Goal: Task Accomplishment & Management: Use online tool/utility

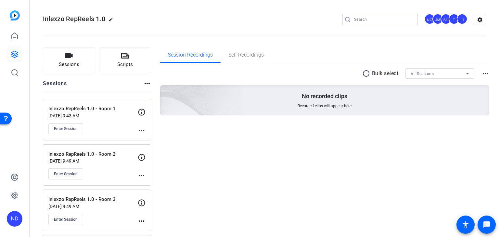
scroll to position [46, 0]
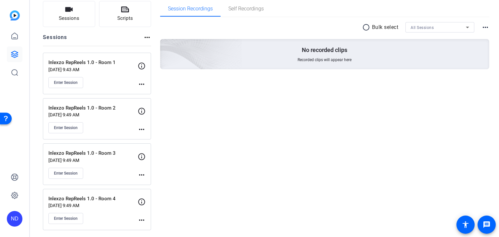
click at [98, 116] on p "Aug 12, 2025 @ 9:49 AM" at bounding box center [92, 114] width 89 height 5
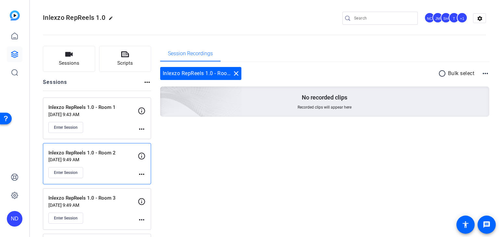
scroll to position [0, 0]
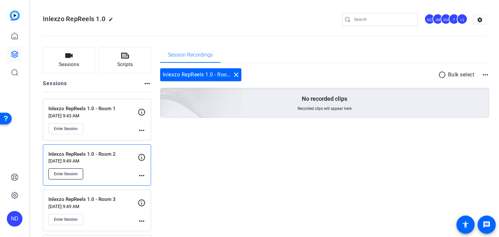
click at [66, 171] on span "Enter Session" at bounding box center [66, 173] width 24 height 5
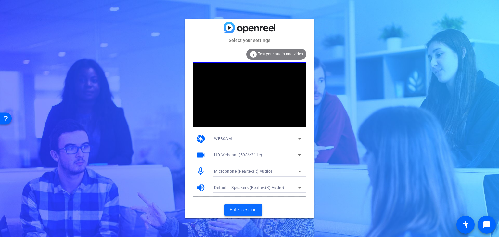
click at [245, 210] on span "Enter session" at bounding box center [243, 209] width 27 height 7
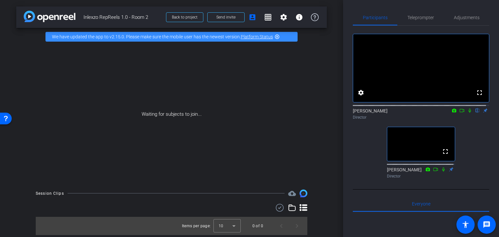
drag, startPoint x: 427, startPoint y: 15, endPoint x: 433, endPoint y: 27, distance: 13.7
click at [427, 15] on span "Teleprompter" at bounding box center [420, 18] width 27 height 16
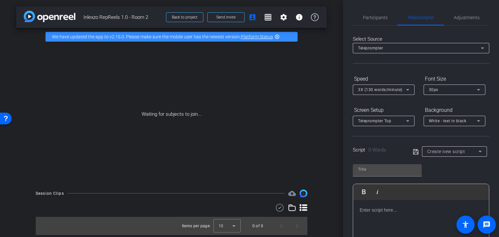
click at [392, 50] on div "Teleprompter" at bounding box center [419, 48] width 123 height 8
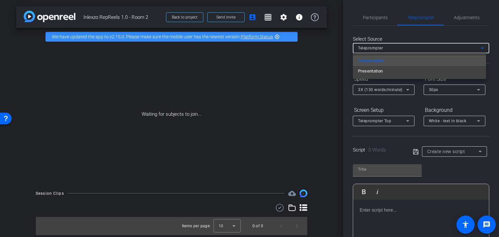
click at [407, 33] on div at bounding box center [249, 118] width 499 height 237
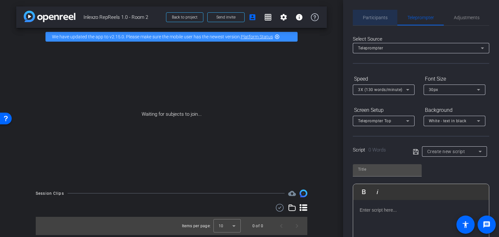
click at [381, 19] on span "Participants" at bounding box center [375, 17] width 25 height 5
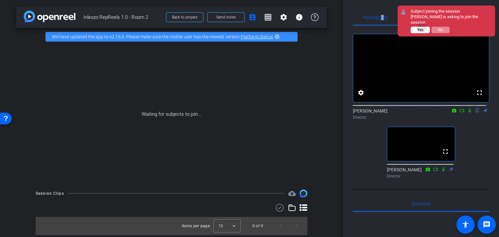
click at [422, 28] on span "Yes" at bounding box center [420, 30] width 6 height 5
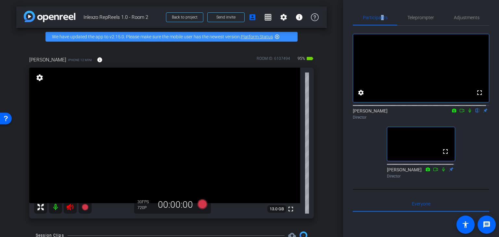
click at [70, 204] on icon at bounding box center [70, 207] width 7 height 6
click at [459, 17] on span "Adjustments" at bounding box center [467, 17] width 26 height 5
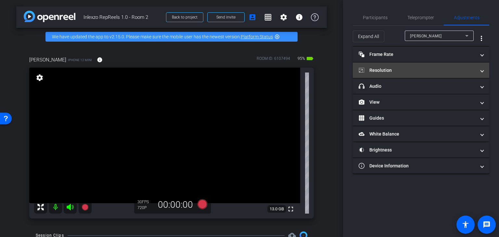
click at [403, 65] on mat-expansion-panel-header "Resolution" at bounding box center [421, 70] width 136 height 16
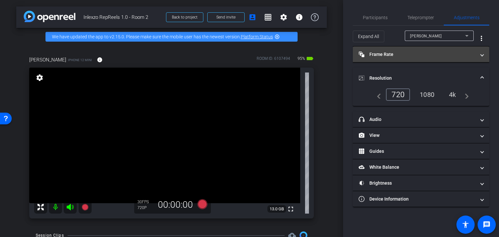
click at [406, 55] on mat-panel-title "Frame Rate Frame Rate" at bounding box center [417, 54] width 117 height 7
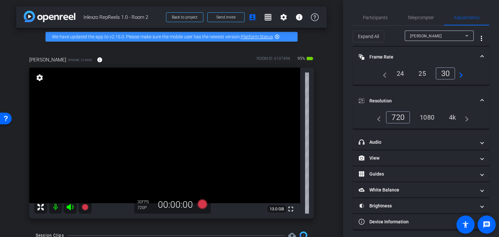
click at [409, 56] on mat-panel-title "Frame Rate Frame Rate" at bounding box center [417, 57] width 117 height 7
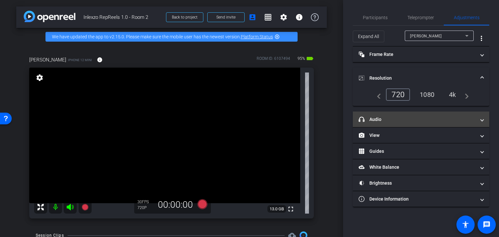
click at [401, 122] on mat-expansion-panel-header "headphone icon Audio" at bounding box center [421, 119] width 136 height 16
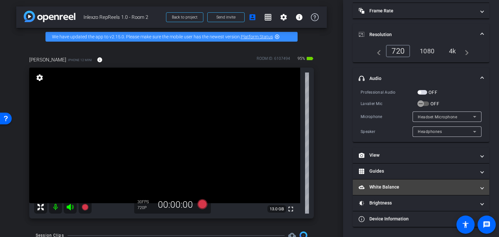
scroll to position [43, 0]
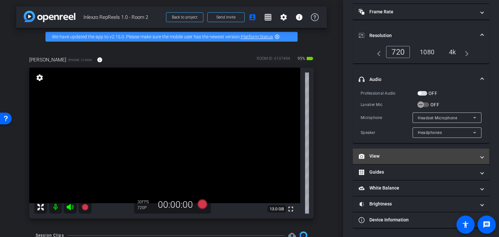
click at [407, 154] on mat-panel-title "View" at bounding box center [417, 156] width 117 height 7
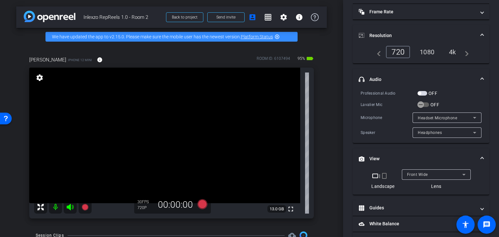
click at [381, 180] on div "crop_landscape | crop_portrait Landscape" at bounding box center [382, 181] width 23 height 18
click at [382, 176] on mat-icon "crop_portrait" at bounding box center [384, 176] width 8 height 8
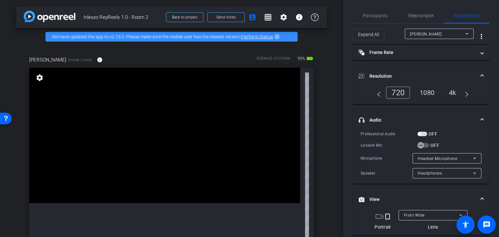
scroll to position [0, 0]
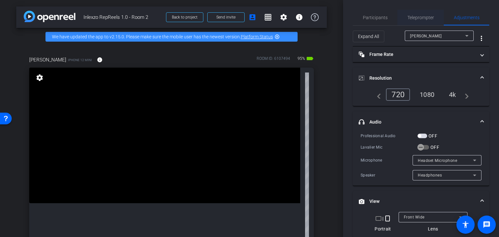
click at [422, 11] on span "Teleprompter" at bounding box center [420, 18] width 27 height 16
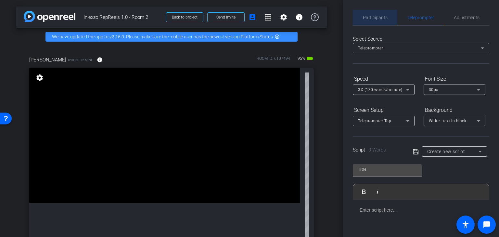
click at [385, 19] on span "Participants" at bounding box center [375, 17] width 25 height 5
click at [379, 22] on span "Participants" at bounding box center [375, 18] width 25 height 16
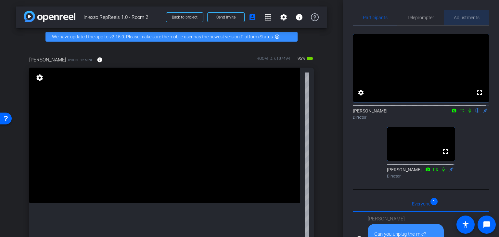
click at [464, 15] on span "Adjustments" at bounding box center [467, 17] width 26 height 5
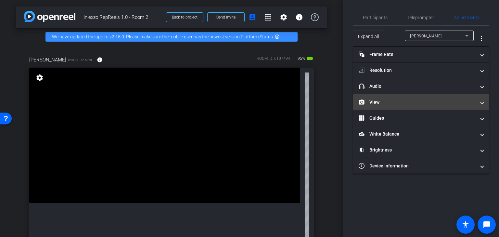
click at [397, 102] on mat-panel-title "View" at bounding box center [417, 102] width 117 height 7
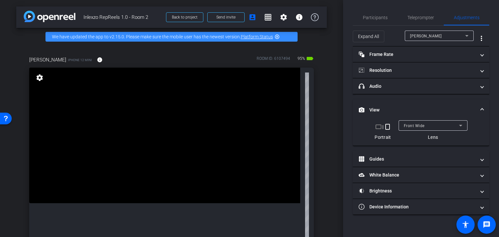
click at [423, 123] on span "Front Wide" at bounding box center [414, 125] width 21 height 5
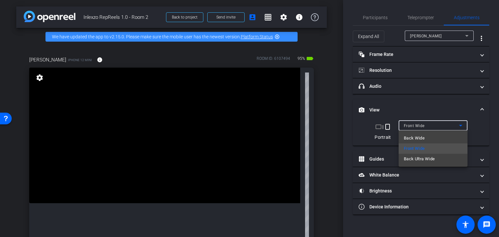
click at [423, 138] on span "Back Wide" at bounding box center [414, 138] width 21 height 8
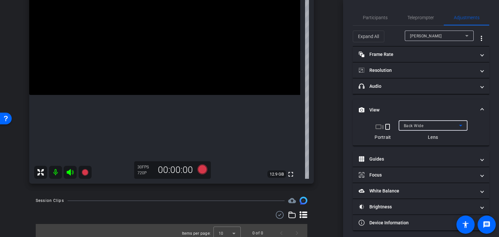
scroll to position [54, 0]
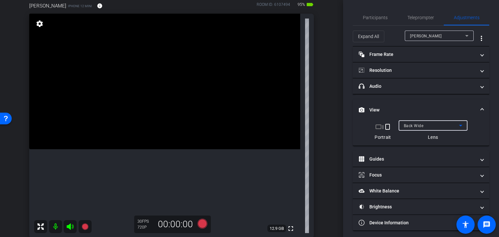
click at [417, 124] on span "Back Wide" at bounding box center [414, 125] width 20 height 5
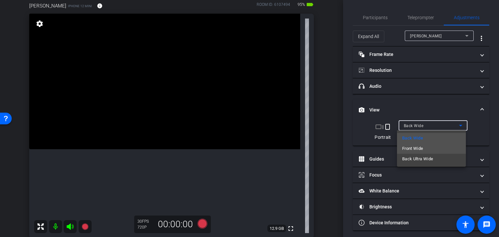
click at [418, 148] on span "Front Wide" at bounding box center [412, 149] width 21 height 8
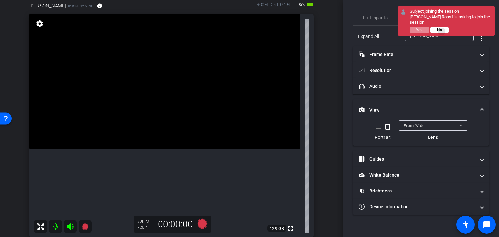
click at [442, 31] on span "No" at bounding box center [439, 30] width 5 height 5
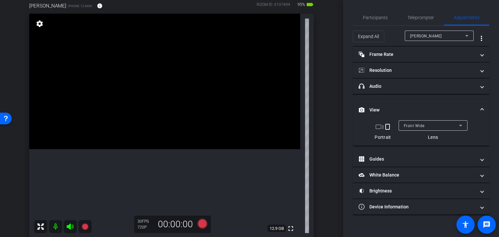
click at [389, 128] on mat-icon "crop_portrait" at bounding box center [388, 127] width 8 height 8
click at [419, 124] on span "Front Wide" at bounding box center [414, 125] width 21 height 5
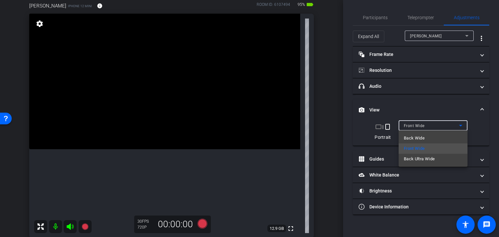
click at [427, 107] on div at bounding box center [249, 118] width 499 height 237
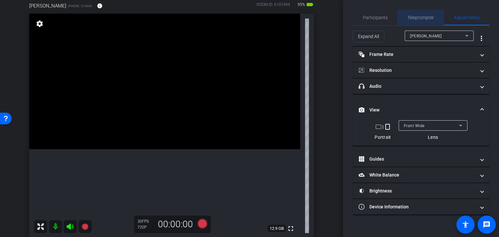
click at [431, 20] on span "Teleprompter" at bounding box center [420, 17] width 27 height 5
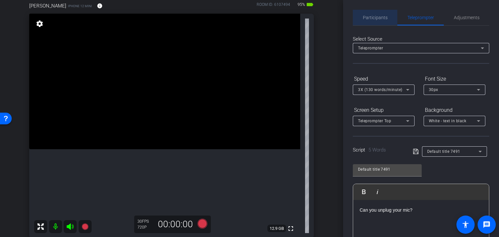
click at [383, 19] on span "Participants" at bounding box center [375, 17] width 25 height 5
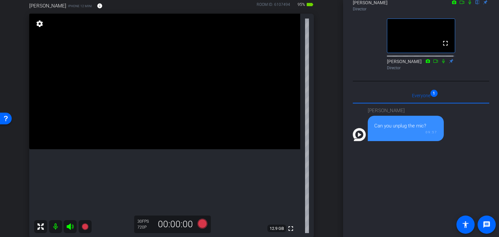
scroll to position [0, 0]
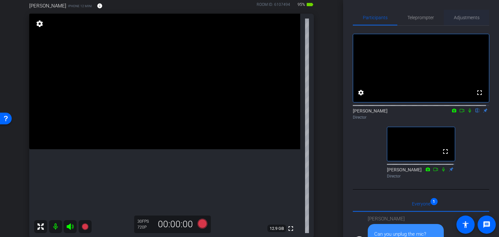
click at [455, 19] on span "Adjustments" at bounding box center [467, 17] width 26 height 5
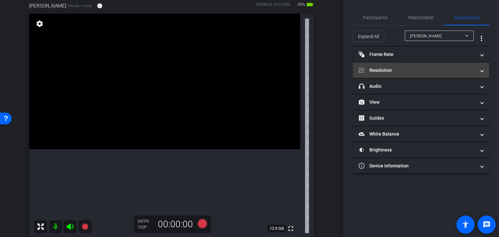
click at [389, 65] on mat-expansion-panel-header "Resolution" at bounding box center [421, 70] width 136 height 16
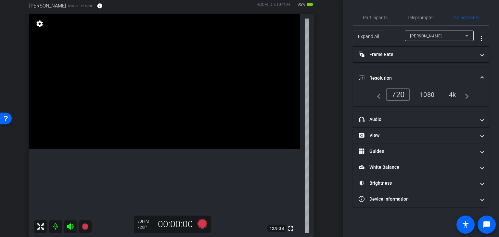
click at [454, 94] on div "4k" at bounding box center [452, 94] width 17 height 11
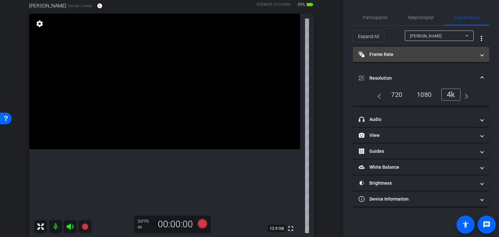
click at [421, 52] on mat-panel-title "Frame Rate Frame Rate" at bounding box center [417, 54] width 117 height 7
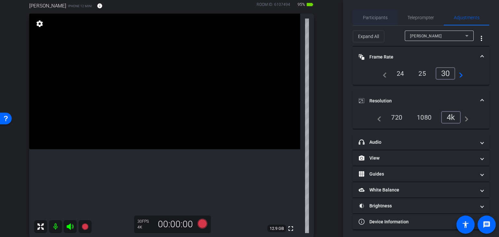
click at [385, 18] on span "Participants" at bounding box center [375, 17] width 25 height 5
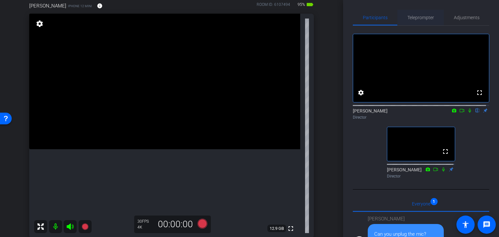
click at [413, 19] on span "Teleprompter" at bounding box center [420, 17] width 27 height 5
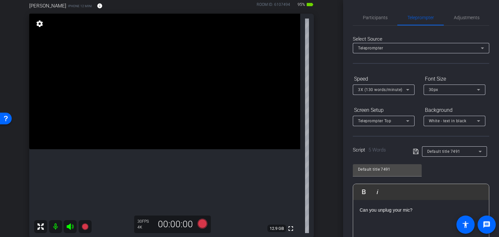
click at [416, 49] on div "Teleprompter" at bounding box center [419, 48] width 123 height 8
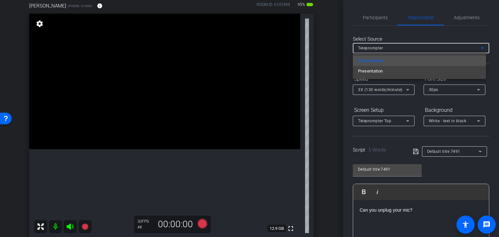
click at [411, 33] on div at bounding box center [249, 118] width 499 height 237
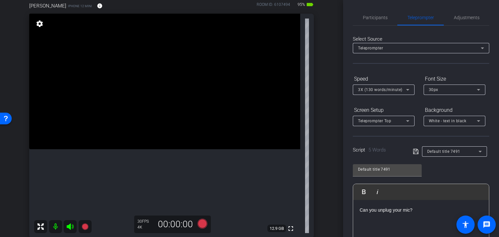
scroll to position [54, 0]
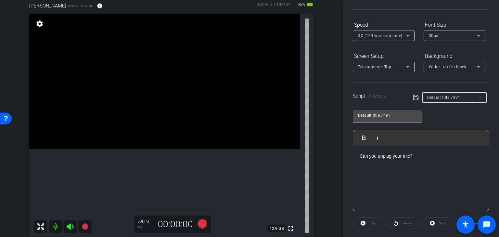
click at [462, 96] on div "Default title 7491" at bounding box center [452, 97] width 51 height 8
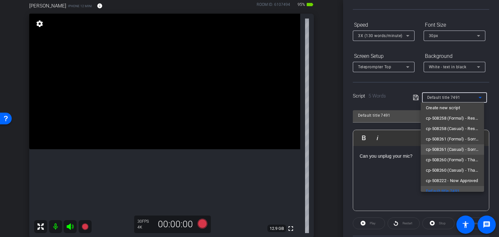
scroll to position [0, 0]
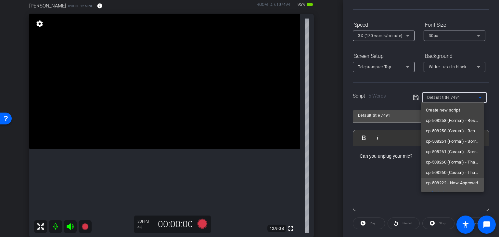
click at [447, 182] on span "cp-508222 - Now Approved" at bounding box center [452, 183] width 52 height 8
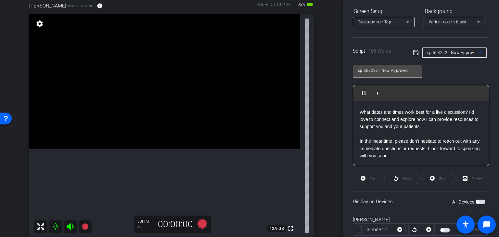
scroll to position [118, 0]
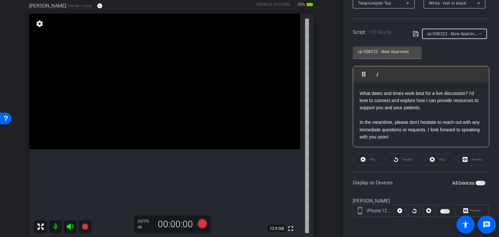
click at [477, 182] on span "button" at bounding box center [481, 183] width 10 height 5
click at [368, 159] on span "Play" at bounding box center [371, 159] width 7 height 9
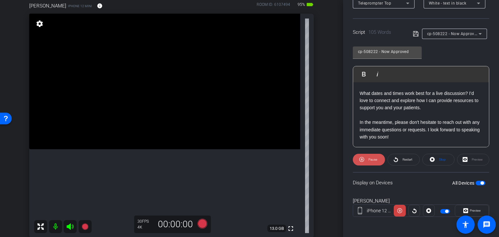
click at [370, 159] on span "Pause" at bounding box center [372, 160] width 9 height 4
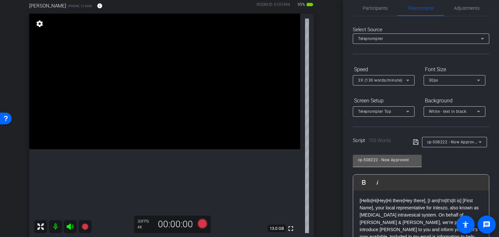
scroll to position [0, 0]
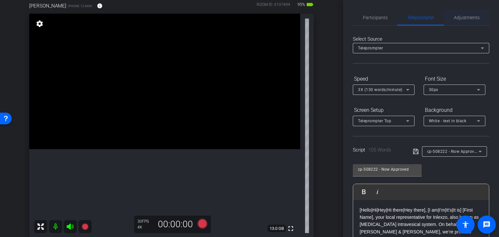
click at [462, 20] on span "Adjustments" at bounding box center [467, 17] width 26 height 5
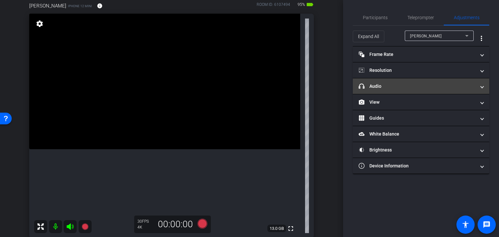
click at [385, 82] on mat-expansion-panel-header "headphone icon Audio" at bounding box center [421, 86] width 136 height 16
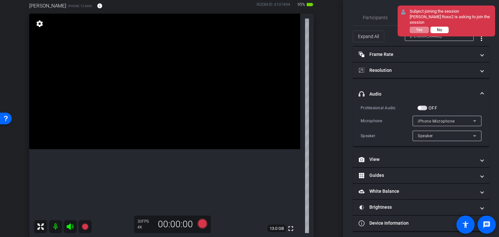
click at [442, 30] on span "No" at bounding box center [439, 30] width 5 height 5
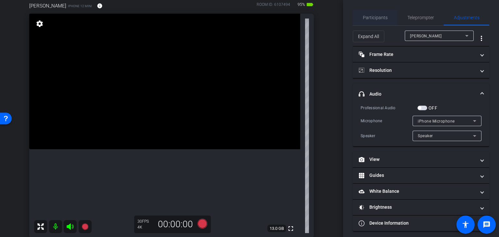
click at [374, 19] on span "Participants" at bounding box center [375, 17] width 25 height 5
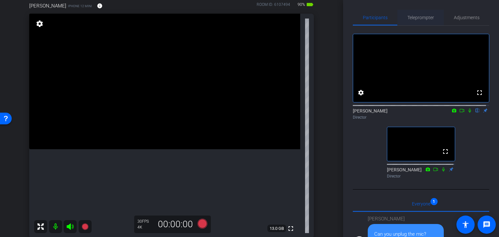
click at [409, 19] on span "Teleprompter" at bounding box center [420, 17] width 27 height 5
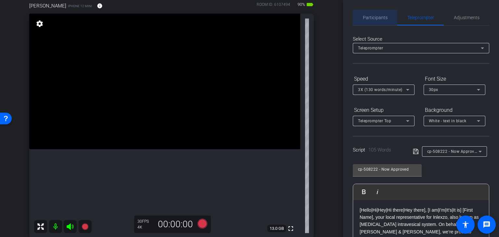
click at [381, 19] on span "Participants" at bounding box center [375, 17] width 25 height 5
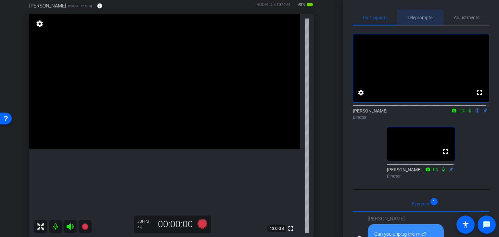
click at [417, 19] on span "Teleprompter" at bounding box center [420, 17] width 27 height 5
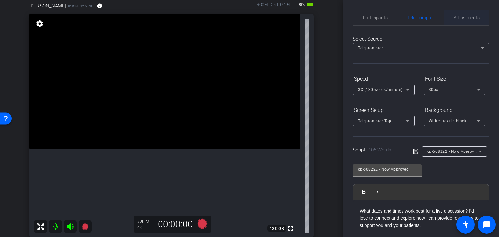
click at [460, 17] on span "Adjustments" at bounding box center [467, 17] width 26 height 5
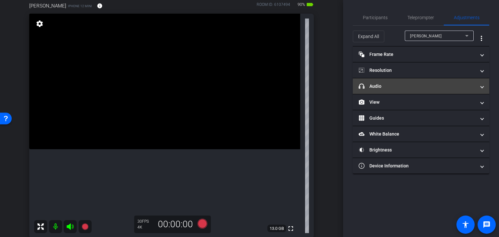
click at [410, 86] on mat-panel-title "headphone icon Audio" at bounding box center [417, 86] width 117 height 7
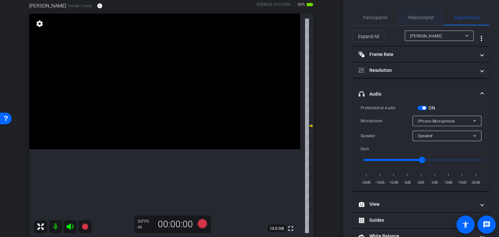
click at [422, 13] on span "Teleprompter" at bounding box center [420, 18] width 27 height 16
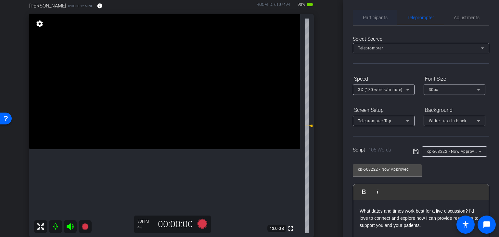
click at [365, 16] on span "Participants" at bounding box center [375, 17] width 25 height 5
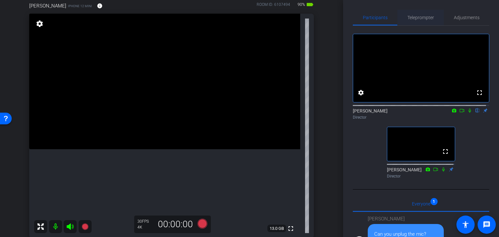
click at [419, 20] on span "Teleprompter" at bounding box center [420, 17] width 27 height 5
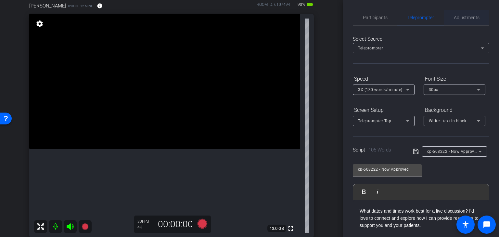
click at [467, 15] on span "Adjustments" at bounding box center [467, 17] width 26 height 5
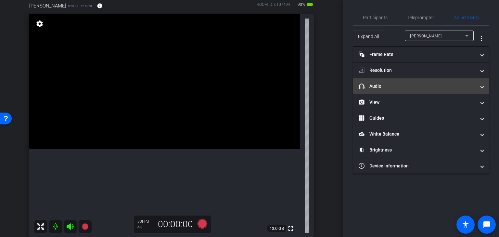
click at [404, 85] on mat-panel-title "headphone icon Audio" at bounding box center [417, 86] width 117 height 7
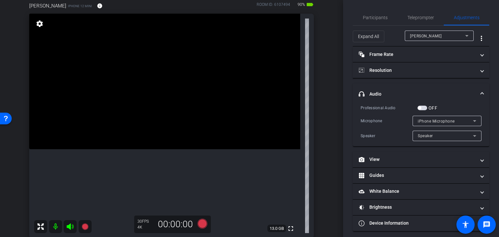
click at [425, 108] on span "button" at bounding box center [422, 108] width 10 height 5
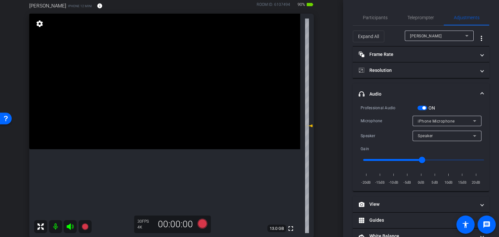
click at [423, 108] on span "button" at bounding box center [423, 107] width 3 height 3
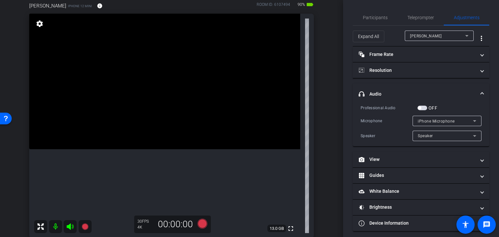
click at [424, 107] on span "button" at bounding box center [422, 108] width 10 height 5
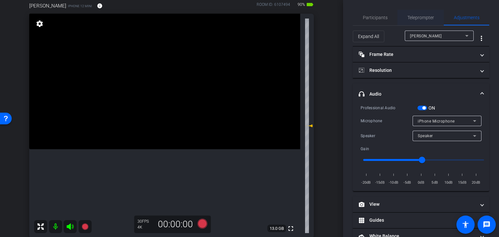
click at [425, 19] on span "Teleprompter" at bounding box center [420, 17] width 27 height 5
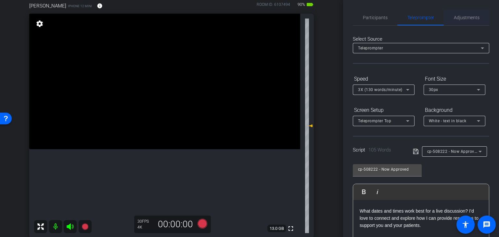
click at [457, 15] on span "Adjustments" at bounding box center [467, 17] width 26 height 5
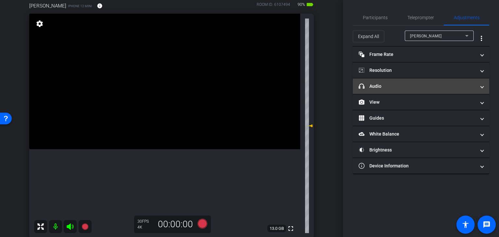
click at [383, 85] on mat-panel-title "headphone icon Audio" at bounding box center [417, 86] width 117 height 7
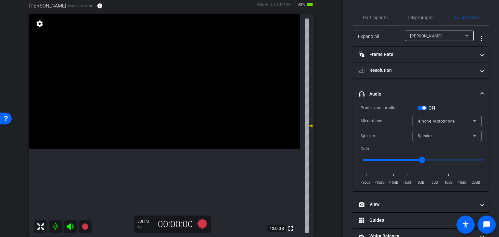
click at [424, 109] on span "button" at bounding box center [422, 108] width 10 height 5
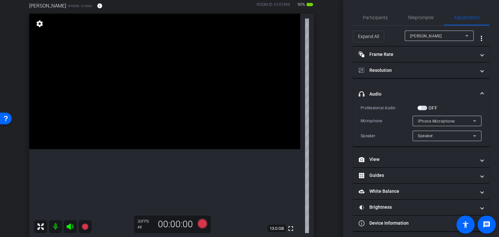
click at [424, 108] on span "button" at bounding box center [422, 108] width 10 height 5
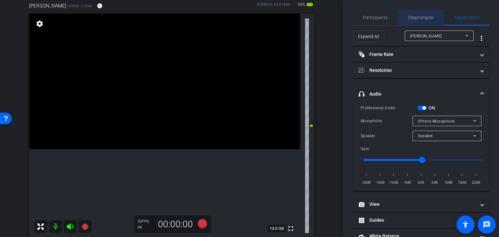
click at [416, 14] on span "Teleprompter" at bounding box center [420, 18] width 27 height 16
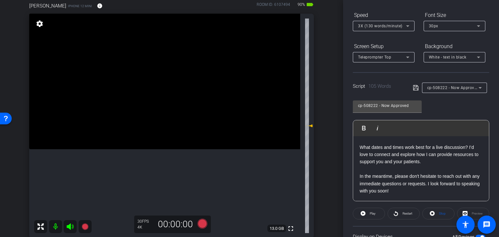
scroll to position [118, 0]
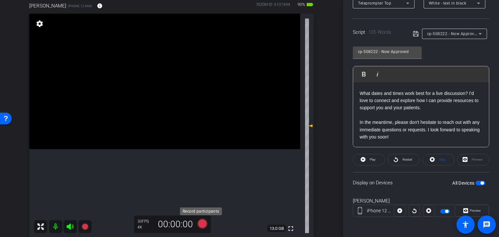
click at [199, 225] on icon at bounding box center [203, 224] width 10 height 10
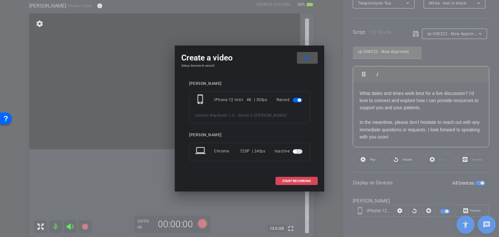
click at [299, 180] on span "START RECORDING" at bounding box center [296, 180] width 29 height 3
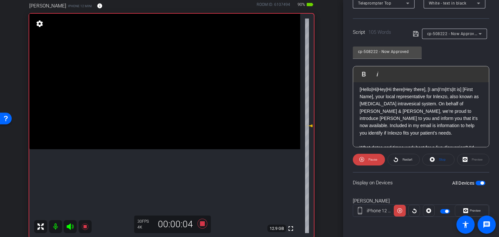
scroll to position [57, 0]
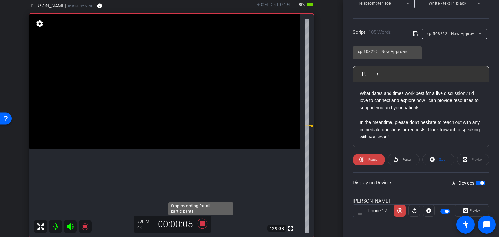
click at [199, 223] on icon at bounding box center [203, 224] width 10 height 10
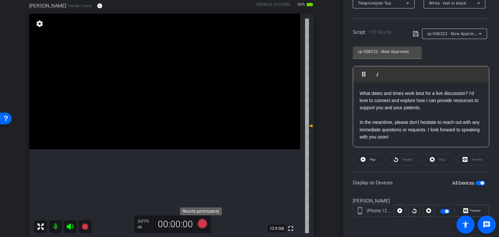
click at [198, 224] on icon at bounding box center [203, 224] width 10 height 10
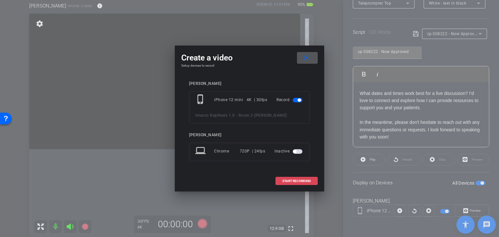
click at [294, 179] on span "START RECORDING" at bounding box center [296, 180] width 29 height 3
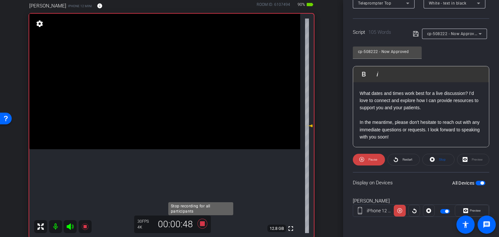
click at [200, 223] on icon at bounding box center [203, 224] width 10 height 10
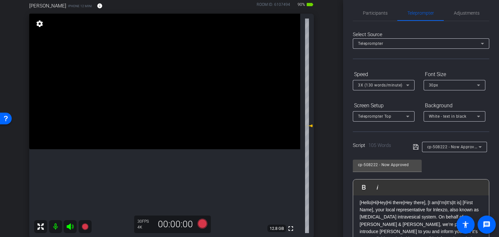
scroll to position [0, 0]
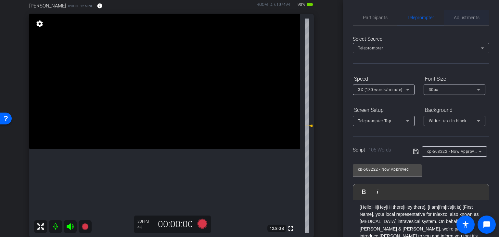
click at [461, 19] on span "Adjustments" at bounding box center [467, 17] width 26 height 5
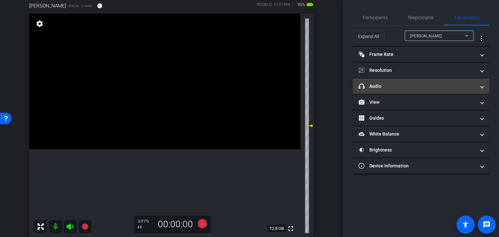
click at [394, 87] on mat-panel-title "headphone icon Audio" at bounding box center [417, 86] width 117 height 7
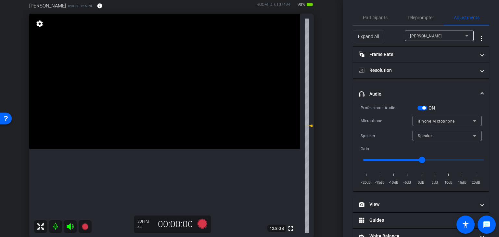
click at [419, 105] on div "ON" at bounding box center [426, 108] width 18 height 6
click at [423, 110] on div "ON" at bounding box center [426, 108] width 18 height 6
click at [421, 108] on span "button" at bounding box center [422, 108] width 10 height 5
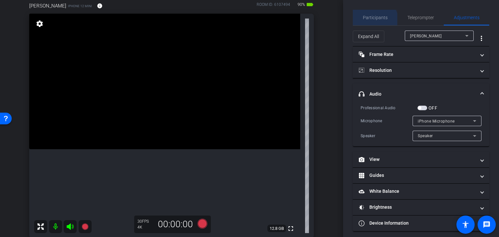
click at [374, 22] on span "Participants" at bounding box center [375, 18] width 25 height 16
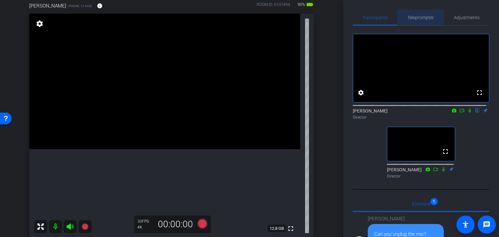
click at [415, 17] on span "Teleprompter" at bounding box center [420, 17] width 27 height 5
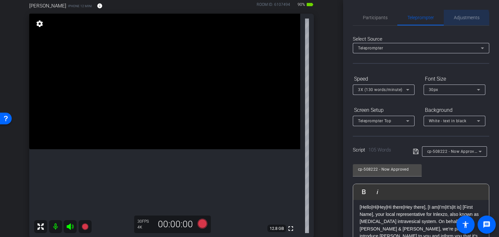
click at [457, 21] on span "Adjustments" at bounding box center [467, 18] width 26 height 16
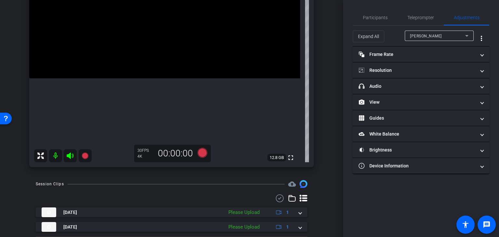
scroll to position [143, 0]
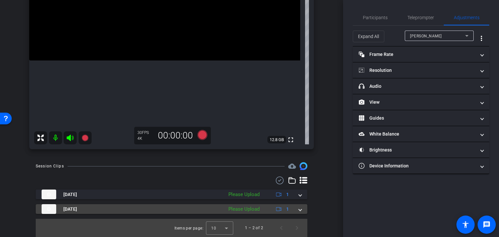
click at [238, 209] on div "Please Upload" at bounding box center [244, 208] width 38 height 7
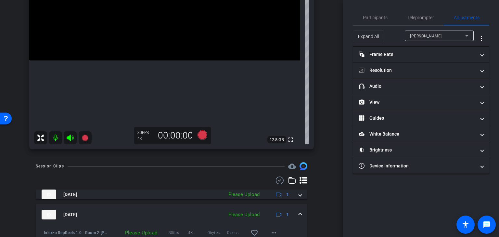
scroll to position [176, 0]
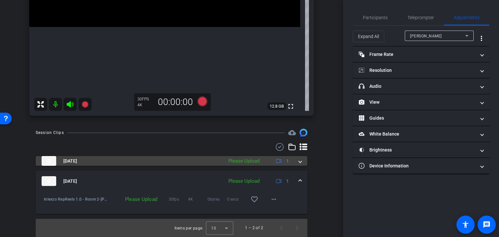
click at [248, 163] on div "Please Upload" at bounding box center [244, 160] width 38 height 7
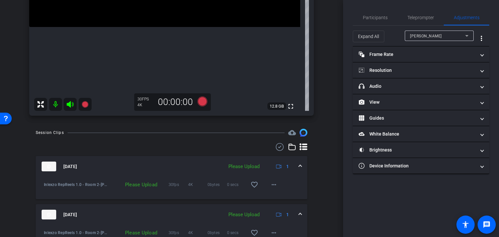
click at [134, 184] on div "Please Upload" at bounding box center [135, 184] width 52 height 6
click at [299, 166] on span at bounding box center [300, 166] width 3 height 7
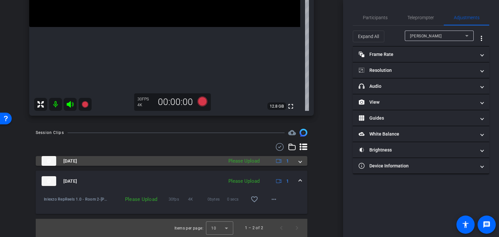
click at [295, 162] on div "[DATE] Please Upload 1" at bounding box center [170, 161] width 257 height 10
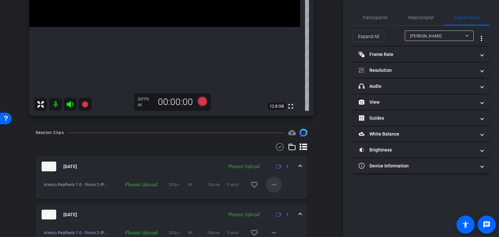
click at [271, 184] on mat-icon "more_horiz" at bounding box center [274, 185] width 8 height 8
click at [277, 196] on span "Upload" at bounding box center [281, 198] width 26 height 8
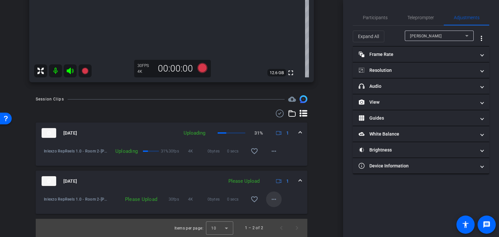
click at [270, 199] on mat-icon "more_horiz" at bounding box center [274, 199] width 8 height 8
click at [277, 210] on span "Upload" at bounding box center [281, 213] width 26 height 8
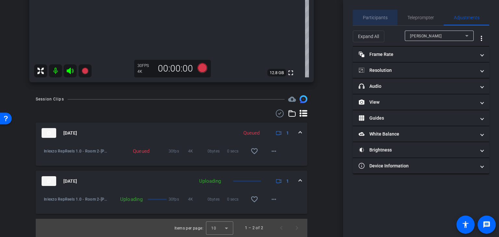
click at [379, 20] on span "Participants" at bounding box center [375, 18] width 25 height 16
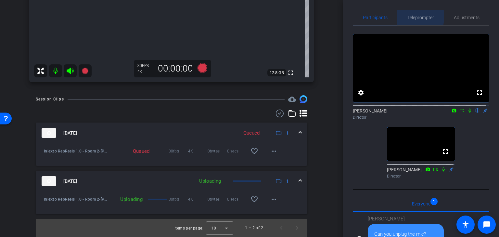
click at [416, 17] on span "Teleprompter" at bounding box center [420, 17] width 27 height 5
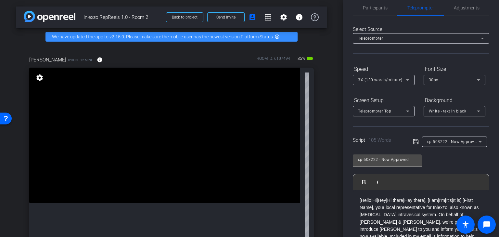
scroll to position [0, 0]
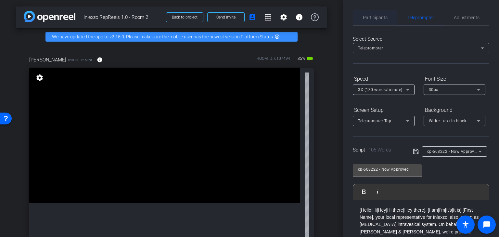
click at [380, 19] on span "Participants" at bounding box center [375, 17] width 25 height 5
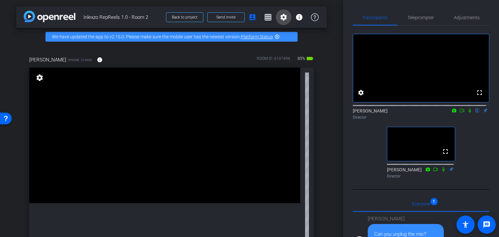
click at [283, 20] on mat-icon "settings" at bounding box center [284, 17] width 8 height 8
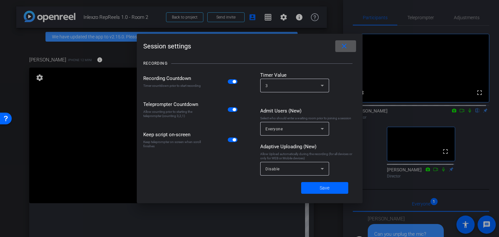
click at [346, 45] on mat-icon "close" at bounding box center [344, 46] width 8 height 8
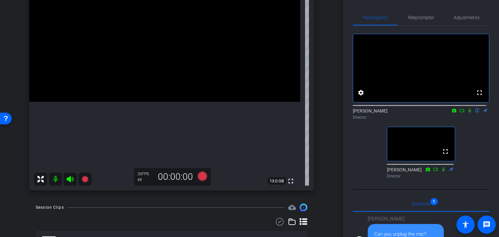
scroll to position [47, 0]
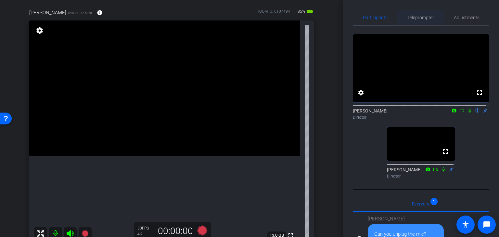
click at [426, 19] on span "Teleprompter" at bounding box center [420, 17] width 27 height 5
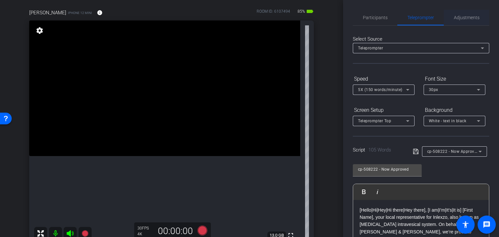
click at [462, 20] on span "Adjustments" at bounding box center [467, 18] width 26 height 16
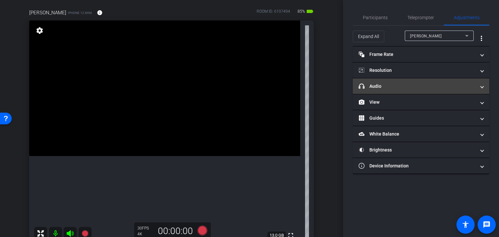
click at [405, 84] on mat-panel-title "headphone icon Audio" at bounding box center [417, 86] width 117 height 7
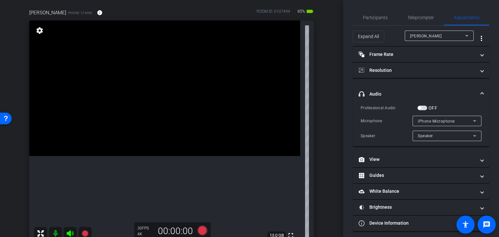
click at [424, 107] on span "button" at bounding box center [422, 108] width 10 height 5
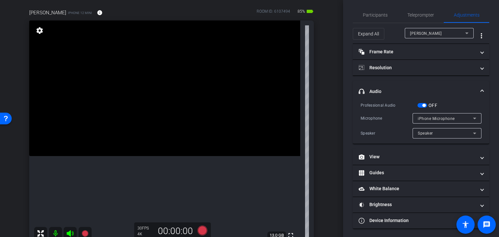
scroll to position [3, 0]
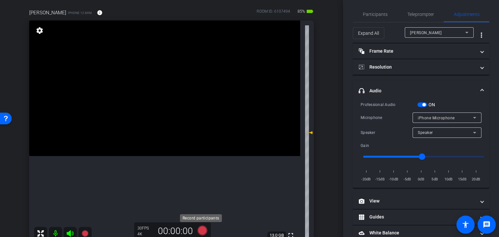
click at [202, 228] on icon at bounding box center [203, 230] width 10 height 10
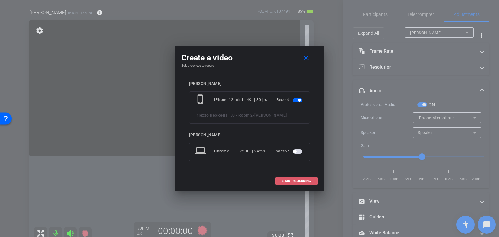
click at [281, 181] on span at bounding box center [297, 181] width 42 height 16
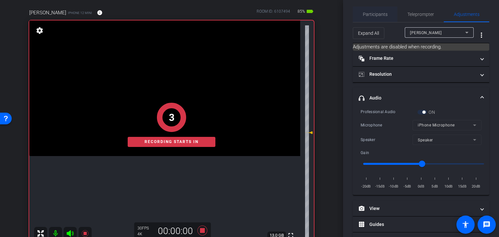
click at [372, 18] on span "Participants" at bounding box center [375, 14] width 25 height 16
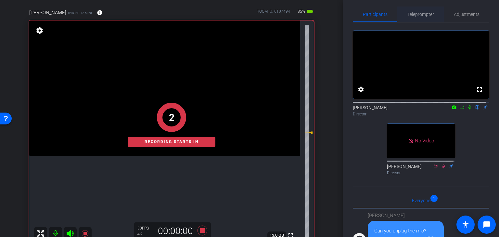
click at [410, 13] on span "Teleprompter" at bounding box center [420, 14] width 27 height 5
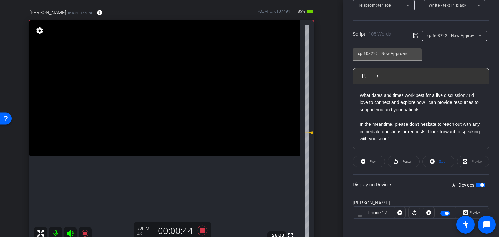
scroll to position [118, 0]
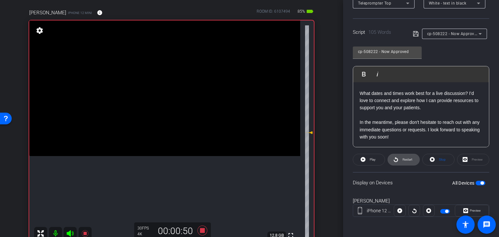
click at [406, 159] on span "Restart" at bounding box center [408, 160] width 10 height 4
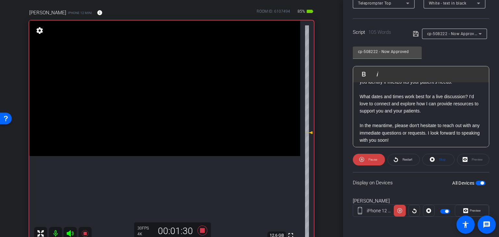
scroll to position [57, 0]
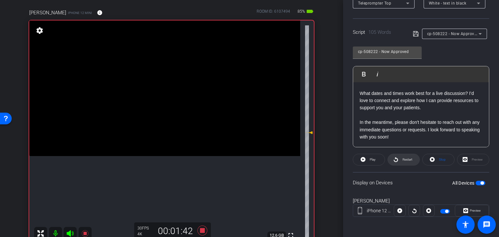
click at [401, 156] on span "Restart" at bounding box center [406, 159] width 11 height 9
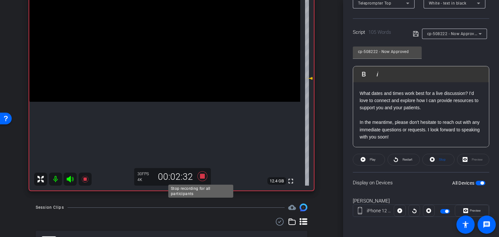
click at [201, 175] on icon at bounding box center [203, 176] width 10 height 10
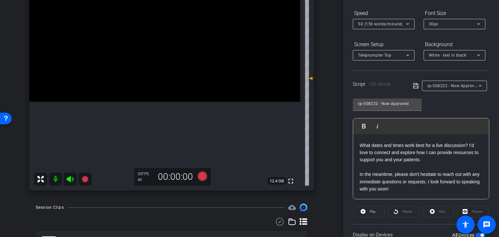
scroll to position [0, 0]
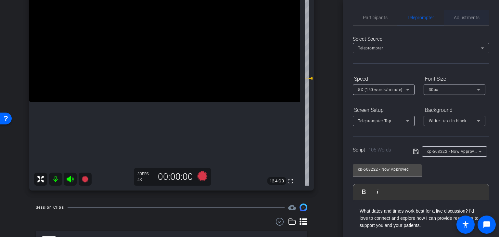
click at [476, 14] on span "Adjustments" at bounding box center [467, 18] width 26 height 16
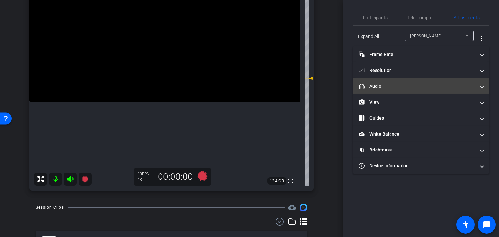
click at [393, 89] on mat-panel-title "headphone icon Audio" at bounding box center [417, 86] width 117 height 7
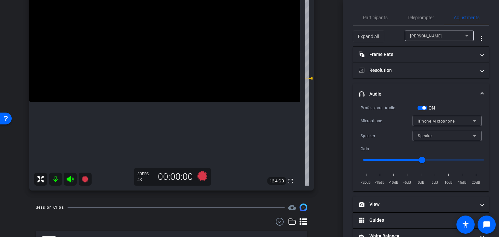
click at [426, 105] on div "ON" at bounding box center [426, 108] width 18 height 6
click at [424, 107] on span "button" at bounding box center [423, 107] width 3 height 3
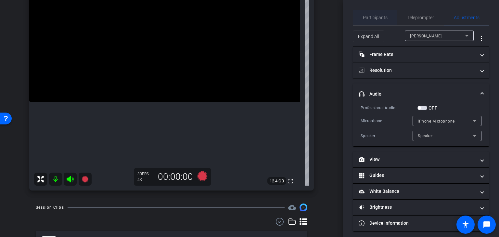
click at [376, 17] on span "Participants" at bounding box center [375, 17] width 25 height 5
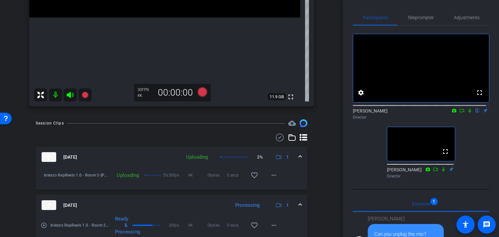
scroll to position [224, 0]
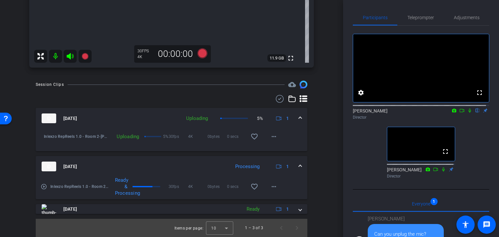
click at [194, 119] on div "Uploading" at bounding box center [197, 118] width 28 height 7
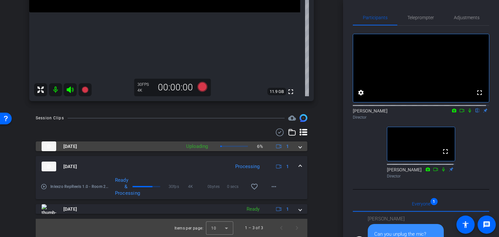
scroll to position [191, 0]
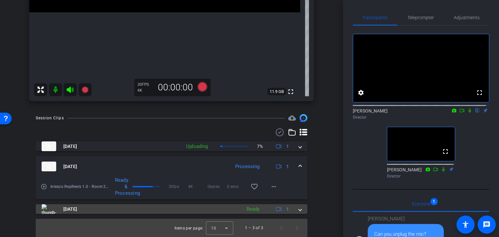
click at [209, 210] on mat-panel-title "[DATE]" at bounding box center [140, 209] width 197 height 10
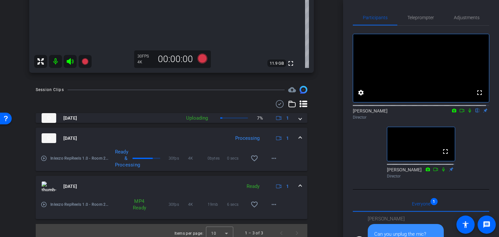
scroll to position [224, 0]
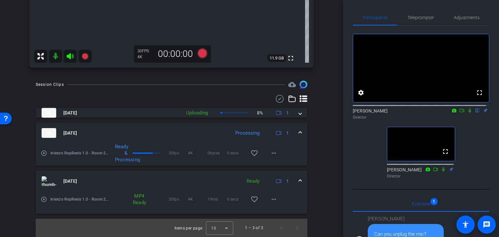
click at [195, 179] on mat-panel-title "[DATE]" at bounding box center [140, 181] width 197 height 10
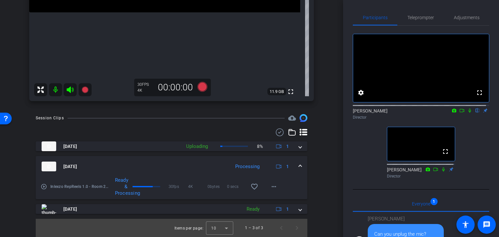
click at [195, 164] on mat-panel-title "[DATE]" at bounding box center [134, 166] width 185 height 10
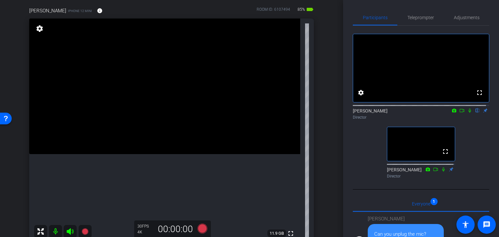
scroll to position [157, 0]
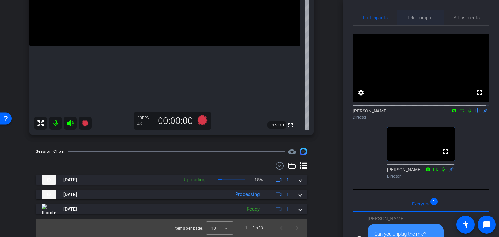
click at [416, 19] on span "Teleprompter" at bounding box center [420, 17] width 27 height 5
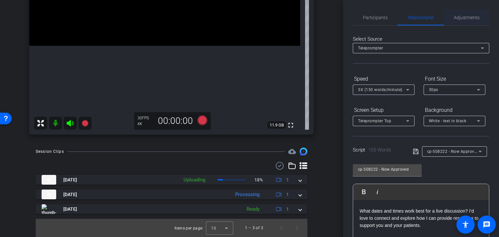
click at [457, 21] on span "Adjustments" at bounding box center [467, 18] width 26 height 16
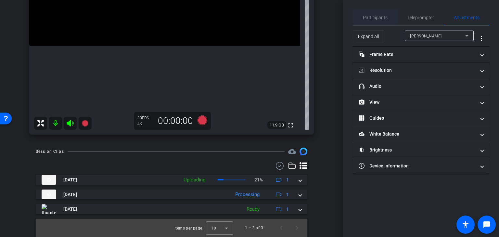
click at [378, 16] on span "Participants" at bounding box center [375, 17] width 25 height 5
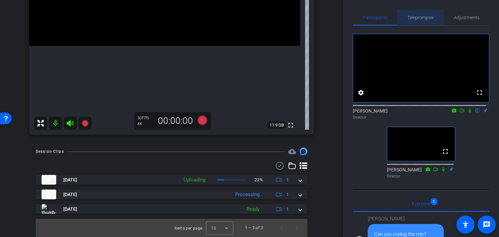
click at [420, 17] on span "Teleprompter" at bounding box center [420, 17] width 27 height 5
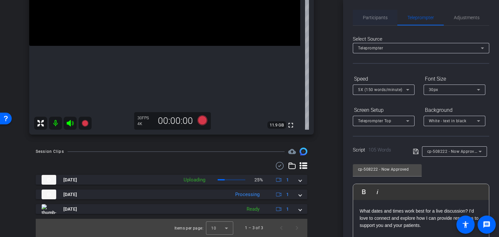
click at [373, 21] on span "Participants" at bounding box center [375, 18] width 25 height 16
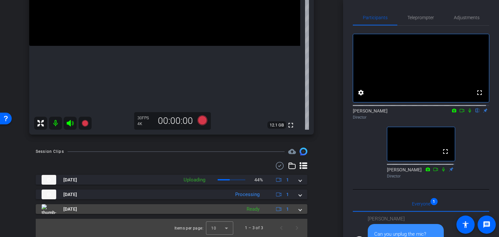
click at [243, 210] on div "Ready" at bounding box center [252, 208] width 19 height 7
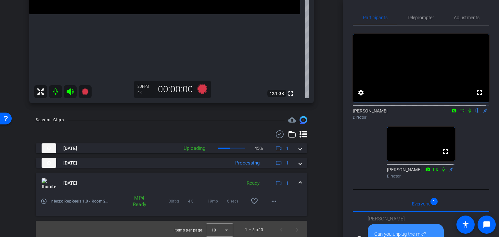
scroll to position [191, 0]
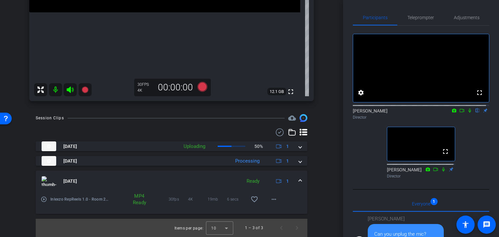
click at [243, 183] on div "Ready" at bounding box center [252, 180] width 19 height 7
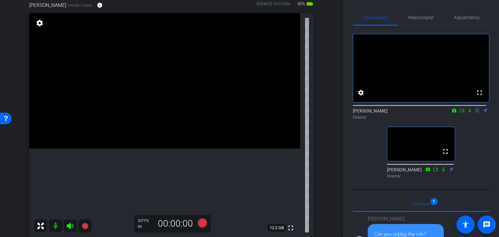
scroll to position [54, 0]
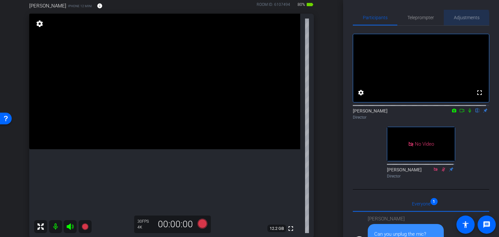
click at [460, 19] on span "Adjustments" at bounding box center [467, 17] width 26 height 5
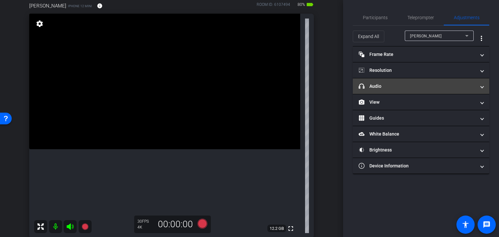
click at [389, 88] on mat-panel-title "headphone icon Audio" at bounding box center [417, 86] width 117 height 7
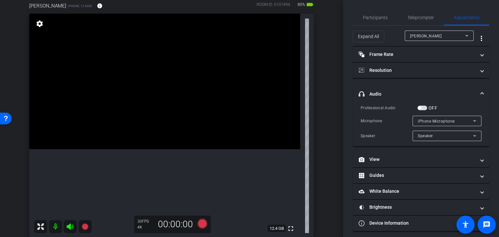
click at [424, 107] on span "button" at bounding box center [422, 108] width 10 height 5
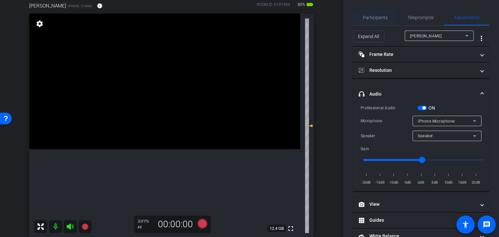
click at [382, 21] on span "Participants" at bounding box center [375, 18] width 25 height 16
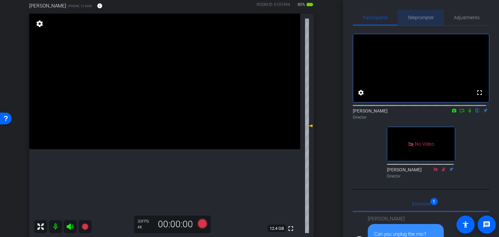
click at [419, 18] on span "Teleprompter" at bounding box center [420, 17] width 27 height 5
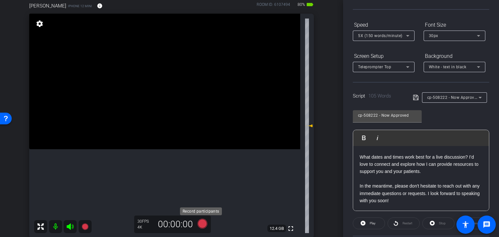
click at [203, 224] on icon at bounding box center [203, 224] width 10 height 10
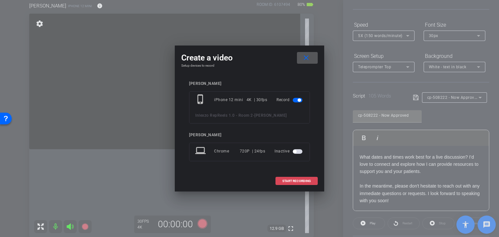
click at [290, 182] on span "START RECORDING" at bounding box center [296, 180] width 29 height 3
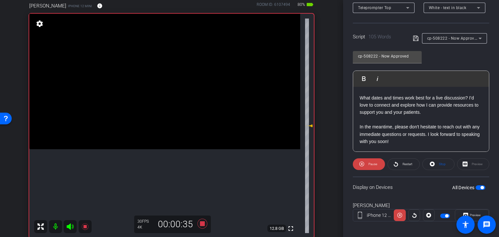
scroll to position [118, 0]
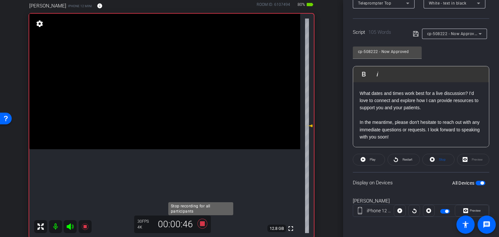
click at [201, 224] on icon at bounding box center [203, 224] width 10 height 10
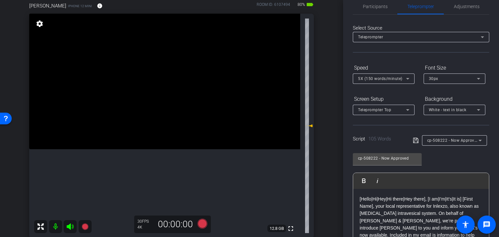
scroll to position [0, 0]
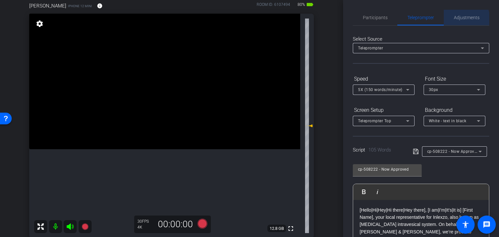
click at [457, 20] on span "Adjustments" at bounding box center [467, 18] width 26 height 16
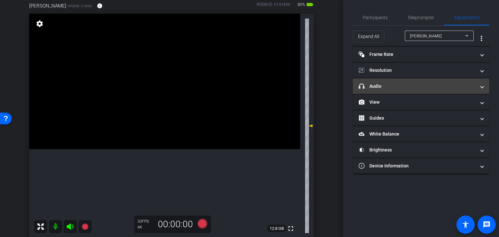
click at [403, 88] on mat-panel-title "headphone icon Audio" at bounding box center [417, 86] width 117 height 7
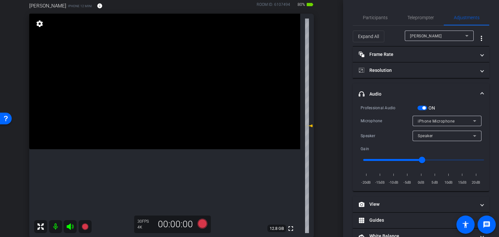
click at [423, 108] on span "button" at bounding box center [423, 107] width 3 height 3
click at [380, 20] on span "Participants" at bounding box center [375, 18] width 25 height 16
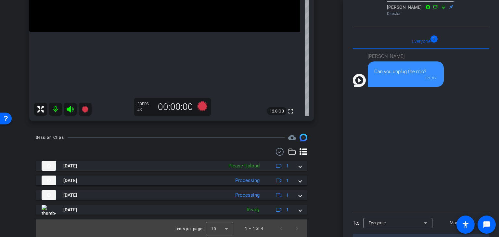
scroll to position [172, 0]
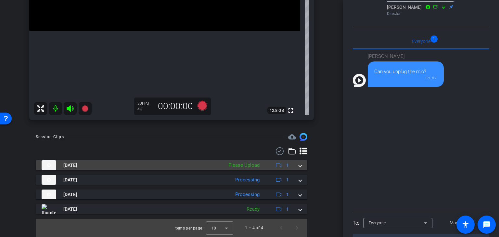
click at [299, 165] on mat-expansion-panel-header "[DATE] Please Upload 1" at bounding box center [172, 165] width 272 height 10
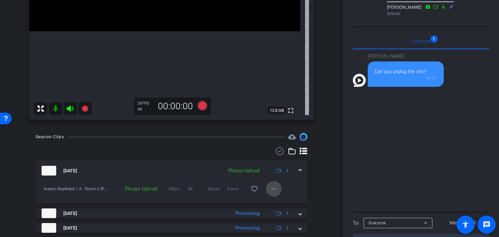
click at [272, 190] on mat-icon "more_horiz" at bounding box center [274, 189] width 8 height 8
click at [277, 203] on span "Upload" at bounding box center [281, 202] width 26 height 8
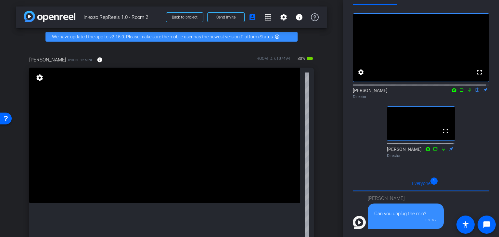
scroll to position [0, 0]
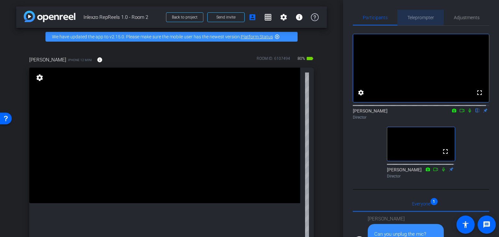
click at [413, 16] on span "Teleprompter" at bounding box center [420, 17] width 27 height 5
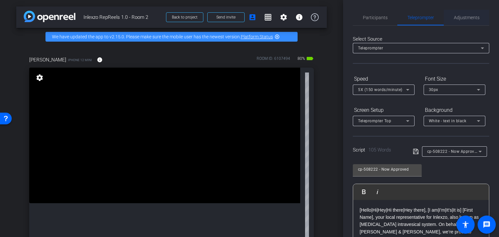
click at [457, 18] on span "Adjustments" at bounding box center [467, 17] width 26 height 5
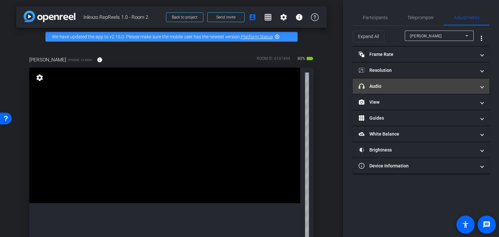
click at [392, 87] on mat-panel-title "headphone icon Audio" at bounding box center [417, 86] width 117 height 7
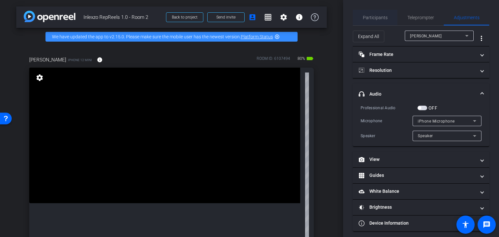
click at [374, 22] on span "Participants" at bounding box center [375, 18] width 25 height 16
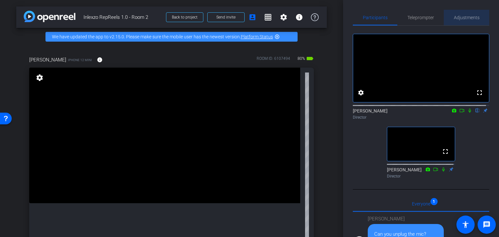
click at [467, 20] on span "Adjustments" at bounding box center [467, 17] width 26 height 5
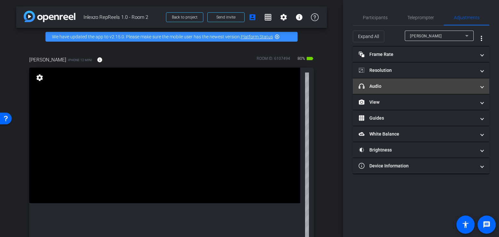
click at [387, 90] on mat-expansion-panel-header "headphone icon Audio" at bounding box center [421, 86] width 136 height 16
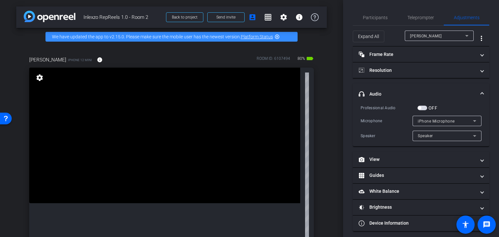
click at [421, 109] on span "button" at bounding box center [422, 108] width 10 height 5
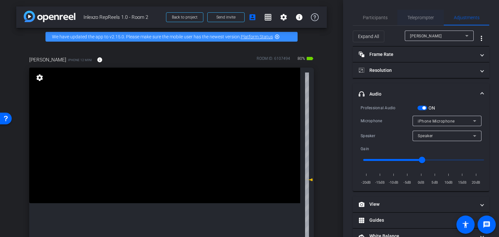
click at [418, 14] on span "Teleprompter" at bounding box center [420, 18] width 27 height 16
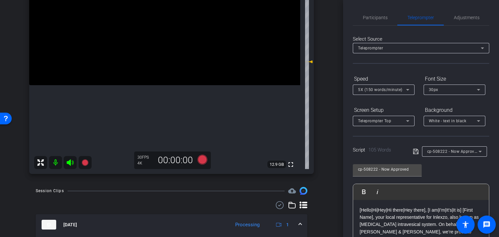
scroll to position [162, 0]
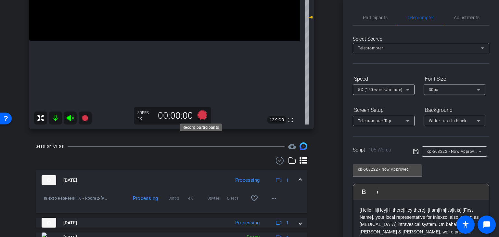
click at [198, 113] on icon at bounding box center [203, 115] width 10 height 10
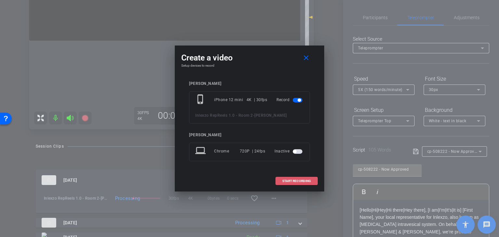
click at [307, 179] on span "START RECORDING" at bounding box center [296, 180] width 29 height 3
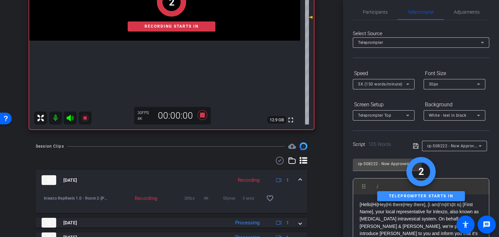
scroll to position [0, 0]
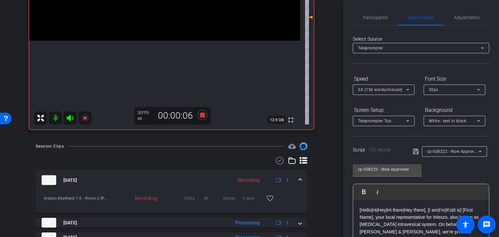
click at [448, 169] on div "cp-508222 - Now Approved Play Play from this location Play Selected Play and di…" at bounding box center [421, 212] width 136 height 106
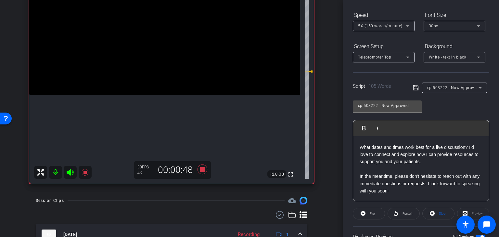
scroll to position [118, 0]
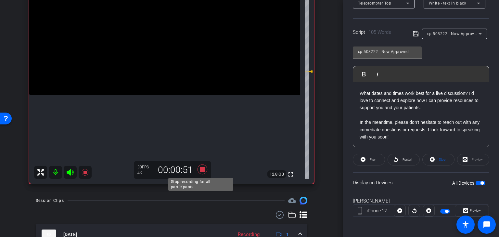
click at [201, 171] on icon at bounding box center [203, 169] width 10 height 10
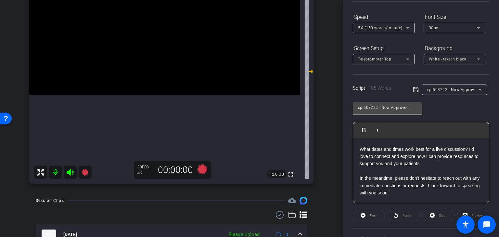
scroll to position [0, 0]
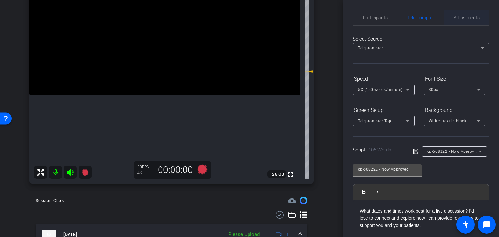
click at [457, 19] on span "Adjustments" at bounding box center [467, 17] width 26 height 5
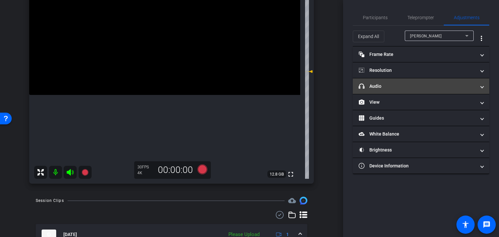
click at [390, 83] on mat-panel-title "headphone icon Audio" at bounding box center [417, 86] width 117 height 7
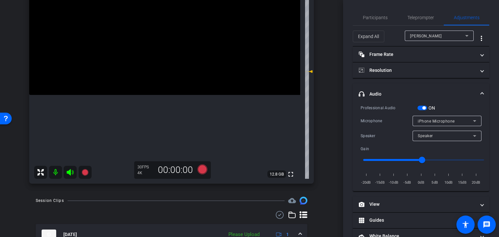
click at [427, 108] on div "ON" at bounding box center [426, 108] width 18 height 6
click at [422, 109] on span "button" at bounding box center [422, 108] width 10 height 5
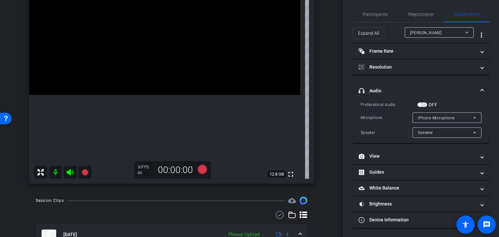
scroll to position [216, 0]
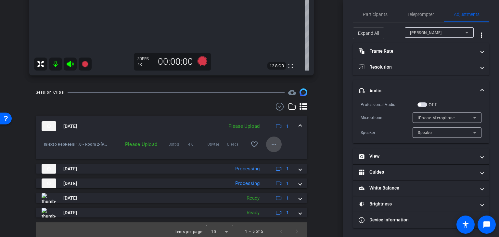
click at [266, 143] on span at bounding box center [274, 144] width 16 height 16
click at [289, 157] on span "Upload" at bounding box center [281, 158] width 26 height 8
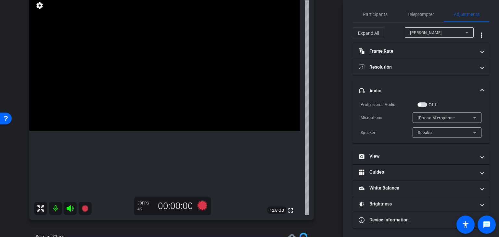
scroll to position [0, 0]
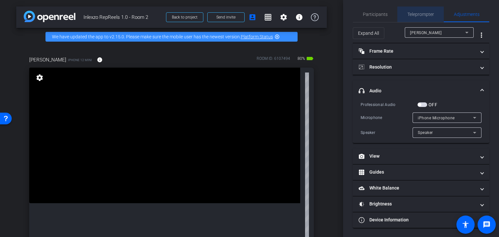
click at [422, 17] on span "Teleprompter" at bounding box center [420, 14] width 27 height 16
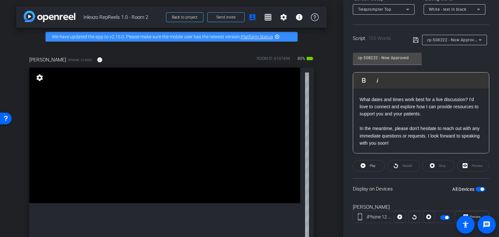
scroll to position [58, 0]
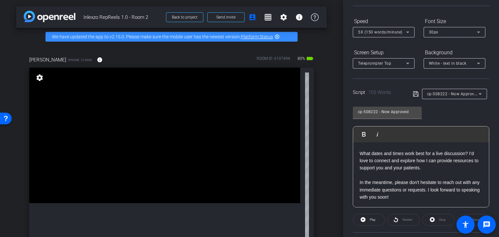
click at [457, 95] on span "cp-508222 - Now Approved" at bounding box center [453, 93] width 52 height 5
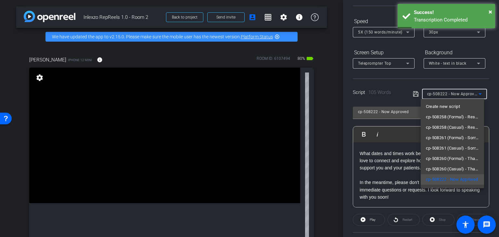
click at [327, 123] on div at bounding box center [249, 118] width 499 height 237
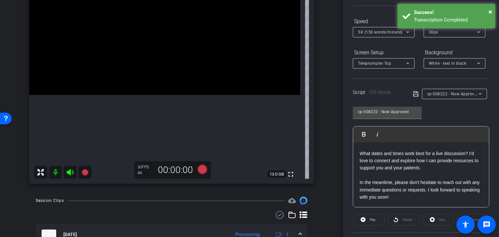
scroll to position [54, 0]
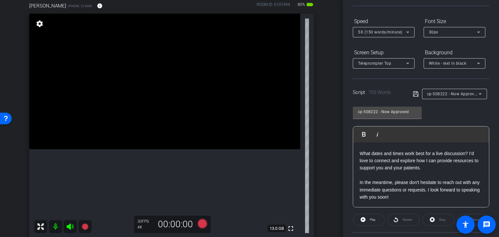
click at [456, 94] on span "cp-508222 - Now Approved" at bounding box center [453, 93] width 52 height 5
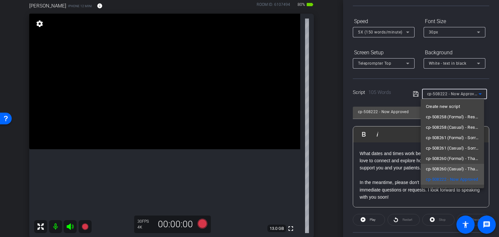
click at [439, 168] on span "cp-508260 (Casual) - Thanks for Seeing Me" at bounding box center [452, 169] width 53 height 8
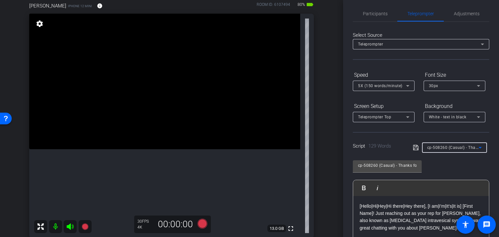
scroll to position [0, 0]
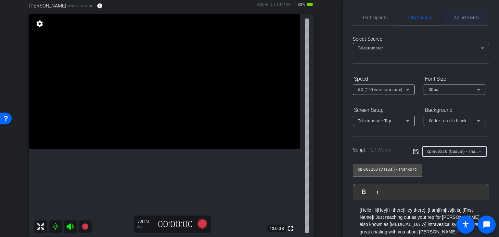
click at [458, 23] on span "Adjustments" at bounding box center [467, 18] width 26 height 16
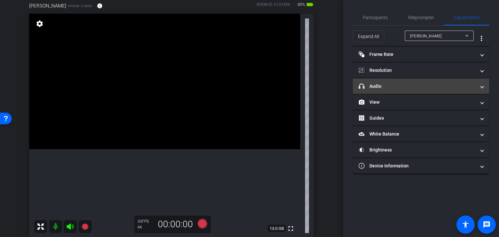
click at [419, 87] on mat-panel-title "headphone icon Audio" at bounding box center [417, 86] width 117 height 7
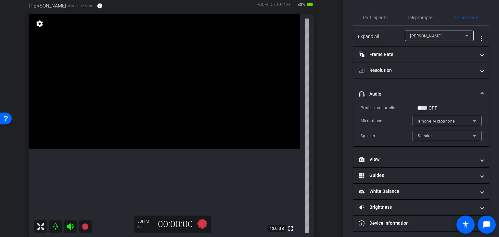
click at [421, 108] on span "button" at bounding box center [419, 107] width 3 height 3
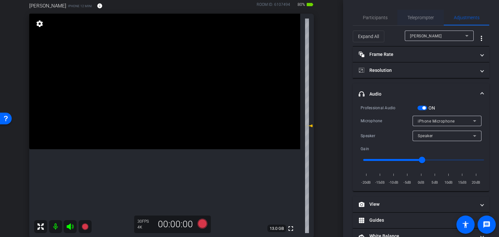
click at [413, 21] on span "Teleprompter" at bounding box center [420, 18] width 27 height 16
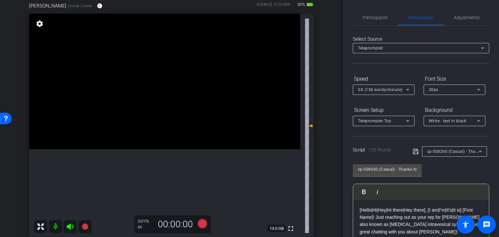
scroll to position [108, 0]
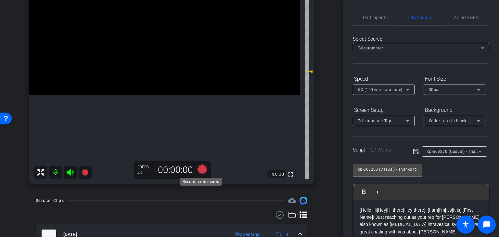
click at [199, 167] on icon at bounding box center [203, 169] width 10 height 10
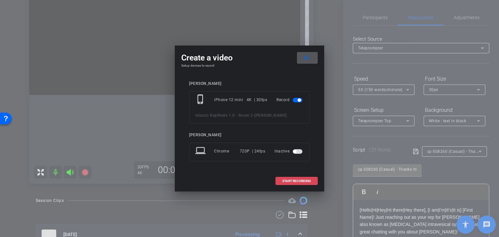
click at [289, 180] on span "START RECORDING" at bounding box center [296, 180] width 29 height 3
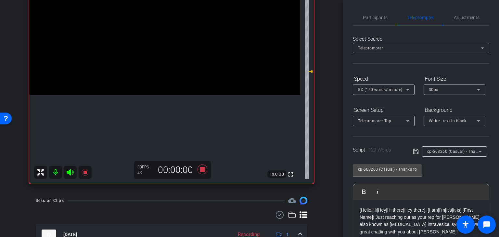
scroll to position [54, 0]
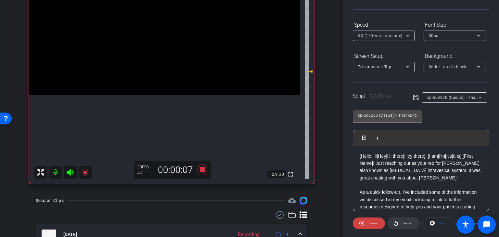
click at [403, 220] on span "Restart" at bounding box center [406, 223] width 11 height 9
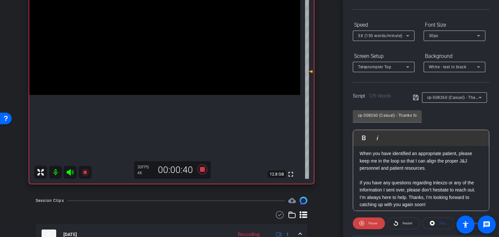
scroll to position [79, 0]
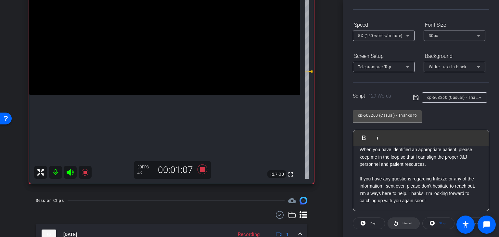
click at [401, 222] on span "Restart" at bounding box center [406, 223] width 11 height 9
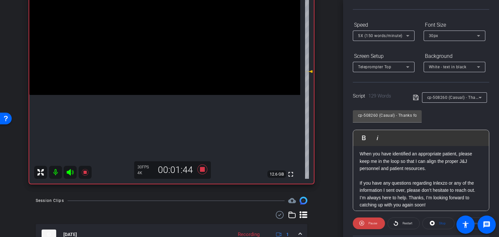
scroll to position [76, 0]
click at [403, 223] on span "Restart" at bounding box center [408, 223] width 10 height 4
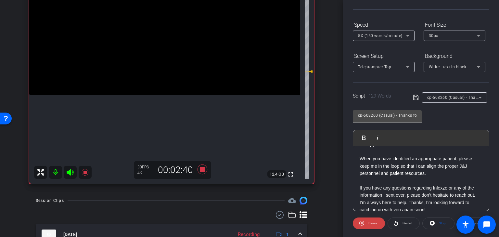
scroll to position [79, 0]
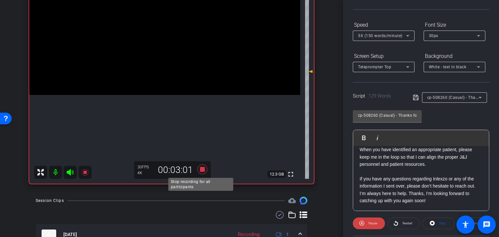
click at [203, 170] on icon at bounding box center [203, 169] width 10 height 10
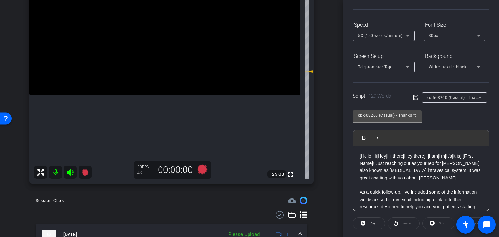
scroll to position [0, 0]
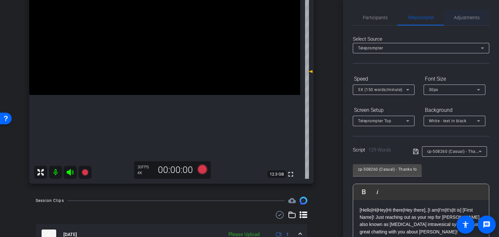
click at [456, 15] on span "Adjustments" at bounding box center [467, 17] width 26 height 5
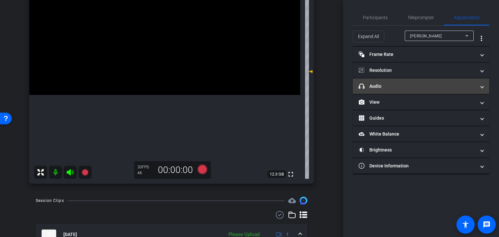
click at [403, 83] on mat-panel-title "headphone icon Audio" at bounding box center [417, 86] width 117 height 7
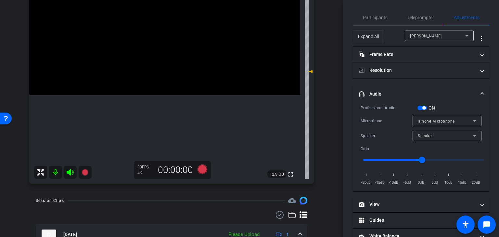
click at [427, 107] on span "button" at bounding box center [422, 108] width 10 height 5
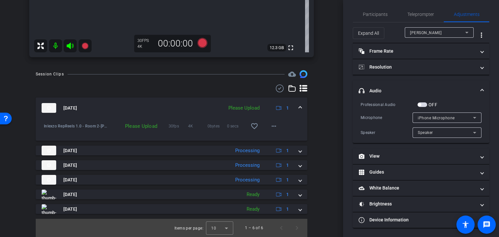
scroll to position [72, 0]
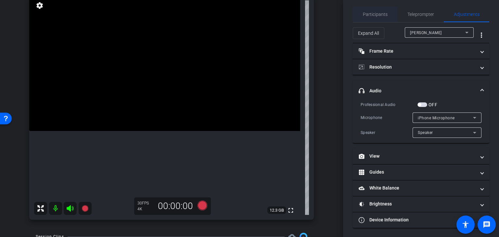
click at [378, 18] on span "Participants" at bounding box center [375, 14] width 25 height 16
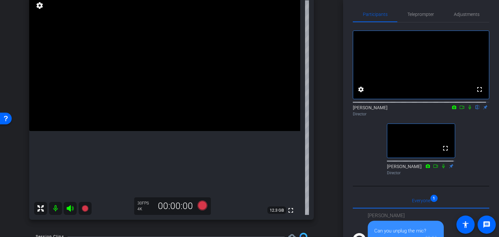
scroll to position [0, 0]
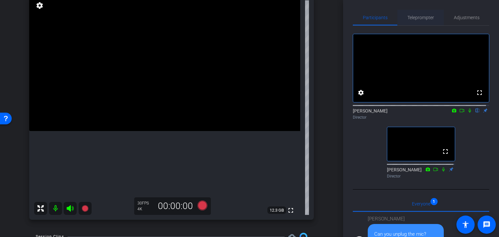
click at [426, 17] on span "Teleprompter" at bounding box center [420, 17] width 27 height 5
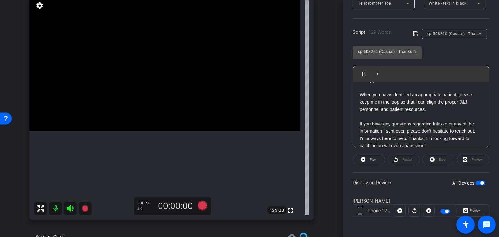
scroll to position [79, 0]
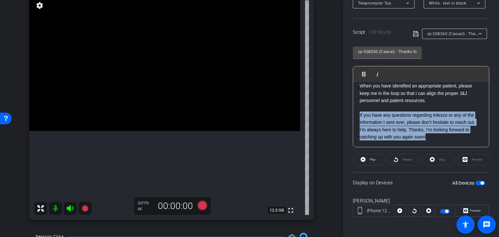
drag, startPoint x: 428, startPoint y: 137, endPoint x: 354, endPoint y: 117, distance: 76.9
click at [354, 117] on div "[Hello|Hi|Hey|Hi there|Hey there], [I am|I'm|It's|It is] [First Name]! Just rea…" at bounding box center [421, 75] width 136 height 144
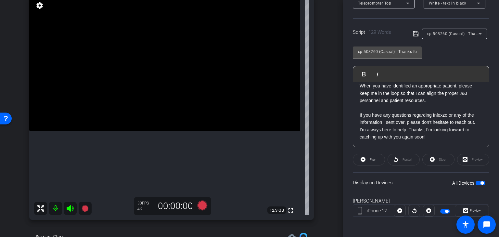
click at [473, 159] on div "Preview" at bounding box center [473, 160] width 32 height 12
click at [431, 138] on p "If you have any questions regarding Inlexzo or any of the information I sent ov…" at bounding box center [421, 125] width 123 height 29
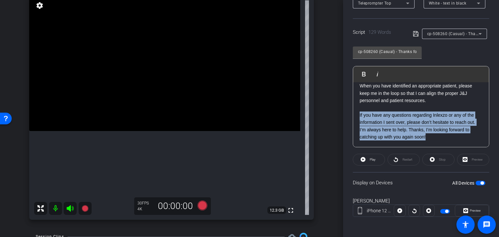
drag, startPoint x: 431, startPoint y: 138, endPoint x: 357, endPoint y: 113, distance: 78.4
click at [357, 113] on div "[Hello|Hi|Hey|Hi there|Hey there], [I am|I'm|It's|It is] [First Name]! Just rea…" at bounding box center [421, 75] width 136 height 144
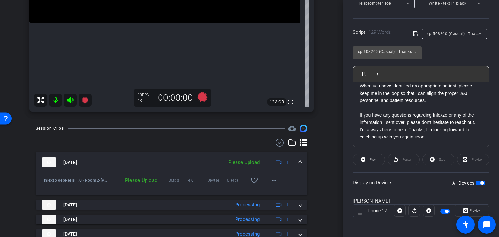
scroll to position [235, 0]
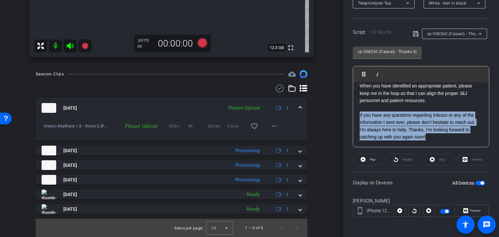
drag, startPoint x: 429, startPoint y: 141, endPoint x: 357, endPoint y: 116, distance: 75.9
click at [357, 116] on div "[Hello|Hi|Hey|Hi there|Hey there], [I am|I'm|It's|It is] [First Name]! Just rea…" at bounding box center [421, 75] width 136 height 144
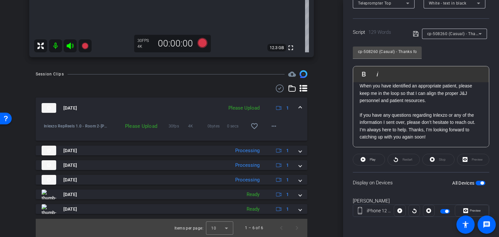
click at [439, 132] on p "If you have any questions regarding Inlexzo or any of the information I sent ov…" at bounding box center [421, 125] width 123 height 29
click at [273, 122] on mat-icon "more_horiz" at bounding box center [274, 126] width 8 height 8
click at [275, 140] on span "Upload" at bounding box center [281, 140] width 26 height 8
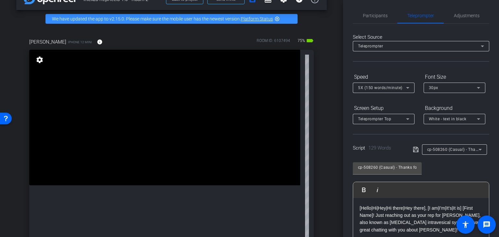
scroll to position [0, 0]
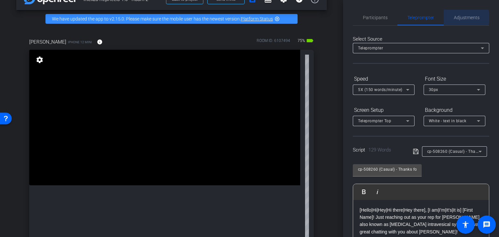
click at [462, 18] on span "Adjustments" at bounding box center [467, 17] width 26 height 5
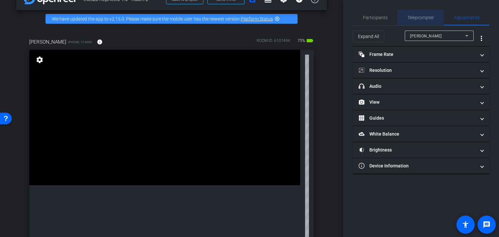
click at [432, 16] on span "Teleprompter" at bounding box center [420, 17] width 27 height 5
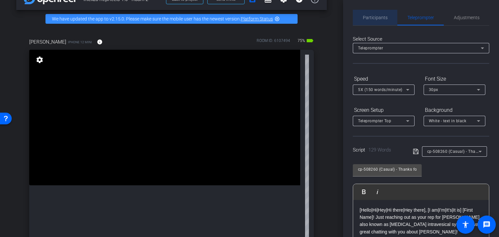
click at [378, 15] on span "Participants" at bounding box center [375, 17] width 25 height 5
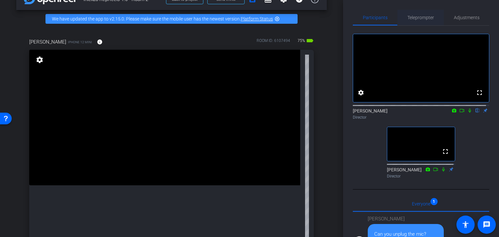
click at [419, 19] on span "Teleprompter" at bounding box center [420, 17] width 27 height 5
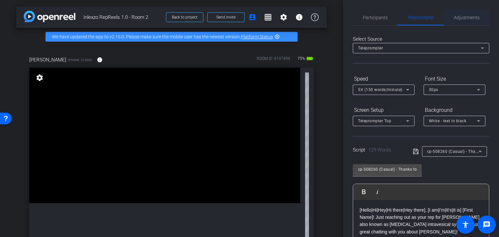
click at [456, 17] on span "Adjustments" at bounding box center [467, 17] width 26 height 5
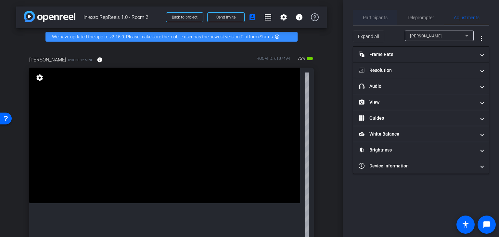
click at [383, 17] on span "Participants" at bounding box center [375, 17] width 25 height 5
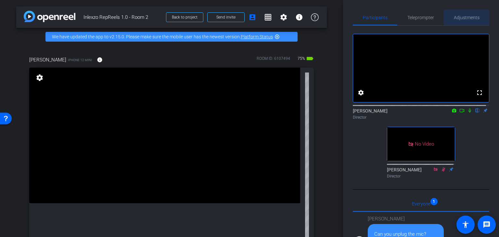
click at [464, 19] on span "Adjustments" at bounding box center [467, 17] width 26 height 5
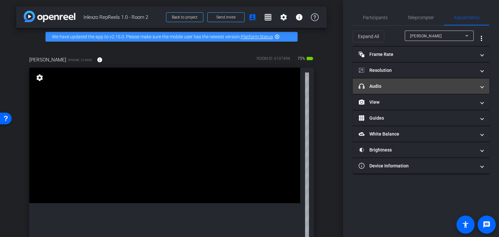
click at [411, 87] on mat-panel-title "headphone icon Audio" at bounding box center [417, 86] width 117 height 7
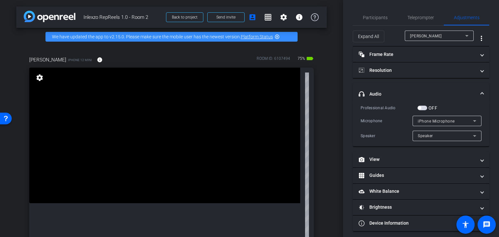
click at [424, 109] on span "button" at bounding box center [422, 108] width 10 height 5
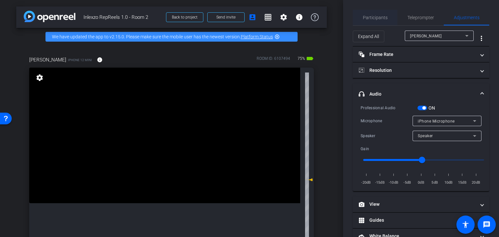
click at [382, 21] on span "Participants" at bounding box center [375, 18] width 25 height 16
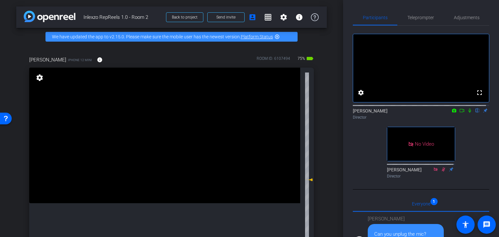
scroll to position [54, 0]
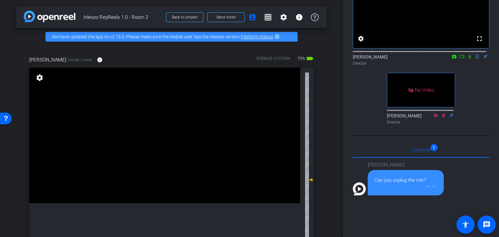
click at [467, 59] on icon at bounding box center [469, 56] width 5 height 5
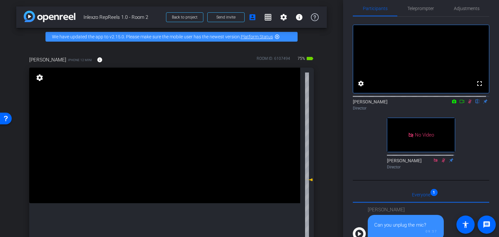
scroll to position [0, 0]
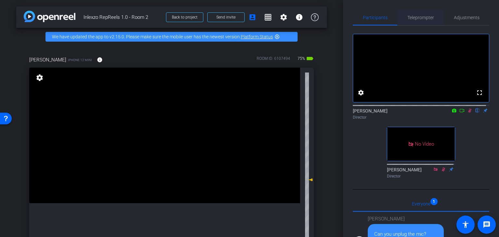
click at [419, 17] on span "Teleprompter" at bounding box center [420, 17] width 27 height 5
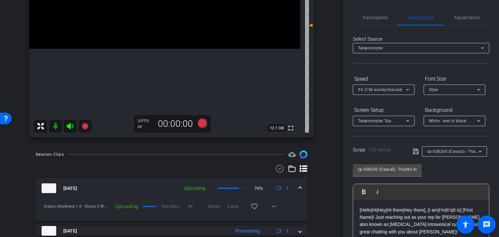
scroll to position [162, 0]
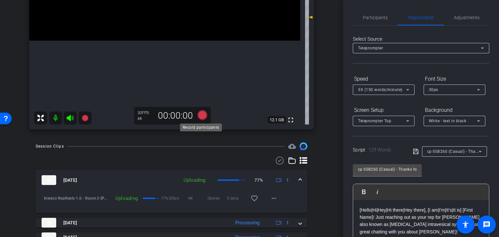
click at [199, 115] on icon at bounding box center [203, 115] width 10 height 10
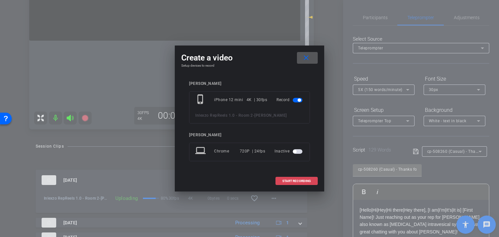
click at [296, 179] on span "START RECORDING" at bounding box center [296, 180] width 29 height 3
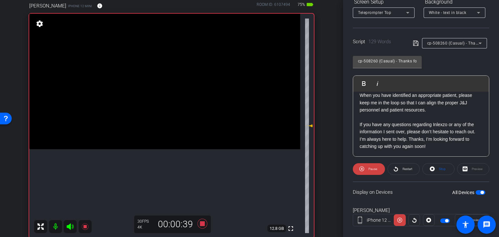
scroll to position [108, 0]
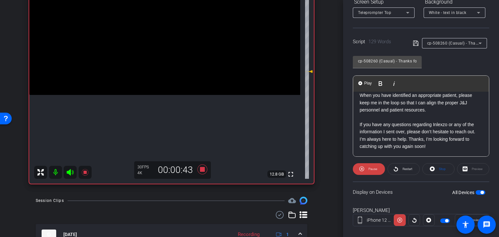
drag, startPoint x: 429, startPoint y: 146, endPoint x: 427, endPoint y: 143, distance: 3.5
click at [427, 143] on p "If you have any questions regarding Inlexzo or any of the information I sent ov…" at bounding box center [421, 135] width 123 height 29
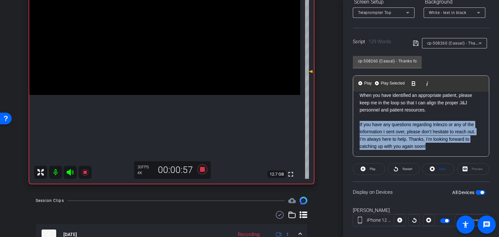
drag, startPoint x: 432, startPoint y: 146, endPoint x: 355, endPoint y: 124, distance: 80.0
click at [355, 124] on div "[Hello|Hi|Hey|Hi there|Hey there], [I am|I'm|It's|It is] [First Name]! Just rea…" at bounding box center [421, 85] width 136 height 144
click at [392, 82] on span "Play Selected" at bounding box center [392, 84] width 26 height 6
click at [201, 171] on icon at bounding box center [203, 169] width 10 height 10
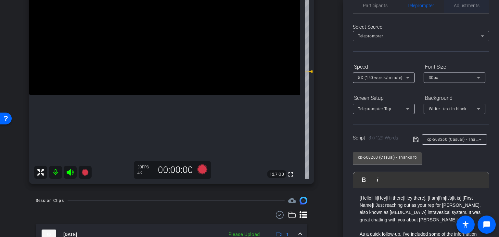
scroll to position [0, 0]
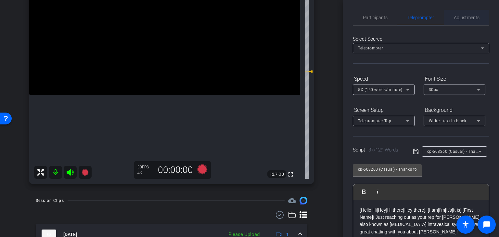
click at [456, 15] on span "Adjustments" at bounding box center [467, 17] width 26 height 5
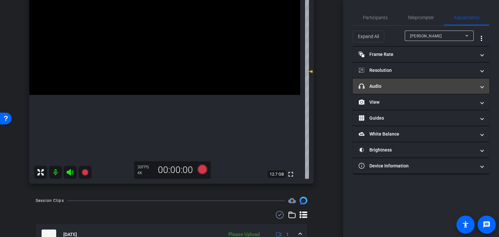
click at [406, 85] on mat-panel-title "headphone icon Audio" at bounding box center [417, 86] width 117 height 7
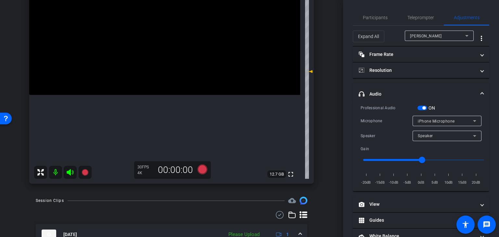
click at [423, 110] on span "button" at bounding box center [422, 108] width 10 height 5
click at [375, 22] on span "Participants" at bounding box center [375, 18] width 25 height 16
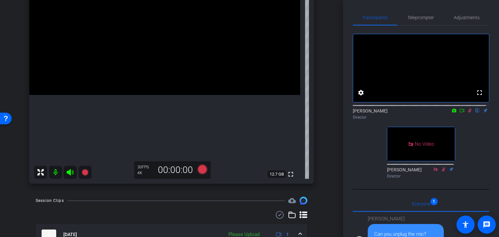
click at [468, 113] on icon at bounding box center [469, 110] width 5 height 5
click at [419, 18] on span "Teleprompter" at bounding box center [420, 17] width 27 height 5
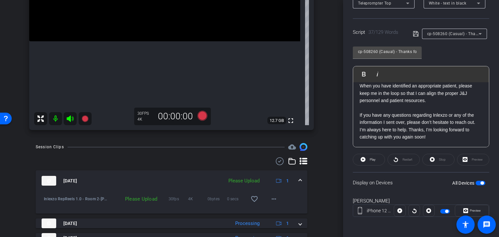
scroll to position [162, 0]
click at [270, 195] on mat-icon "more_horiz" at bounding box center [274, 198] width 8 height 8
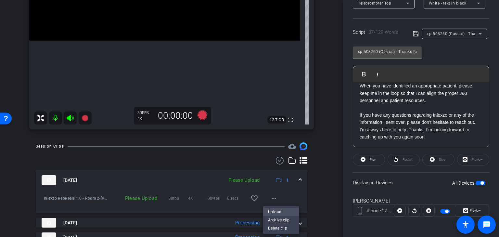
click at [279, 212] on span "Upload" at bounding box center [281, 212] width 26 height 8
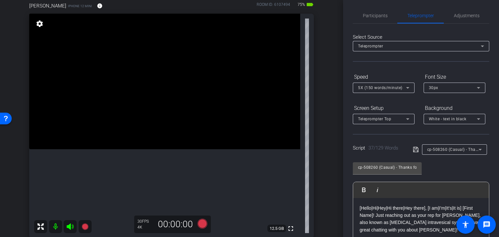
scroll to position [0, 0]
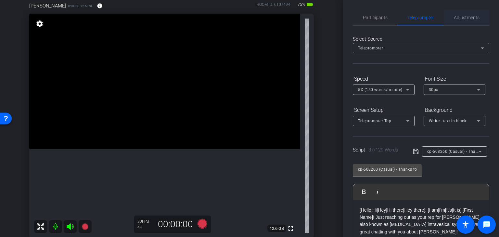
click at [470, 16] on span "Adjustments" at bounding box center [467, 17] width 26 height 5
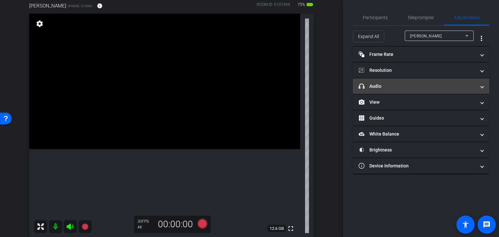
click at [392, 86] on mat-panel-title "headphone icon Audio" at bounding box center [417, 86] width 117 height 7
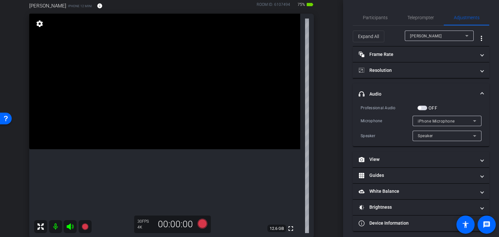
drag, startPoint x: 423, startPoint y: 107, endPoint x: 425, endPoint y: 100, distance: 6.7
click at [423, 107] on span "button" at bounding box center [422, 108] width 10 height 5
drag, startPoint x: 374, startPoint y: 18, endPoint x: 391, endPoint y: 30, distance: 20.1
click at [374, 18] on span "Participants" at bounding box center [375, 17] width 25 height 5
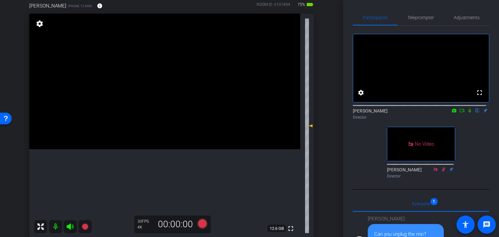
click at [467, 113] on icon at bounding box center [469, 110] width 5 height 5
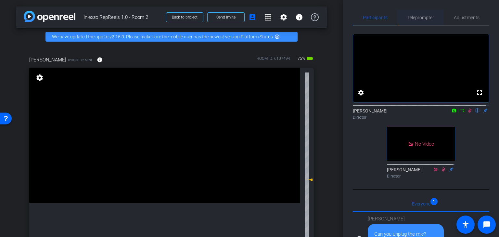
click at [417, 20] on span "Teleprompter" at bounding box center [420, 18] width 27 height 16
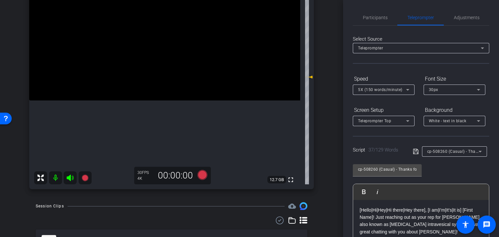
scroll to position [87, 0]
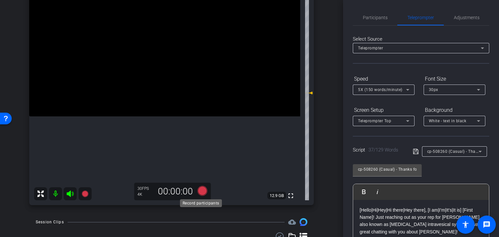
click at [200, 190] on icon at bounding box center [203, 191] width 10 height 10
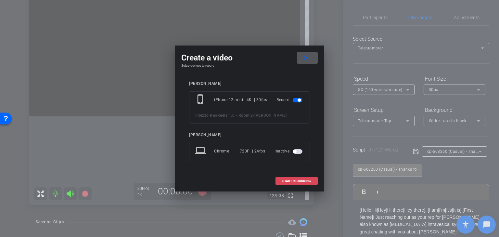
click at [282, 180] on span at bounding box center [297, 181] width 42 height 16
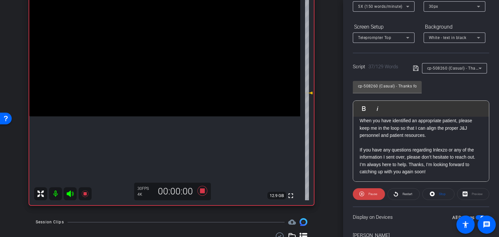
scroll to position [79, 0]
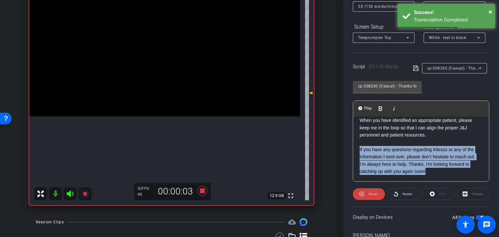
drag, startPoint x: 359, startPoint y: 148, endPoint x: 433, endPoint y: 171, distance: 77.6
click at [433, 171] on div "[Hello|Hi|Hey|Hi there|Hey there], [I am|I'm|It's|It is] [First Name]! Just rea…" at bounding box center [421, 110] width 136 height 144
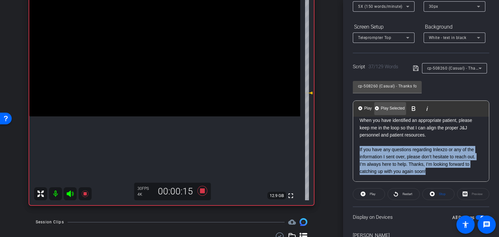
click at [392, 109] on span "Play Selected" at bounding box center [392, 109] width 26 height 6
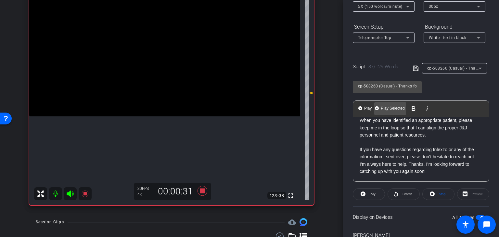
click at [392, 109] on span "Play Selected" at bounding box center [392, 109] width 26 height 6
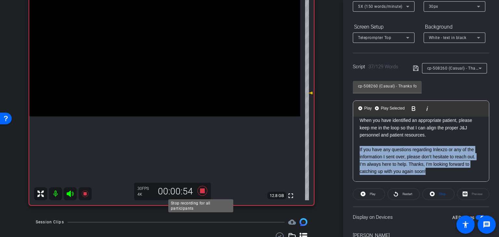
click at [201, 188] on icon at bounding box center [203, 191] width 10 height 10
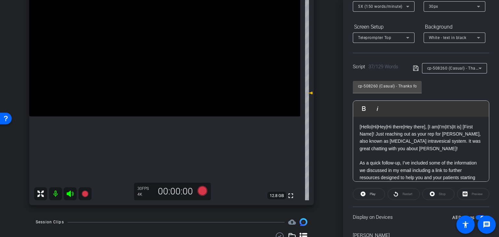
scroll to position [0, 0]
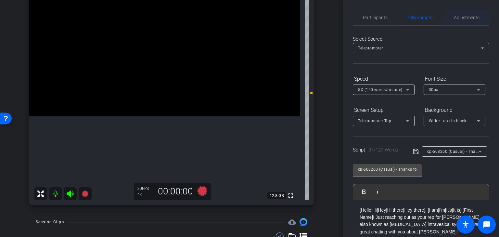
click at [463, 16] on span "Adjustments" at bounding box center [467, 17] width 26 height 5
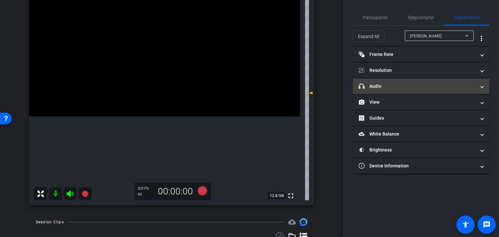
click at [382, 84] on mat-panel-title "headphone icon Audio" at bounding box center [417, 86] width 117 height 7
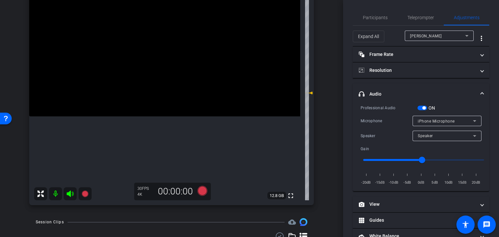
click at [424, 108] on span "button" at bounding box center [423, 107] width 3 height 3
click at [374, 20] on span "Participants" at bounding box center [375, 17] width 25 height 5
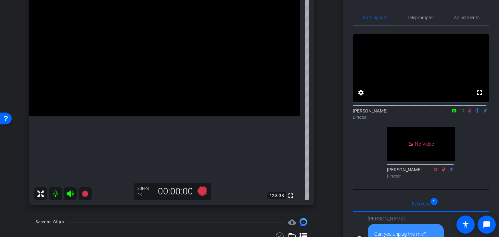
click at [468, 113] on icon at bounding box center [469, 110] width 5 height 5
click at [476, 16] on span "Adjustments" at bounding box center [467, 17] width 26 height 5
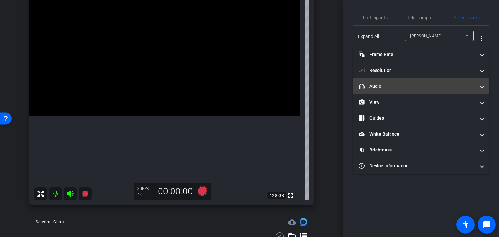
click at [420, 91] on mat-expansion-panel-header "headphone icon Audio" at bounding box center [421, 86] width 136 height 16
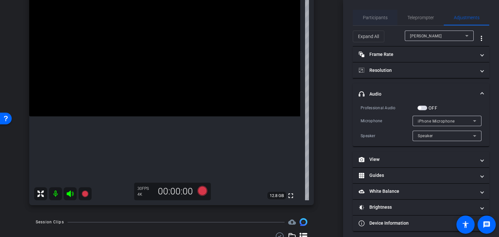
click at [377, 18] on span "Participants" at bounding box center [375, 17] width 25 height 5
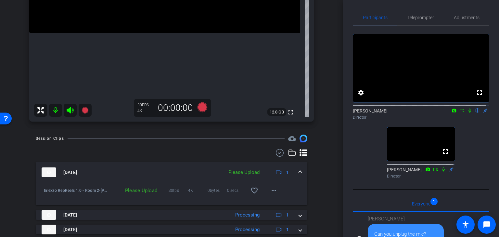
scroll to position [249, 0]
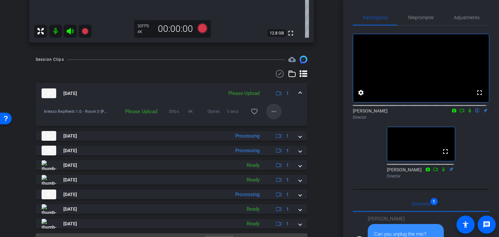
click at [274, 109] on mat-icon "more_horiz" at bounding box center [274, 112] width 8 height 8
click at [276, 125] on span "Upload" at bounding box center [281, 125] width 26 height 8
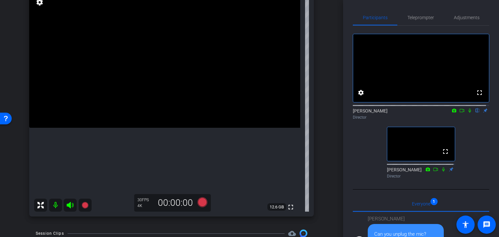
scroll to position [0, 0]
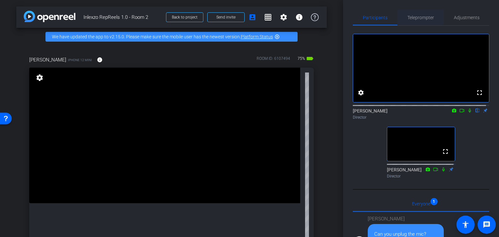
click at [421, 18] on span "Teleprompter" at bounding box center [420, 17] width 27 height 5
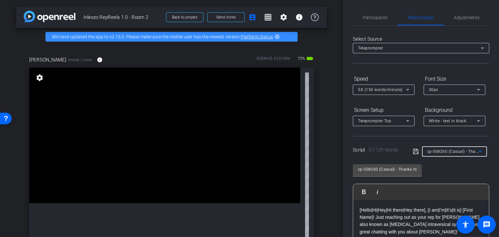
click at [452, 153] on span "cp-508260 (Casual) - Thanks for Seeing Me" at bounding box center [468, 150] width 82 height 5
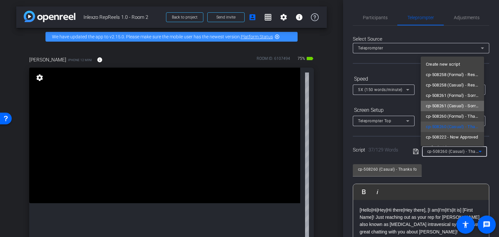
click at [453, 106] on span "cp-508261 (Casual) - Sorry I Missed You" at bounding box center [452, 106] width 53 height 8
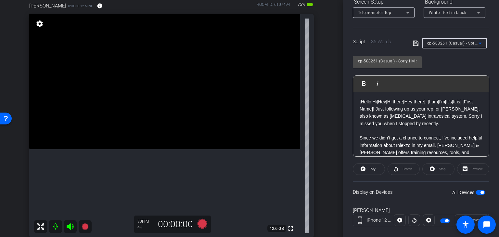
scroll to position [54, 0]
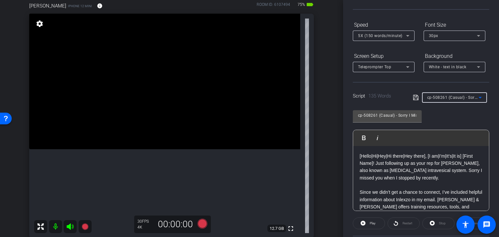
click at [406, 38] on icon at bounding box center [408, 36] width 8 height 8
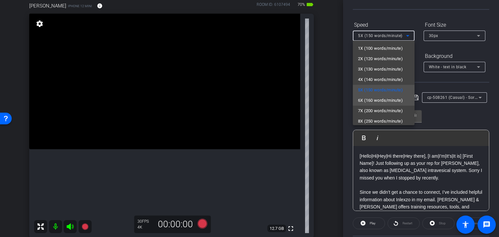
click at [392, 102] on span "6X (160 words/minute)" at bounding box center [380, 100] width 45 height 8
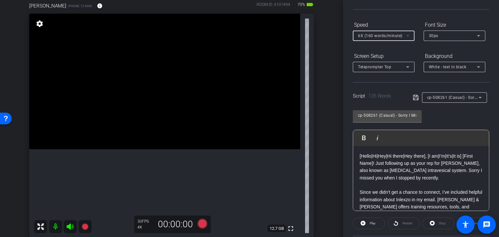
scroll to position [0, 0]
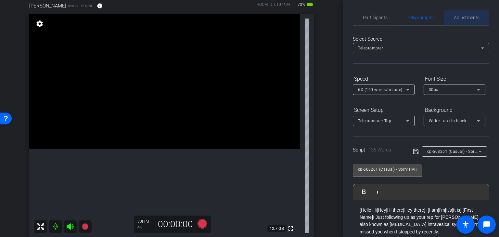
click at [468, 21] on span "Adjustments" at bounding box center [467, 18] width 26 height 16
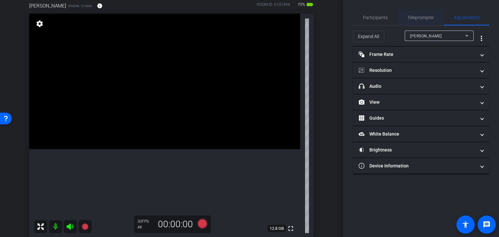
click at [427, 17] on span "Teleprompter" at bounding box center [420, 17] width 27 height 5
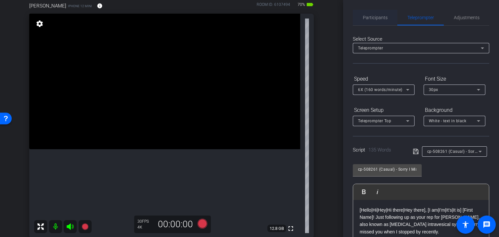
click at [373, 18] on span "Participants" at bounding box center [375, 17] width 25 height 5
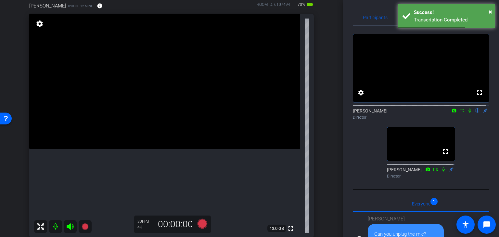
click at [384, 3] on div "Participants Teleprompter Adjustments fullscreen settings Nick Dambrosia flip D…" at bounding box center [421, 118] width 156 height 237
click at [380, 6] on div "Participants Teleprompter Adjustments fullscreen settings Nick Dambrosia flip D…" at bounding box center [421, 118] width 156 height 237
click at [488, 13] on div "Success!" at bounding box center [452, 12] width 76 height 7
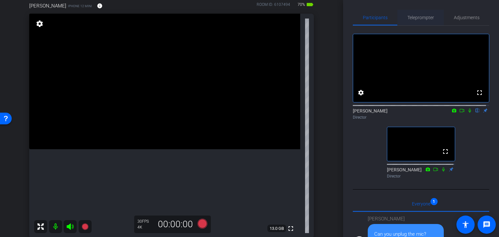
click at [424, 17] on span "Teleprompter" at bounding box center [420, 17] width 27 height 5
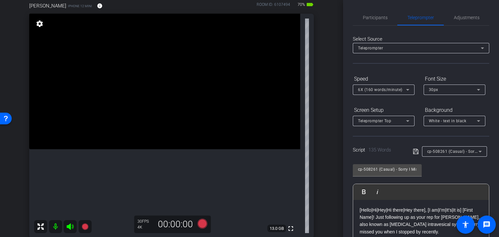
click at [454, 147] on div "cp-508261 (Casual) - Sorry I Missed You" at bounding box center [454, 151] width 55 height 10
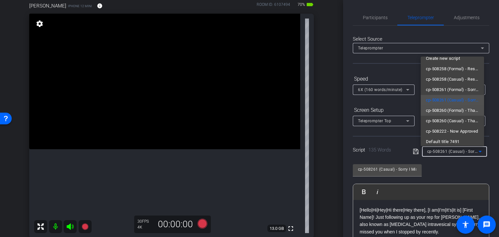
scroll to position [9, 0]
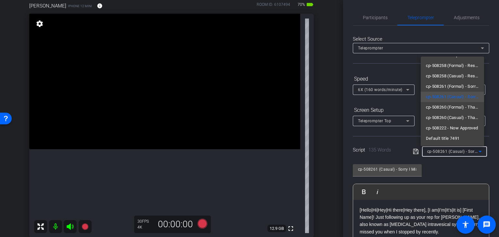
click at [395, 70] on div at bounding box center [249, 118] width 499 height 237
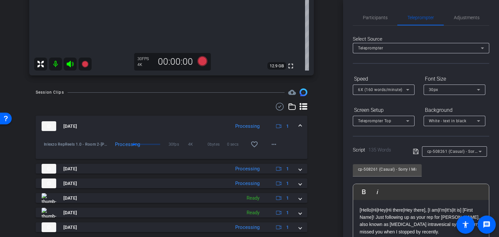
scroll to position [0, 0]
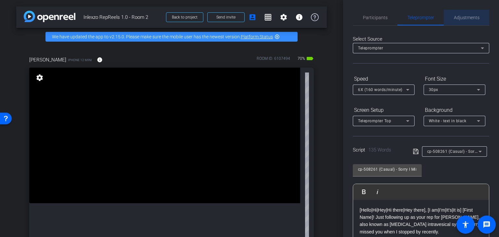
click at [473, 15] on span "Adjustments" at bounding box center [467, 17] width 26 height 5
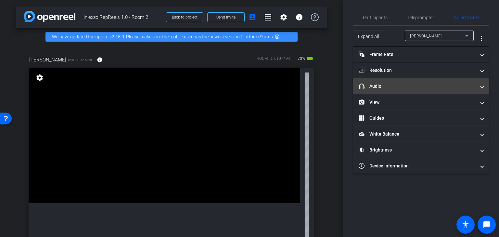
click at [406, 89] on mat-panel-title "headphone icon Audio" at bounding box center [417, 86] width 117 height 7
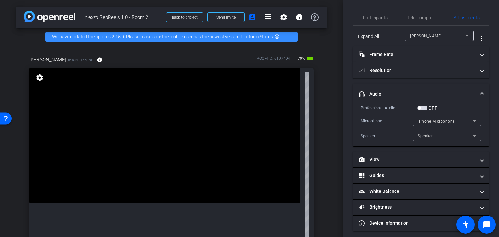
click at [423, 108] on span "button" at bounding box center [422, 108] width 10 height 5
click at [374, 17] on span "Participants" at bounding box center [375, 17] width 25 height 5
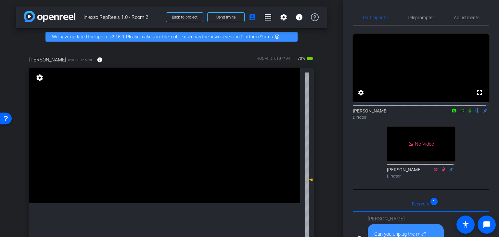
click at [467, 113] on icon at bounding box center [469, 110] width 5 height 5
click at [420, 14] on span "Teleprompter" at bounding box center [420, 18] width 27 height 16
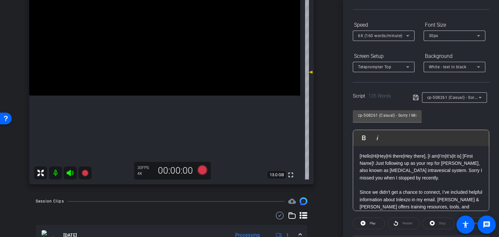
scroll to position [162, 0]
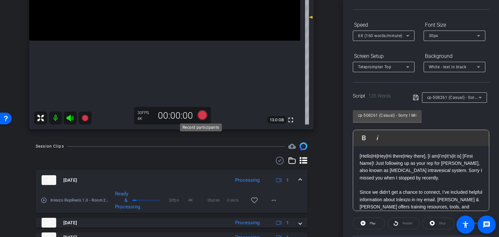
click at [201, 117] on icon at bounding box center [203, 115] width 10 height 10
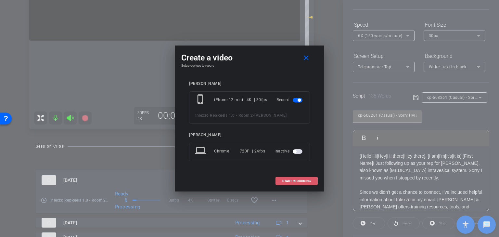
click at [295, 184] on span at bounding box center [297, 181] width 42 height 16
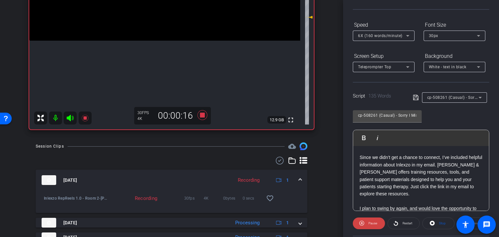
scroll to position [36, 0]
click at [414, 224] on span at bounding box center [404, 223] width 32 height 16
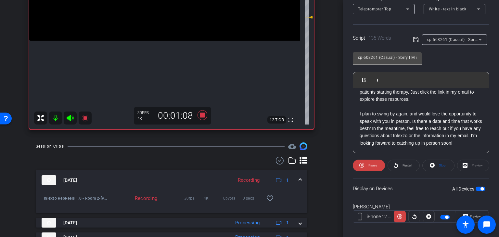
scroll to position [118, 0]
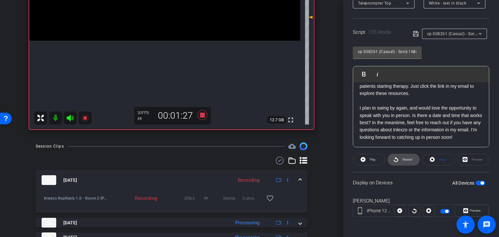
click at [404, 161] on span "Restart" at bounding box center [406, 159] width 11 height 9
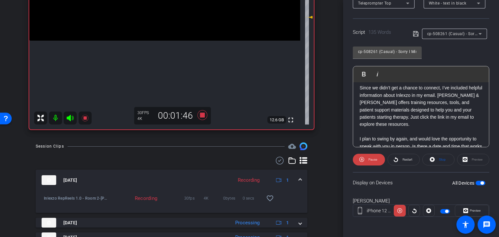
scroll to position [41, 0]
click at [407, 160] on span "Restart" at bounding box center [408, 160] width 10 height 4
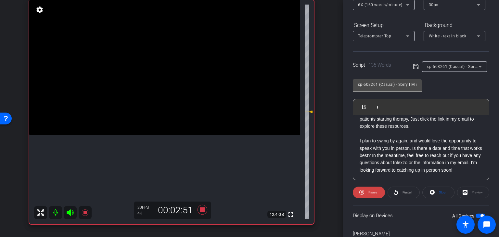
scroll to position [71, 0]
click at [437, 190] on span "Stop" at bounding box center [441, 192] width 8 height 9
click at [200, 206] on icon at bounding box center [203, 210] width 16 height 12
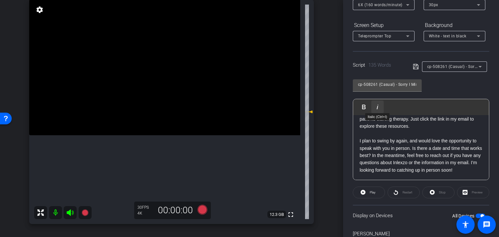
scroll to position [0, 0]
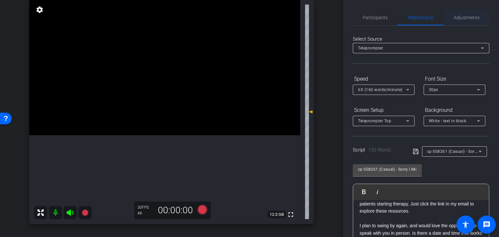
click at [450, 23] on div "Adjustments" at bounding box center [466, 18] width 45 height 16
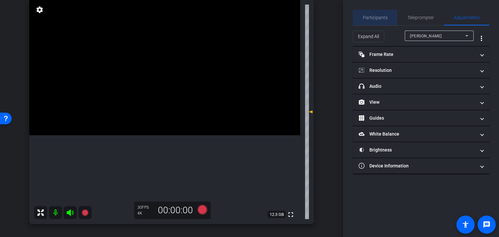
click at [375, 17] on span "Participants" at bounding box center [375, 17] width 25 height 5
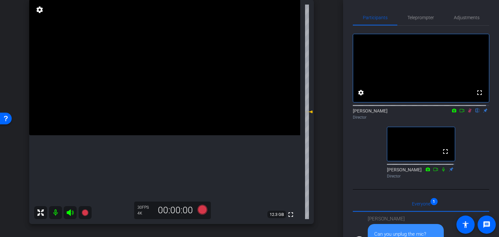
click at [468, 113] on icon at bounding box center [470, 111] width 4 height 4
click at [456, 20] on span "Adjustments" at bounding box center [467, 18] width 26 height 16
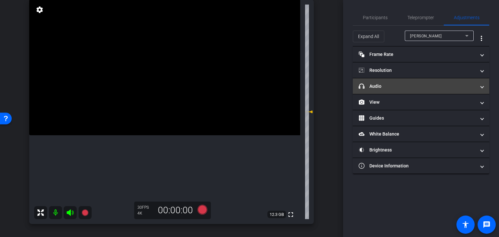
click at [412, 90] on mat-expansion-panel-header "headphone icon Audio" at bounding box center [421, 86] width 136 height 16
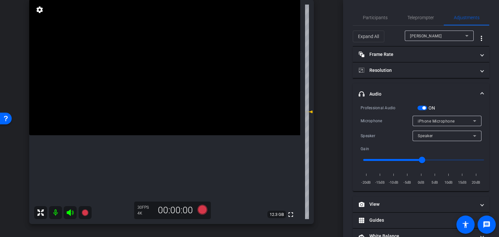
click at [422, 108] on span "button" at bounding box center [422, 108] width 10 height 5
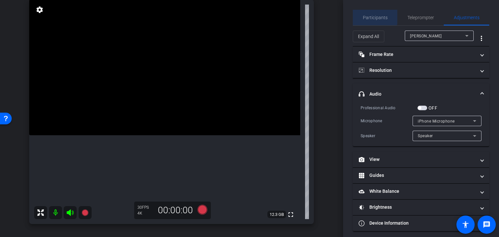
click at [375, 13] on span "Participants" at bounding box center [375, 18] width 25 height 16
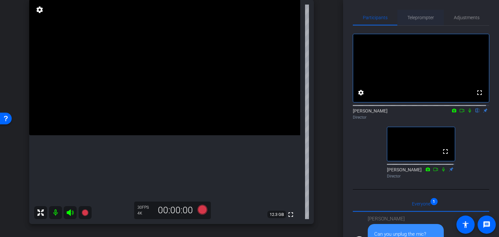
click at [426, 21] on span "Teleprompter" at bounding box center [420, 18] width 27 height 16
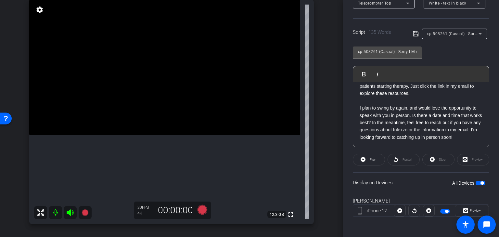
scroll to position [118, 0]
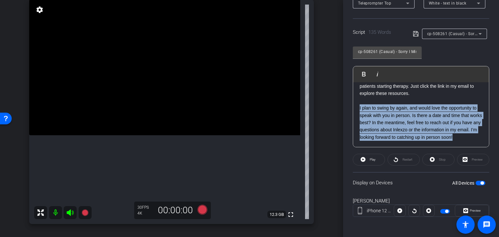
drag, startPoint x: 475, startPoint y: 136, endPoint x: 356, endPoint y: 107, distance: 122.1
click at [356, 107] on div "[Hello|Hi|Hey|Hi there|Hey there], [I am|I'm|It's|It is] [First Name]! Just fol…" at bounding box center [421, 79] width 136 height 137
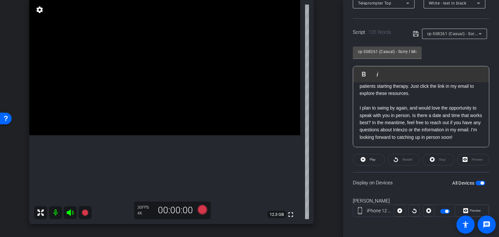
click at [471, 160] on div "Preview" at bounding box center [473, 160] width 32 height 12
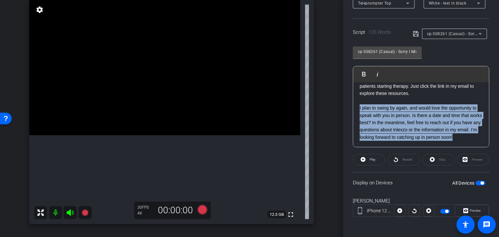
drag, startPoint x: 474, startPoint y: 139, endPoint x: 357, endPoint y: 108, distance: 121.2
click at [357, 108] on div "[Hello|Hi|Hey|Hi there|Hey there], [I am|I'm|It's|It is] [First Name]! Just fol…" at bounding box center [421, 79] width 136 height 137
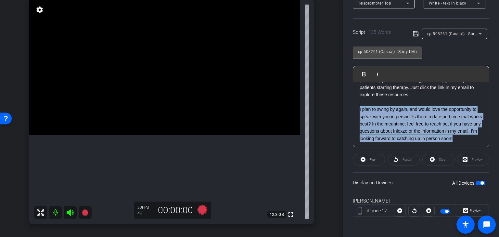
scroll to position [71, 0]
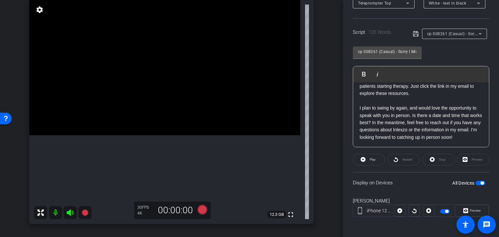
click at [360, 107] on p "I plan to swing by again, and would love the opportunity to speak with you in p…" at bounding box center [421, 122] width 123 height 36
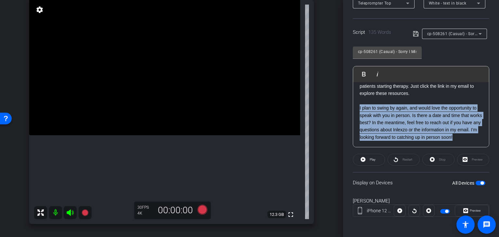
drag, startPoint x: 360, startPoint y: 107, endPoint x: 478, endPoint y: 141, distance: 123.1
click at [478, 141] on div "[Hello|Hi|Hey|Hi there|Hey there], [I am|I'm|It's|It is] [First Name]! Just fol…" at bounding box center [421, 79] width 136 height 137
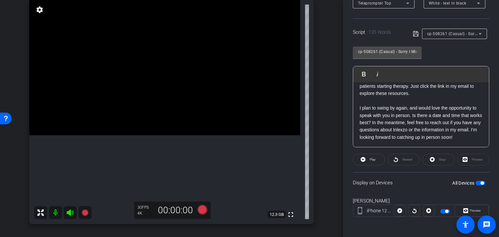
click at [421, 105] on p "I plan to swing by again, and would love the opportunity to speak with you in p…" at bounding box center [421, 122] width 123 height 36
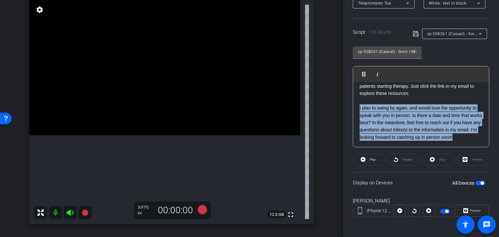
drag, startPoint x: 359, startPoint y: 105, endPoint x: 479, endPoint y: 144, distance: 126.0
click at [479, 143] on div "[Hello|Hi|Hey|Hi there|Hey there], [I am|I'm|It's|It is] [First Name]! Just fol…" at bounding box center [421, 79] width 136 height 137
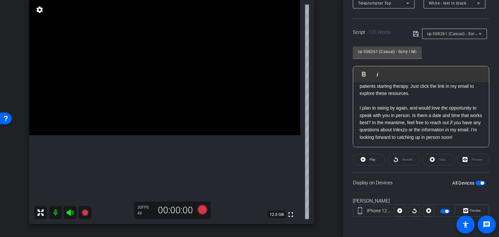
click at [379, 115] on p "I plan to swing by again, and would love the opportunity to speak with you in p…" at bounding box center [421, 122] width 123 height 36
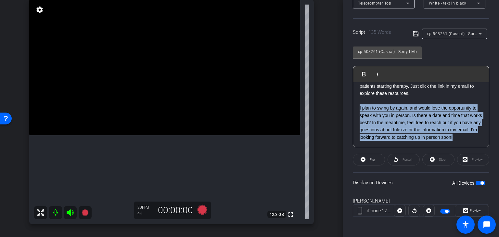
drag, startPoint x: 361, startPoint y: 105, endPoint x: 453, endPoint y: 152, distance: 103.6
click at [482, 142] on div "[Hello|Hi|Hey|Hi there|Hey there], [I am|I'm|It's|It is] [First Name]! Just fol…" at bounding box center [421, 79] width 136 height 137
click at [373, 160] on span "Play" at bounding box center [373, 160] width 6 height 4
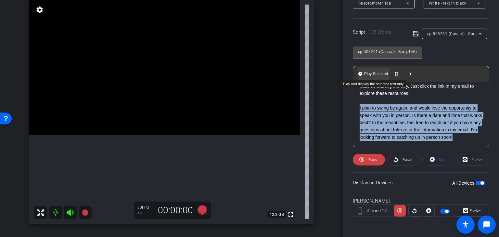
click at [366, 77] on Selected-1 "Play Selected Play and display the selected text only" at bounding box center [374, 74] width 32 height 13
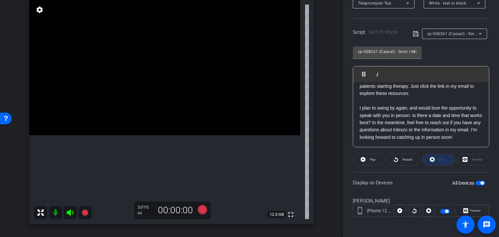
click at [433, 158] on span at bounding box center [439, 160] width 32 height 16
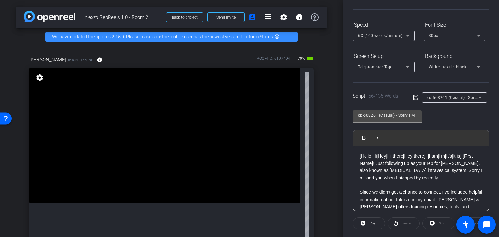
scroll to position [0, 0]
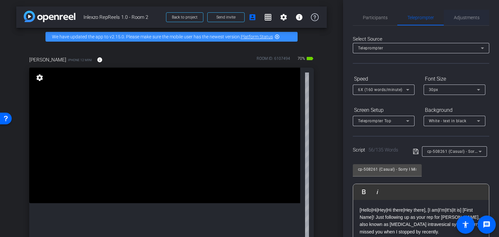
click at [457, 19] on span "Adjustments" at bounding box center [467, 17] width 26 height 5
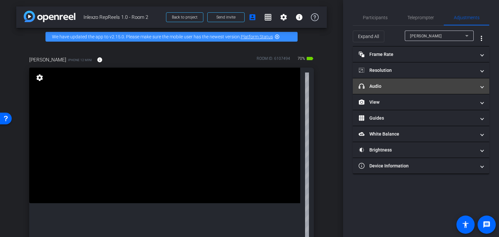
click at [419, 90] on mat-expansion-panel-header "headphone icon Audio" at bounding box center [421, 86] width 136 height 16
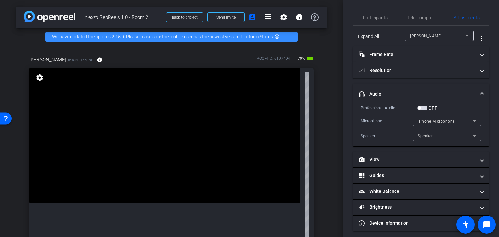
scroll to position [278, 0]
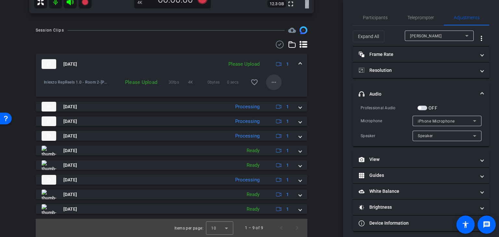
click at [270, 82] on mat-icon "more_horiz" at bounding box center [274, 82] width 8 height 8
click at [273, 94] on span "Upload" at bounding box center [281, 96] width 26 height 8
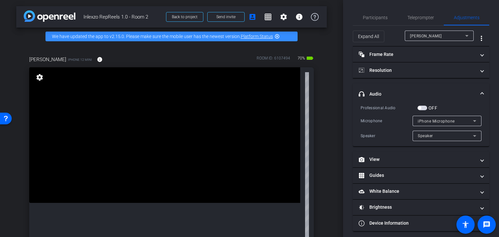
scroll to position [0, 0]
click at [423, 108] on span "button" at bounding box center [422, 108] width 10 height 5
click at [410, 21] on span "Teleprompter" at bounding box center [420, 18] width 27 height 16
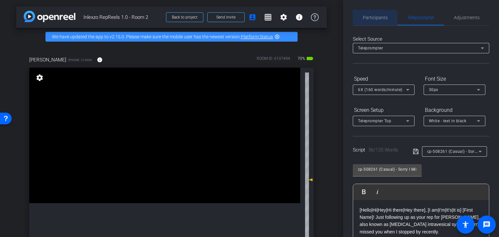
click at [367, 21] on span "Participants" at bounding box center [375, 18] width 25 height 16
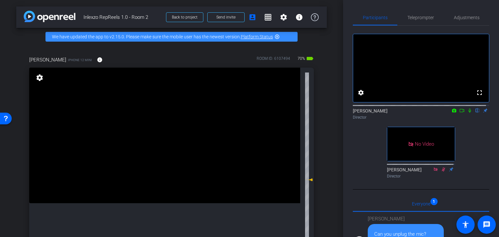
click at [467, 113] on icon at bounding box center [469, 110] width 5 height 5
click at [421, 19] on span "Teleprompter" at bounding box center [420, 17] width 27 height 5
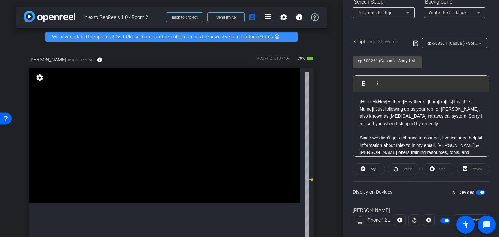
scroll to position [118, 0]
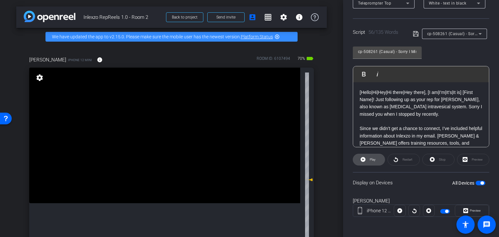
click at [370, 159] on span "Play" at bounding box center [373, 160] width 6 height 4
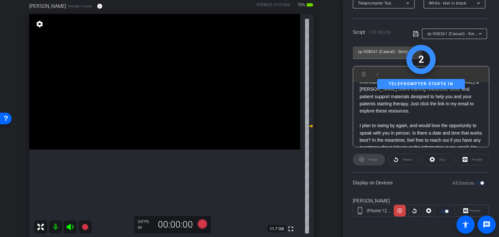
scroll to position [54, 0]
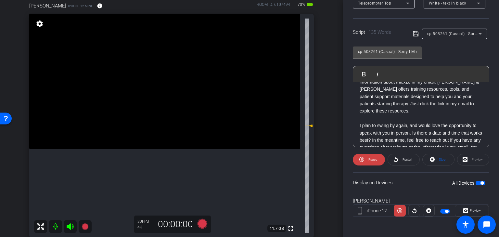
click at [471, 159] on div "Preview" at bounding box center [473, 160] width 32 height 12
click at [468, 159] on div "Preview" at bounding box center [473, 160] width 32 height 12
click at [472, 206] on span "Preview" at bounding box center [474, 210] width 13 height 9
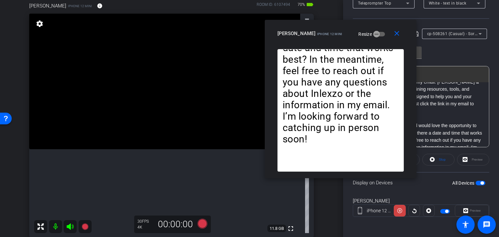
drag, startPoint x: 248, startPoint y: 49, endPoint x: 339, endPoint y: 29, distance: 93.0
click at [339, 29] on div "Suzanne Bouligny iPhone 12 mini" at bounding box center [309, 33] width 65 height 8
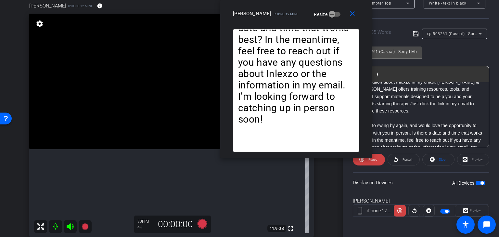
drag, startPoint x: 331, startPoint y: 36, endPoint x: 287, endPoint y: 0, distance: 57.3
click at [287, 0] on div "close Suzanne Bouligny iPhone 12 mini Resize" at bounding box center [296, 14] width 152 height 29
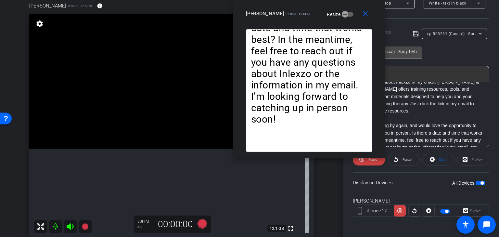
drag, startPoint x: 282, startPoint y: 15, endPoint x: 295, endPoint y: 13, distance: 13.1
click at [295, 13] on span "iPhone 12 mini" at bounding box center [298, 14] width 25 height 4
click at [366, 16] on mat-icon "close" at bounding box center [365, 14] width 8 height 8
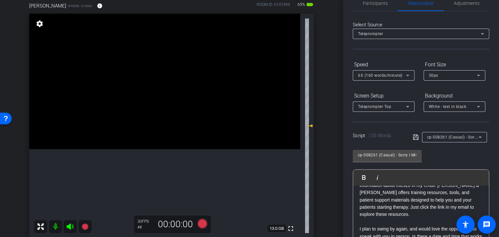
scroll to position [0, 0]
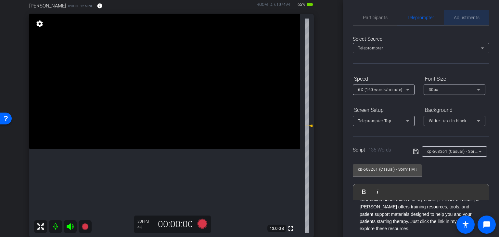
click at [466, 21] on span "Adjustments" at bounding box center [467, 18] width 26 height 16
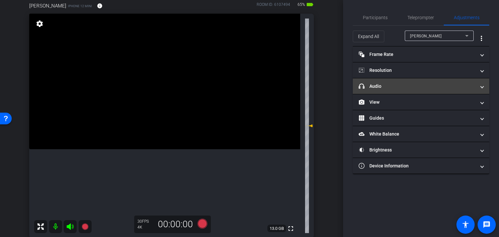
click at [387, 83] on mat-panel-title "headphone icon Audio" at bounding box center [417, 86] width 117 height 7
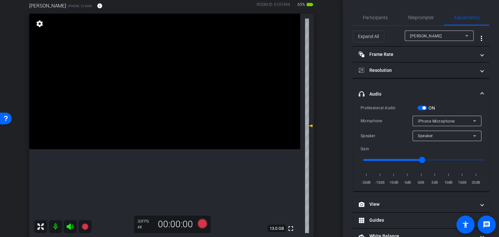
click at [419, 105] on div "ON" at bounding box center [426, 108] width 18 height 6
click at [422, 106] on span "button" at bounding box center [422, 108] width 10 height 5
click at [416, 19] on span "Teleprompter" at bounding box center [420, 17] width 27 height 5
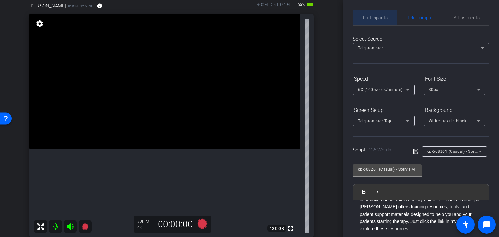
click at [387, 15] on div "Participants" at bounding box center [375, 18] width 45 height 16
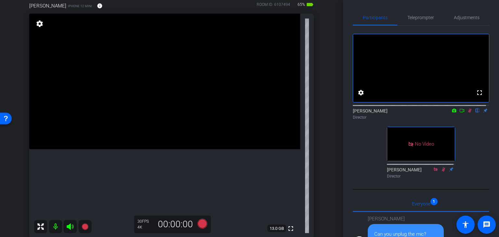
click at [467, 113] on icon at bounding box center [469, 110] width 5 height 5
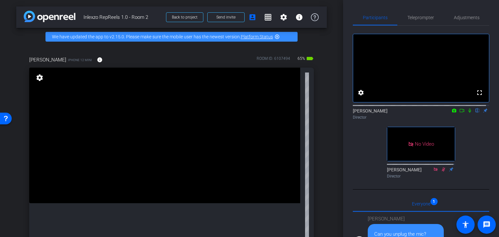
scroll to position [54, 0]
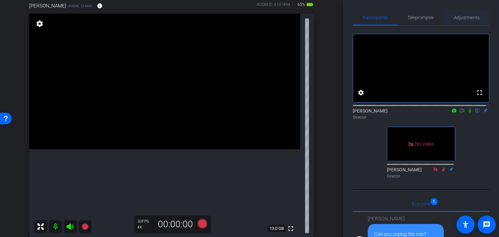
click at [461, 15] on span "Adjustments" at bounding box center [467, 17] width 26 height 5
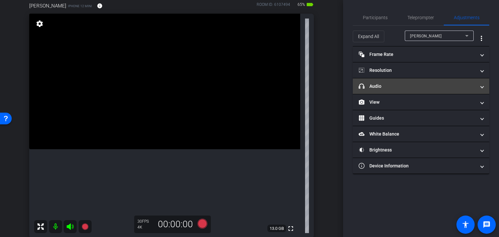
click at [425, 81] on mat-expansion-panel-header "headphone icon Audio" at bounding box center [421, 86] width 136 height 16
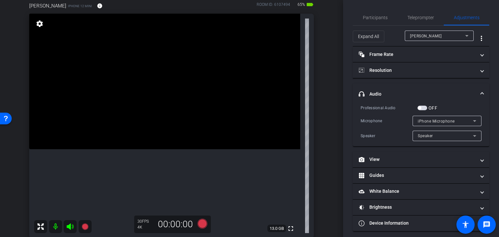
click at [423, 107] on span "button" at bounding box center [422, 108] width 10 height 5
click at [412, 17] on span "Teleprompter" at bounding box center [420, 17] width 27 height 5
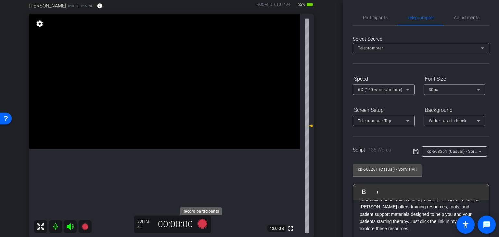
click at [205, 223] on icon at bounding box center [203, 224] width 10 height 10
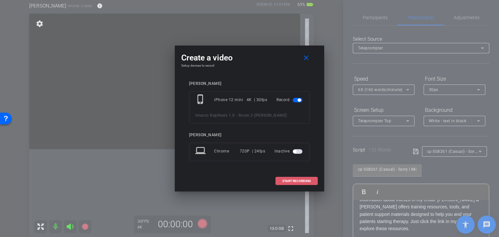
click at [287, 183] on span at bounding box center [297, 181] width 42 height 16
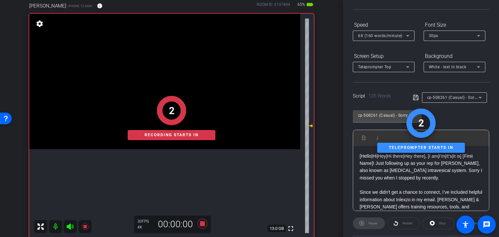
scroll to position [0, 0]
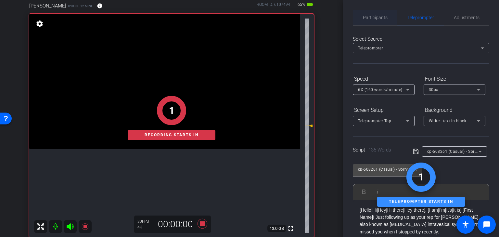
click at [377, 19] on span "Participants" at bounding box center [375, 17] width 25 height 5
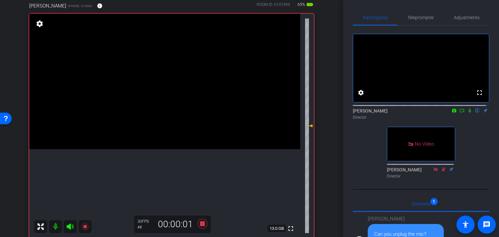
click at [467, 113] on icon at bounding box center [469, 110] width 5 height 5
click at [423, 19] on span "Teleprompter" at bounding box center [420, 17] width 27 height 5
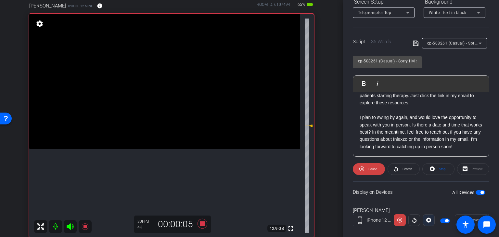
scroll to position [118, 0]
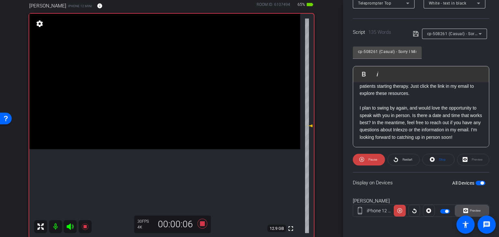
click at [463, 212] on icon at bounding box center [465, 211] width 5 height 10
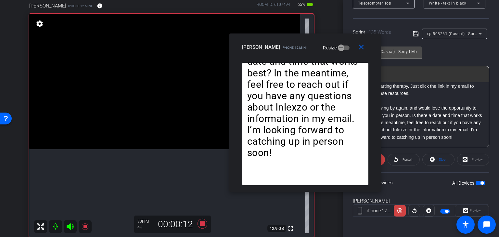
drag, startPoint x: 242, startPoint y: 54, endPoint x: 293, endPoint y: 47, distance: 51.5
click at [293, 47] on span "iPhone 12 mini" at bounding box center [294, 48] width 25 height 4
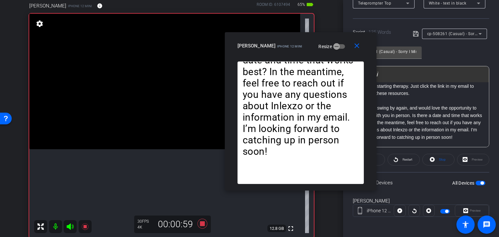
click at [418, 129] on p "I plan to swing by again, and would love the opportunity to speak with you in p…" at bounding box center [421, 122] width 123 height 36
click at [353, 45] on mat-icon "close" at bounding box center [357, 46] width 8 height 8
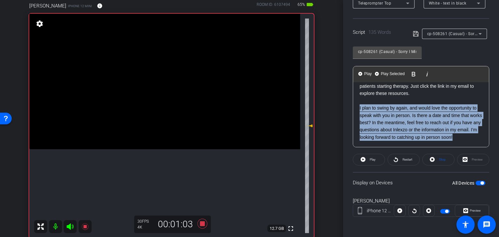
drag, startPoint x: 474, startPoint y: 136, endPoint x: 352, endPoint y: 104, distance: 126.6
click at [352, 104] on div "Participants Teleprompter Adjustments settings Nick Dambrosia flip Director Nat…" at bounding box center [421, 118] width 156 height 237
click at [384, 73] on span "Play Selected" at bounding box center [392, 74] width 26 height 6
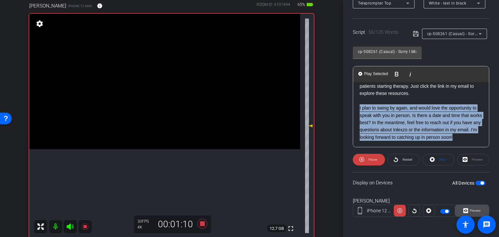
click at [472, 210] on span "Preview" at bounding box center [475, 211] width 11 height 4
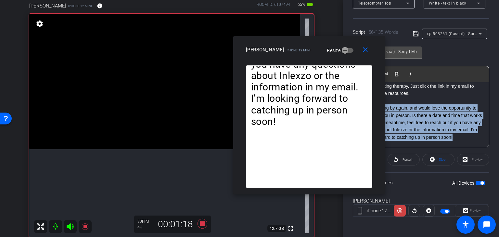
drag, startPoint x: 244, startPoint y: 54, endPoint x: 304, endPoint y: 50, distance: 59.5
click at [304, 50] on span "iPhone 12 mini" at bounding box center [298, 50] width 25 height 4
click at [201, 223] on icon at bounding box center [203, 224] width 10 height 10
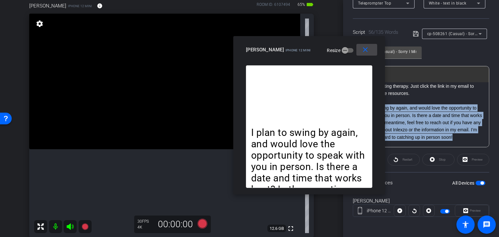
drag, startPoint x: 364, startPoint y: 52, endPoint x: 381, endPoint y: 81, distance: 33.7
click at [364, 52] on mat-icon "close" at bounding box center [365, 50] width 8 height 8
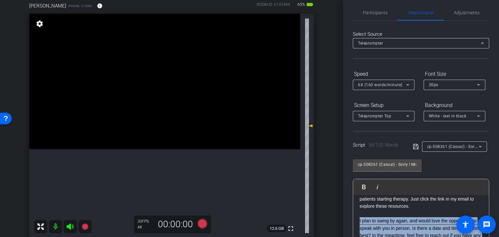
scroll to position [0, 0]
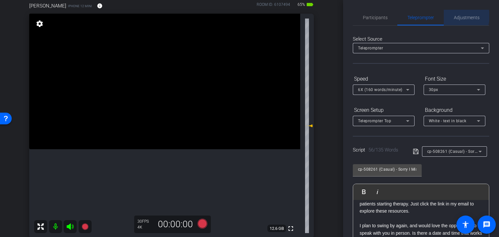
click at [456, 16] on span "Adjustments" at bounding box center [467, 17] width 26 height 5
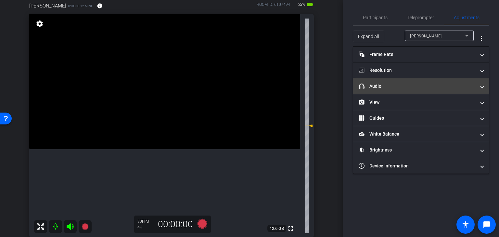
click at [404, 88] on mat-panel-title "headphone icon Audio" at bounding box center [417, 86] width 117 height 7
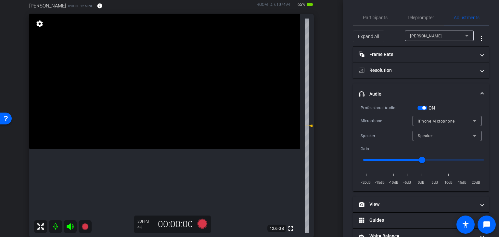
click at [426, 109] on span "button" at bounding box center [422, 108] width 10 height 5
click at [379, 16] on span "Participants" at bounding box center [375, 17] width 25 height 5
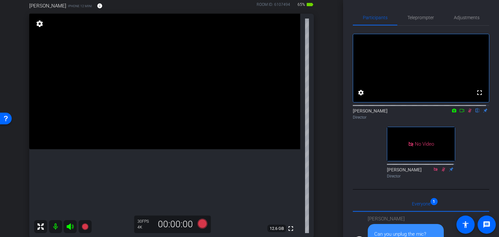
click at [467, 113] on icon at bounding box center [469, 110] width 5 height 5
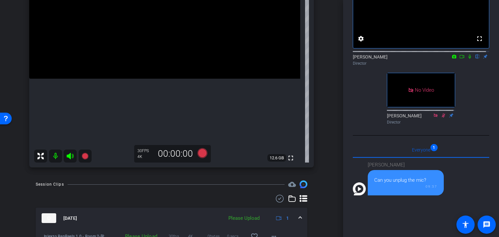
scroll to position [162, 0]
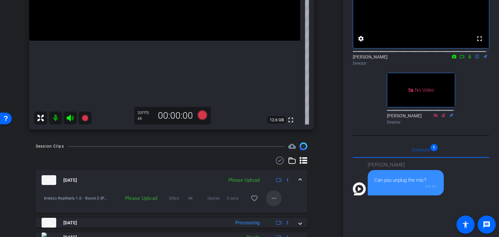
click at [274, 198] on mat-icon "more_horiz" at bounding box center [274, 198] width 8 height 8
click at [276, 211] on span "Upload" at bounding box center [281, 212] width 26 height 8
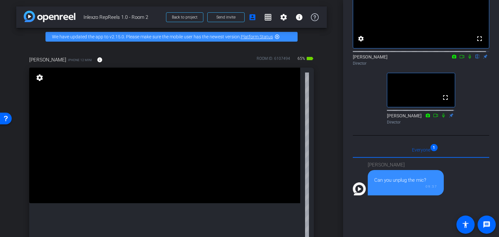
scroll to position [0, 0]
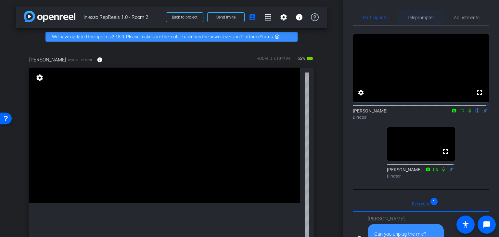
click at [418, 17] on span "Teleprompter" at bounding box center [420, 17] width 27 height 5
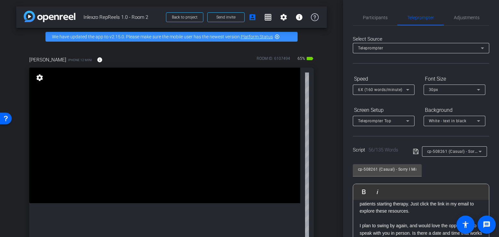
click at [458, 149] on span "cp-508261 (Casual) - Sorry I Missed You" at bounding box center [465, 150] width 76 height 5
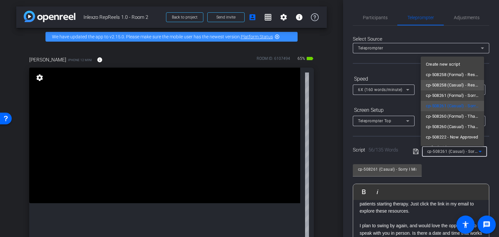
click at [460, 84] on span "cp-508258 (Casual) - Resources to Share" at bounding box center [452, 85] width 53 height 8
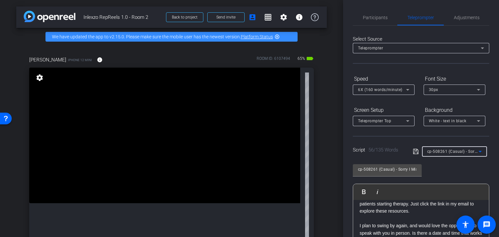
type input "cp-508258 (Casual) - Resources to Share"
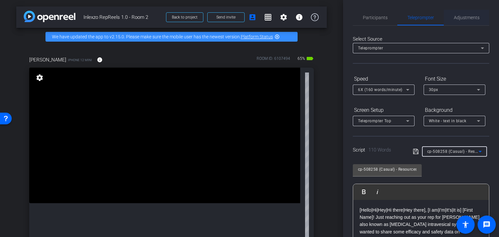
click at [466, 14] on span "Adjustments" at bounding box center [467, 18] width 26 height 16
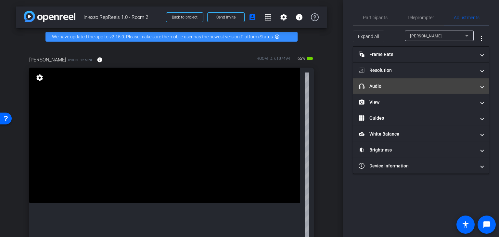
click at [411, 81] on mat-expansion-panel-header "headphone icon Audio" at bounding box center [421, 86] width 136 height 16
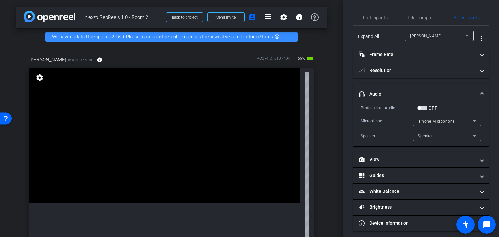
click at [426, 106] on span "button" at bounding box center [422, 108] width 10 height 5
click at [419, 16] on span "Teleprompter" at bounding box center [420, 17] width 27 height 5
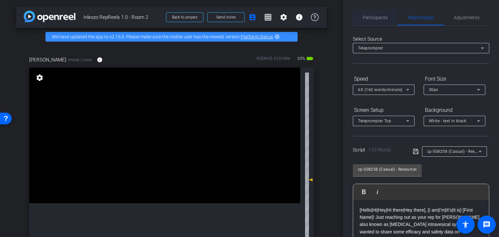
click at [374, 19] on span "Participants" at bounding box center [375, 17] width 25 height 5
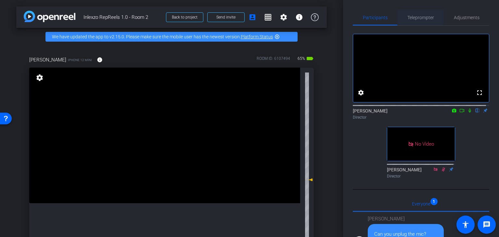
click at [420, 14] on span "Teleprompter" at bounding box center [420, 18] width 27 height 16
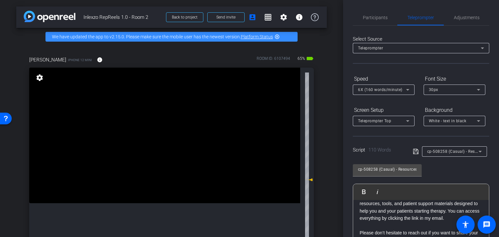
scroll to position [162, 0]
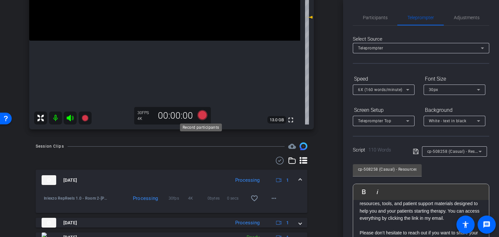
click at [200, 116] on icon at bounding box center [203, 115] width 10 height 10
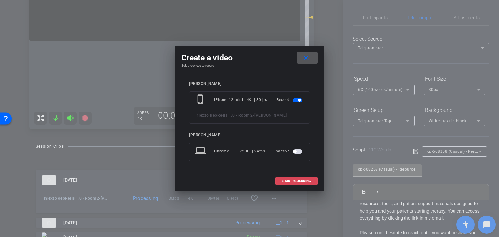
click at [297, 179] on span "START RECORDING" at bounding box center [296, 180] width 29 height 3
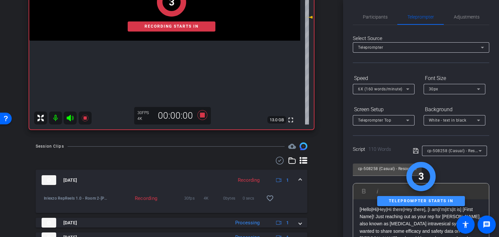
scroll to position [0, 0]
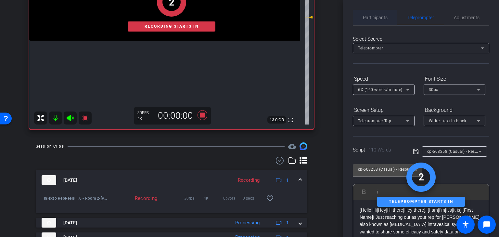
click at [370, 17] on span "Participants" at bounding box center [375, 17] width 25 height 5
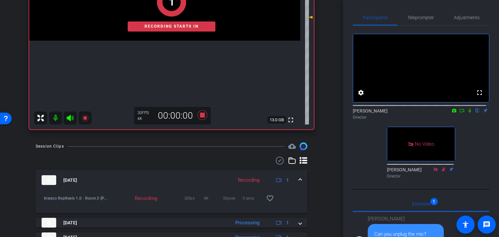
click at [467, 120] on div "Director" at bounding box center [421, 117] width 136 height 6
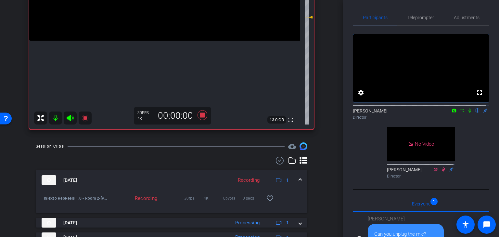
click at [467, 113] on icon at bounding box center [469, 110] width 5 height 5
click at [422, 23] on span "Teleprompter" at bounding box center [420, 18] width 27 height 16
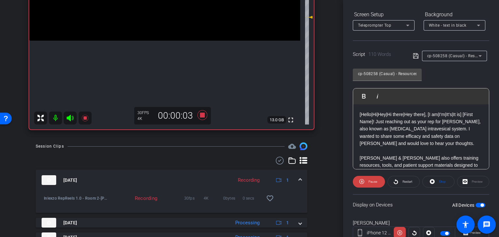
scroll to position [118, 0]
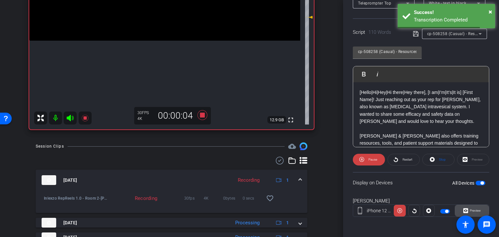
click at [470, 209] on span "Preview" at bounding box center [475, 211] width 11 height 4
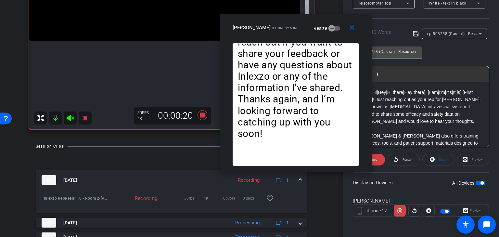
drag, startPoint x: 248, startPoint y: 46, endPoint x: 300, endPoint y: 17, distance: 60.4
click at [300, 17] on div "close Suzanne Bouligny iPhone 12 mini Resize" at bounding box center [296, 28] width 152 height 29
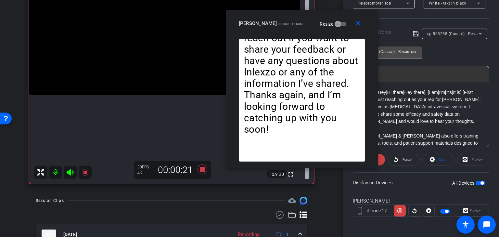
scroll to position [54, 0]
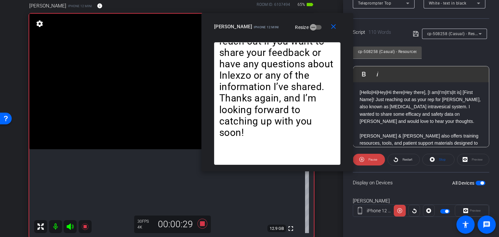
drag, startPoint x: 263, startPoint y: 19, endPoint x: 284, endPoint y: 30, distance: 23.4
click at [284, 30] on div "Suzanne Bouligny iPhone 12 mini Resize" at bounding box center [279, 27] width 131 height 12
click at [370, 160] on span "Pause" at bounding box center [372, 160] width 9 height 4
click at [370, 160] on span "Play" at bounding box center [373, 160] width 6 height 4
click at [367, 159] on span "Pause" at bounding box center [372, 159] width 10 height 9
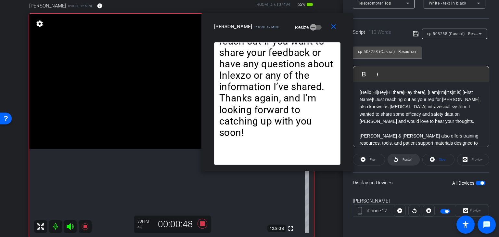
click at [401, 161] on span "Restart" at bounding box center [406, 159] width 11 height 9
click at [367, 160] on span "Pause" at bounding box center [372, 159] width 10 height 9
click at [333, 26] on mat-icon "close" at bounding box center [333, 27] width 8 height 8
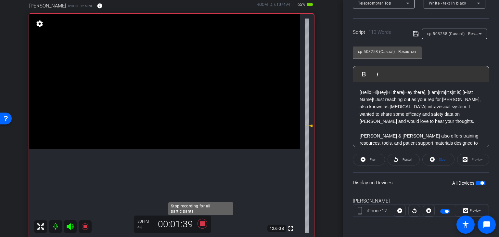
click at [199, 224] on icon at bounding box center [203, 224] width 10 height 10
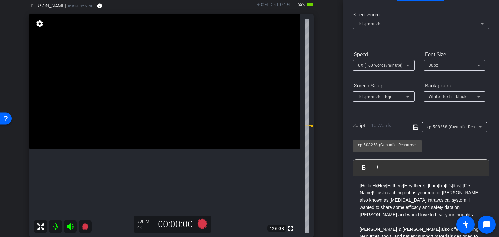
scroll to position [0, 0]
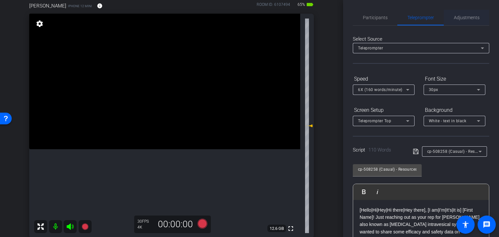
click at [458, 17] on span "Adjustments" at bounding box center [467, 17] width 26 height 5
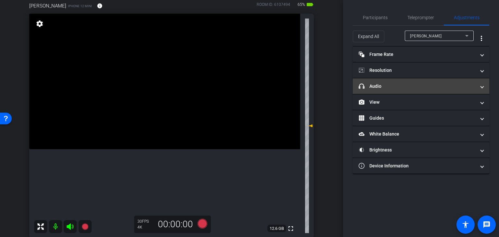
click at [411, 90] on mat-expansion-panel-header "headphone icon Audio" at bounding box center [421, 86] width 136 height 16
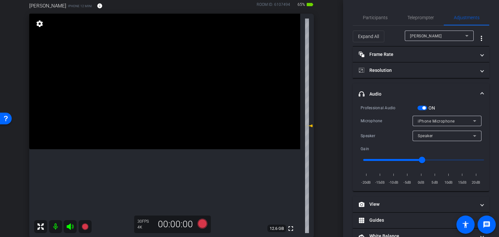
click at [426, 108] on span "button" at bounding box center [423, 107] width 3 height 3
click at [374, 22] on span "Participants" at bounding box center [375, 18] width 25 height 16
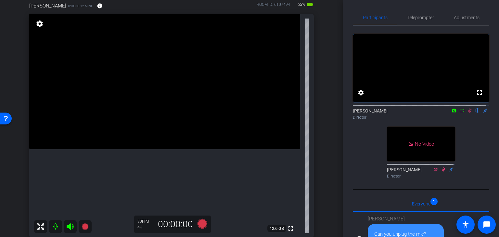
click at [468, 113] on icon at bounding box center [470, 111] width 4 height 4
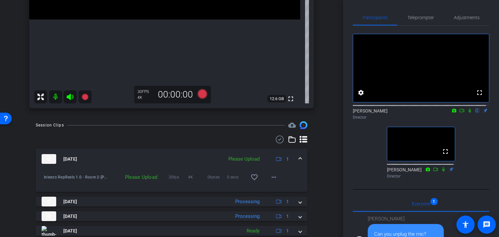
scroll to position [185, 0]
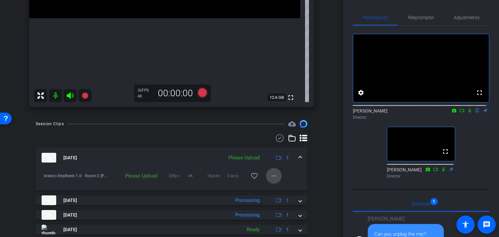
click at [270, 175] on mat-icon "more_horiz" at bounding box center [274, 176] width 8 height 8
click at [276, 189] on span "Upload" at bounding box center [281, 190] width 26 height 8
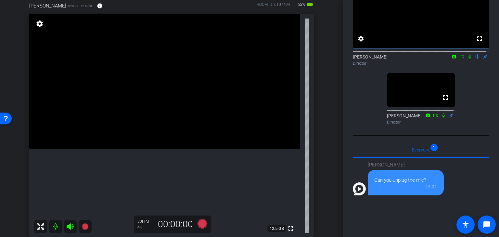
scroll to position [0, 0]
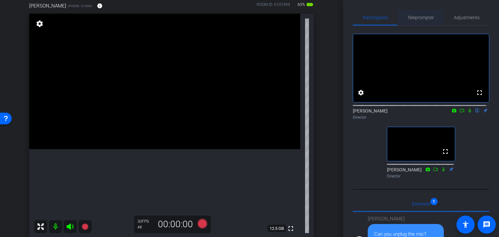
click at [418, 19] on span "Teleprompter" at bounding box center [420, 17] width 27 height 5
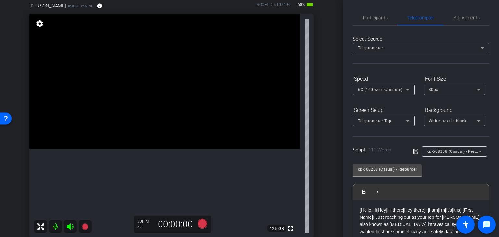
click at [405, 89] on icon at bounding box center [408, 90] width 8 height 8
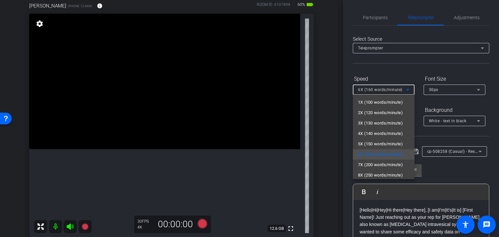
click at [335, 81] on div at bounding box center [249, 118] width 499 height 237
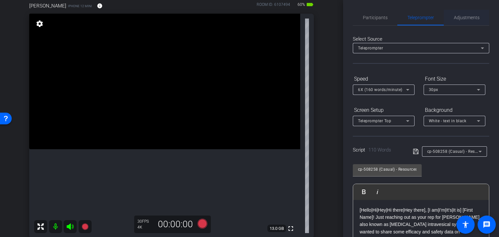
click at [456, 17] on span "Adjustments" at bounding box center [467, 17] width 26 height 5
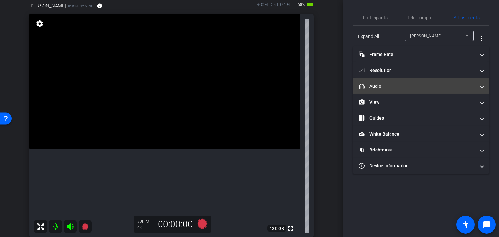
click at [395, 85] on mat-panel-title "headphone icon Audio" at bounding box center [417, 86] width 117 height 7
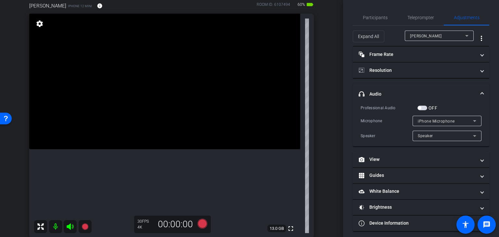
click at [420, 106] on span "button" at bounding box center [422, 108] width 10 height 5
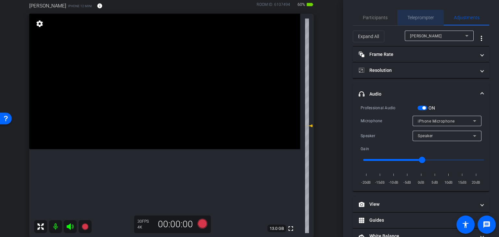
click at [411, 19] on span "Teleprompter" at bounding box center [420, 17] width 27 height 5
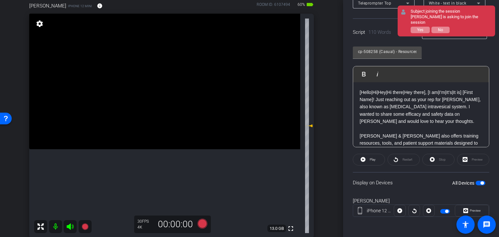
scroll to position [118, 0]
click at [201, 225] on icon at bounding box center [203, 224] width 10 height 10
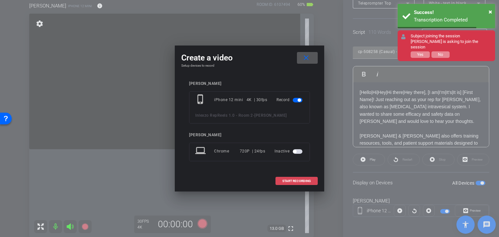
click at [281, 184] on span at bounding box center [297, 181] width 42 height 16
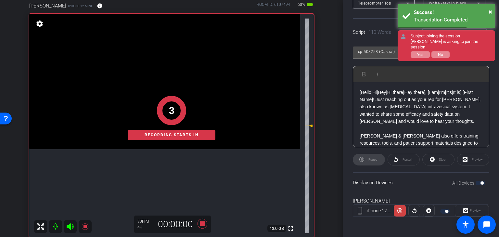
click at [365, 158] on div "Pause" at bounding box center [369, 160] width 32 height 12
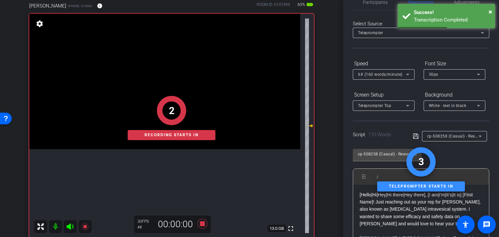
scroll to position [0, 0]
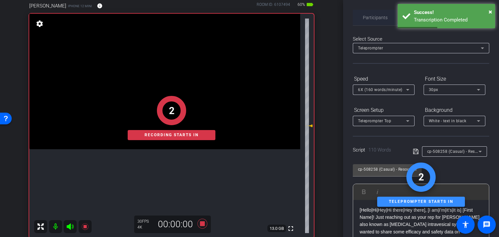
click at [376, 17] on span "Participants" at bounding box center [375, 17] width 25 height 5
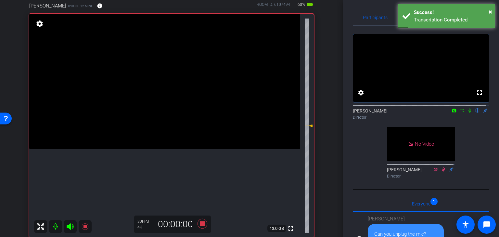
click at [466, 113] on mat-icon at bounding box center [470, 111] width 8 height 6
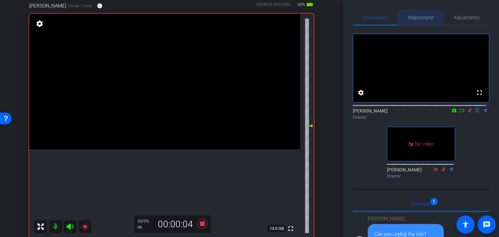
click at [427, 19] on span "Teleprompter" at bounding box center [420, 17] width 27 height 5
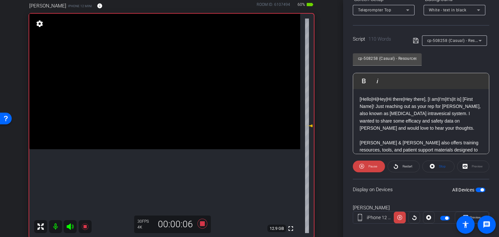
scroll to position [118, 0]
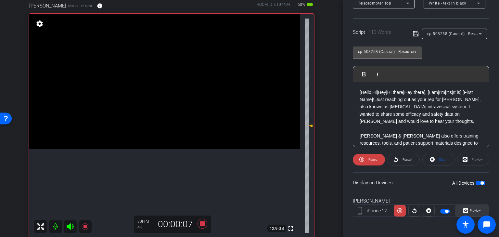
click at [470, 211] on span "Preview" at bounding box center [475, 211] width 11 height 4
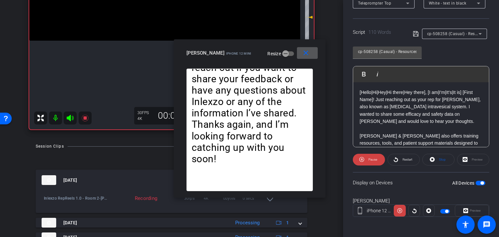
scroll to position [108, 0]
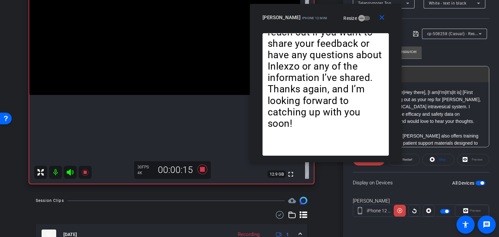
drag, startPoint x: 244, startPoint y: 58, endPoint x: 323, endPoint y: 20, distance: 87.8
click at [322, 20] on div "Suzanne Bouligny iPhone 12 mini Resize" at bounding box center [327, 18] width 131 height 12
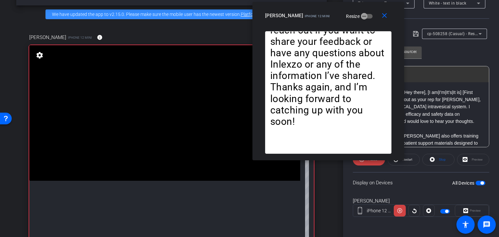
scroll to position [76, 0]
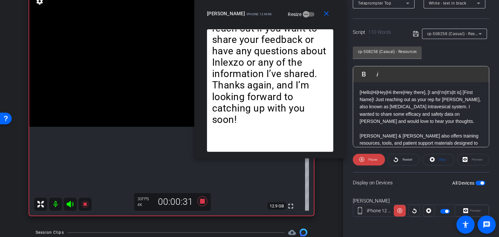
drag, startPoint x: 321, startPoint y: 21, endPoint x: 263, endPoint y: 19, distance: 58.2
click at [263, 19] on div "close Suzanne Bouligny iPhone 12 mini Resize" at bounding box center [270, 14] width 152 height 29
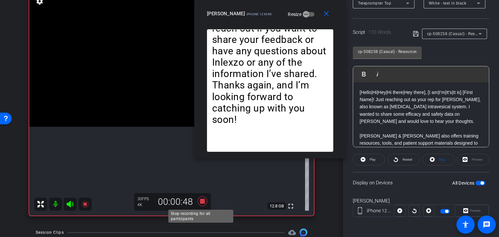
click at [200, 200] on icon at bounding box center [203, 201] width 10 height 10
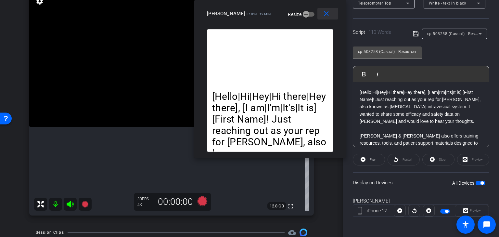
click at [331, 18] on span at bounding box center [327, 14] width 21 height 16
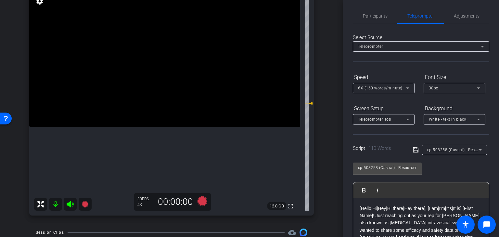
scroll to position [0, 0]
click at [368, 21] on span "Participants" at bounding box center [375, 18] width 25 height 16
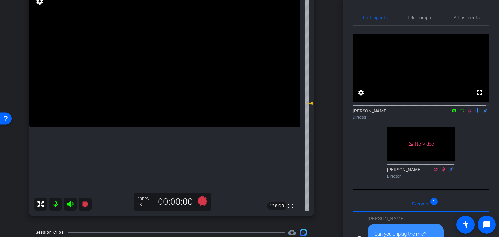
click at [467, 113] on icon at bounding box center [469, 110] width 5 height 5
click at [470, 12] on span "Adjustments" at bounding box center [467, 18] width 26 height 16
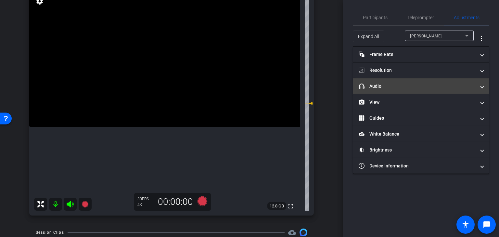
click at [426, 91] on mat-expansion-panel-header "headphone icon Audio" at bounding box center [421, 86] width 136 height 16
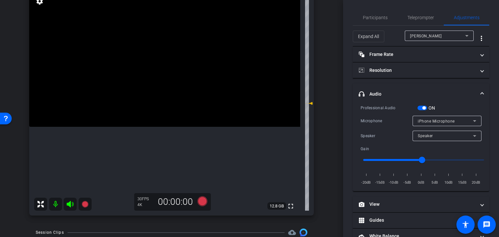
drag, startPoint x: 425, startPoint y: 104, endPoint x: 429, endPoint y: 106, distance: 4.7
click at [425, 105] on div "ON" at bounding box center [426, 108] width 18 height 6
click at [425, 108] on span "button" at bounding box center [423, 107] width 3 height 3
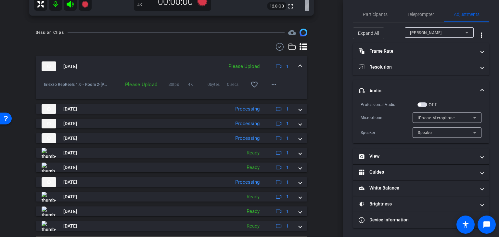
scroll to position [293, 0]
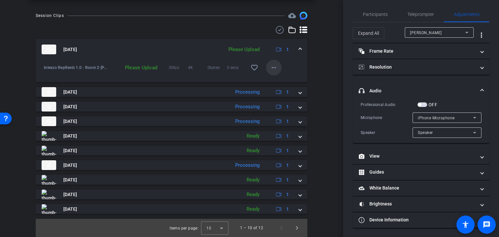
click at [273, 67] on mat-icon "more_horiz" at bounding box center [274, 68] width 8 height 8
click at [273, 81] on span "Upload" at bounding box center [281, 81] width 26 height 8
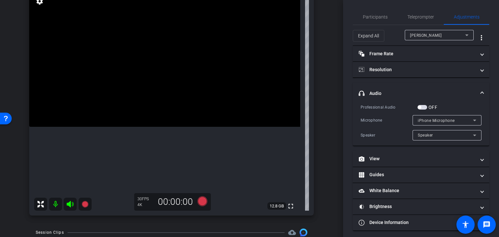
scroll to position [0, 0]
click at [370, 19] on span "Participants" at bounding box center [375, 17] width 25 height 5
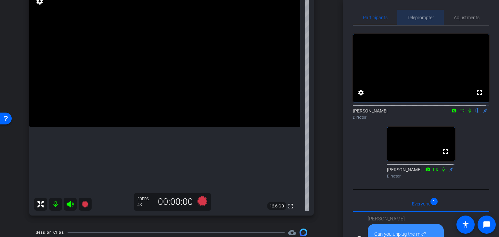
click at [423, 20] on span "Teleprompter" at bounding box center [420, 18] width 27 height 16
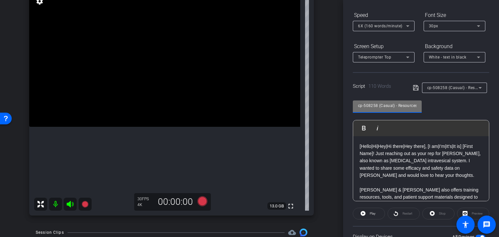
click at [399, 107] on input "cp-508258 (Casual) - Resources to Share" at bounding box center [387, 106] width 58 height 8
click at [442, 112] on div "cp-508258 (Casual) - Resources to Share Play Play from this location Play Selec…" at bounding box center [421, 149] width 136 height 106
click at [459, 85] on span "cp-508258 (Casual) - Resources to Share" at bounding box center [466, 87] width 78 height 5
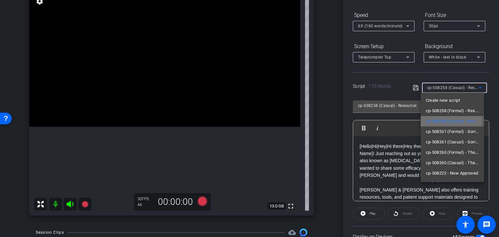
click at [451, 121] on span "cp-508258 (Casual) - Resources to Share" at bounding box center [452, 121] width 53 height 8
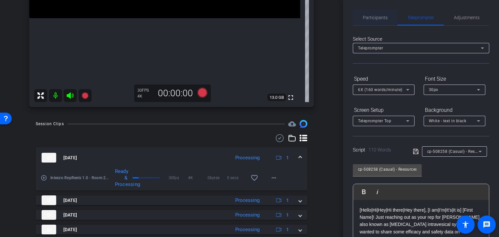
click at [376, 19] on span "Participants" at bounding box center [375, 17] width 25 height 5
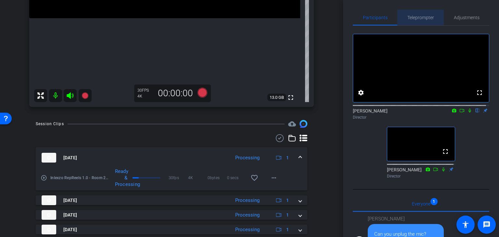
click at [420, 19] on span "Teleprompter" at bounding box center [420, 17] width 27 height 5
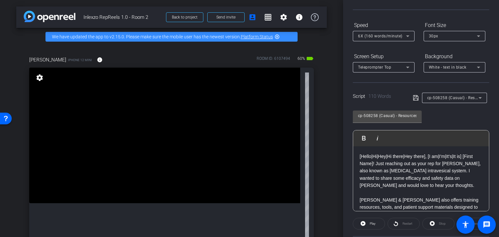
scroll to position [9, 0]
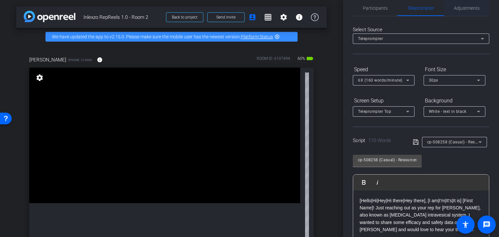
click at [466, 5] on span "Adjustments" at bounding box center [467, 8] width 26 height 16
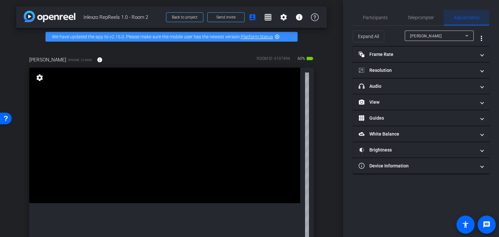
scroll to position [0, 0]
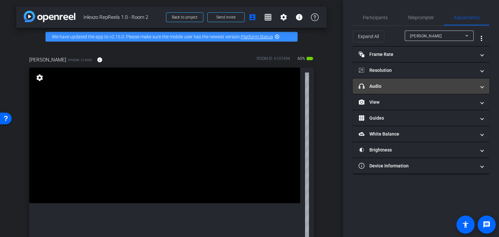
click at [416, 87] on mat-panel-title "headphone icon Audio" at bounding box center [417, 86] width 117 height 7
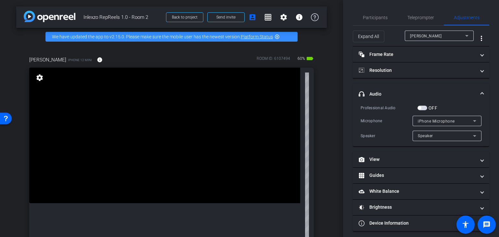
click at [424, 109] on span "button" at bounding box center [422, 108] width 10 height 5
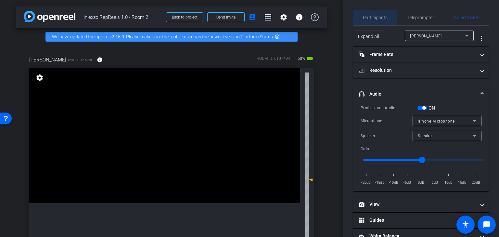
click at [377, 17] on span "Participants" at bounding box center [375, 17] width 25 height 5
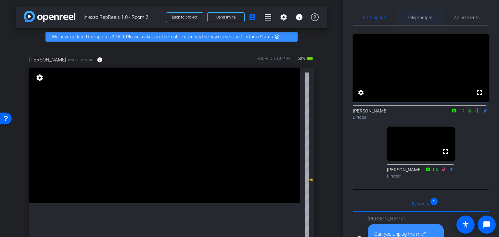
click at [417, 17] on span "Teleprompter" at bounding box center [420, 17] width 27 height 5
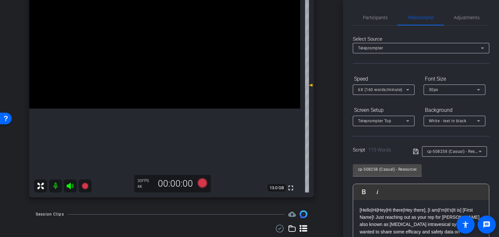
scroll to position [108, 0]
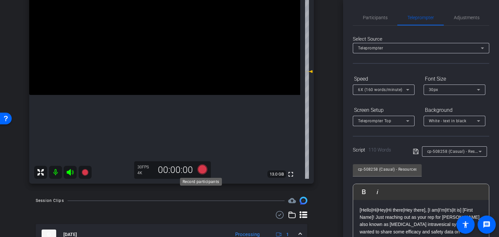
click at [204, 172] on icon at bounding box center [203, 169] width 10 height 10
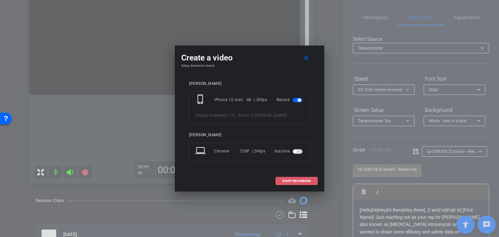
click at [302, 181] on span "START RECORDING" at bounding box center [296, 180] width 29 height 3
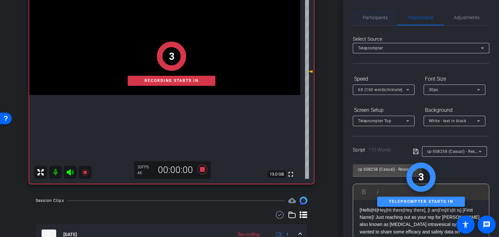
click at [381, 14] on span "Participants" at bounding box center [375, 18] width 25 height 16
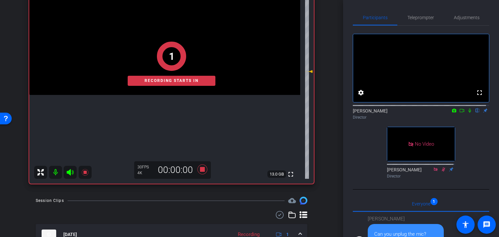
click at [468, 113] on icon at bounding box center [469, 110] width 5 height 5
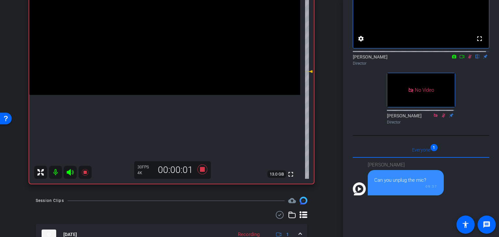
scroll to position [0, 0]
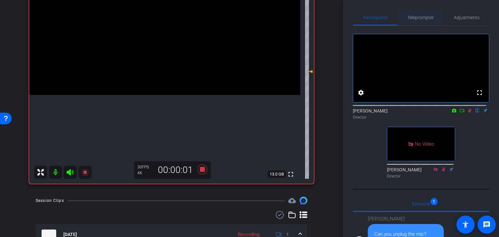
click at [422, 20] on span "Teleprompter" at bounding box center [420, 17] width 27 height 5
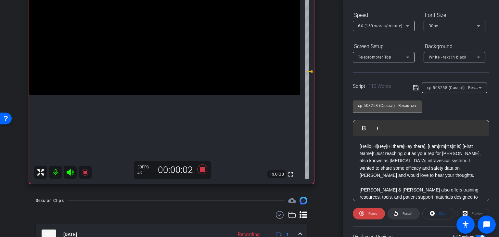
scroll to position [108, 0]
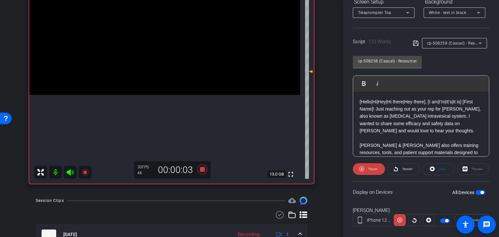
click at [468, 167] on div "Preview" at bounding box center [473, 169] width 32 height 12
click at [455, 218] on span at bounding box center [471, 220] width 33 height 16
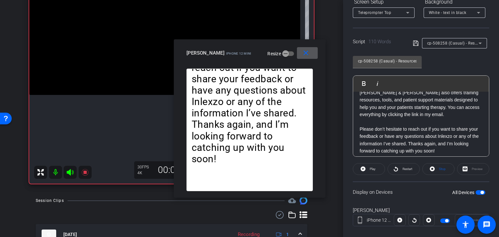
scroll to position [57, 0]
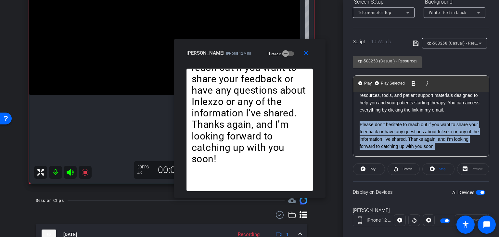
drag, startPoint x: 456, startPoint y: 149, endPoint x: 342, endPoint y: 124, distance: 117.5
click at [342, 124] on div "arrow_back Inlexzo RepReels 1.0 - Room 2 Back to project Send invite account_bo…" at bounding box center [249, 118] width 499 height 237
click at [392, 83] on span "Play Selected" at bounding box center [392, 84] width 26 height 6
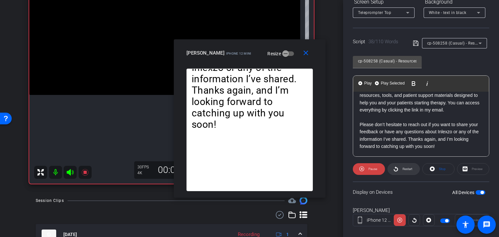
click at [394, 168] on icon at bounding box center [396, 168] width 4 height 5
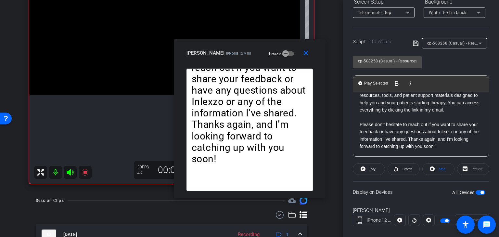
click at [438, 141] on p "Please don’t hesitate to reach out if you want to share your feedback or have a…" at bounding box center [421, 135] width 123 height 29
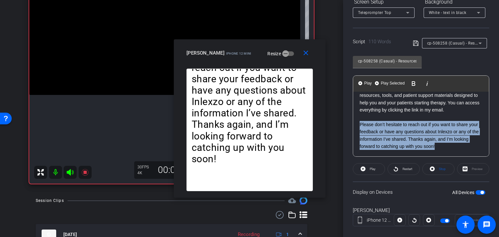
drag, startPoint x: 459, startPoint y: 147, endPoint x: 353, endPoint y: 125, distance: 107.6
click at [353, 125] on div "[Hello|Hi|Hey|Hi there|Hey there], [I am|I'm|It's|It is] [First Name]! Just rea…" at bounding box center [421, 95] width 136 height 122
click at [391, 84] on span "Play Selected" at bounding box center [392, 84] width 26 height 6
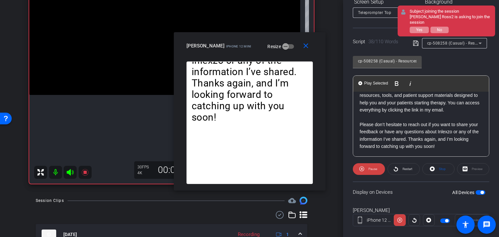
drag, startPoint x: 262, startPoint y: 41, endPoint x: 262, endPoint y: 34, distance: 7.1
click at [262, 34] on div "close Suzanne Bouligny iPhone 12 mini Resize" at bounding box center [250, 46] width 152 height 29
click at [409, 169] on span "Restart" at bounding box center [408, 169] width 10 height 4
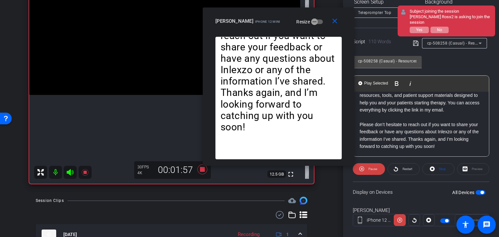
drag, startPoint x: 254, startPoint y: 47, endPoint x: 283, endPoint y: 23, distance: 38.0
click at [283, 23] on div "Suzanne Bouligny iPhone 12 mini Resize" at bounding box center [280, 21] width 131 height 12
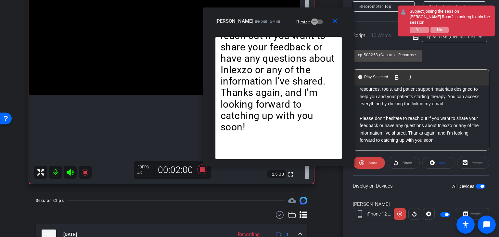
scroll to position [118, 0]
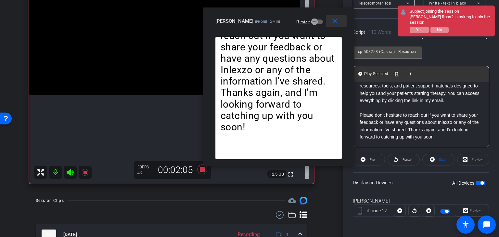
click at [335, 22] on mat-icon "close" at bounding box center [335, 21] width 8 height 8
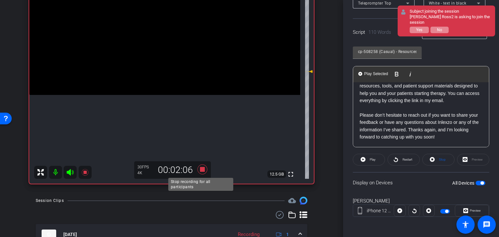
click at [201, 168] on icon at bounding box center [203, 169] width 10 height 10
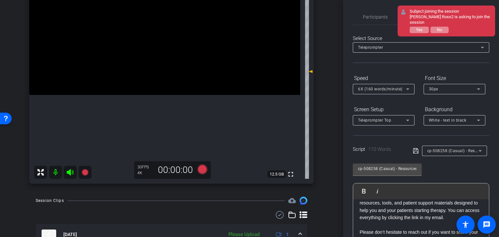
scroll to position [0, 0]
click at [442, 30] on span "No" at bounding box center [439, 30] width 5 height 5
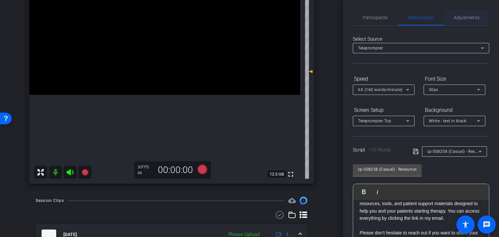
click at [467, 15] on span "Adjustments" at bounding box center [467, 17] width 26 height 5
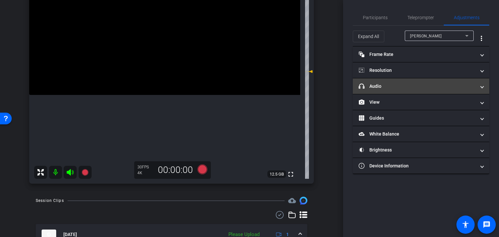
click at [387, 83] on mat-panel-title "headphone icon Audio" at bounding box center [417, 86] width 117 height 7
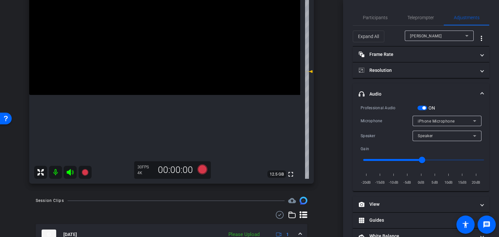
click at [422, 107] on span "button" at bounding box center [423, 107] width 3 height 3
click at [381, 24] on span "Participants" at bounding box center [375, 18] width 25 height 16
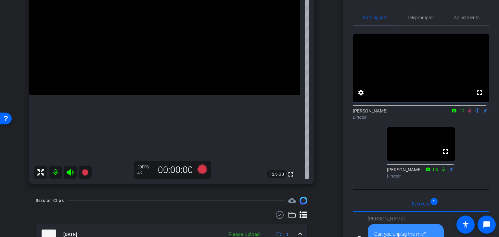
click at [467, 113] on icon at bounding box center [469, 110] width 5 height 5
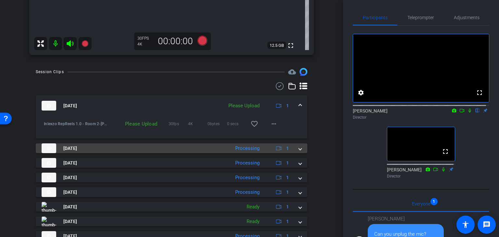
scroll to position [239, 0]
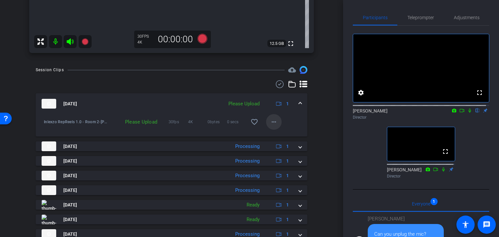
click at [270, 122] on mat-icon "more_horiz" at bounding box center [274, 122] width 8 height 8
click at [277, 133] on span "Upload" at bounding box center [281, 135] width 26 height 8
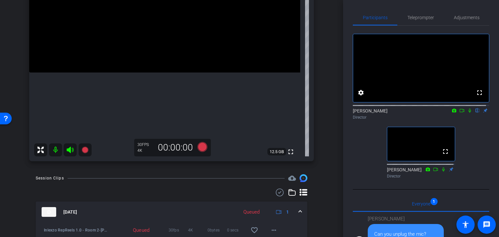
scroll to position [185, 0]
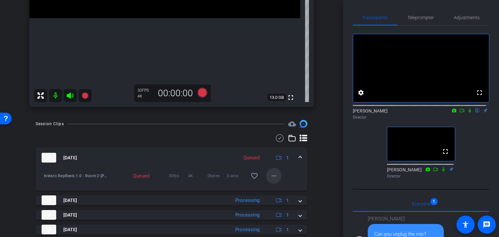
click at [270, 176] on mat-icon "more_horiz" at bounding box center [274, 176] width 8 height 8
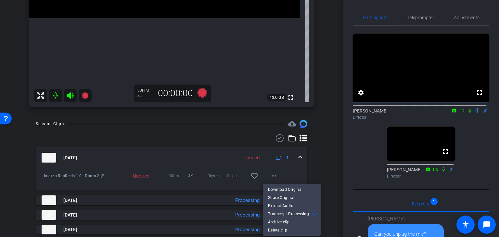
click at [326, 157] on div at bounding box center [249, 118] width 499 height 237
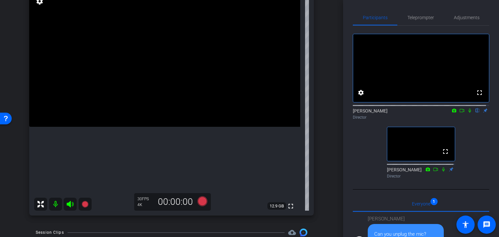
scroll to position [0, 0]
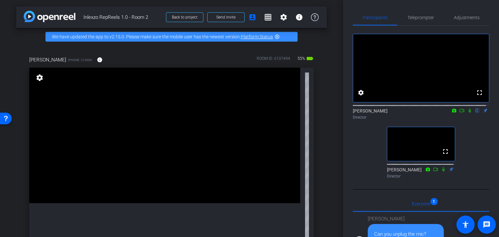
click at [411, 27] on div "fullscreen settings Nick Dambrosia flip Director fullscreen Nate Cleveland Dire…" at bounding box center [421, 103] width 136 height 155
click at [420, 15] on span "Teleprompter" at bounding box center [420, 17] width 27 height 5
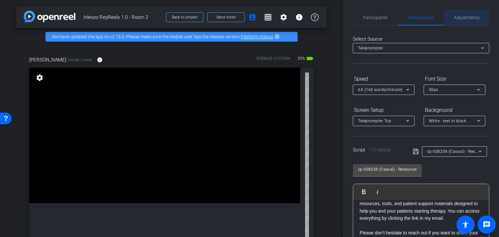
click at [456, 17] on span "Adjustments" at bounding box center [467, 17] width 26 height 5
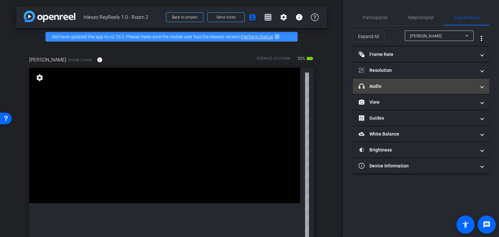
click at [392, 87] on mat-panel-title "headphone icon Audio" at bounding box center [417, 86] width 117 height 7
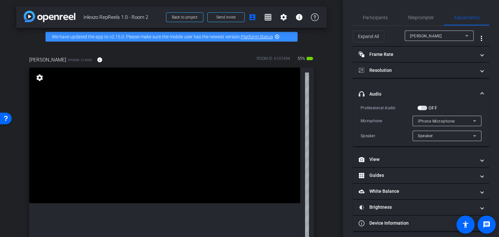
click at [430, 109] on label "OFF" at bounding box center [432, 108] width 10 height 6
click at [427, 109] on button "OFF" at bounding box center [422, 108] width 10 height 5
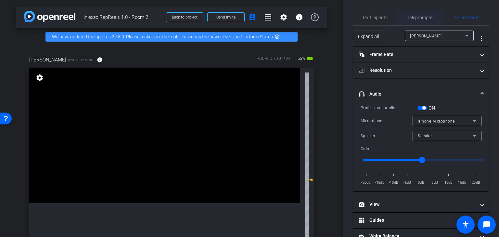
click at [418, 15] on span "Teleprompter" at bounding box center [420, 18] width 27 height 16
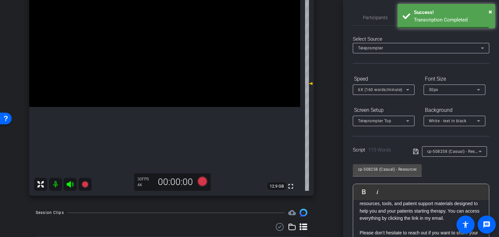
scroll to position [108, 0]
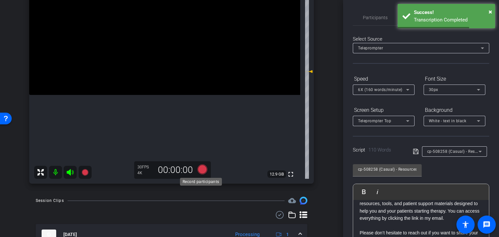
click at [204, 168] on icon at bounding box center [203, 169] width 10 height 10
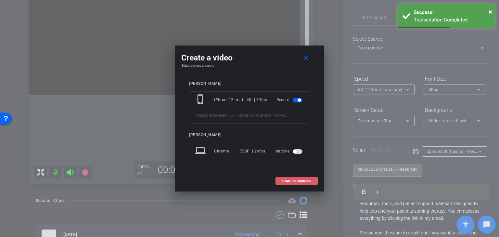
click at [305, 182] on span "START RECORDING" at bounding box center [296, 180] width 29 height 3
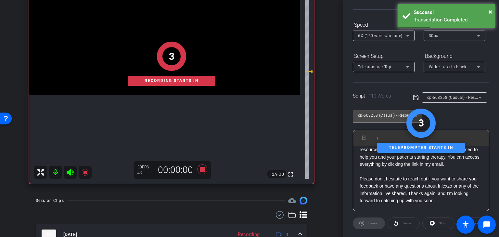
scroll to position [0, 0]
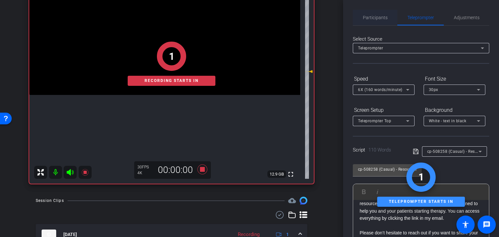
click at [366, 19] on span "Participants" at bounding box center [375, 17] width 25 height 5
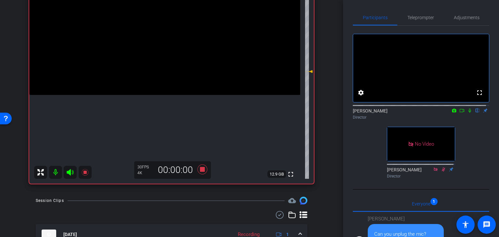
click at [467, 113] on icon at bounding box center [469, 110] width 5 height 5
click at [425, 20] on span "Teleprompter" at bounding box center [420, 17] width 27 height 5
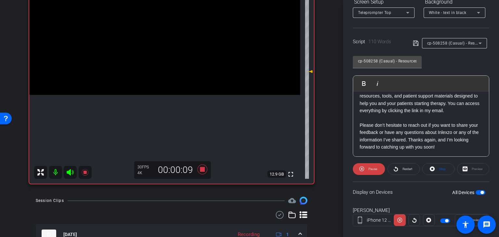
scroll to position [57, 0]
click at [457, 146] on p "Please don’t hesitate to reach out if you want to share your feedback or have a…" at bounding box center [421, 135] width 123 height 29
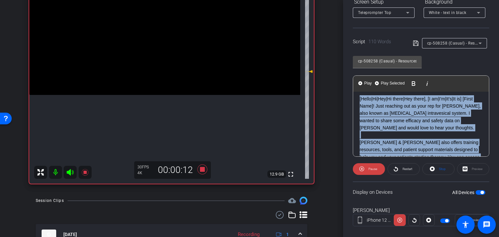
scroll to position [0, 0]
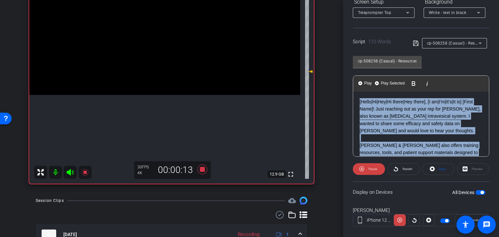
drag, startPoint x: 462, startPoint y: 146, endPoint x: 350, endPoint y: 77, distance: 132.0
click at [350, 77] on div "Participants Teleprompter Adjustments settings Nick Dambrosia flip Director Nat…" at bounding box center [421, 118] width 156 height 237
click at [395, 81] on span "Play Selected" at bounding box center [392, 84] width 26 height 6
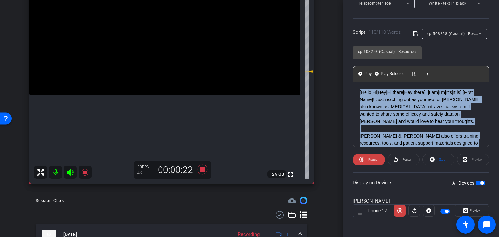
scroll to position [122, 0]
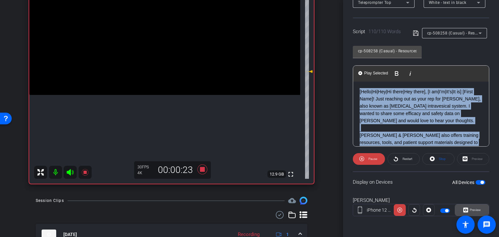
click at [473, 209] on span "Preview" at bounding box center [475, 210] width 11 height 4
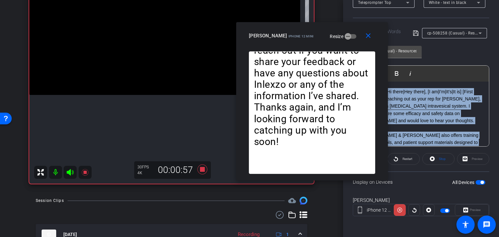
drag, startPoint x: 246, startPoint y: 52, endPoint x: 308, endPoint y: 35, distance: 64.7
click at [308, 35] on span "iPhone 12 mini" at bounding box center [300, 36] width 25 height 4
click at [370, 38] on mat-icon "close" at bounding box center [368, 36] width 8 height 8
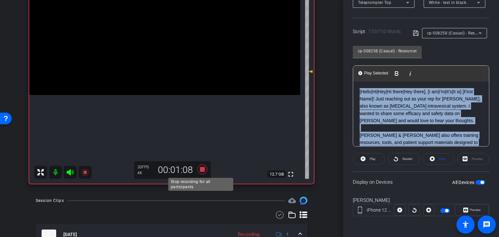
click at [202, 173] on icon at bounding box center [203, 169] width 16 height 12
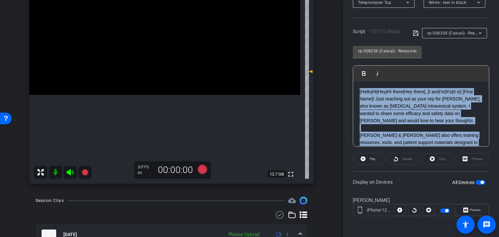
scroll to position [216, 0]
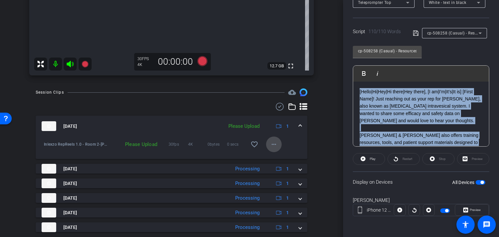
click at [271, 146] on mat-icon "more_horiz" at bounding box center [274, 144] width 8 height 8
click at [275, 156] on span "Upload" at bounding box center [281, 158] width 26 height 8
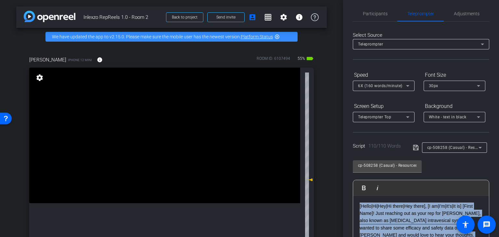
scroll to position [0, 0]
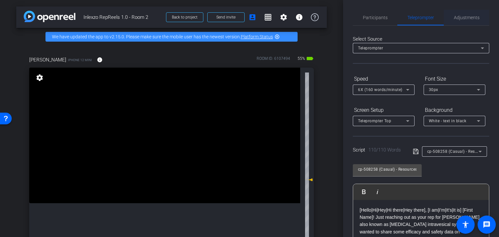
click at [452, 13] on div "Adjustments" at bounding box center [466, 18] width 45 height 16
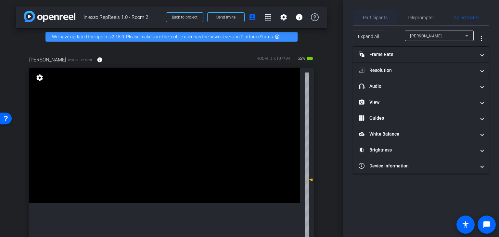
click at [373, 25] on span "Participants" at bounding box center [375, 18] width 25 height 16
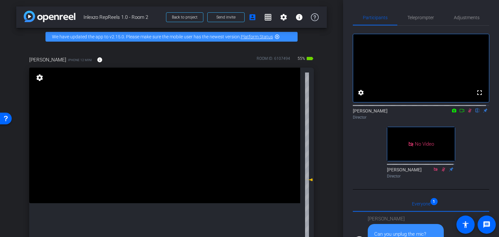
click at [468, 113] on icon at bounding box center [470, 111] width 4 height 4
click at [466, 14] on span "Adjustments" at bounding box center [467, 18] width 26 height 16
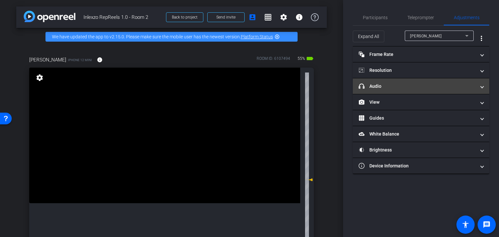
click at [405, 88] on mat-panel-title "headphone icon Audio" at bounding box center [417, 86] width 117 height 7
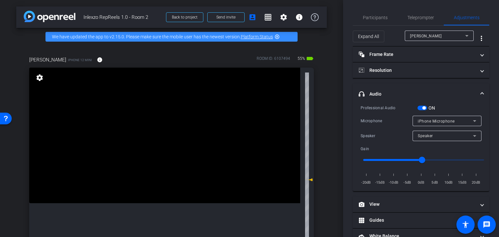
click at [425, 109] on button "ON" at bounding box center [422, 108] width 10 height 5
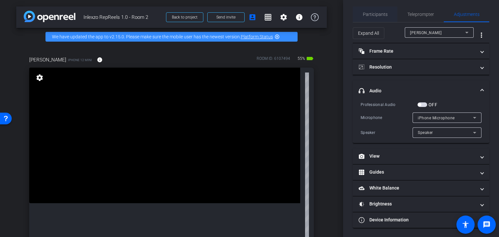
click at [371, 17] on span "Participants" at bounding box center [375, 14] width 25 height 16
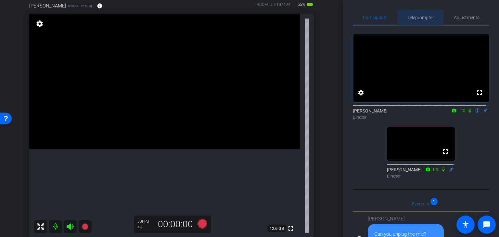
click at [409, 15] on span "Teleprompter" at bounding box center [420, 17] width 27 height 5
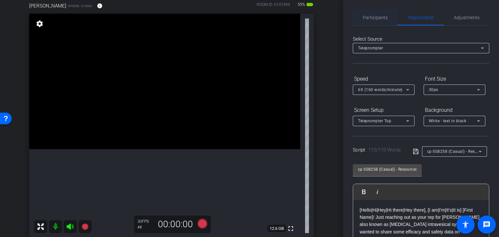
click at [378, 17] on span "Participants" at bounding box center [375, 17] width 25 height 5
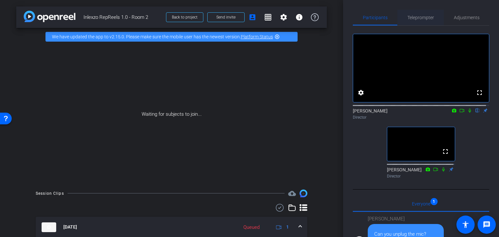
click at [421, 17] on span "Teleprompter" at bounding box center [420, 17] width 27 height 5
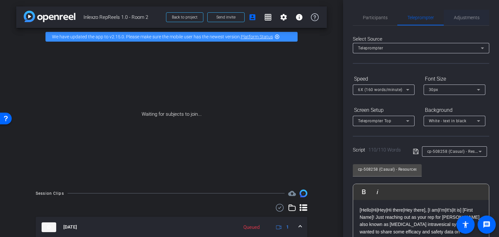
click at [470, 16] on span "Adjustments" at bounding box center [467, 17] width 26 height 5
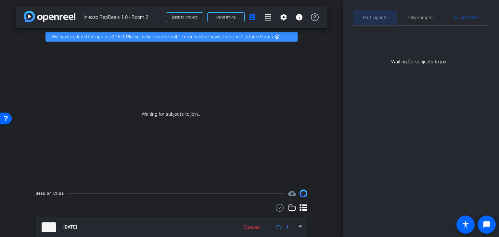
click at [372, 14] on span "Participants" at bounding box center [375, 18] width 25 height 16
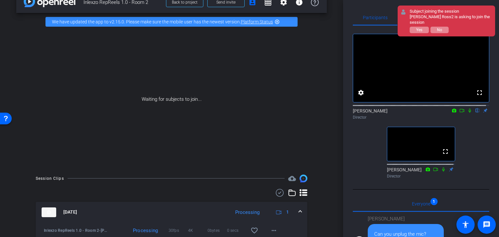
scroll to position [123, 0]
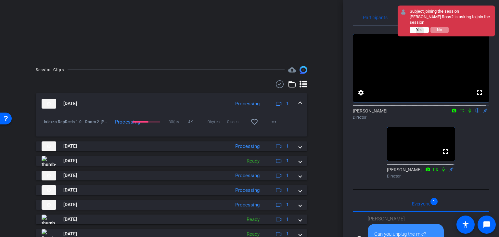
click at [421, 31] on span "Yes" at bounding box center [419, 30] width 6 height 5
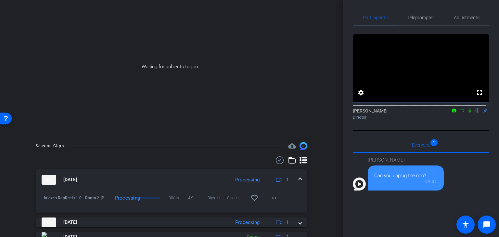
scroll to position [0, 0]
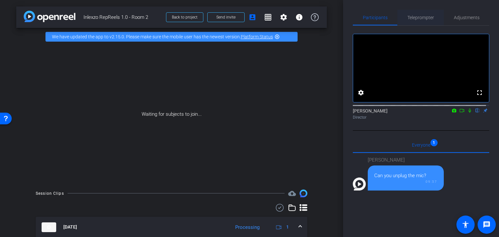
click at [420, 13] on span "Teleprompter" at bounding box center [420, 18] width 27 height 16
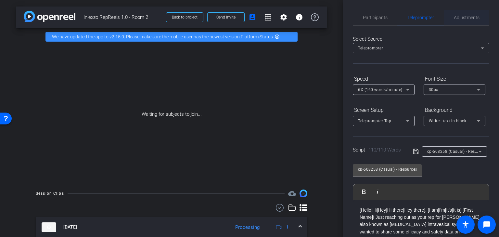
click at [460, 15] on span "Adjustments" at bounding box center [467, 18] width 26 height 16
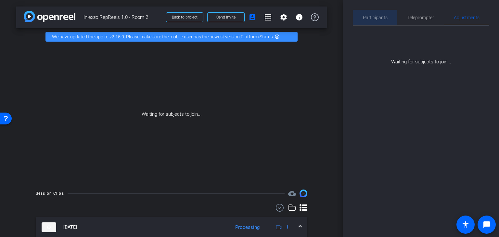
click at [371, 22] on span "Participants" at bounding box center [375, 18] width 25 height 16
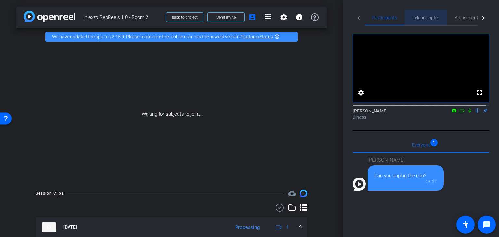
click at [422, 16] on span "Teleprompter" at bounding box center [426, 17] width 27 height 5
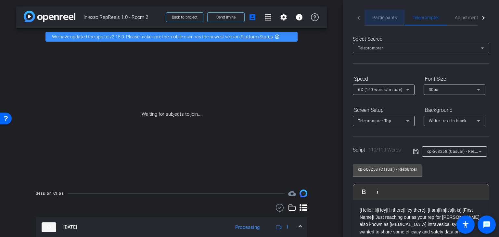
click at [382, 17] on span "Participants" at bounding box center [384, 17] width 25 height 5
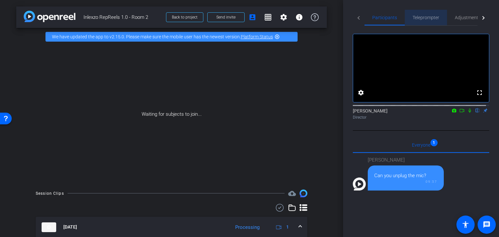
click at [415, 19] on span "Teleprompter" at bounding box center [426, 17] width 27 height 5
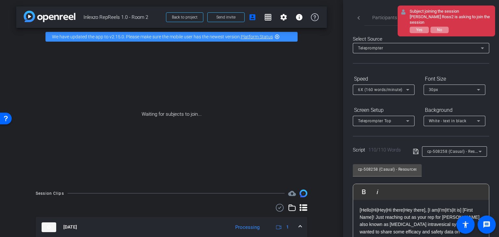
click at [472, 16] on div "Deborah Ross2 is asking to join the session" at bounding box center [451, 19] width 82 height 11
click at [421, 28] on span "Yes" at bounding box center [419, 30] width 6 height 5
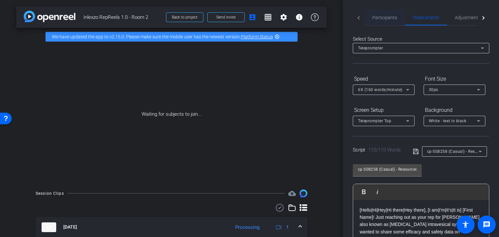
click at [384, 16] on span "Participants" at bounding box center [384, 17] width 25 height 5
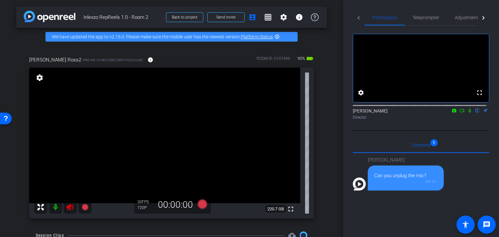
click at [70, 202] on mat-icon at bounding box center [70, 206] width 13 height 13
click at [426, 20] on span "Teleprompter" at bounding box center [426, 17] width 27 height 5
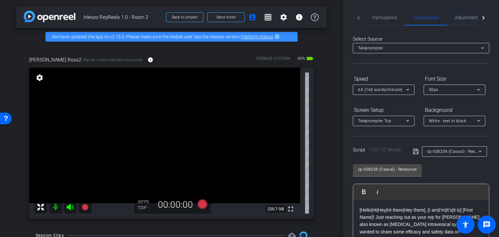
click at [460, 15] on span "Adjustments" at bounding box center [468, 17] width 26 height 5
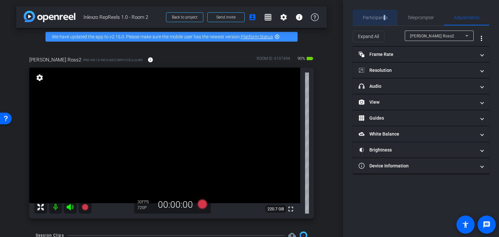
click at [383, 19] on span "Participants" at bounding box center [375, 17] width 25 height 5
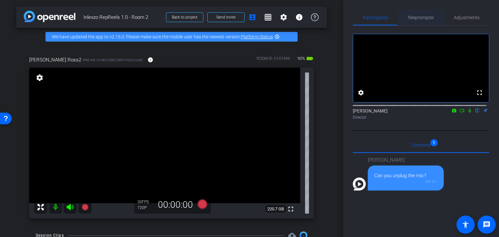
click at [425, 18] on span "Teleprompter" at bounding box center [420, 17] width 27 height 5
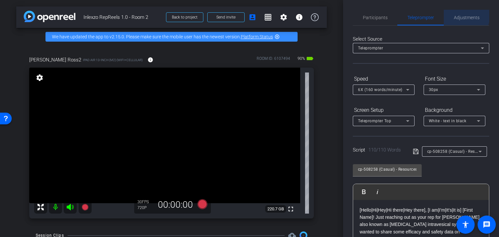
click at [462, 16] on span "Adjustments" at bounding box center [467, 17] width 26 height 5
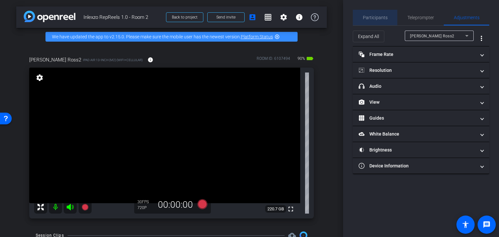
click at [386, 18] on span "Participants" at bounding box center [375, 17] width 25 height 5
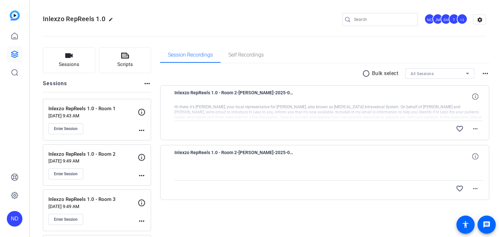
click at [94, 162] on p "[DATE] 9:49 AM" at bounding box center [92, 160] width 89 height 5
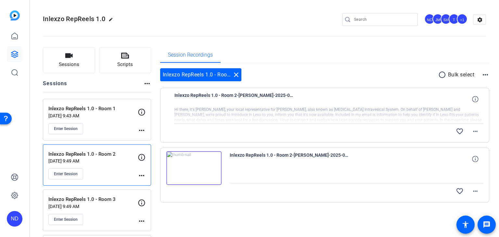
click at [197, 164] on img at bounding box center [193, 168] width 55 height 34
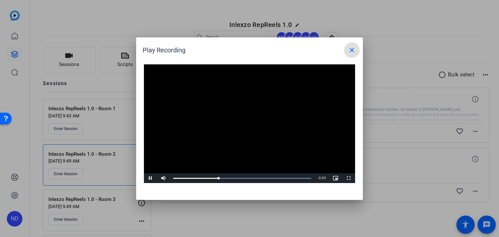
click at [351, 50] on mat-icon "close" at bounding box center [352, 50] width 8 height 8
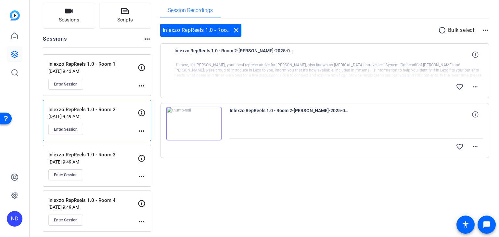
scroll to position [46, 0]
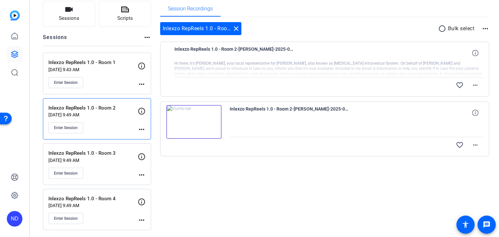
click at [258, 63] on div at bounding box center [328, 69] width 309 height 16
click at [285, 70] on div at bounding box center [328, 69] width 309 height 16
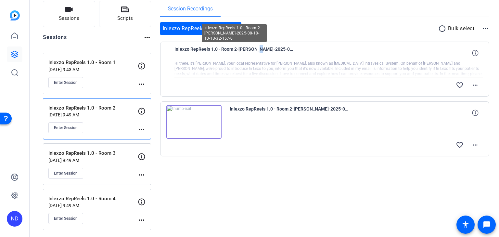
click at [256, 60] on span "Inlexzo RepReels 1.0 - Room 2-[PERSON_NAME]-2025-08-18-10-13-32-157-0" at bounding box center [234, 53] width 120 height 16
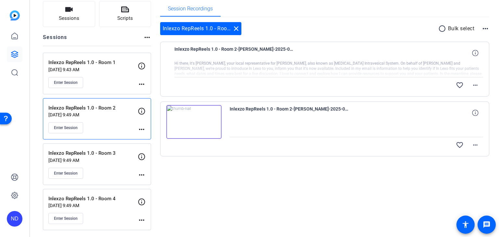
click at [362, 178] on div "Session Recordings Inlexzo RepReels 1.0 - Room 2 close radio_button_unchecked B…" at bounding box center [324, 115] width 329 height 229
click at [197, 122] on img at bounding box center [193, 122] width 55 height 34
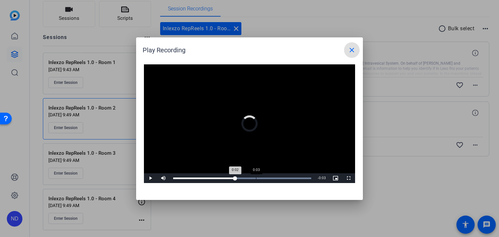
drag, startPoint x: 235, startPoint y: 179, endPoint x: 274, endPoint y: 180, distance: 39.3
click at [274, 180] on div "Loaded : 100.00% 0:03 0:02" at bounding box center [242, 178] width 145 height 10
click at [351, 52] on mat-icon "close" at bounding box center [352, 50] width 8 height 8
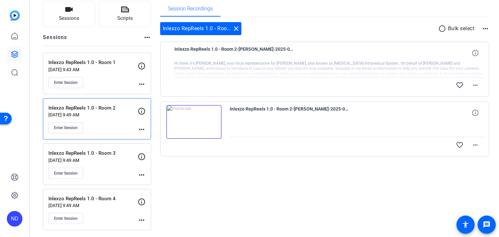
click at [273, 67] on div at bounding box center [328, 69] width 309 height 16
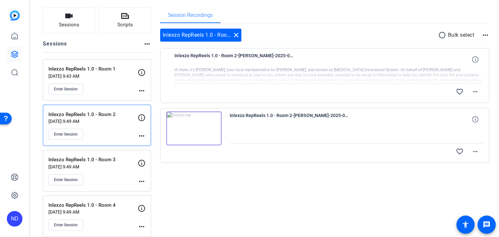
scroll to position [38, 0]
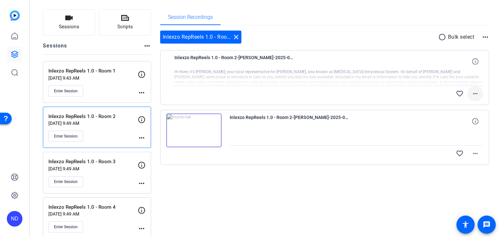
click at [471, 90] on mat-icon "more_horiz" at bounding box center [475, 94] width 8 height 8
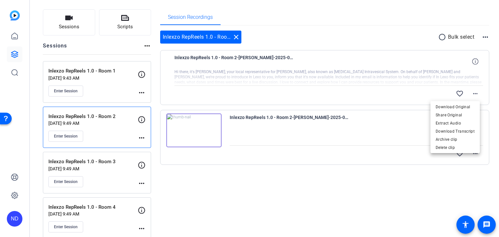
click at [330, 68] on div at bounding box center [249, 118] width 499 height 237
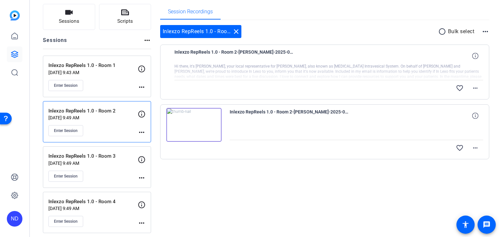
scroll to position [46, 0]
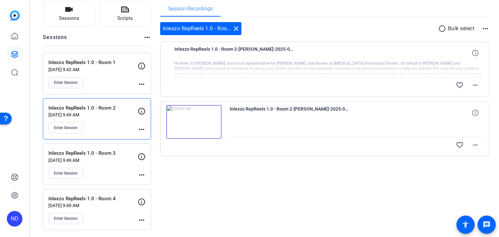
click at [216, 187] on div "Session Recordings Inlexzo RepReels 1.0 - Room 2 close radio_button_unchecked B…" at bounding box center [324, 115] width 329 height 229
click at [201, 69] on div at bounding box center [328, 69] width 309 height 16
click at [94, 80] on div "Enter Session" at bounding box center [92, 82] width 89 height 11
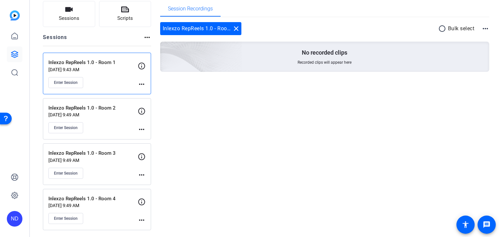
click at [85, 119] on div "Inlexzo RepReels 1.0 - Room 2 Aug 12, 2025 @ 9:49 AM Enter Session" at bounding box center [92, 118] width 89 height 29
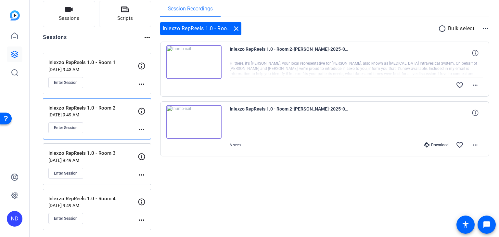
click at [197, 61] on img at bounding box center [193, 62] width 55 height 34
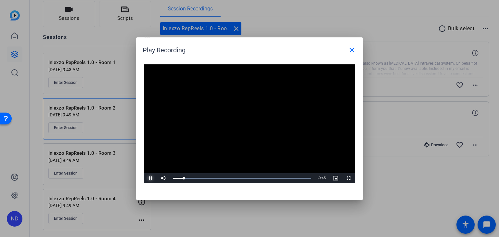
click at [152, 178] on span "Video Player" at bounding box center [150, 178] width 13 height 0
click at [149, 178] on span "Video Player" at bounding box center [150, 178] width 13 height 0
click at [150, 178] on span "Video Player" at bounding box center [150, 178] width 13 height 0
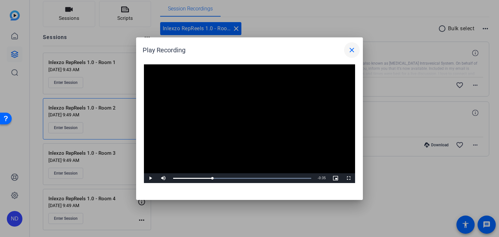
click at [355, 52] on mat-icon "close" at bounding box center [352, 50] width 8 height 8
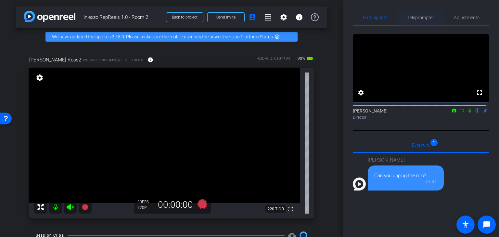
click at [410, 20] on span "Teleprompter" at bounding box center [420, 17] width 27 height 5
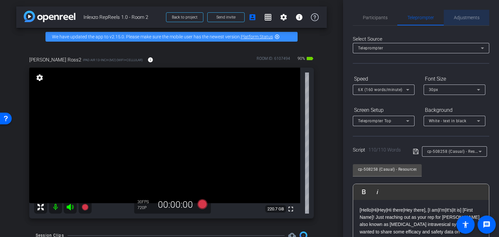
click at [470, 15] on span "Adjustments" at bounding box center [467, 17] width 26 height 5
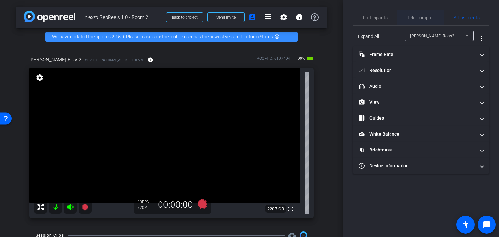
click at [423, 18] on span "Teleprompter" at bounding box center [420, 17] width 27 height 5
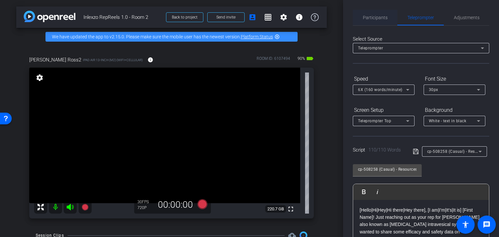
click at [378, 20] on span "Participants" at bounding box center [375, 18] width 25 height 16
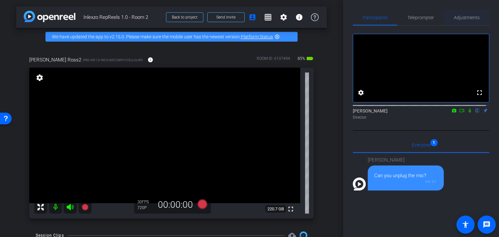
click at [459, 14] on span "Adjustments" at bounding box center [467, 18] width 26 height 16
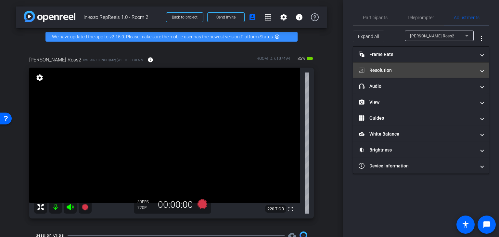
click at [415, 72] on mat-panel-title "Resolution" at bounding box center [417, 70] width 117 height 7
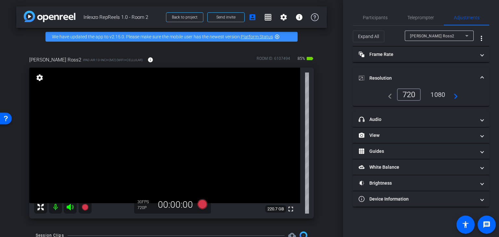
click at [476, 75] on span "Resolution" at bounding box center [420, 78] width 122 height 7
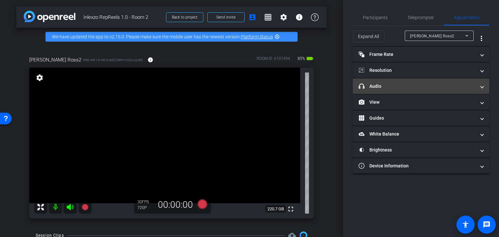
click at [407, 89] on mat-panel-title "headphone icon Audio" at bounding box center [417, 86] width 117 height 7
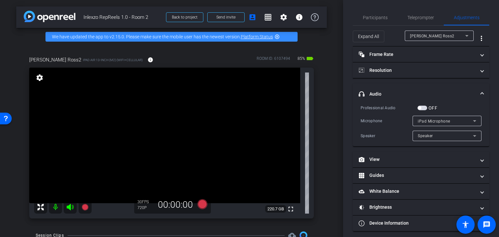
click at [411, 95] on mat-panel-title "headphone icon Audio" at bounding box center [417, 94] width 117 height 7
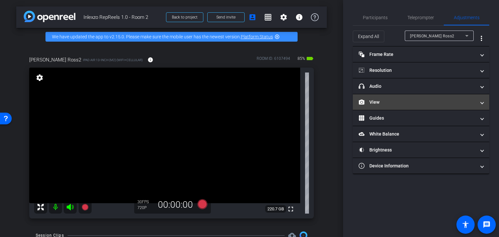
click at [404, 101] on mat-panel-title "View" at bounding box center [417, 102] width 117 height 7
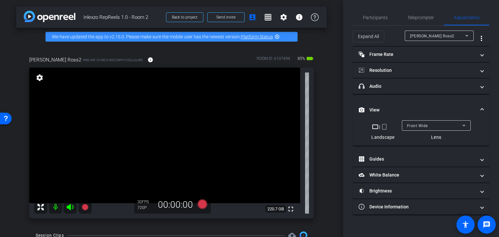
click at [384, 130] on mat-icon "crop_portrait" at bounding box center [384, 127] width 8 height 8
click at [384, 127] on mat-icon "crop_portrait" at bounding box center [384, 127] width 8 height 8
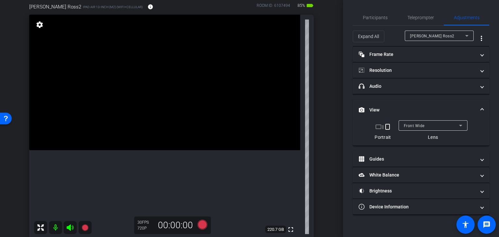
scroll to position [54, 0]
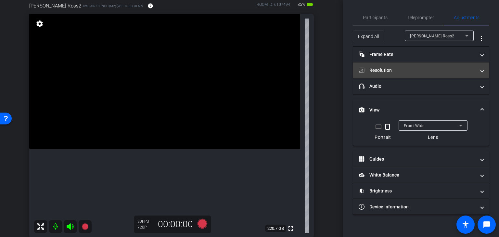
click at [405, 67] on mat-panel-title "Resolution" at bounding box center [417, 70] width 117 height 7
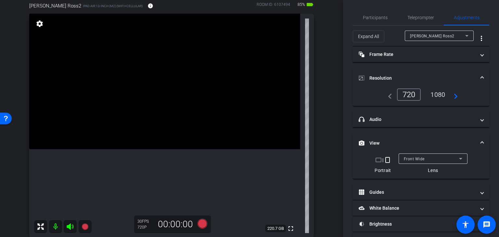
click at [454, 98] on mat-icon "navigate_next" at bounding box center [454, 95] width 8 height 8
click at [455, 96] on mat-icon "navigate_next" at bounding box center [454, 95] width 8 height 8
click at [431, 95] on div "1080" at bounding box center [438, 94] width 24 height 11
click at [452, 96] on mat-icon "navigate_next" at bounding box center [454, 95] width 8 height 8
click at [471, 77] on mat-panel-title "Resolution" at bounding box center [417, 78] width 117 height 7
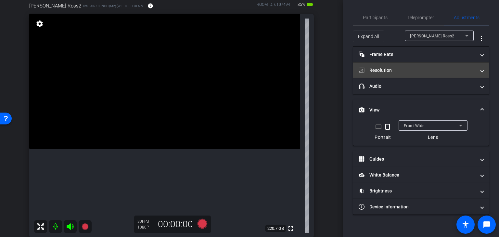
click at [475, 71] on mat-panel-title "Resolution" at bounding box center [417, 70] width 117 height 7
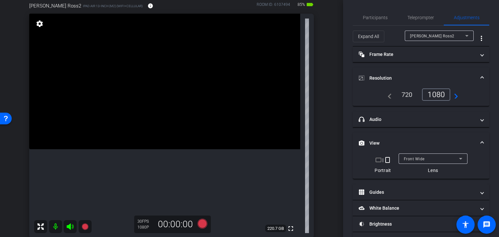
click at [455, 96] on mat-icon "navigate_next" at bounding box center [454, 95] width 8 height 8
click at [431, 20] on span "Teleprompter" at bounding box center [420, 18] width 27 height 16
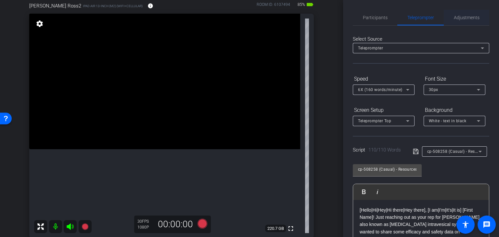
click at [460, 19] on span "Adjustments" at bounding box center [467, 17] width 26 height 5
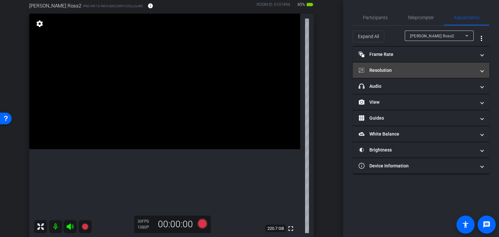
click at [461, 73] on mat-panel-title "Resolution" at bounding box center [417, 70] width 117 height 7
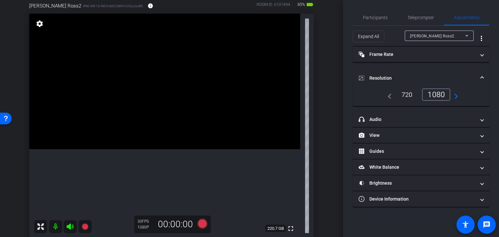
click at [455, 98] on div "navigate_before 720 1080 navigate_next" at bounding box center [421, 94] width 74 height 12
click at [456, 96] on mat-icon "navigate_next" at bounding box center [454, 95] width 8 height 8
click at [479, 77] on span "Resolution" at bounding box center [420, 78] width 122 height 7
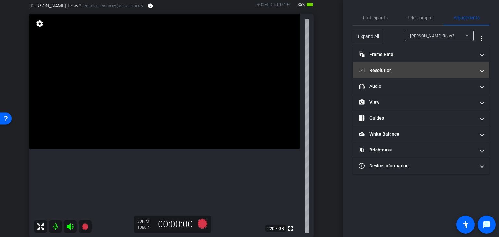
click at [480, 72] on span "Resolution" at bounding box center [420, 70] width 122 height 7
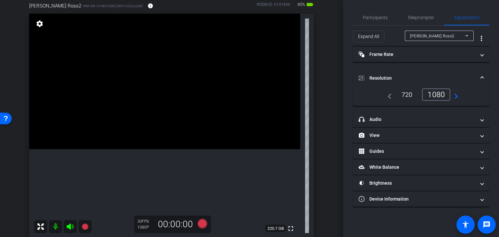
click at [456, 96] on mat-icon "navigate_next" at bounding box center [454, 95] width 8 height 8
click at [481, 76] on span at bounding box center [482, 78] width 3 height 7
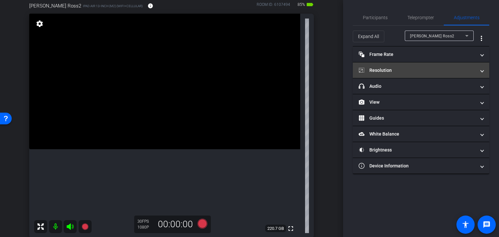
click at [481, 72] on span at bounding box center [482, 70] width 3 height 7
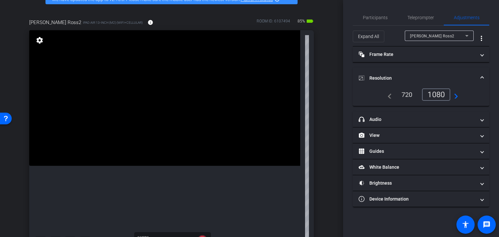
scroll to position [0, 0]
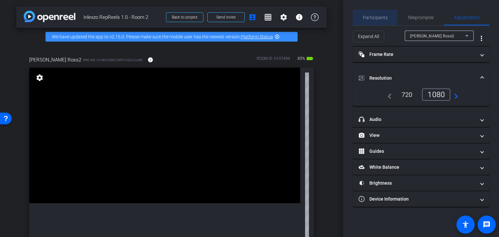
click at [385, 17] on span "Participants" at bounding box center [375, 17] width 25 height 5
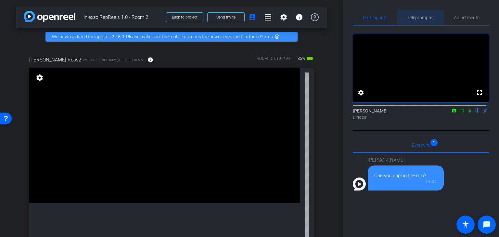
click at [421, 21] on span "Teleprompter" at bounding box center [420, 18] width 27 height 16
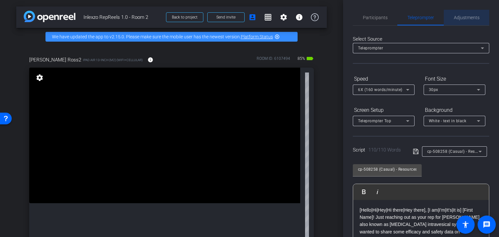
click at [467, 19] on span "Adjustments" at bounding box center [467, 17] width 26 height 5
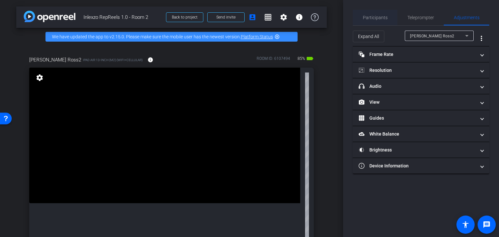
click at [371, 15] on span "Participants" at bounding box center [375, 17] width 25 height 5
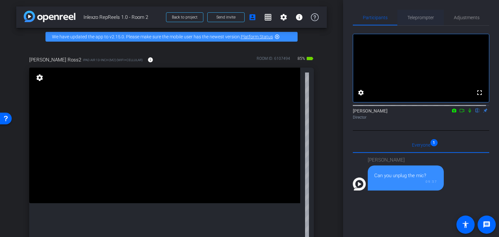
click at [409, 22] on span "Teleprompter" at bounding box center [420, 18] width 27 height 16
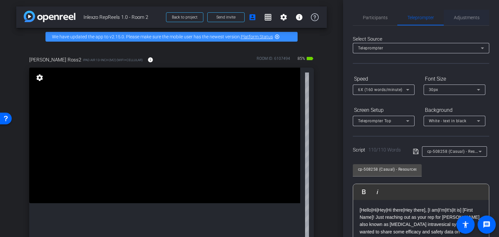
click at [459, 18] on span "Adjustments" at bounding box center [467, 17] width 26 height 5
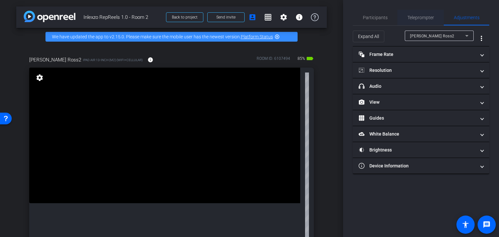
click at [412, 19] on span "Teleprompter" at bounding box center [420, 17] width 27 height 5
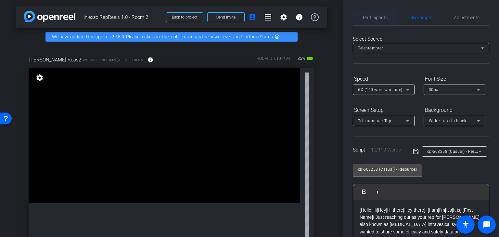
click at [378, 22] on span "Participants" at bounding box center [375, 18] width 25 height 16
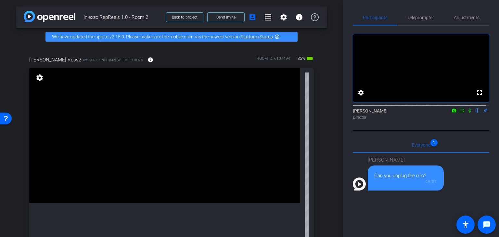
scroll to position [108, 0]
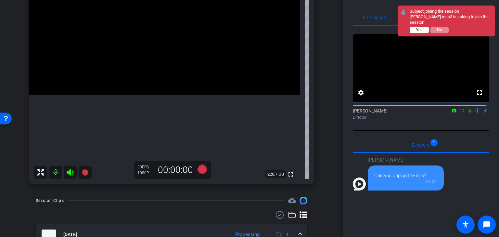
click at [419, 28] on span "Yes" at bounding box center [419, 30] width 6 height 5
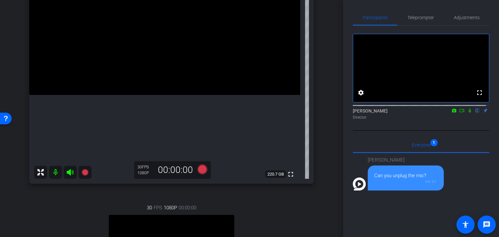
click at [56, 174] on mat-icon at bounding box center [55, 172] width 13 height 13
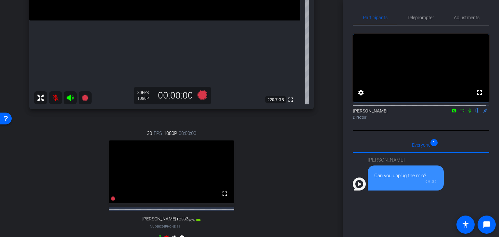
scroll to position [216, 0]
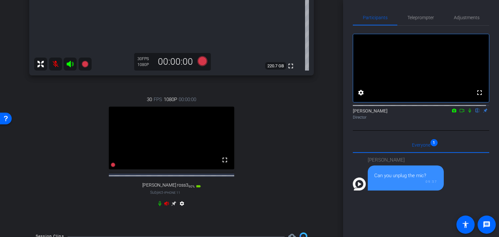
click at [158, 206] on icon at bounding box center [159, 203] width 3 height 5
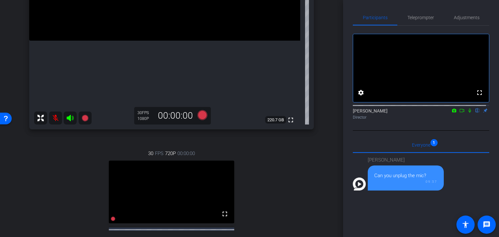
scroll to position [271, 0]
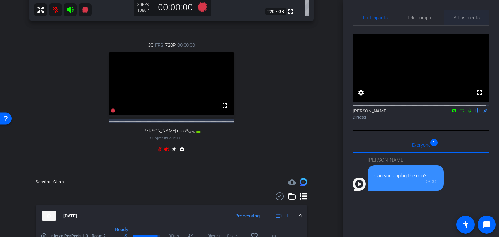
click at [458, 17] on span "Adjustments" at bounding box center [467, 17] width 26 height 5
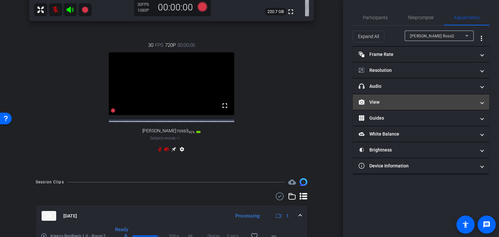
click at [394, 101] on mat-panel-title "View" at bounding box center [417, 102] width 117 height 7
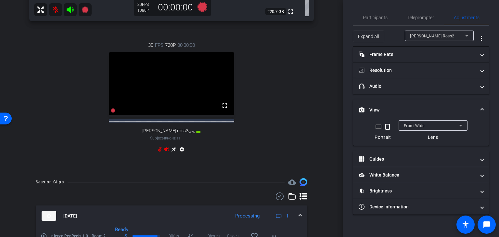
scroll to position [220, 0]
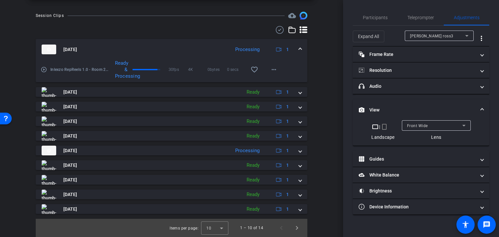
click at [385, 126] on mat-icon "crop_portrait" at bounding box center [384, 127] width 8 height 8
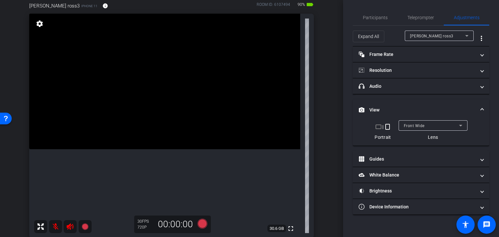
scroll to position [108, 0]
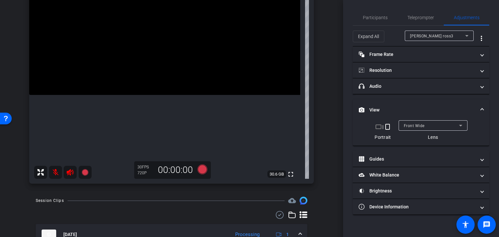
click at [58, 170] on mat-icon at bounding box center [55, 172] width 13 height 13
click at [66, 173] on mat-icon at bounding box center [70, 172] width 13 height 13
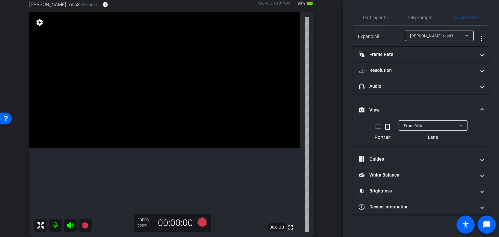
click at [54, 148] on video at bounding box center [164, 79] width 271 height 135
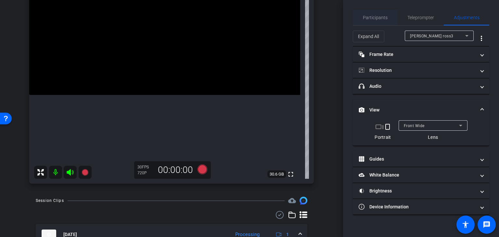
click at [374, 24] on span "Participants" at bounding box center [375, 18] width 25 height 16
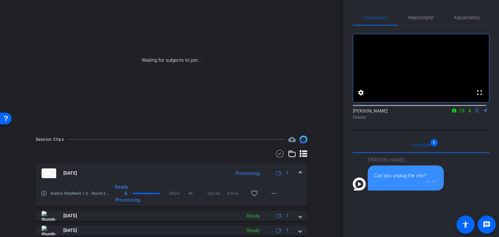
scroll to position [0, 0]
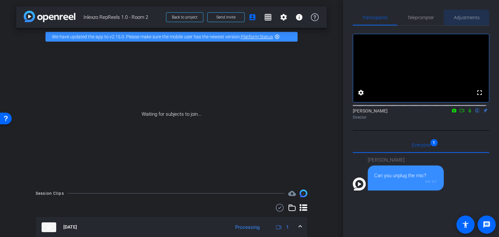
click at [463, 21] on span "Adjustments" at bounding box center [467, 18] width 26 height 16
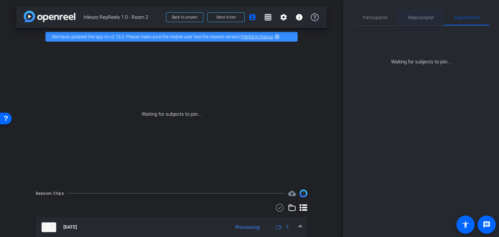
click at [423, 16] on span "Teleprompter" at bounding box center [420, 17] width 27 height 5
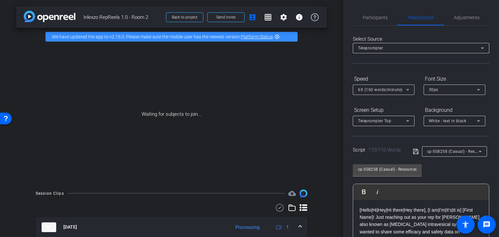
click at [384, 85] on div "6X (160 words/minute)" at bounding box center [383, 89] width 51 height 10
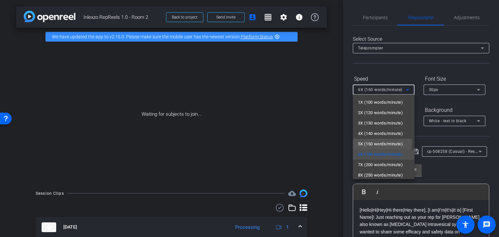
click at [363, 142] on span "5X (150 words/minute)" at bounding box center [380, 144] width 45 height 8
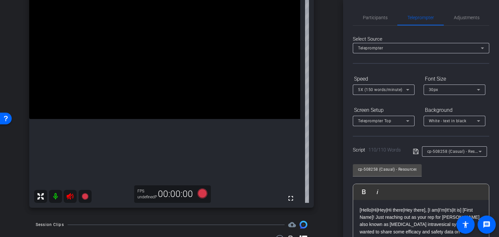
scroll to position [108, 0]
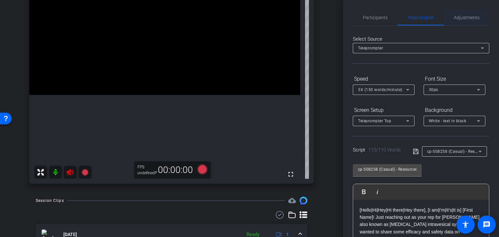
click at [470, 19] on span "Adjustments" at bounding box center [467, 17] width 26 height 5
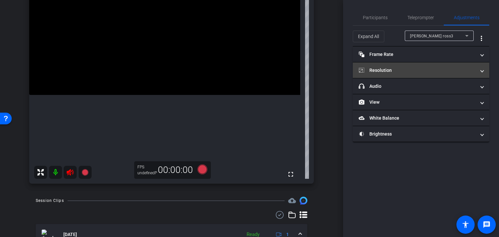
click at [403, 69] on mat-panel-title "Resolution" at bounding box center [417, 70] width 117 height 7
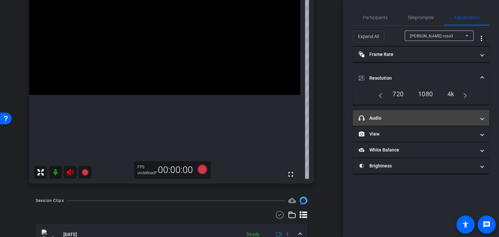
click at [394, 119] on mat-panel-title "headphone icon Audio" at bounding box center [417, 118] width 117 height 7
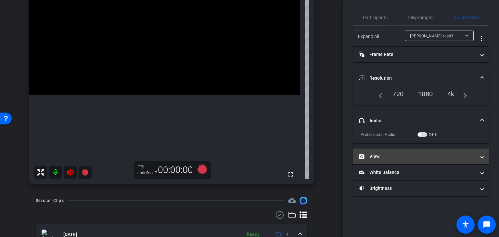
click at [375, 159] on mat-panel-title "View" at bounding box center [417, 156] width 117 height 7
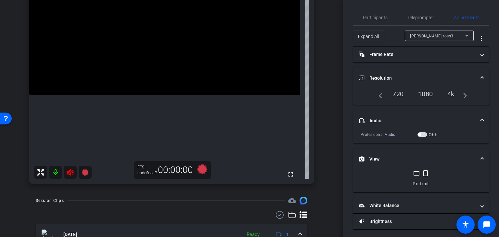
click at [425, 172] on mat-icon "crop_portrait" at bounding box center [426, 173] width 8 height 8
click at [424, 174] on mat-icon "crop_portrait" at bounding box center [426, 173] width 8 height 8
click at [414, 175] on mat-icon "crop_landscape" at bounding box center [417, 173] width 8 height 8
click at [422, 173] on mat-icon "crop_portrait" at bounding box center [426, 173] width 8 height 8
click at [424, 172] on mat-icon "crop_portrait" at bounding box center [426, 173] width 8 height 8
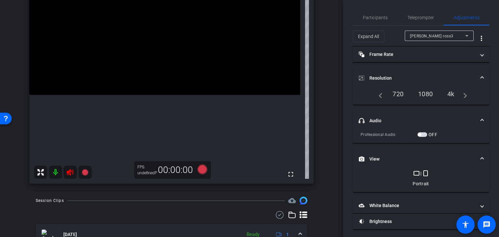
click at [412, 154] on mat-expansion-panel-header "View" at bounding box center [421, 158] width 136 height 21
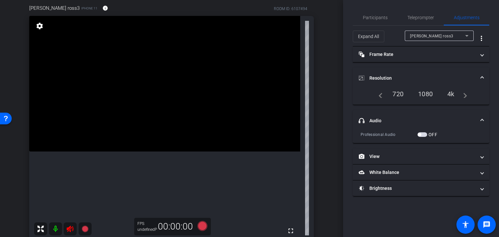
scroll to position [54, 0]
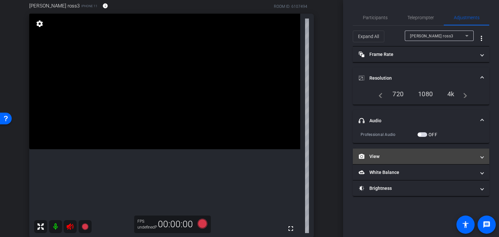
click at [392, 156] on mat-panel-title "View" at bounding box center [417, 156] width 117 height 7
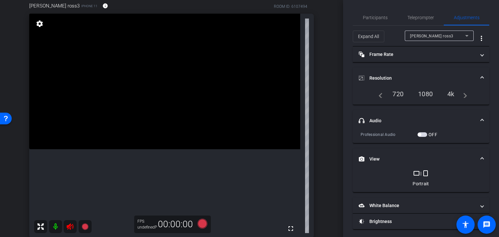
click at [424, 172] on mat-icon "crop_portrait" at bounding box center [426, 173] width 8 height 8
click at [70, 226] on icon at bounding box center [70, 226] width 7 height 6
click at [70, 226] on div at bounding box center [63, 226] width 58 height 13
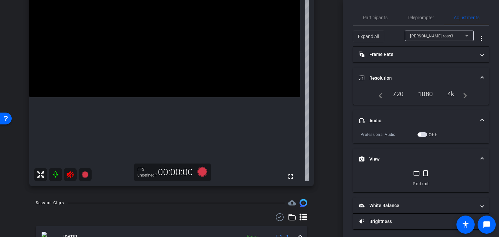
scroll to position [108, 0]
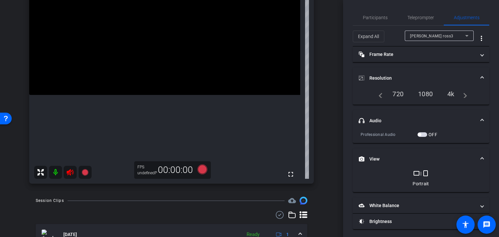
click at [70, 172] on div at bounding box center [63, 172] width 58 height 13
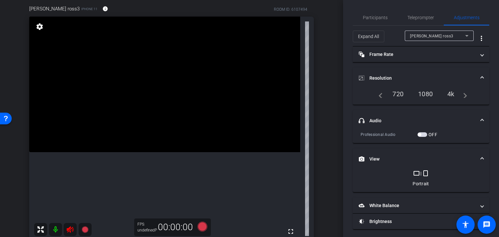
scroll to position [0, 0]
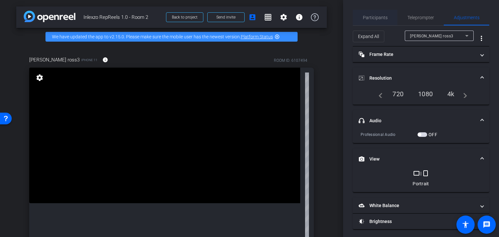
click at [381, 19] on span "Participants" at bounding box center [375, 17] width 25 height 5
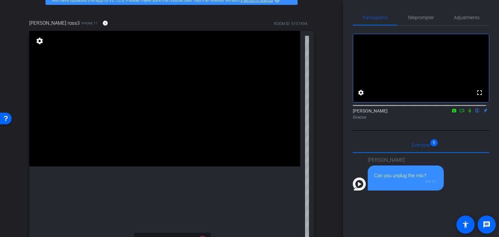
scroll to position [54, 0]
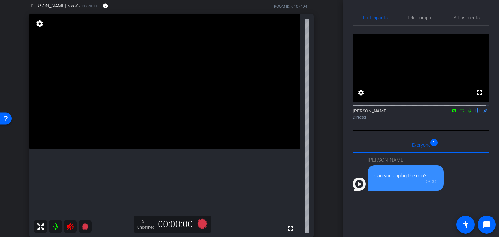
click at [70, 226] on div at bounding box center [63, 226] width 58 height 13
click at [55, 227] on mat-icon at bounding box center [55, 226] width 13 height 13
click at [70, 226] on icon at bounding box center [70, 226] width 7 height 6
click at [55, 225] on mat-icon at bounding box center [55, 226] width 13 height 13
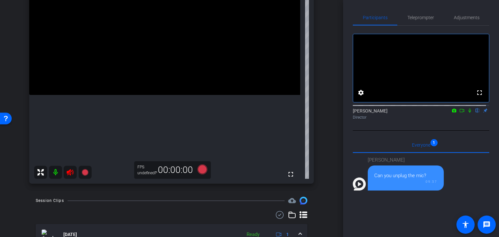
click at [70, 170] on div at bounding box center [63, 172] width 58 height 13
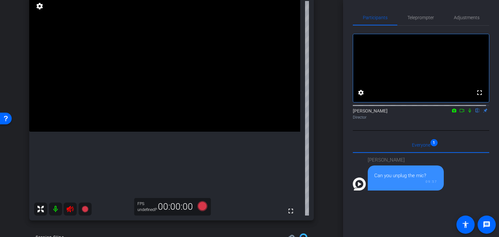
scroll to position [54, 0]
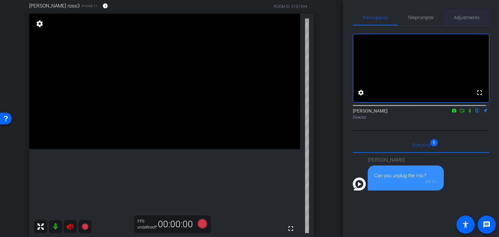
click at [451, 22] on div "Adjustments" at bounding box center [466, 18] width 45 height 16
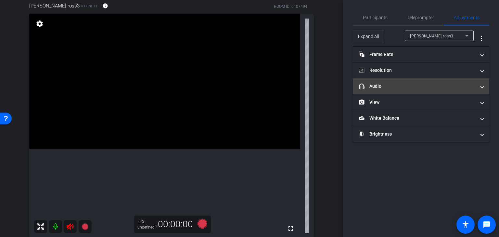
click at [399, 84] on mat-panel-title "headphone icon Audio" at bounding box center [417, 86] width 117 height 7
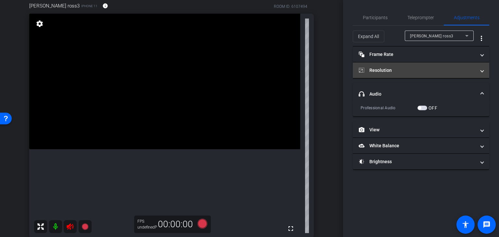
click at [403, 74] on mat-expansion-panel-header "Resolution" at bounding box center [421, 70] width 136 height 16
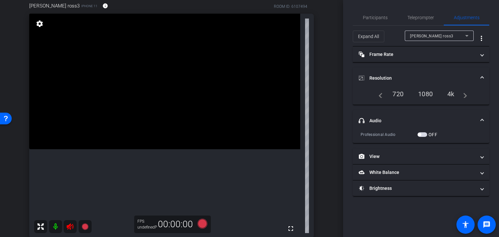
click at [450, 95] on div "4k" at bounding box center [450, 93] width 17 height 11
click at [452, 95] on div "4k" at bounding box center [450, 93] width 17 height 11
click at [408, 75] on mat-panel-title "Resolution" at bounding box center [417, 78] width 117 height 7
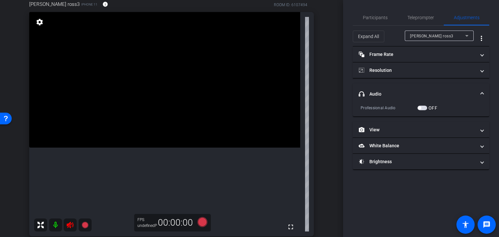
scroll to position [0, 0]
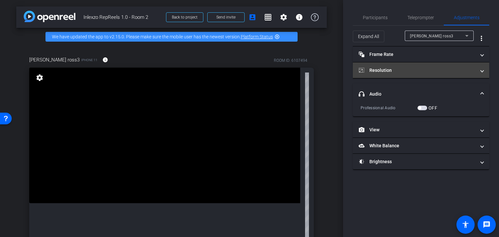
click at [408, 72] on mat-panel-title "Resolution" at bounding box center [417, 70] width 117 height 7
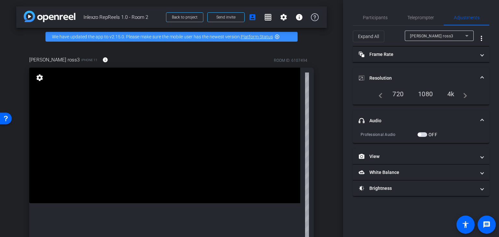
click at [454, 95] on div "4k" at bounding box center [450, 93] width 17 height 11
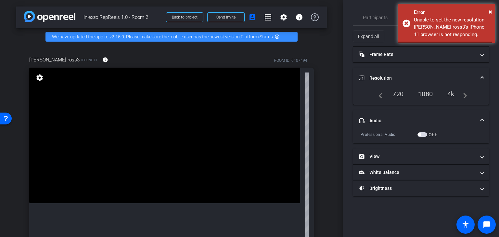
click at [447, 93] on div "4k" at bounding box center [450, 93] width 17 height 11
click at [491, 11] on span "×" at bounding box center [491, 12] width 4 height 8
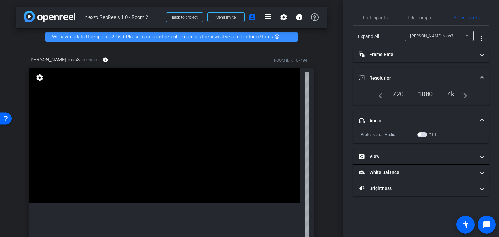
click at [449, 94] on div "4k" at bounding box center [450, 93] width 17 height 11
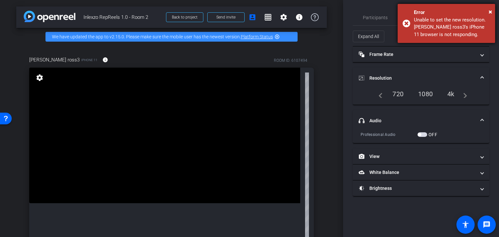
click at [492, 9] on div "× Error Unable to set the new resolution. deborah ross3's iPhone 11 browser is …" at bounding box center [446, 23] width 97 height 39
click at [377, 19] on span "Participants" at bounding box center [375, 17] width 25 height 5
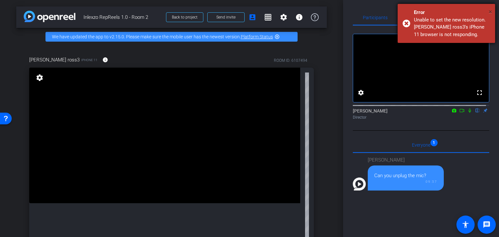
click at [491, 12] on span "×" at bounding box center [491, 12] width 4 height 8
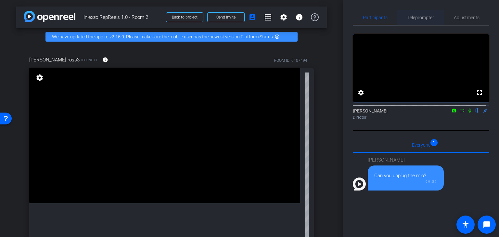
click at [414, 18] on span "Teleprompter" at bounding box center [420, 17] width 27 height 5
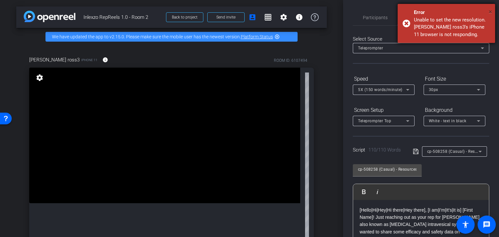
click at [489, 12] on span "×" at bounding box center [491, 12] width 4 height 8
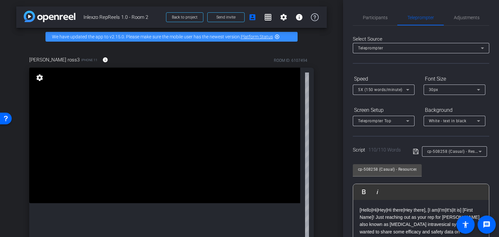
scroll to position [54, 0]
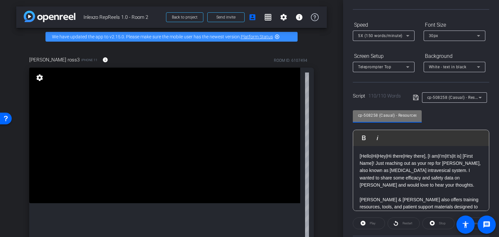
click at [393, 119] on input "cp-508258 (Casual) - Resources to Share" at bounding box center [387, 115] width 58 height 8
click at [428, 110] on div "cp-508258 (Casual) - Resources to Share Play Play from this location Play Selec…" at bounding box center [421, 158] width 136 height 106
click at [450, 98] on span "cp-508258 (Casual) - Resources to Share" at bounding box center [466, 97] width 78 height 5
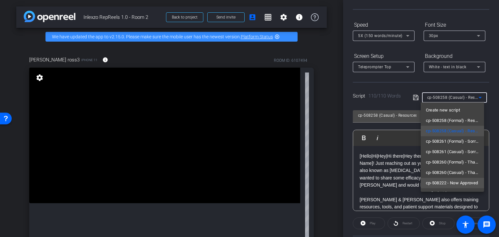
scroll to position [9, 0]
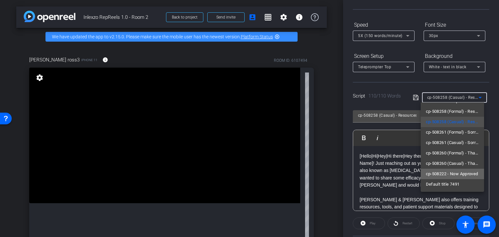
click at [456, 175] on span "cp-508222 - Now Approved" at bounding box center [452, 174] width 52 height 8
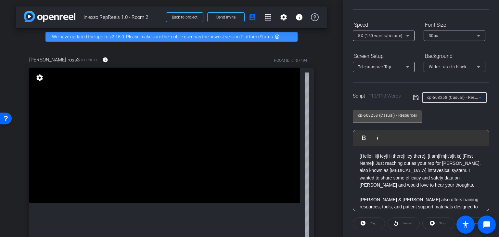
type input "cp-508222 - Now Approved"
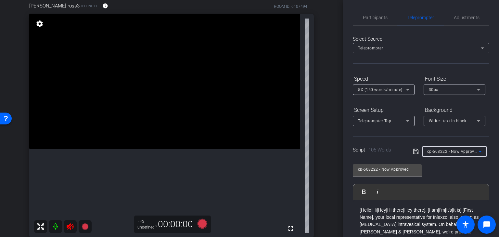
scroll to position [108, 0]
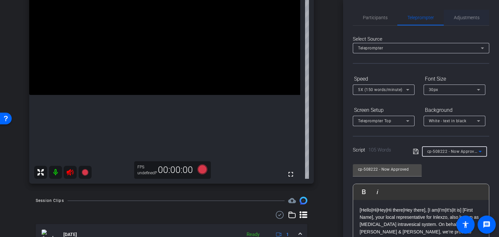
click at [463, 17] on span "Adjustments" at bounding box center [467, 17] width 26 height 5
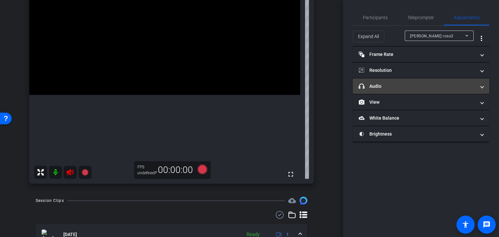
click at [408, 82] on mat-expansion-panel-header "headphone icon Audio" at bounding box center [421, 86] width 136 height 16
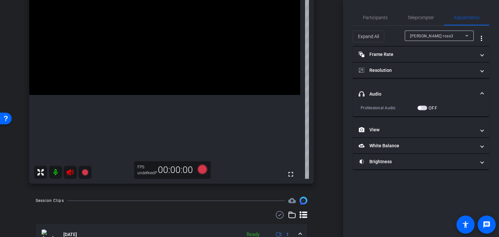
click at [423, 108] on span "button" at bounding box center [422, 108] width 10 height 5
click at [409, 14] on span "Teleprompter" at bounding box center [420, 18] width 27 height 16
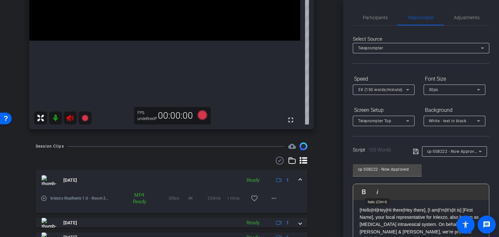
scroll to position [54, 0]
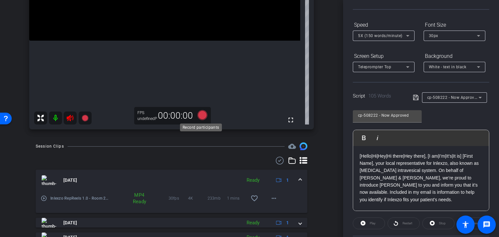
click at [199, 113] on icon at bounding box center [203, 115] width 10 height 10
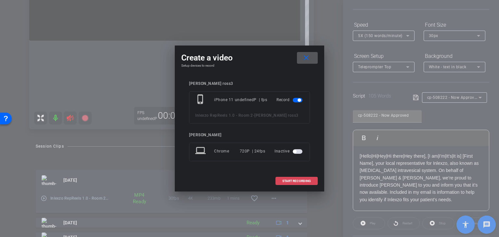
click at [306, 180] on span "START RECORDING" at bounding box center [296, 180] width 29 height 3
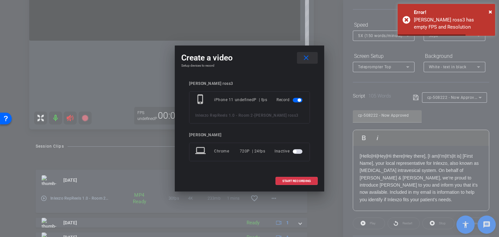
click at [303, 59] on mat-icon "close" at bounding box center [306, 58] width 8 height 8
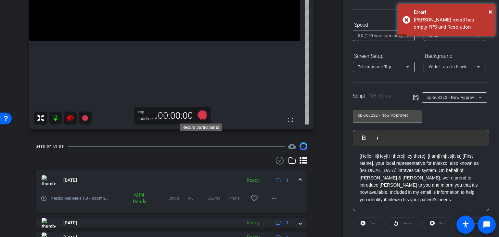
click at [202, 114] on icon at bounding box center [203, 115] width 10 height 10
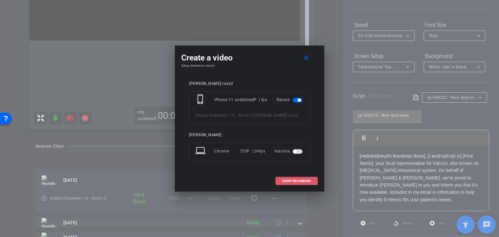
click at [292, 184] on span at bounding box center [297, 181] width 42 height 16
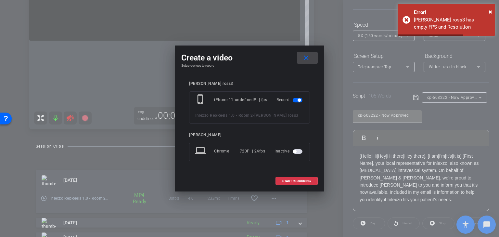
click at [312, 57] on span at bounding box center [307, 58] width 21 height 16
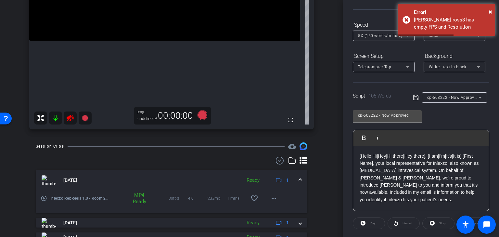
scroll to position [0, 0]
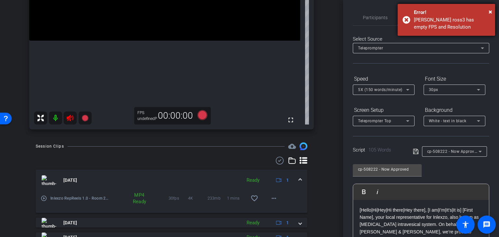
click at [487, 14] on div "Error!" at bounding box center [452, 12] width 76 height 7
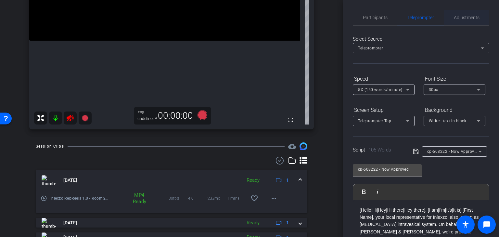
click at [464, 21] on span "Adjustments" at bounding box center [467, 18] width 26 height 16
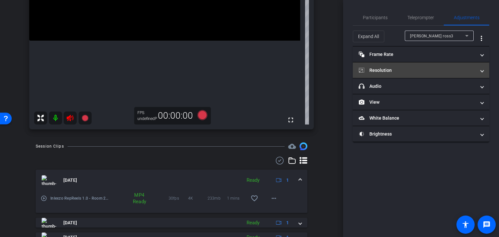
click at [412, 67] on mat-panel-title "Resolution" at bounding box center [417, 70] width 117 height 7
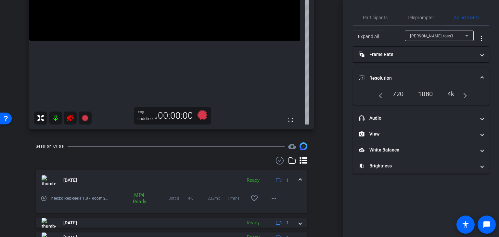
click at [451, 92] on div "4k" at bounding box center [450, 93] width 17 height 11
click at [396, 94] on div "720" at bounding box center [398, 93] width 21 height 11
click at [339, 113] on div "arrow_back Inlexzo RepReels 1.0 - Room 2 Back to project Send invite account_bo…" at bounding box center [171, 118] width 343 height 237
click at [434, 18] on div "Teleprompter" at bounding box center [420, 18] width 46 height 16
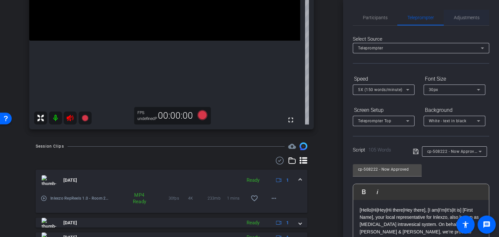
click at [463, 17] on span "Adjustments" at bounding box center [467, 17] width 26 height 5
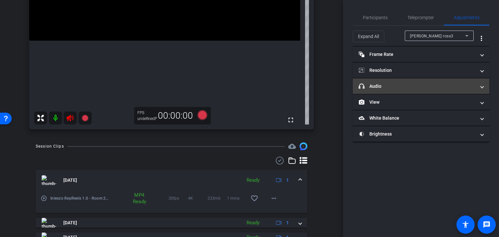
click at [405, 84] on mat-panel-title "headphone icon Audio" at bounding box center [417, 86] width 117 height 7
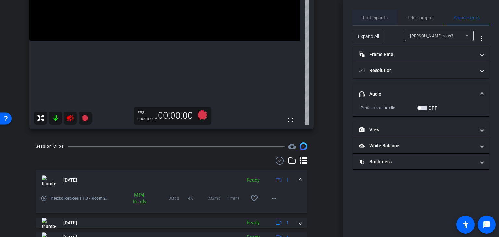
click at [368, 18] on span "Participants" at bounding box center [375, 17] width 25 height 5
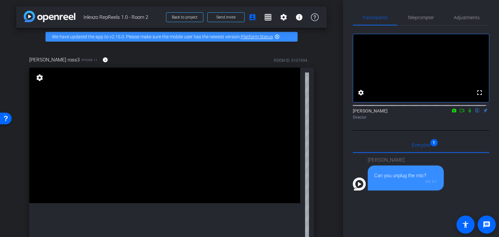
scroll to position [54, 0]
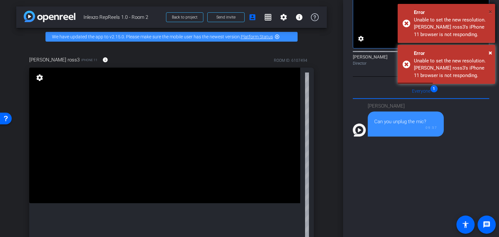
click at [491, 11] on span "×" at bounding box center [491, 12] width 4 height 8
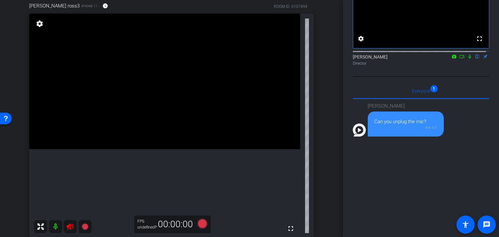
scroll to position [0, 0]
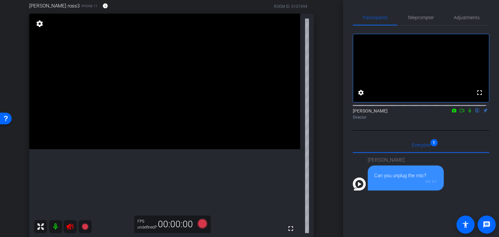
click at [456, 30] on div "fullscreen settings Nick Dambrosia flip Director" at bounding box center [421, 74] width 136 height 96
click at [466, 19] on span "Adjustments" at bounding box center [467, 17] width 26 height 5
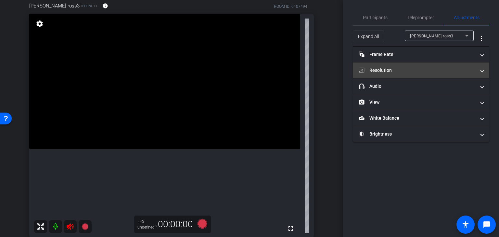
click at [418, 72] on mat-panel-title "Resolution" at bounding box center [417, 70] width 117 height 7
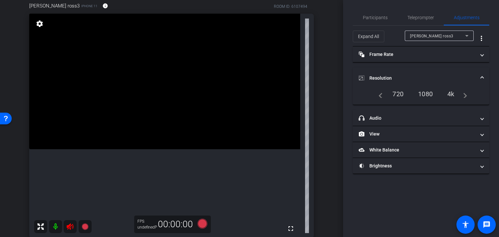
click at [452, 95] on div "4k" at bounding box center [450, 93] width 17 height 11
click at [378, 17] on span "Participants" at bounding box center [375, 17] width 25 height 5
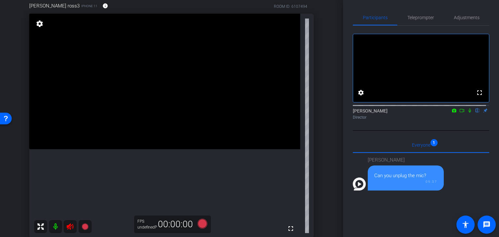
scroll to position [108, 0]
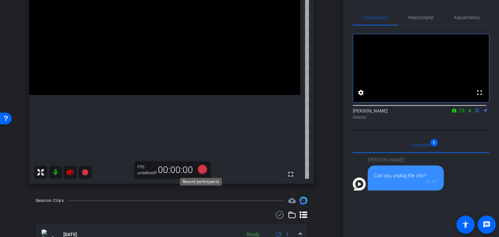
click at [203, 161] on div "FPS undefinedP 00:00:00" at bounding box center [172, 170] width 77 height 18
click at [201, 169] on icon at bounding box center [203, 169] width 10 height 10
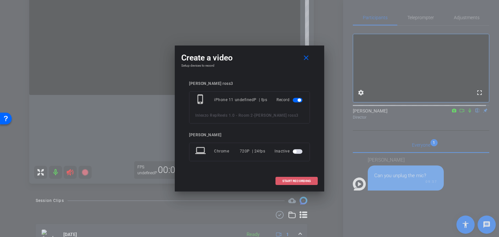
click at [311, 182] on span at bounding box center [297, 181] width 42 height 16
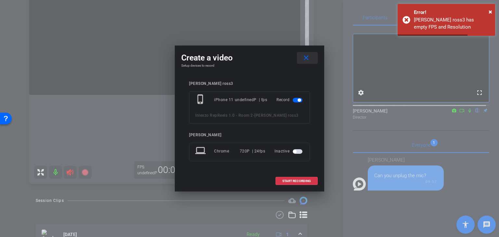
click at [311, 57] on span at bounding box center [307, 58] width 21 height 16
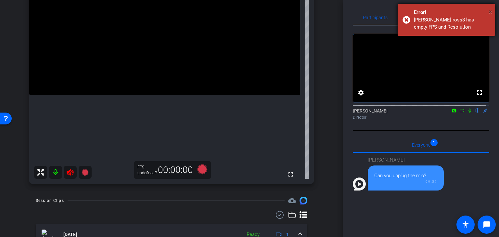
click at [492, 13] on span "×" at bounding box center [491, 12] width 4 height 8
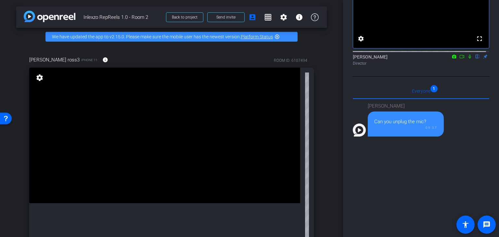
scroll to position [0, 0]
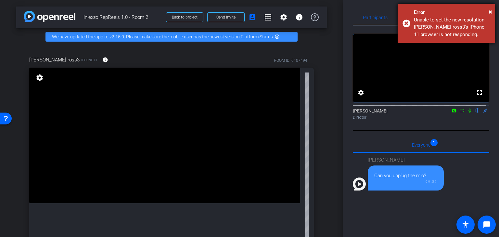
click at [421, 14] on div "Error" at bounding box center [452, 12] width 76 height 7
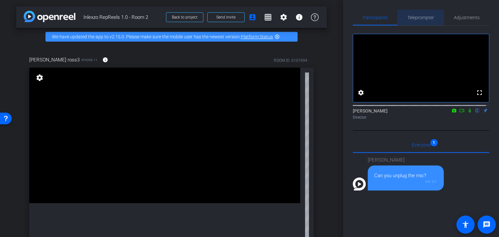
click at [428, 14] on span "Teleprompter" at bounding box center [420, 18] width 27 height 16
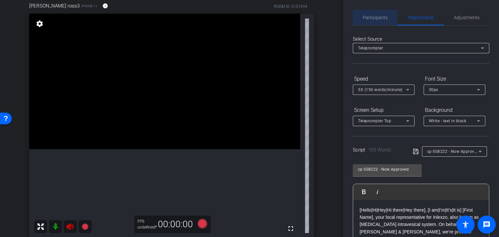
click at [380, 18] on span "Participants" at bounding box center [375, 17] width 25 height 5
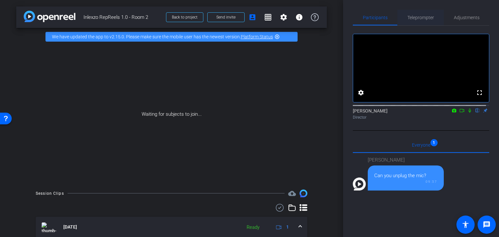
click at [414, 19] on span "Teleprompter" at bounding box center [420, 17] width 27 height 5
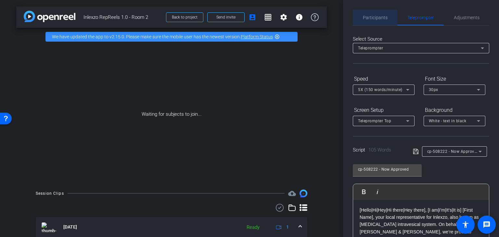
click at [378, 13] on span "Participants" at bounding box center [375, 18] width 25 height 16
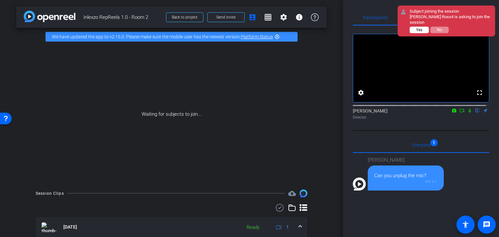
click at [416, 31] on button "Yes" at bounding box center [419, 30] width 19 height 6
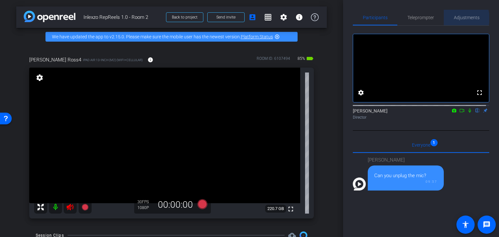
click at [458, 18] on span "Adjustments" at bounding box center [467, 17] width 26 height 5
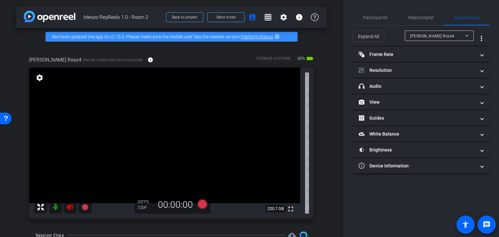
click at [71, 208] on icon at bounding box center [70, 207] width 8 height 8
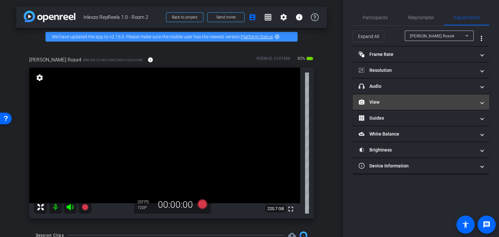
click at [393, 100] on mat-panel-title "View" at bounding box center [417, 102] width 117 height 7
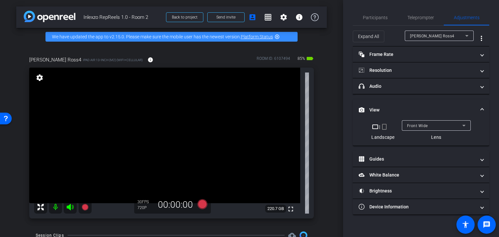
click at [383, 125] on mat-icon "crop_portrait" at bounding box center [384, 127] width 8 height 8
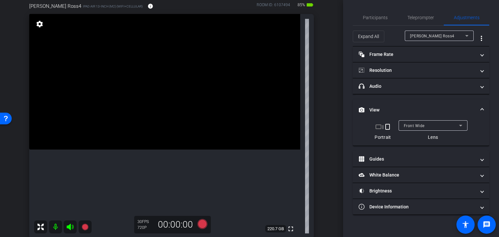
scroll to position [108, 0]
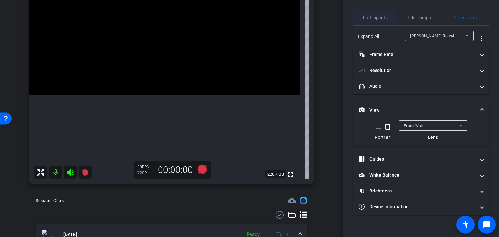
click at [379, 12] on span "Participants" at bounding box center [375, 18] width 25 height 16
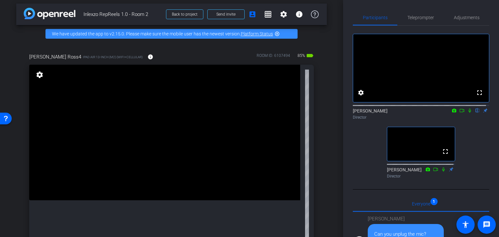
scroll to position [0, 0]
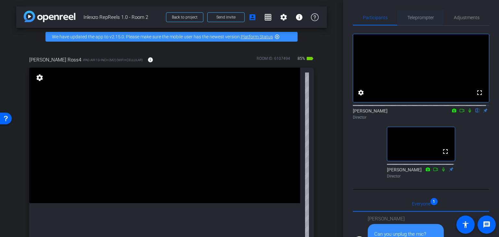
click at [418, 15] on span "Teleprompter" at bounding box center [420, 17] width 27 height 5
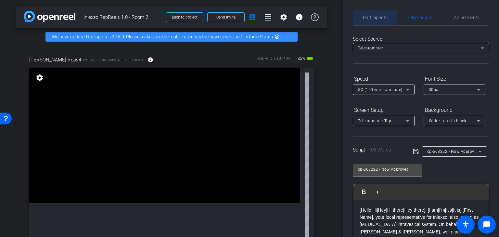
click at [372, 14] on span "Participants" at bounding box center [375, 18] width 25 height 16
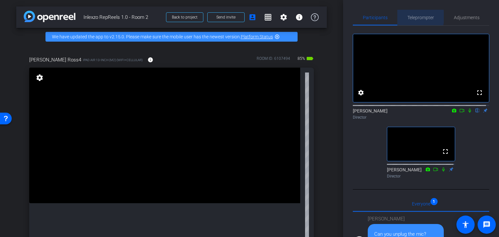
click at [414, 17] on span "Teleprompter" at bounding box center [420, 17] width 27 height 5
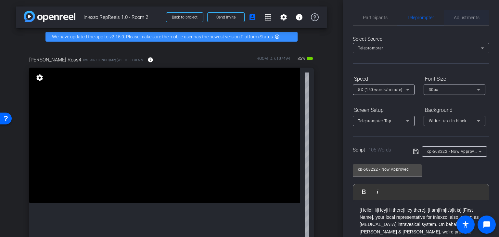
click at [462, 19] on span "Adjustments" at bounding box center [467, 17] width 26 height 5
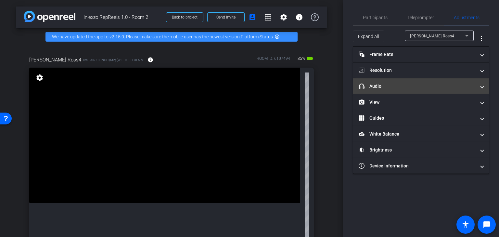
click at [416, 83] on mat-panel-title "headphone icon Audio" at bounding box center [417, 86] width 117 height 7
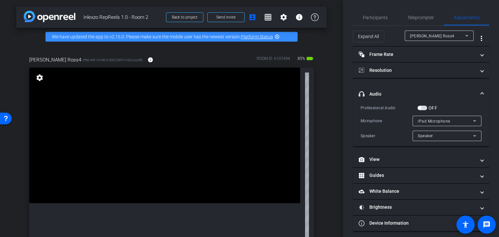
click at [417, 88] on mat-expansion-panel-header "headphone icon Audio" at bounding box center [421, 93] width 136 height 21
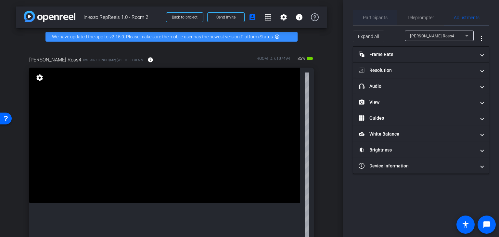
click at [374, 15] on span "Participants" at bounding box center [375, 17] width 25 height 5
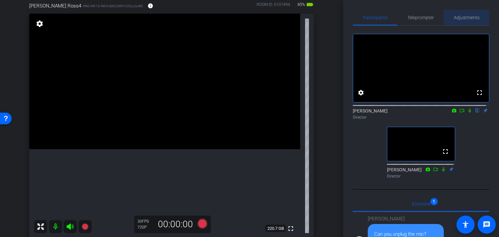
click at [478, 15] on div "Adjustments" at bounding box center [466, 18] width 45 height 16
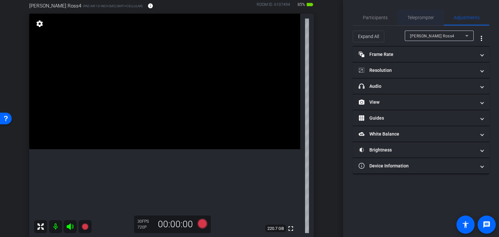
click at [414, 16] on span "Teleprompter" at bounding box center [420, 17] width 27 height 5
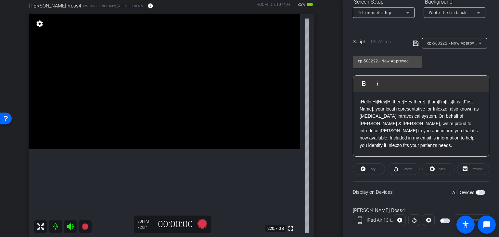
scroll to position [118, 0]
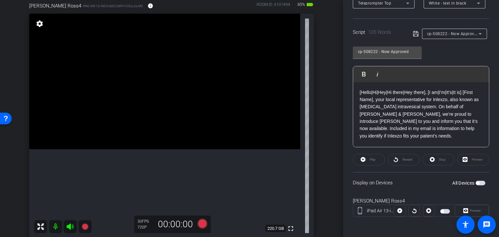
click at [397, 210] on div at bounding box center [400, 211] width 12 height 12
click at [464, 210] on div "Preview" at bounding box center [472, 211] width 34 height 12
click at [397, 210] on div at bounding box center [400, 211] width 12 height 12
click at [476, 183] on span "button" at bounding box center [477, 182] width 3 height 3
click at [399, 211] on icon at bounding box center [399, 210] width 5 height 5
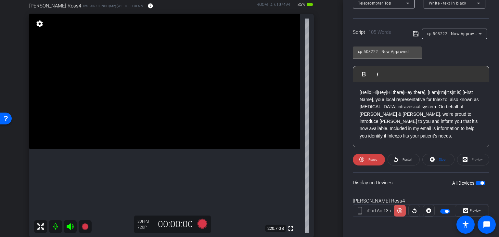
click at [399, 211] on icon at bounding box center [399, 210] width 5 height 5
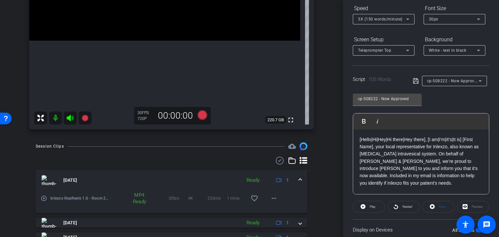
scroll to position [0, 0]
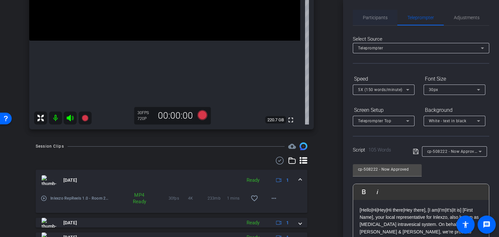
click at [381, 17] on span "Participants" at bounding box center [375, 17] width 25 height 5
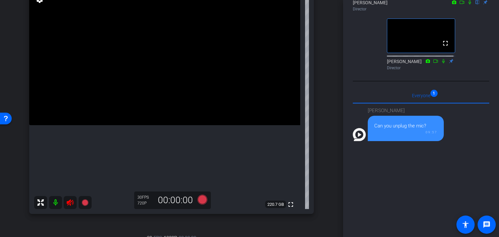
scroll to position [108, 0]
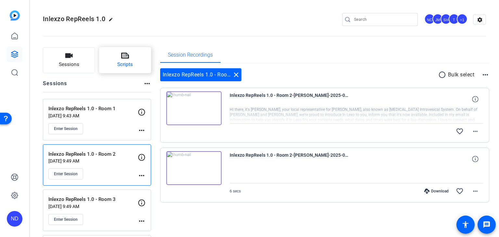
scroll to position [46, 0]
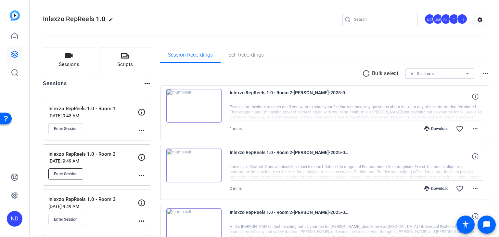
click at [72, 172] on span "Enter Session" at bounding box center [66, 173] width 24 height 5
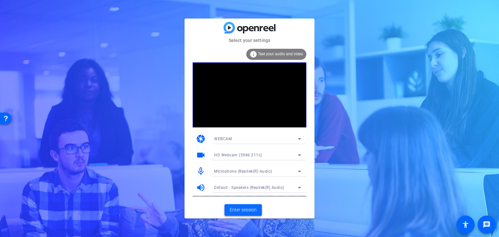
click at [246, 210] on span "Enter session" at bounding box center [243, 209] width 27 height 7
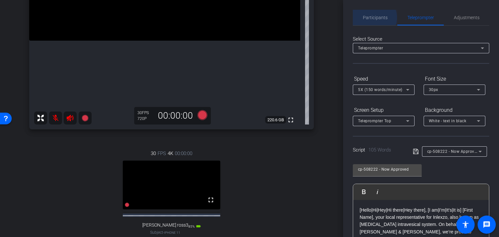
click at [373, 18] on span "Participants" at bounding box center [375, 17] width 25 height 5
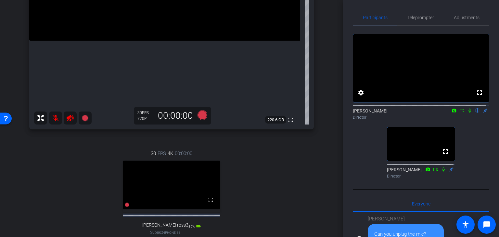
scroll to position [108, 0]
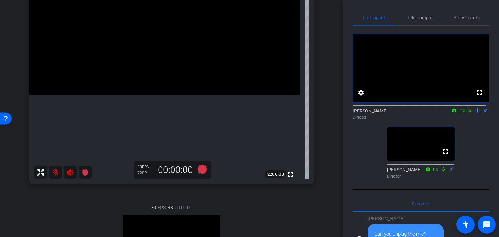
click at [53, 170] on mat-icon at bounding box center [55, 172] width 13 height 13
click at [71, 169] on icon at bounding box center [70, 172] width 8 height 8
click at [71, 172] on icon at bounding box center [70, 172] width 8 height 8
click at [56, 172] on mat-icon at bounding box center [55, 172] width 13 height 13
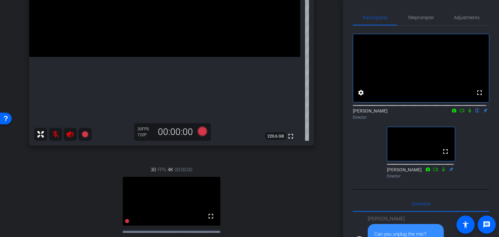
scroll to position [216, 0]
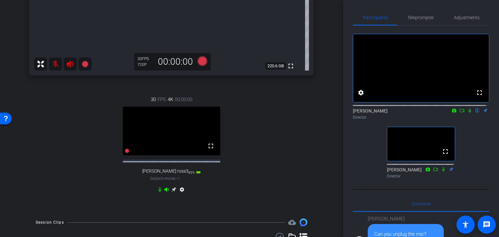
click at [157, 192] on icon at bounding box center [159, 189] width 5 height 5
click at [165, 191] on icon at bounding box center [166, 189] width 5 height 4
click at [54, 63] on mat-icon at bounding box center [55, 64] width 13 height 13
click at [74, 64] on mat-icon at bounding box center [70, 64] width 13 height 13
click at [185, 205] on div "30 FPS 4K 00:00:00 fullscreen deborah ross3 Subject - iPhone 11 85% battery_std…" at bounding box center [171, 145] width 285 height 120
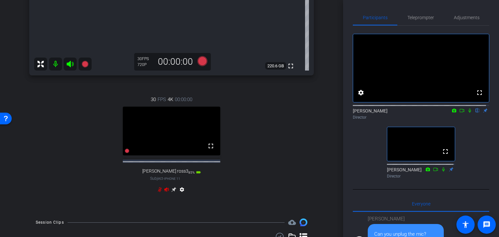
click at [182, 195] on mat-icon "settings" at bounding box center [182, 191] width 8 height 8
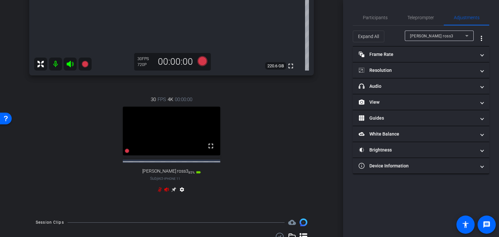
click at [179, 195] on mat-icon "settings" at bounding box center [182, 191] width 8 height 8
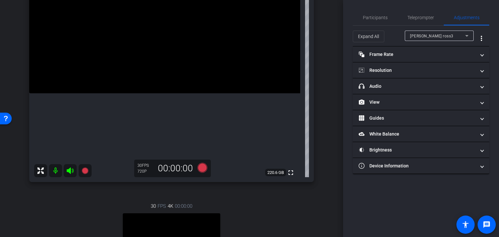
scroll to position [108, 0]
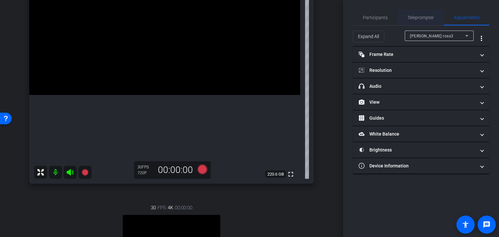
click at [419, 18] on span "Teleprompter" at bounding box center [420, 17] width 27 height 5
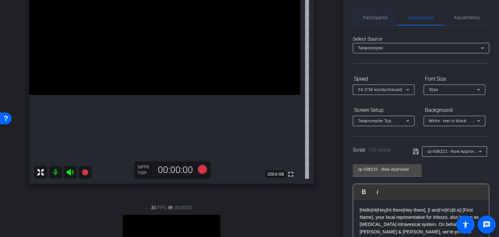
click at [382, 17] on span "Participants" at bounding box center [375, 17] width 25 height 5
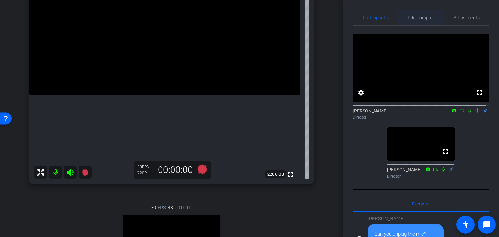
click at [424, 22] on span "Teleprompter" at bounding box center [420, 18] width 27 height 16
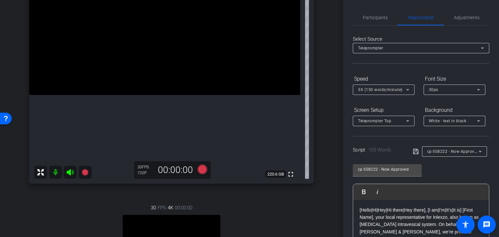
scroll to position [153, 0]
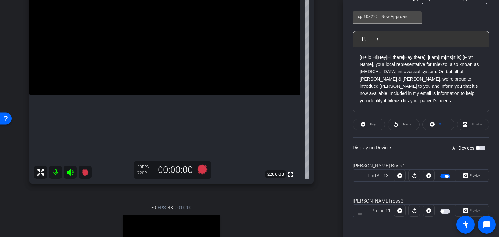
click at [441, 173] on mat-slide-toggle at bounding box center [445, 176] width 11 height 8
click at [442, 175] on span "button" at bounding box center [445, 176] width 10 height 5
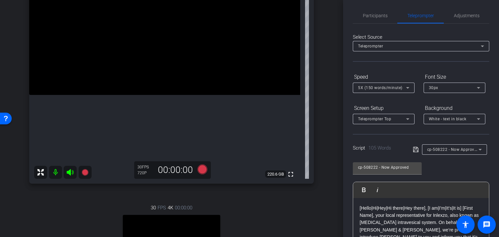
scroll to position [0, 0]
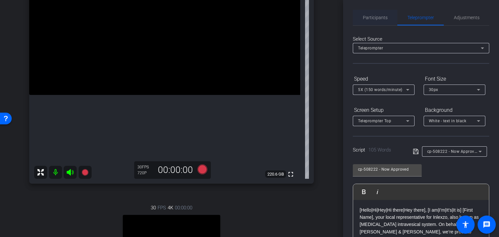
click at [388, 17] on div "Participants" at bounding box center [375, 18] width 45 height 16
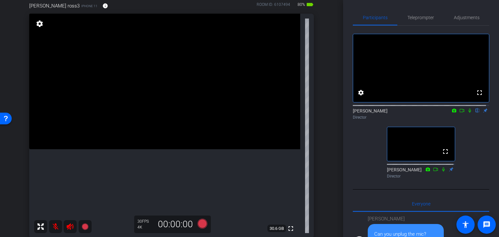
scroll to position [108, 0]
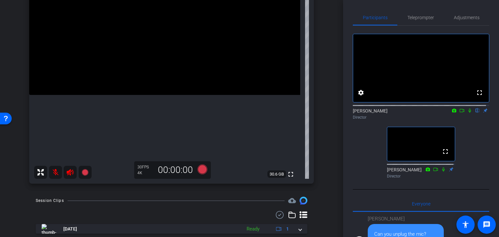
click at [58, 173] on mat-icon at bounding box center [55, 172] width 13 height 13
click at [67, 172] on icon at bounding box center [70, 172] width 7 height 6
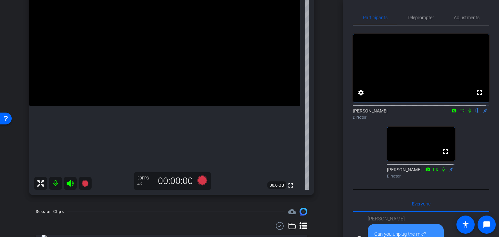
scroll to position [43, 0]
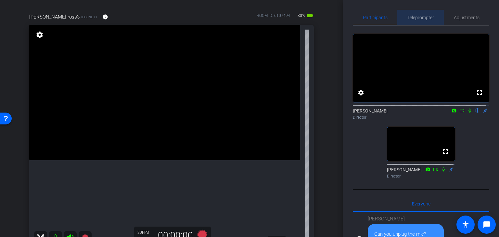
click at [422, 17] on span "Teleprompter" at bounding box center [420, 17] width 27 height 5
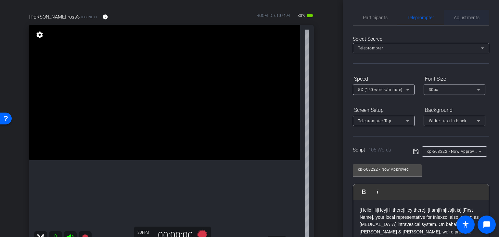
click at [462, 19] on span "Adjustments" at bounding box center [467, 17] width 26 height 5
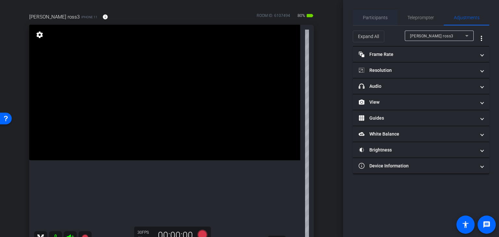
click at [378, 15] on span "Participants" at bounding box center [375, 17] width 25 height 5
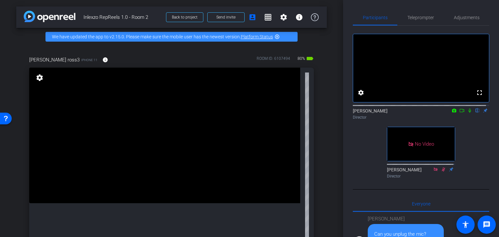
scroll to position [54, 0]
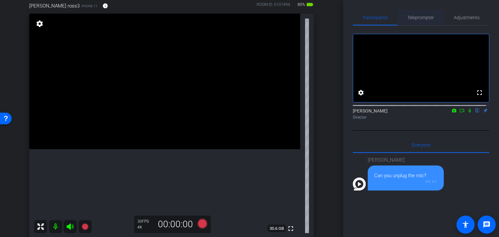
click at [414, 16] on span "Teleprompter" at bounding box center [420, 17] width 27 height 5
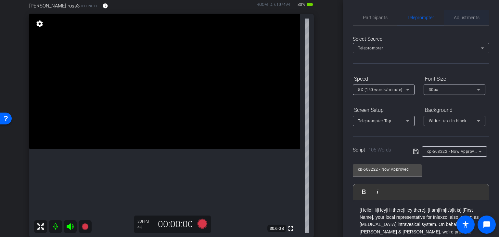
click at [457, 17] on span "Adjustments" at bounding box center [467, 17] width 26 height 5
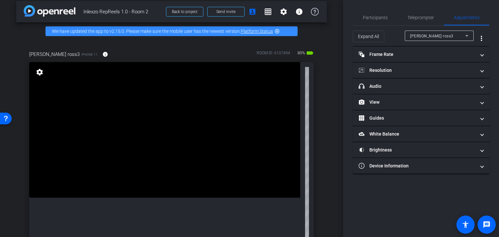
scroll to position [0, 0]
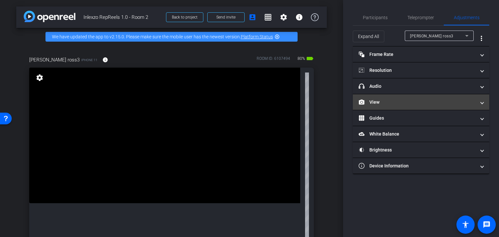
click at [394, 103] on mat-panel-title "View" at bounding box center [417, 102] width 117 height 7
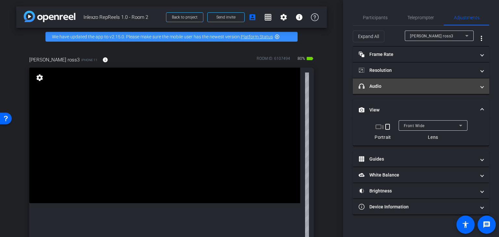
click at [407, 90] on mat-expansion-panel-header "headphone icon Audio" at bounding box center [421, 86] width 136 height 16
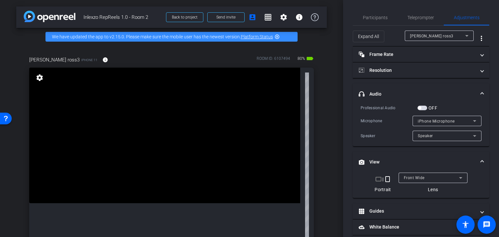
click at [424, 110] on div "OFF" at bounding box center [427, 108] width 20 height 6
click at [426, 108] on span "button" at bounding box center [422, 108] width 10 height 5
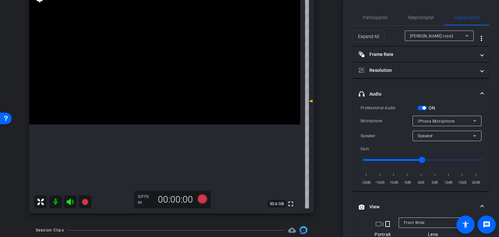
scroll to position [108, 0]
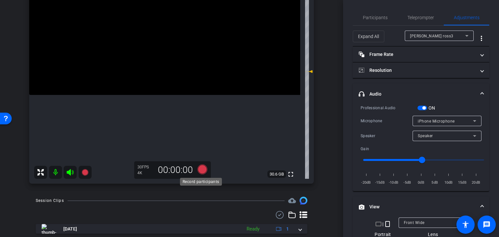
click at [200, 172] on icon at bounding box center [203, 169] width 10 height 10
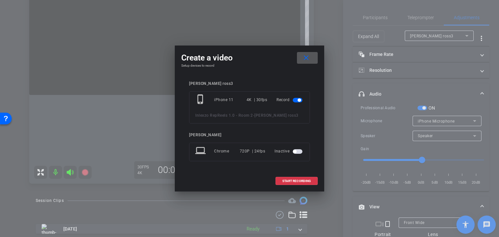
drag, startPoint x: 303, startPoint y: 178, endPoint x: 317, endPoint y: 163, distance: 20.9
click at [303, 178] on span at bounding box center [297, 181] width 42 height 16
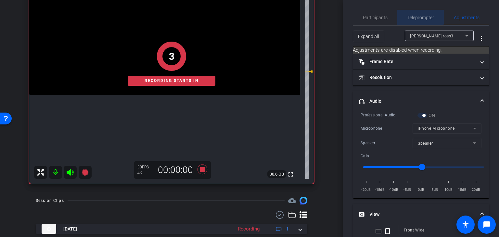
click at [417, 13] on span "Teleprompter" at bounding box center [420, 18] width 27 height 16
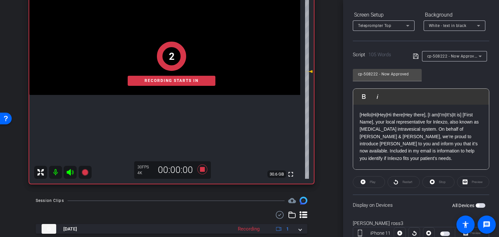
scroll to position [118, 0]
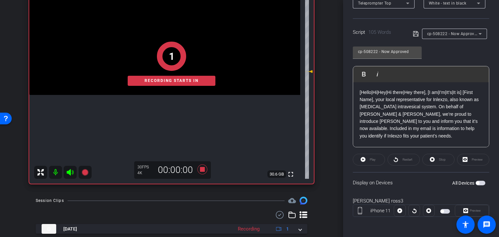
click at [369, 160] on div "Play" at bounding box center [369, 160] width 32 height 12
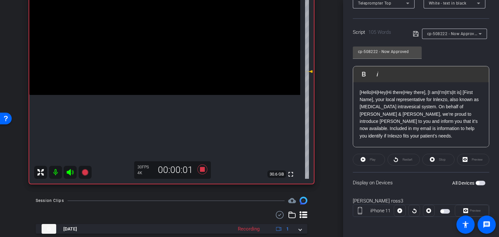
click at [477, 182] on span "button" at bounding box center [481, 183] width 10 height 5
click at [377, 158] on span at bounding box center [369, 160] width 32 height 16
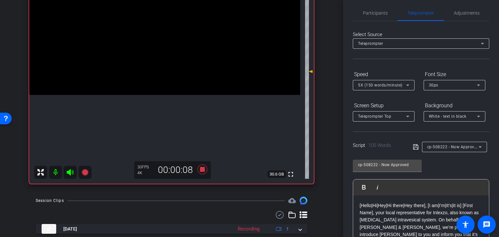
scroll to position [0, 0]
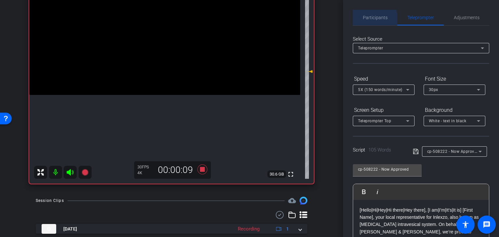
click at [370, 20] on span "Participants" at bounding box center [375, 18] width 25 height 16
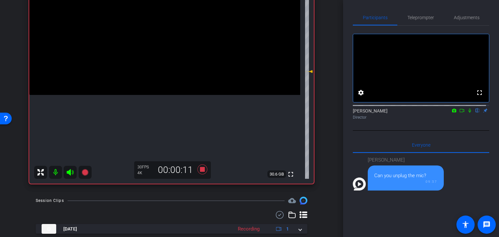
click at [467, 113] on icon at bounding box center [469, 110] width 5 height 5
click at [463, 17] on span "Adjustments" at bounding box center [467, 17] width 26 height 5
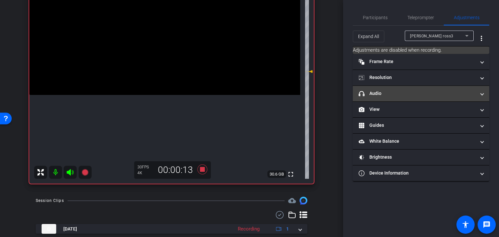
click at [405, 94] on mat-panel-title "headphone icon Audio" at bounding box center [417, 93] width 117 height 7
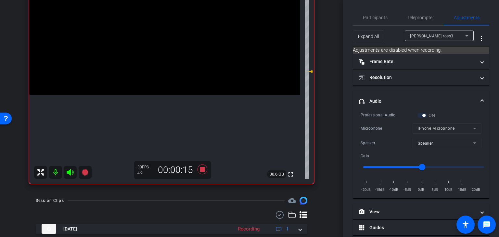
click at [415, 95] on mat-expansion-panel-header "headphone icon Audio" at bounding box center [421, 101] width 136 height 21
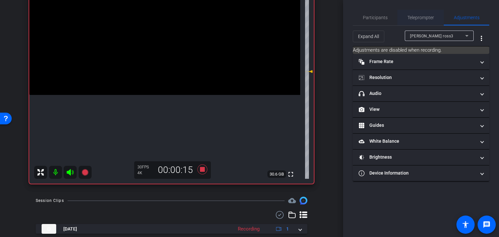
click at [420, 17] on span "Teleprompter" at bounding box center [420, 17] width 27 height 5
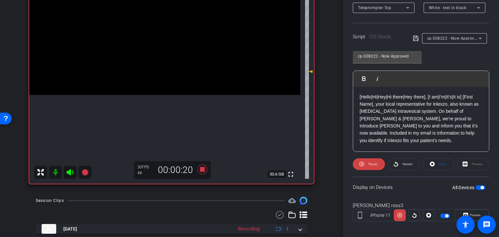
scroll to position [118, 0]
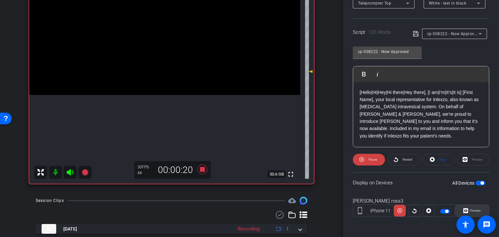
click at [468, 206] on span "Preview" at bounding box center [474, 210] width 13 height 9
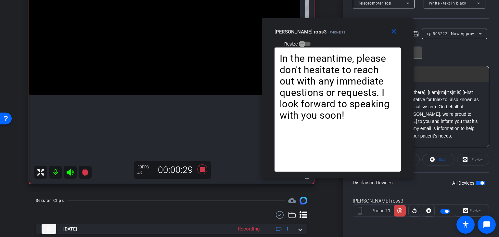
drag, startPoint x: 232, startPoint y: 58, endPoint x: 319, endPoint y: 37, distance: 89.6
click at [319, 37] on div "close deborah ross3 iPhone 11 Resize" at bounding box center [338, 32] width 152 height 29
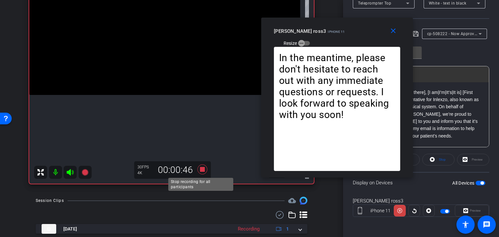
click at [202, 171] on icon at bounding box center [203, 169] width 10 height 10
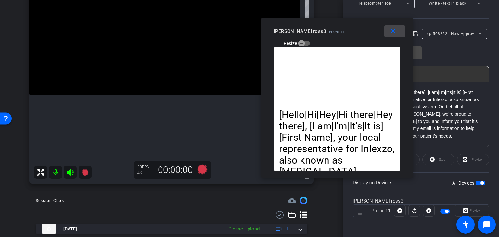
click at [387, 32] on span at bounding box center [394, 31] width 21 height 16
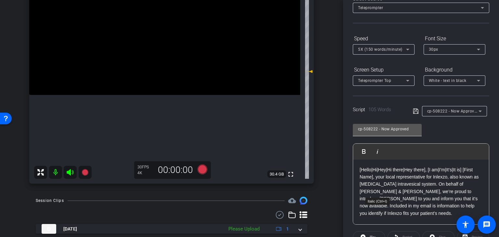
scroll to position [0, 0]
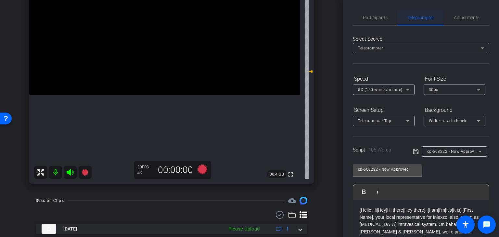
drag, startPoint x: 455, startPoint y: 21, endPoint x: 414, endPoint y: 17, distance: 41.5
click at [455, 21] on span "Adjustments" at bounding box center [467, 18] width 26 height 16
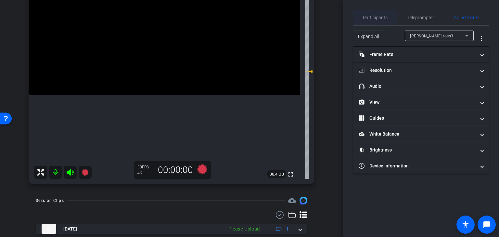
click at [386, 16] on span "Participants" at bounding box center [375, 17] width 25 height 5
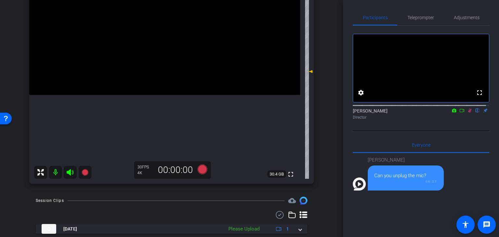
click at [468, 113] on icon at bounding box center [470, 111] width 4 height 4
click at [463, 16] on span "Adjustments" at bounding box center [467, 17] width 26 height 5
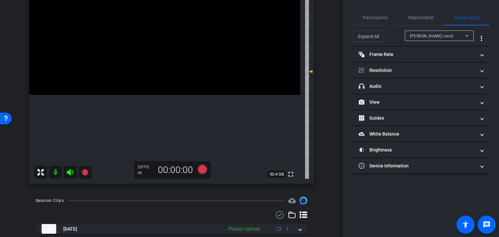
drag, startPoint x: 420, startPoint y: 86, endPoint x: 442, endPoint y: 101, distance: 26.1
click at [420, 86] on mat-panel-title "headphone icon Audio" at bounding box center [417, 86] width 117 height 7
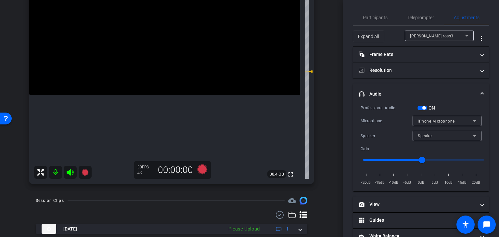
click at [424, 108] on span "button" at bounding box center [423, 107] width 3 height 3
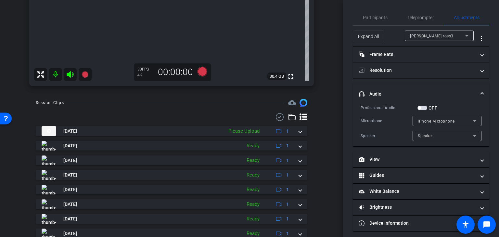
scroll to position [205, 0]
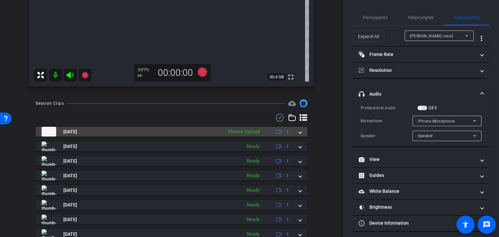
click at [299, 133] on span at bounding box center [300, 131] width 3 height 7
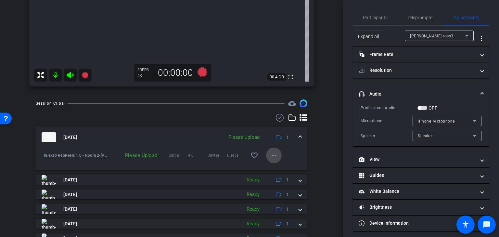
click at [270, 156] on mat-icon "more_horiz" at bounding box center [274, 155] width 8 height 8
click at [277, 168] on span "Upload" at bounding box center [281, 169] width 26 height 8
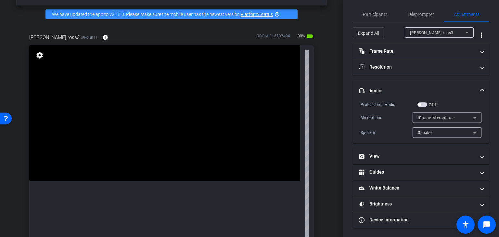
scroll to position [76, 0]
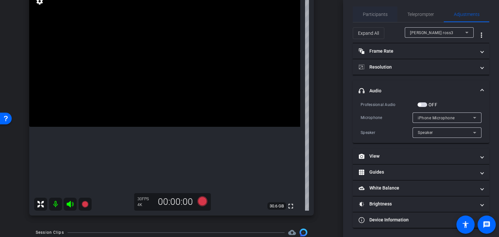
click at [372, 15] on span "Participants" at bounding box center [375, 14] width 25 height 5
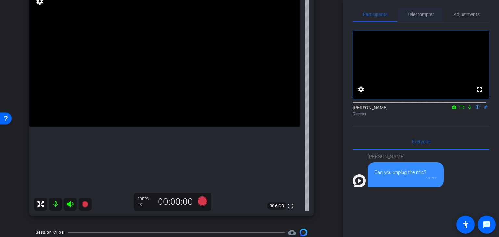
click at [417, 16] on span "Teleprompter" at bounding box center [420, 14] width 27 height 5
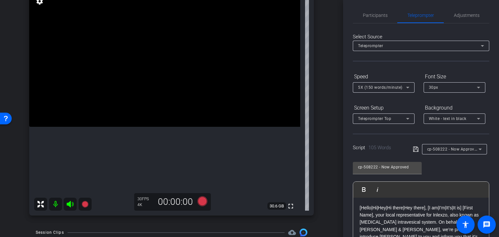
scroll to position [0, 0]
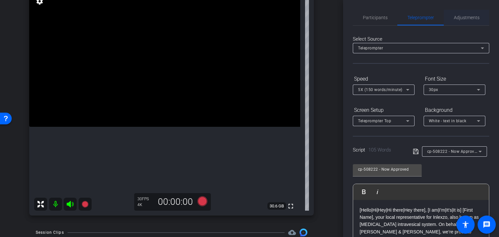
click at [460, 13] on span "Adjustments" at bounding box center [467, 18] width 26 height 16
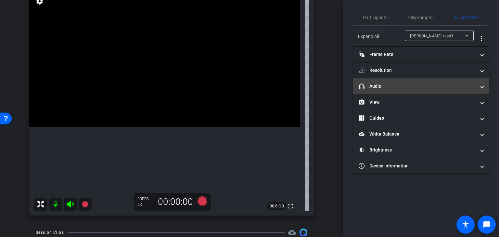
click at [390, 86] on mat-panel-title "headphone icon Audio" at bounding box center [417, 86] width 117 height 7
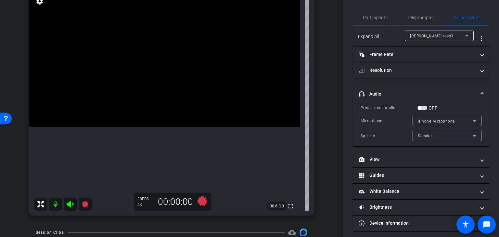
click at [424, 109] on span "button" at bounding box center [422, 108] width 10 height 5
click at [370, 18] on span "Participants" at bounding box center [375, 17] width 25 height 5
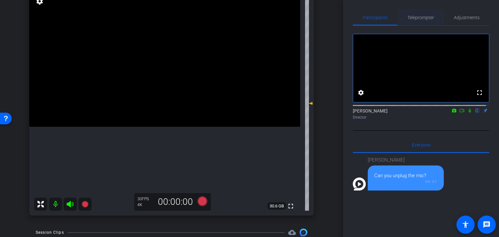
click at [423, 21] on span "Teleprompter" at bounding box center [420, 18] width 27 height 16
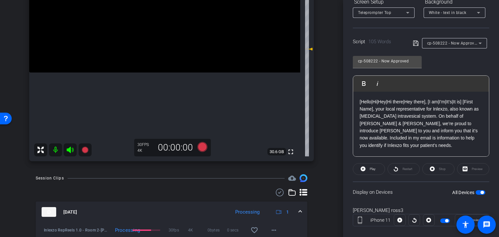
scroll to position [118, 0]
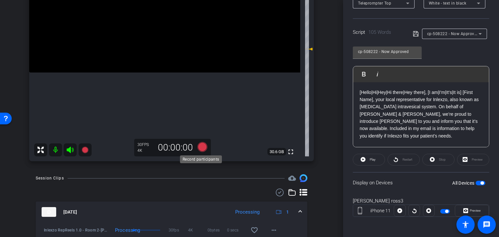
click at [201, 145] on icon at bounding box center [203, 147] width 10 height 10
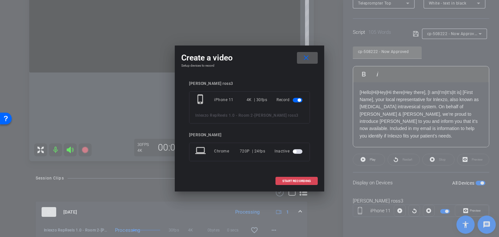
click at [288, 180] on span "START RECORDING" at bounding box center [296, 180] width 29 height 3
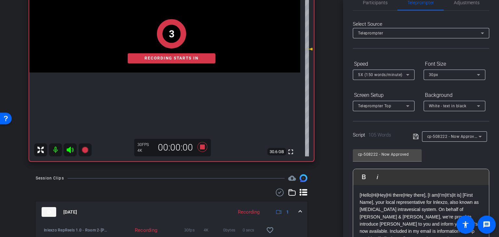
scroll to position [0, 0]
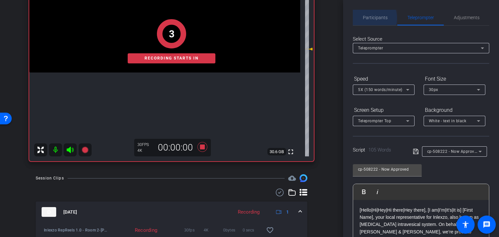
click at [366, 18] on span "Participants" at bounding box center [375, 17] width 25 height 5
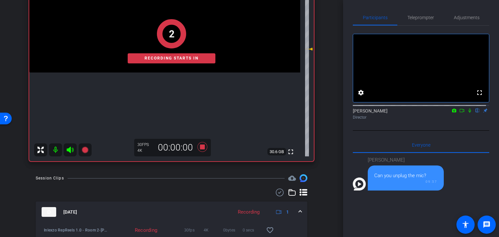
click at [467, 113] on icon at bounding box center [469, 110] width 5 height 5
click at [423, 19] on span "Teleprompter" at bounding box center [420, 17] width 27 height 5
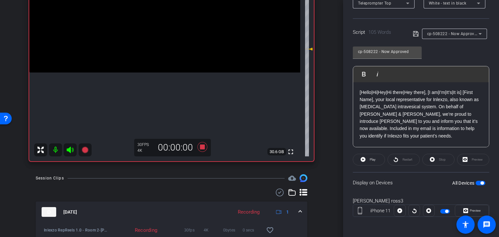
scroll to position [118, 0]
click at [477, 209] on span "Preview" at bounding box center [475, 211] width 11 height 4
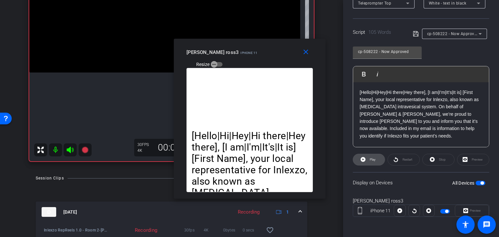
click at [372, 160] on span "Play" at bounding box center [373, 160] width 6 height 4
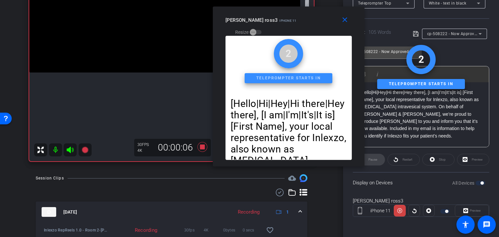
drag, startPoint x: 238, startPoint y: 48, endPoint x: 276, endPoint y: 17, distance: 48.7
click at [276, 17] on div "deborah ross3 iPhone 11 Resize" at bounding box center [290, 25] width 131 height 23
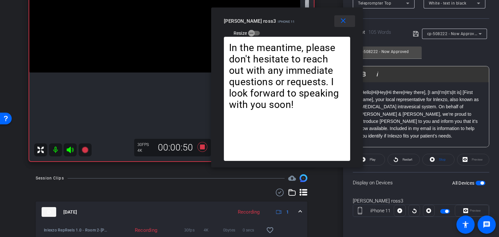
click at [345, 20] on mat-icon "close" at bounding box center [343, 21] width 8 height 8
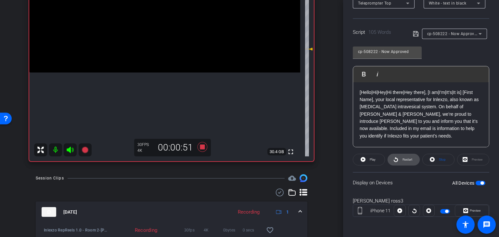
click at [403, 159] on span "Restart" at bounding box center [408, 160] width 10 height 4
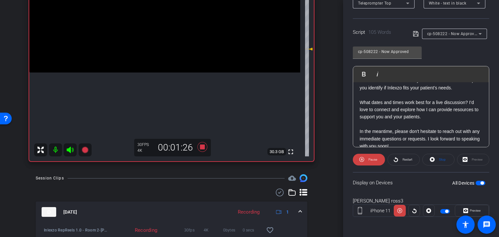
scroll to position [57, 0]
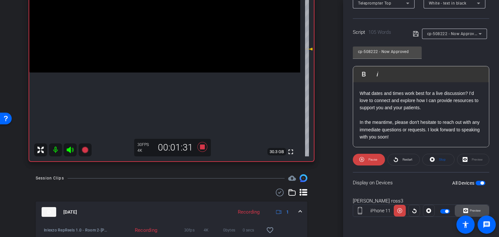
click at [463, 209] on icon at bounding box center [465, 210] width 5 height 5
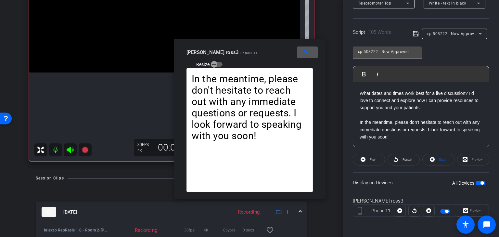
click at [307, 51] on mat-icon "close" at bounding box center [306, 52] width 8 height 8
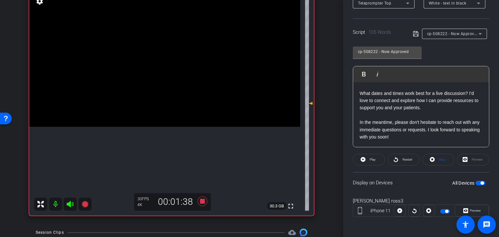
scroll to position [131, 0]
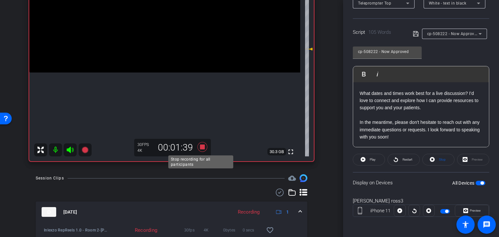
click at [200, 146] on icon at bounding box center [203, 147] width 10 height 10
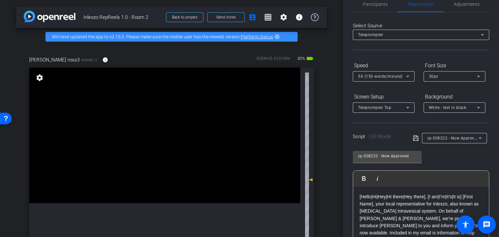
scroll to position [0, 0]
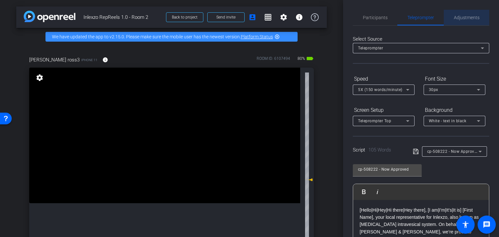
click at [467, 13] on span "Adjustments" at bounding box center [467, 18] width 26 height 16
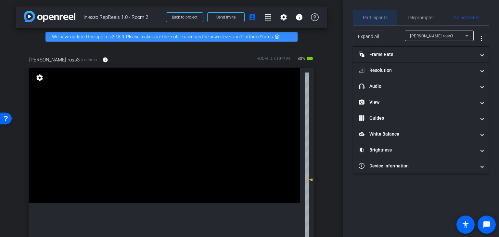
click at [378, 23] on span "Participants" at bounding box center [375, 18] width 25 height 16
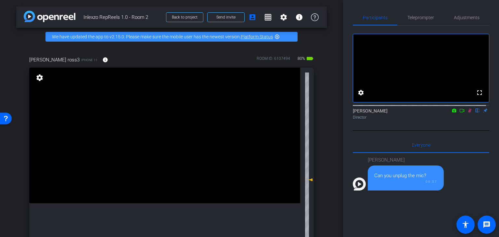
click at [468, 113] on icon at bounding box center [470, 111] width 4 height 4
click at [462, 18] on span "Adjustments" at bounding box center [467, 17] width 26 height 5
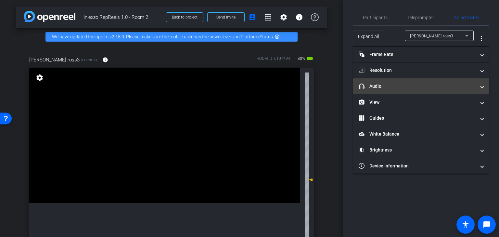
click at [429, 83] on mat-panel-title "headphone icon Audio" at bounding box center [417, 86] width 117 height 7
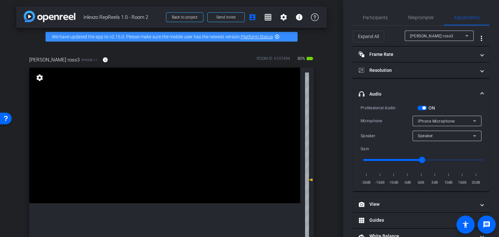
click at [426, 107] on span "button" at bounding box center [423, 107] width 3 height 3
click at [372, 22] on span "Participants" at bounding box center [375, 18] width 25 height 16
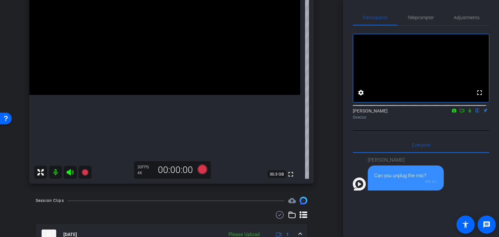
scroll to position [162, 0]
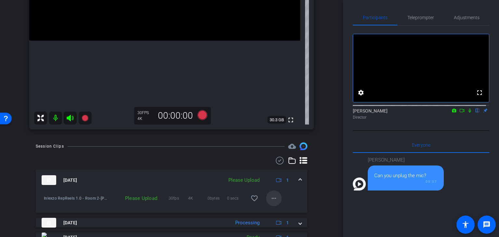
click at [270, 199] on mat-icon "more_horiz" at bounding box center [274, 198] width 8 height 8
click at [277, 214] on span "Upload" at bounding box center [281, 212] width 26 height 8
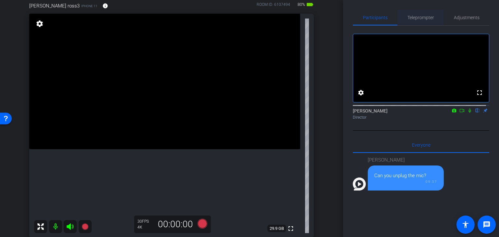
click at [412, 17] on span "Teleprompter" at bounding box center [420, 17] width 27 height 5
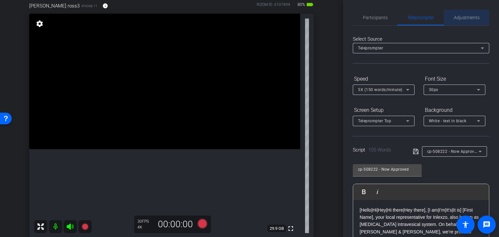
click at [470, 15] on span "Adjustments" at bounding box center [467, 17] width 26 height 5
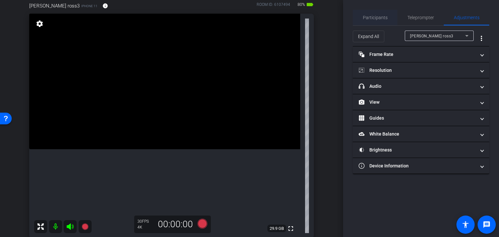
click at [376, 17] on span "Participants" at bounding box center [375, 17] width 25 height 5
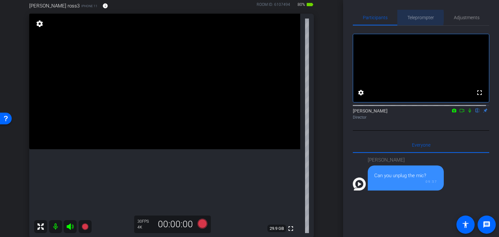
click at [407, 17] on span "Teleprompter" at bounding box center [420, 17] width 27 height 5
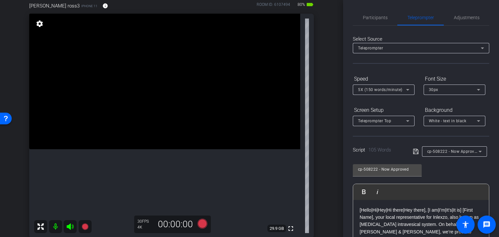
click at [453, 150] on span "cp-508222 - Now Approved" at bounding box center [453, 150] width 52 height 5
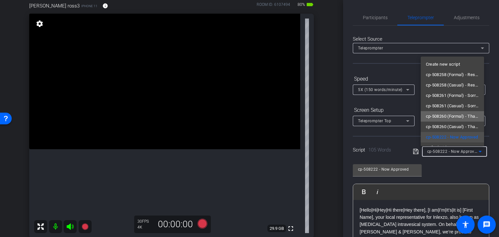
click at [454, 115] on span "cp-508260 (Formal) - Thanks for Seeing Me" at bounding box center [452, 116] width 53 height 8
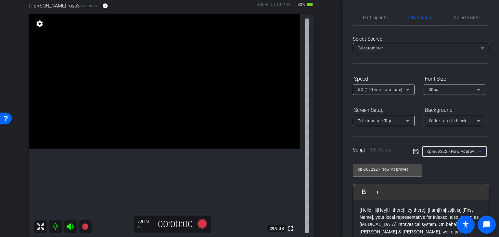
type input "cp-508260 (Formal) - Thanks for Seeing Me"
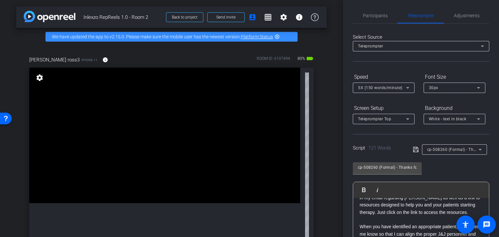
scroll to position [0, 0]
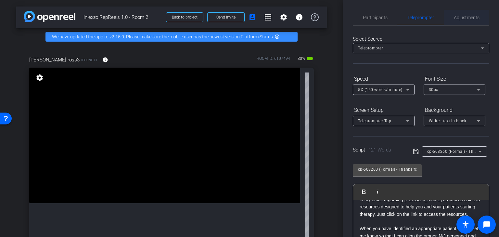
click at [457, 21] on span "Adjustments" at bounding box center [467, 18] width 26 height 16
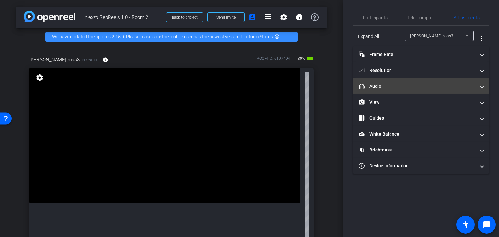
click at [385, 82] on mat-expansion-panel-header "headphone icon Audio" at bounding box center [421, 86] width 136 height 16
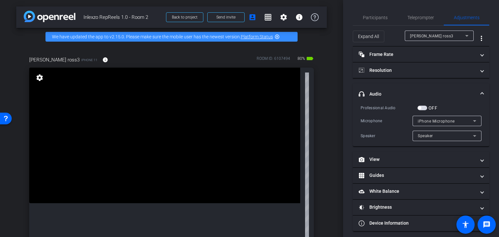
click at [420, 114] on div "Professional Audio OFF Microphone iPhone Microphone Speaker Speaker" at bounding box center [421, 122] width 121 height 37
click at [426, 106] on span "button" at bounding box center [422, 108] width 10 height 5
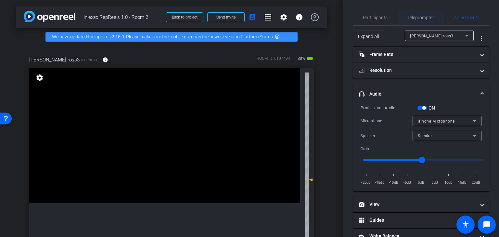
click at [412, 19] on span "Teleprompter" at bounding box center [420, 17] width 27 height 5
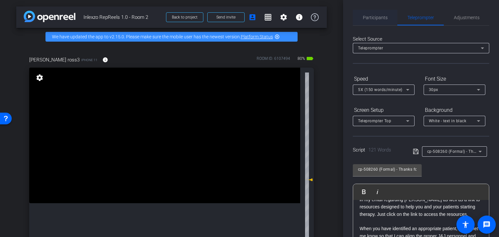
click at [375, 16] on span "Participants" at bounding box center [375, 17] width 25 height 5
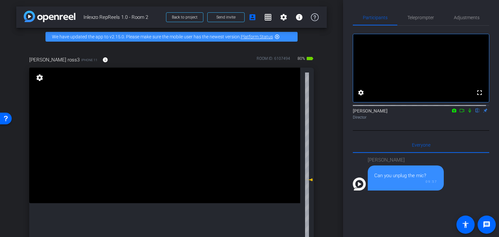
click at [467, 113] on icon at bounding box center [469, 110] width 5 height 5
click at [421, 18] on span "Teleprompter" at bounding box center [420, 17] width 27 height 5
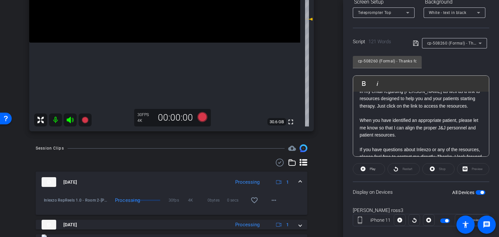
scroll to position [162, 0]
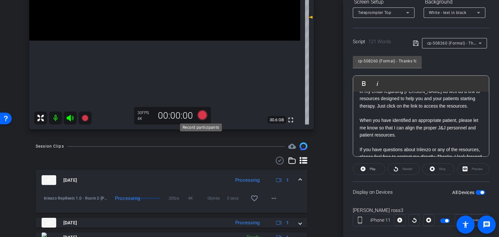
click at [199, 113] on icon at bounding box center [203, 115] width 10 height 10
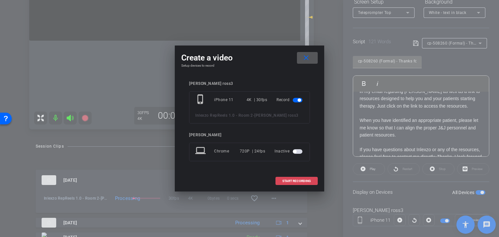
click at [293, 181] on span "START RECORDING" at bounding box center [296, 180] width 29 height 3
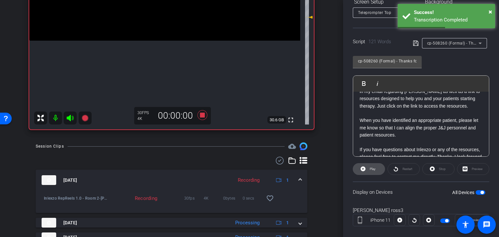
click at [370, 168] on span "Play" at bounding box center [373, 169] width 6 height 4
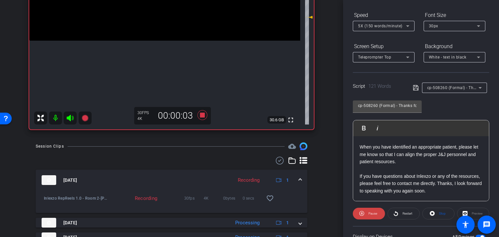
scroll to position [118, 0]
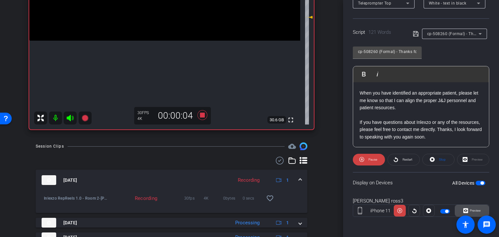
click at [463, 207] on icon at bounding box center [465, 211] width 5 height 10
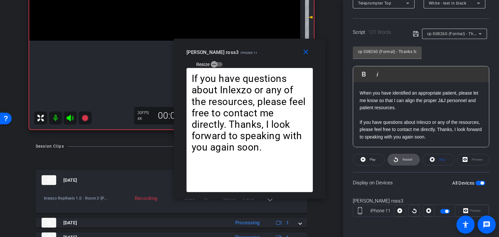
click at [402, 161] on span "Restart" at bounding box center [406, 159] width 11 height 9
click at [306, 49] on mat-icon "close" at bounding box center [306, 52] width 8 height 8
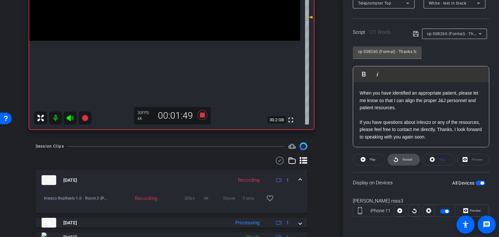
click at [406, 159] on span "Restart" at bounding box center [408, 160] width 10 height 4
click at [199, 114] on icon at bounding box center [203, 115] width 10 height 10
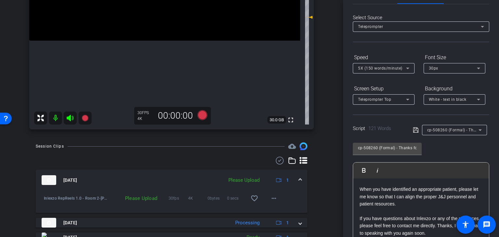
scroll to position [0, 0]
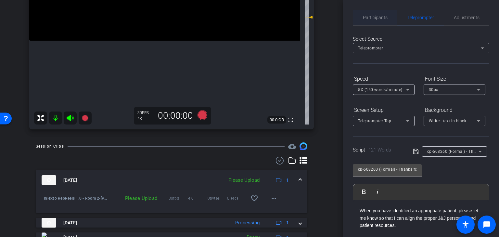
click at [378, 20] on span "Participants" at bounding box center [375, 18] width 25 height 16
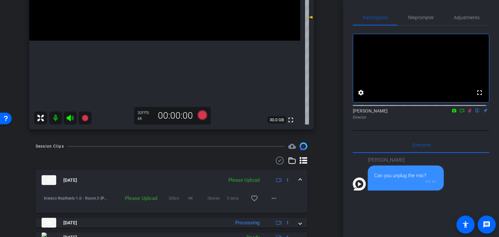
click at [468, 113] on icon at bounding box center [470, 111] width 4 height 4
click at [466, 15] on span "Adjustments" at bounding box center [467, 17] width 26 height 5
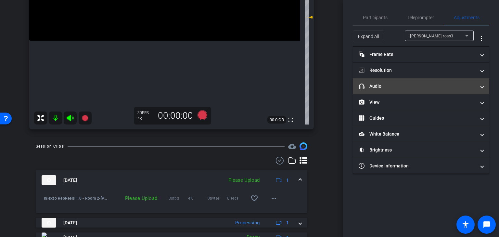
click at [422, 89] on mat-expansion-panel-header "headphone icon Audio" at bounding box center [421, 86] width 136 height 16
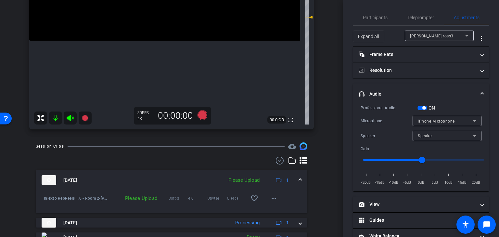
click at [424, 109] on span "button" at bounding box center [423, 107] width 3 height 3
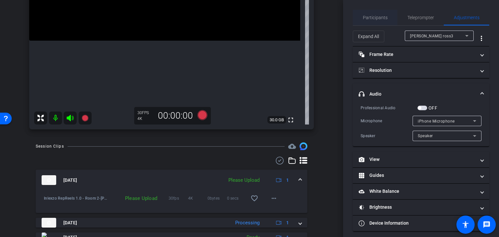
click at [370, 22] on span "Participants" at bounding box center [375, 18] width 25 height 16
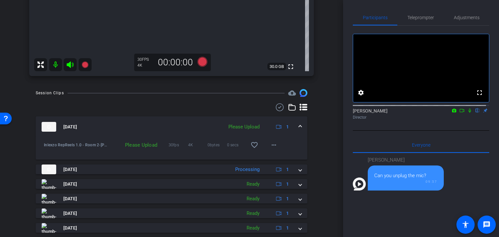
scroll to position [216, 0]
click at [270, 147] on mat-icon "more_horiz" at bounding box center [274, 144] width 8 height 8
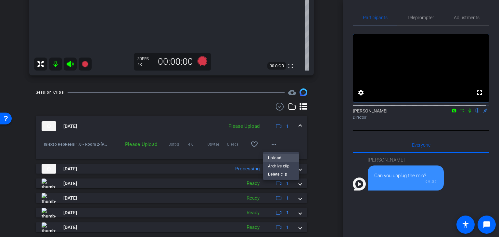
click at [278, 158] on span "Upload" at bounding box center [281, 158] width 26 height 8
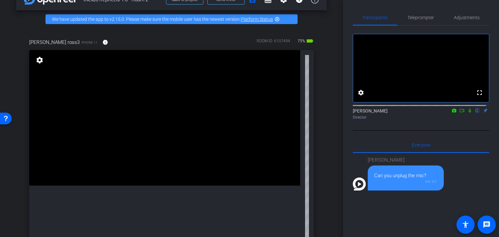
scroll to position [0, 0]
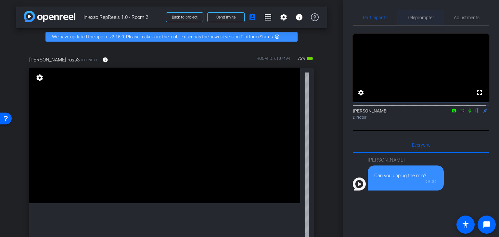
click at [425, 16] on span "Teleprompter" at bounding box center [420, 17] width 27 height 5
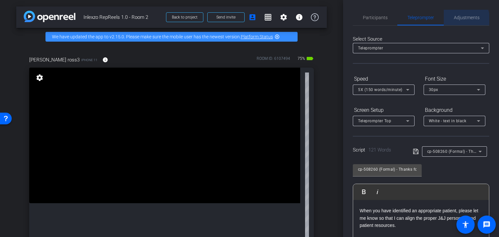
click at [460, 19] on span "Adjustments" at bounding box center [467, 17] width 26 height 5
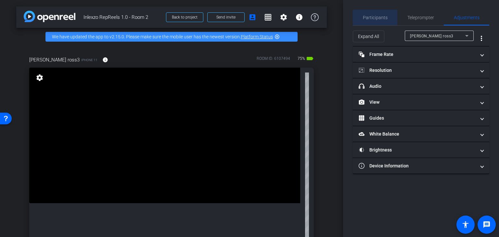
click at [377, 21] on span "Participants" at bounding box center [375, 18] width 25 height 16
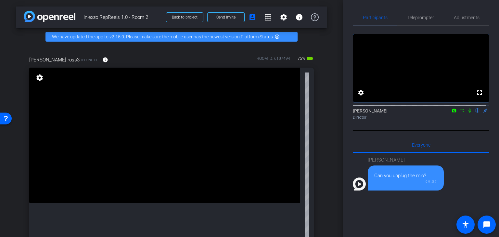
scroll to position [54, 0]
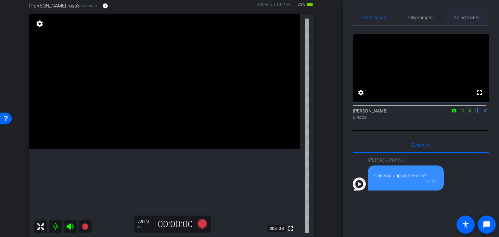
click at [461, 12] on span "Adjustments" at bounding box center [467, 18] width 26 height 16
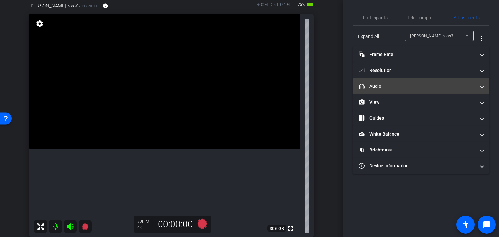
click at [401, 89] on mat-panel-title "headphone icon Audio" at bounding box center [417, 86] width 117 height 7
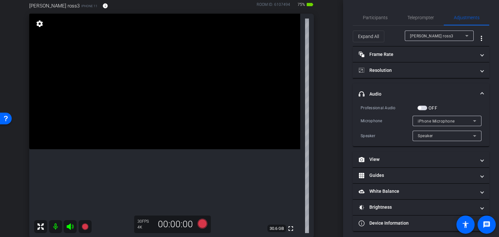
click at [424, 107] on span "button" at bounding box center [422, 108] width 10 height 5
click at [377, 18] on span "Participants" at bounding box center [375, 17] width 25 height 5
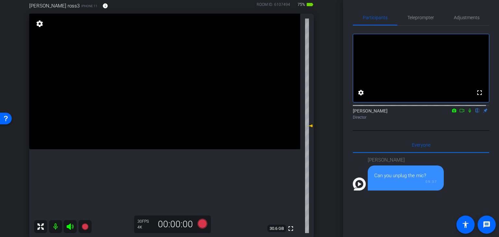
click at [468, 113] on icon at bounding box center [469, 111] width 3 height 4
click at [416, 16] on span "Teleprompter" at bounding box center [420, 17] width 27 height 5
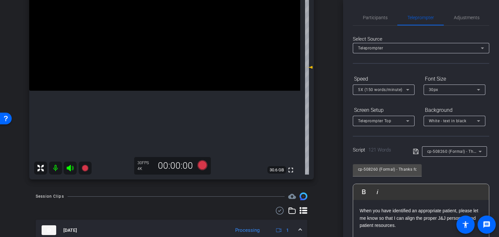
scroll to position [162, 0]
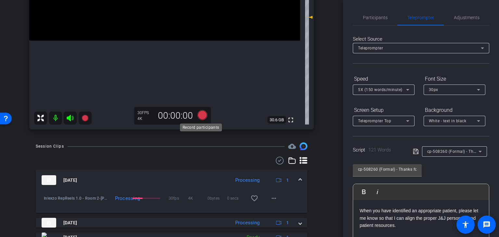
click at [201, 115] on icon at bounding box center [203, 115] width 10 height 10
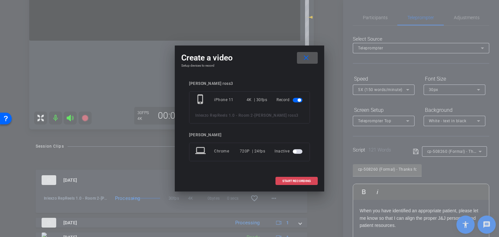
click at [286, 178] on span at bounding box center [297, 181] width 42 height 16
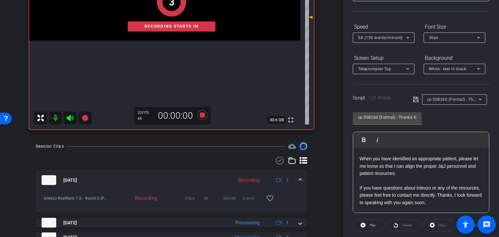
scroll to position [108, 0]
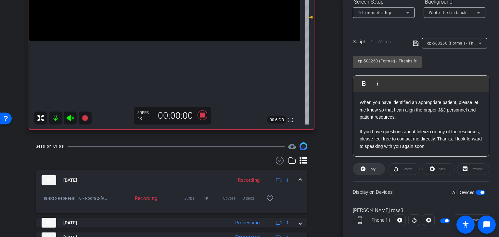
click at [374, 169] on span "Play" at bounding box center [373, 169] width 6 height 4
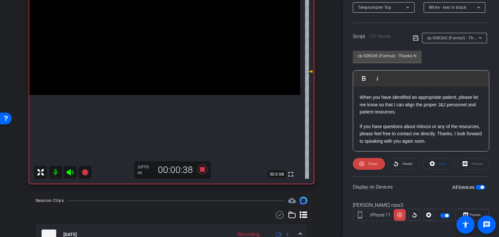
scroll to position [118, 0]
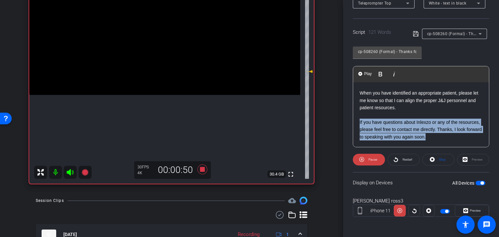
drag, startPoint x: 458, startPoint y: 137, endPoint x: 351, endPoint y: 125, distance: 108.3
click at [351, 125] on div "Participants Teleprompter Adjustments settings Nick Dambrosia flip Director Eve…" at bounding box center [421, 118] width 156 height 237
click at [403, 159] on span "Restart" at bounding box center [408, 160] width 10 height 4
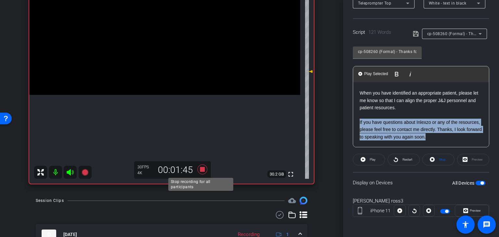
click at [200, 169] on icon at bounding box center [203, 169] width 10 height 10
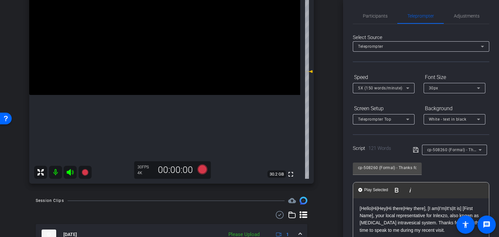
scroll to position [0, 0]
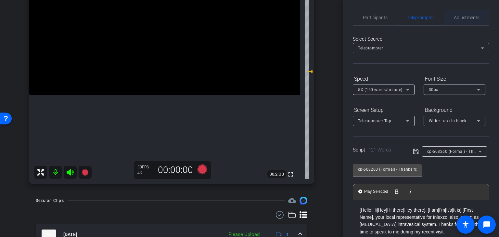
click at [459, 16] on span "Adjustments" at bounding box center [467, 17] width 26 height 5
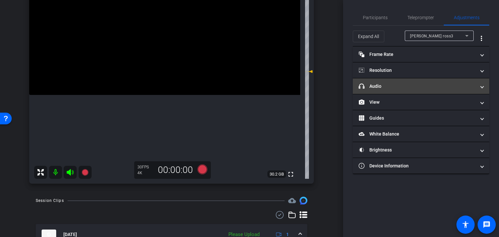
click at [383, 86] on mat-panel-title "headphone icon Audio" at bounding box center [417, 86] width 117 height 7
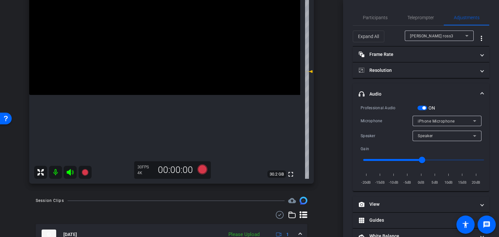
click at [424, 105] on div "ON" at bounding box center [426, 108] width 18 height 6
click at [424, 103] on mat-expansion-panel-header "headphone icon Audio" at bounding box center [421, 93] width 136 height 21
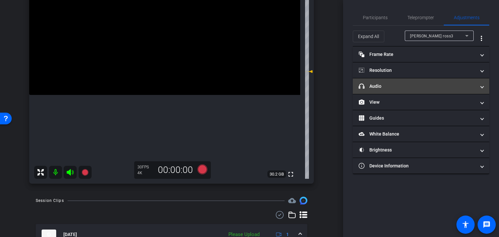
click at [420, 92] on mat-expansion-panel-header "headphone icon Audio" at bounding box center [421, 86] width 136 height 16
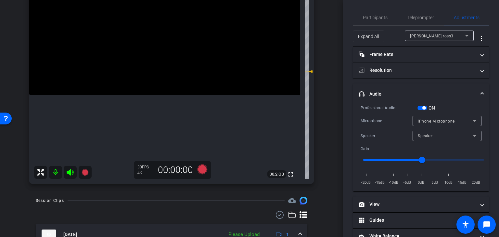
click at [423, 108] on span "button" at bounding box center [423, 107] width 3 height 3
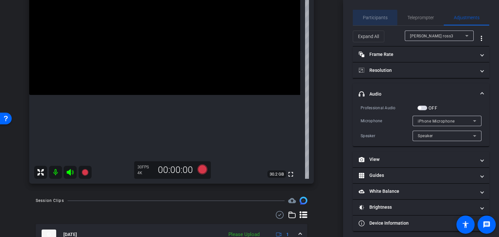
click at [375, 18] on span "Participants" at bounding box center [375, 17] width 25 height 5
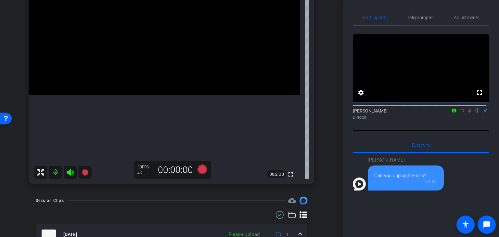
click at [468, 113] on mat-icon at bounding box center [470, 111] width 8 height 6
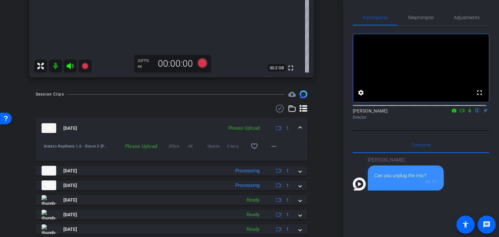
scroll to position [216, 0]
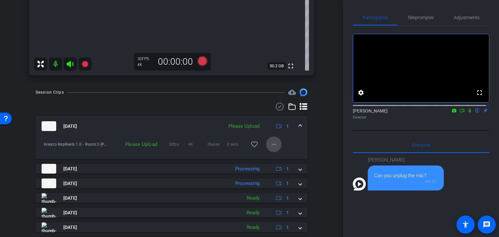
click at [270, 142] on mat-icon "more_horiz" at bounding box center [274, 144] width 8 height 8
click at [281, 158] on span "Upload" at bounding box center [281, 158] width 26 height 8
click at [430, 14] on span "Teleprompter" at bounding box center [420, 18] width 27 height 16
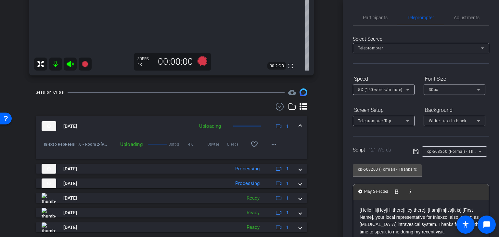
click at [446, 151] on span "cp-508260 (Formal) - Thanks for Seeing Me" at bounding box center [468, 150] width 83 height 5
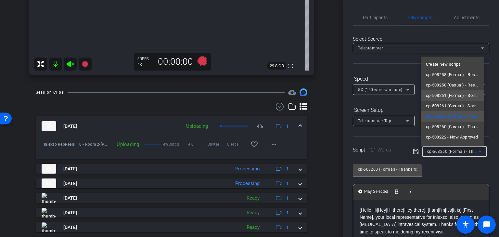
click at [464, 95] on span "cp-508261 (Formal) - Sorry I Missed You" at bounding box center [452, 96] width 53 height 8
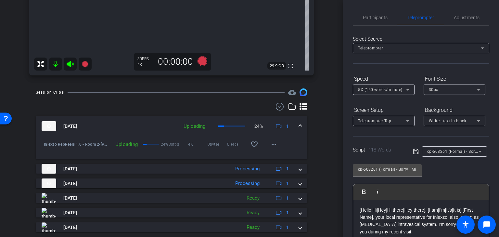
scroll to position [54, 0]
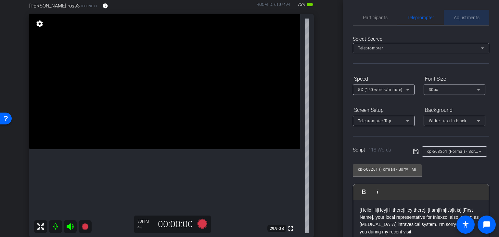
click at [465, 15] on span "Adjustments" at bounding box center [467, 17] width 26 height 5
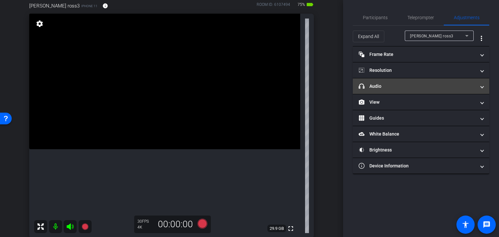
click at [392, 80] on mat-expansion-panel-header "headphone icon Audio" at bounding box center [421, 86] width 136 height 16
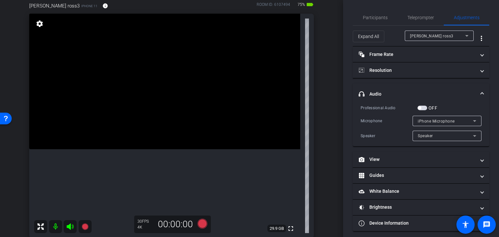
click at [428, 107] on label "OFF" at bounding box center [432, 108] width 10 height 6
click at [427, 107] on button "OFF" at bounding box center [422, 108] width 10 height 5
click at [373, 16] on span "Participants" at bounding box center [375, 17] width 25 height 5
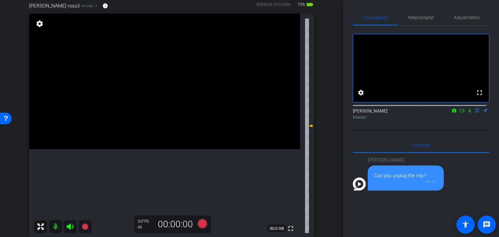
click at [467, 113] on icon at bounding box center [469, 110] width 5 height 5
click at [415, 20] on span "Teleprompter" at bounding box center [420, 18] width 27 height 16
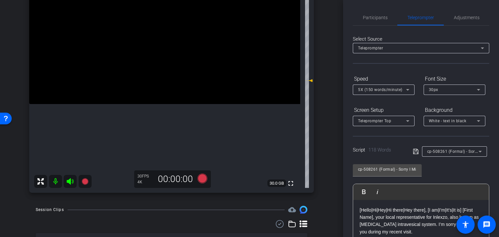
scroll to position [108, 0]
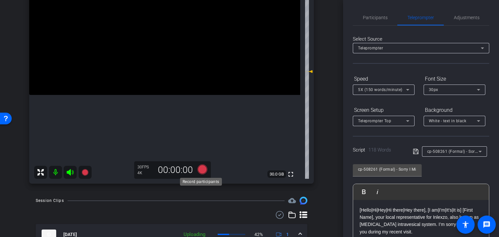
click at [203, 168] on icon at bounding box center [203, 169] width 10 height 10
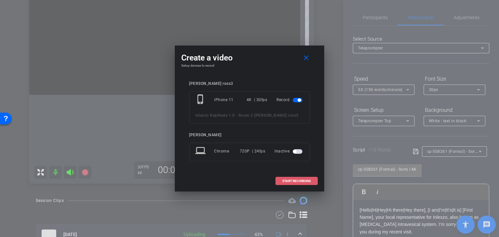
click at [297, 180] on span "START RECORDING" at bounding box center [296, 180] width 29 height 3
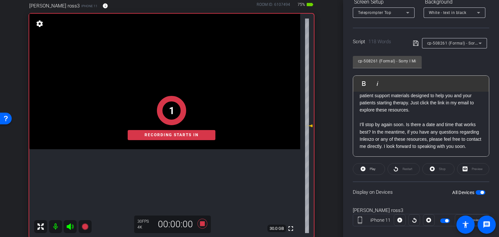
scroll to position [71, 0]
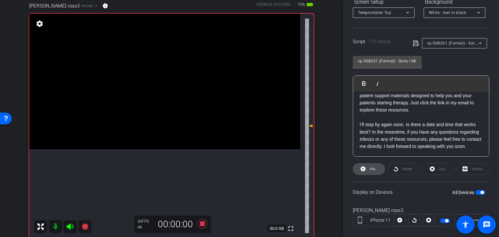
click at [364, 169] on icon at bounding box center [363, 168] width 5 height 5
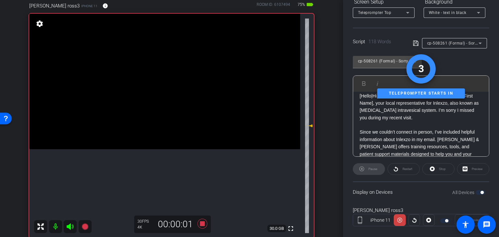
scroll to position [0, 0]
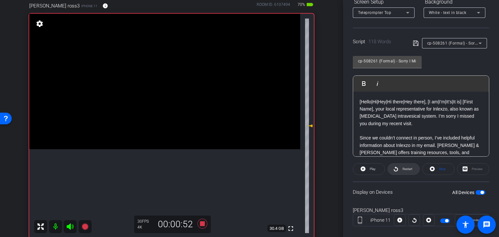
click at [403, 170] on span "Restart" at bounding box center [408, 169] width 10 height 4
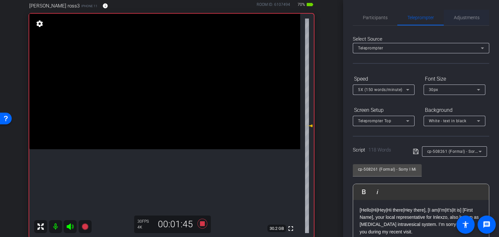
click at [462, 13] on span "Adjustments" at bounding box center [467, 18] width 26 height 16
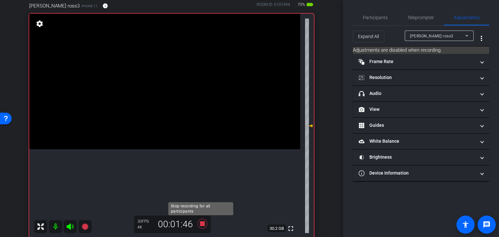
click at [199, 224] on icon at bounding box center [203, 224] width 10 height 10
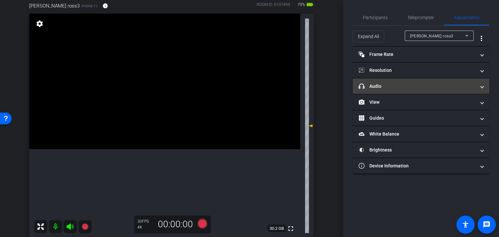
click at [395, 89] on mat-expansion-panel-header "headphone icon Audio" at bounding box center [421, 86] width 136 height 16
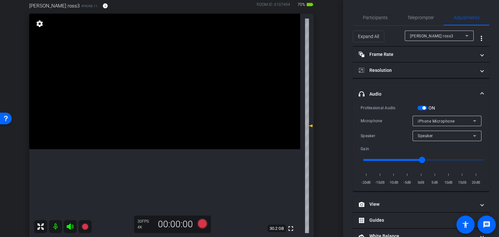
click at [424, 107] on span "button" at bounding box center [423, 107] width 3 height 3
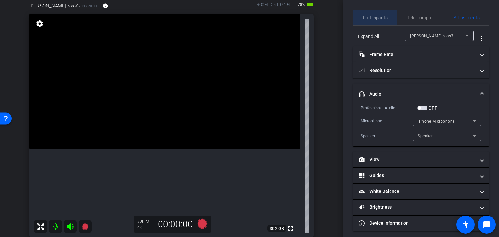
click at [377, 11] on span "Participants" at bounding box center [375, 18] width 25 height 16
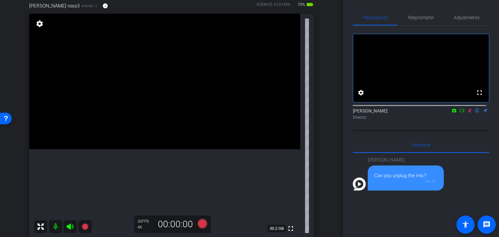
click at [467, 113] on icon at bounding box center [469, 110] width 5 height 5
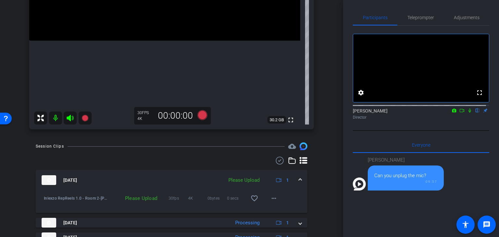
scroll to position [216, 0]
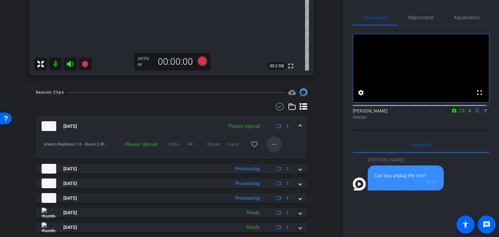
click at [272, 142] on mat-icon "more_horiz" at bounding box center [274, 144] width 8 height 8
click at [274, 158] on span "Upload" at bounding box center [281, 158] width 26 height 8
click at [421, 21] on span "Teleprompter" at bounding box center [420, 18] width 27 height 16
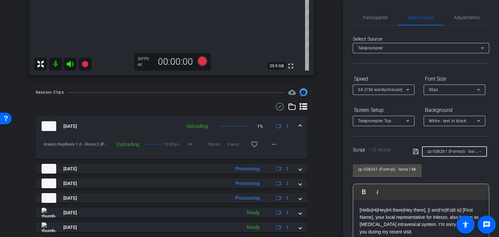
click at [441, 152] on span "cp-508261 (Formal) - Sorry I Missed You" at bounding box center [465, 150] width 77 height 5
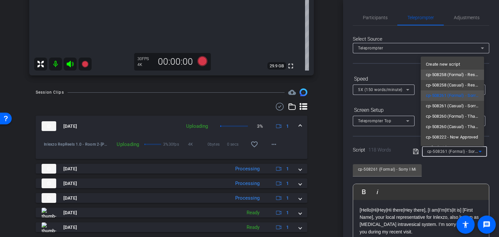
click at [465, 77] on span "cp-508258 (Formal) - Resources to Share" at bounding box center [452, 75] width 53 height 8
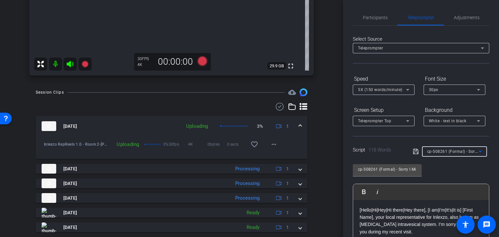
type input "cp-508258 (Formal) - Resources to Share"
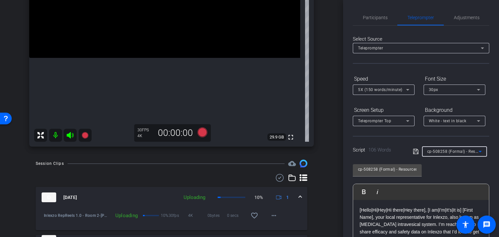
scroll to position [54, 0]
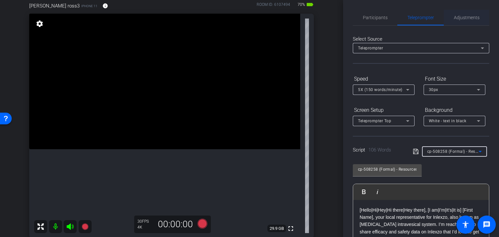
click at [455, 19] on span "Adjustments" at bounding box center [467, 17] width 26 height 5
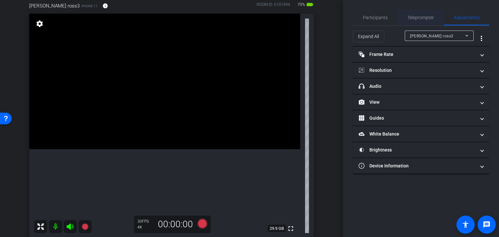
click at [412, 13] on span "Teleprompter" at bounding box center [420, 18] width 27 height 16
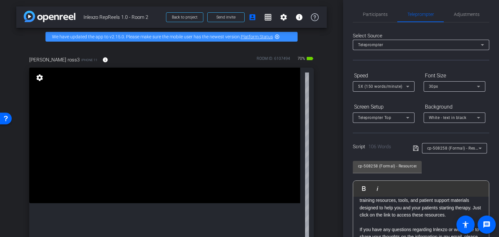
scroll to position [0, 0]
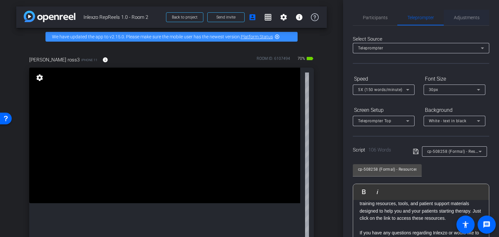
click at [458, 17] on span "Adjustments" at bounding box center [467, 17] width 26 height 5
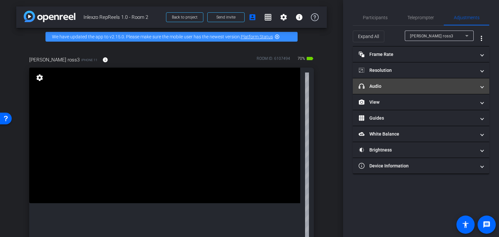
click at [401, 82] on mat-expansion-panel-header "headphone icon Audio" at bounding box center [421, 86] width 136 height 16
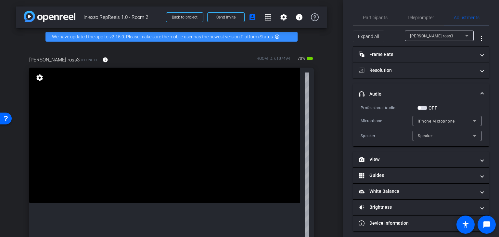
click at [425, 109] on span "button" at bounding box center [422, 108] width 10 height 5
click at [375, 13] on span "Participants" at bounding box center [375, 18] width 25 height 16
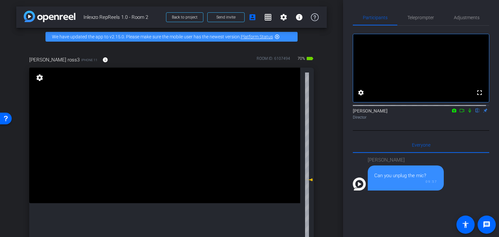
click at [467, 113] on icon at bounding box center [469, 110] width 5 height 5
click at [414, 12] on span "Teleprompter" at bounding box center [420, 18] width 27 height 16
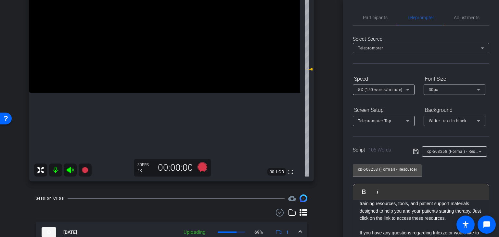
scroll to position [162, 0]
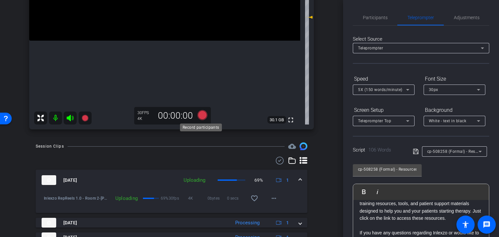
click at [200, 115] on icon at bounding box center [203, 115] width 10 height 10
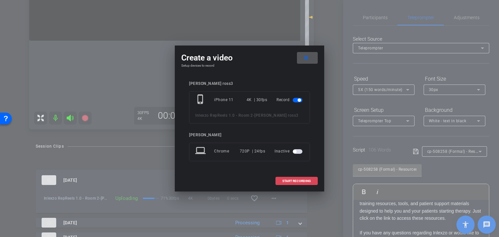
click at [305, 181] on span "START RECORDING" at bounding box center [296, 180] width 29 height 3
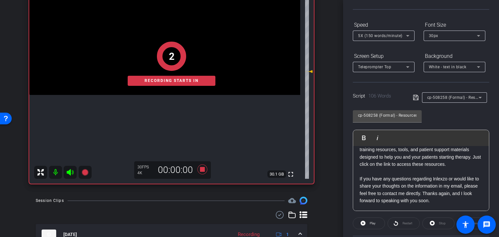
scroll to position [108, 0]
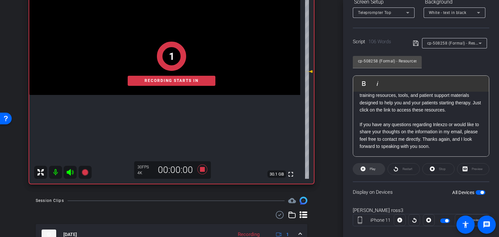
click at [375, 167] on span "Play" at bounding box center [373, 169] width 6 height 4
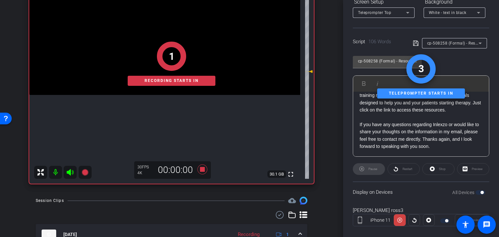
scroll to position [0, 0]
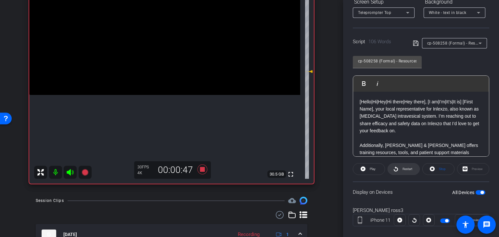
click at [403, 172] on span "Restart" at bounding box center [406, 168] width 11 height 9
drag, startPoint x: 403, startPoint y: 172, endPoint x: 403, endPoint y: 206, distance: 34.4
click at [403, 206] on openreel-capture-teleprompter "Speed 5X (150 words/minute) Font Size 30px Screen Setup Teleprompter Top Backgr…" at bounding box center [421, 101] width 136 height 272
click at [404, 171] on span "Restart" at bounding box center [406, 168] width 11 height 9
click at [198, 170] on icon at bounding box center [203, 169] width 10 height 10
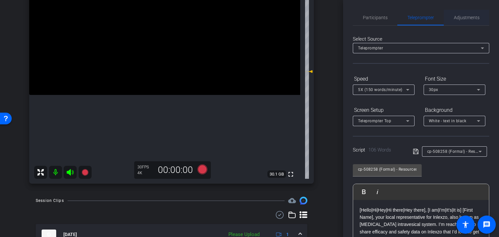
click at [471, 9] on div "Participants Teleprompter Adjustments settings Nick Dambrosia flip Director Eve…" at bounding box center [421, 118] width 156 height 237
click at [465, 19] on span "Adjustments" at bounding box center [467, 17] width 26 height 5
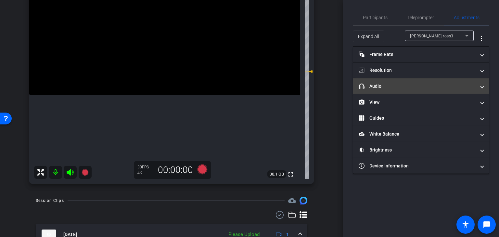
click at [394, 86] on mat-panel-title "headphone icon Audio" at bounding box center [417, 86] width 117 height 7
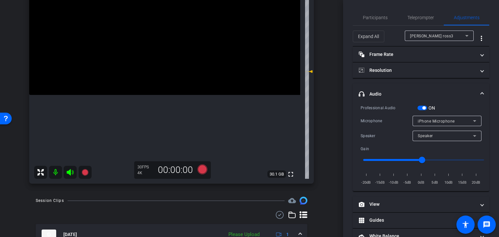
click at [424, 107] on span "button" at bounding box center [423, 107] width 3 height 3
click at [371, 17] on span "Participants" at bounding box center [375, 17] width 25 height 5
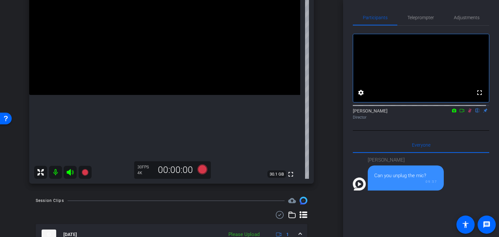
click at [468, 113] on icon at bounding box center [469, 110] width 5 height 5
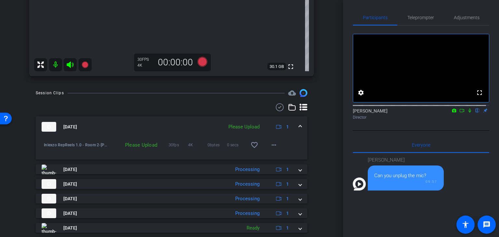
scroll to position [216, 0]
click at [272, 147] on mat-icon "more_horiz" at bounding box center [274, 144] width 8 height 8
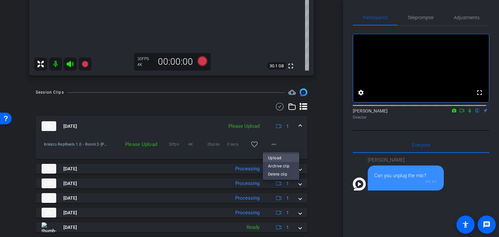
click at [275, 159] on span "Upload" at bounding box center [281, 158] width 26 height 8
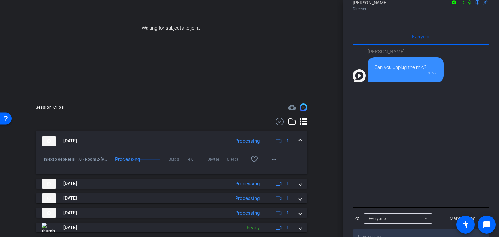
scroll to position [0, 0]
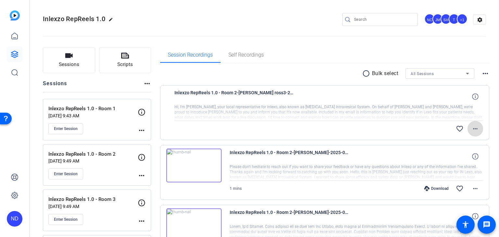
click at [478, 129] on span at bounding box center [475, 129] width 16 height 16
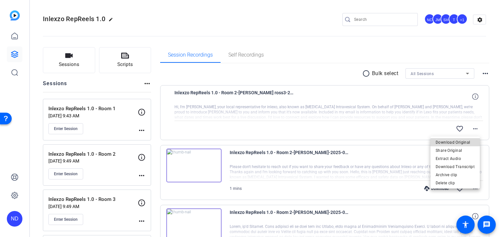
click at [464, 144] on span "Download Original" at bounding box center [455, 142] width 39 height 8
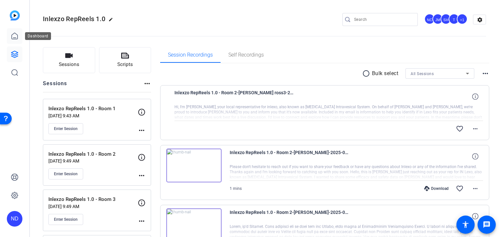
click at [14, 33] on icon at bounding box center [15, 36] width 6 height 6
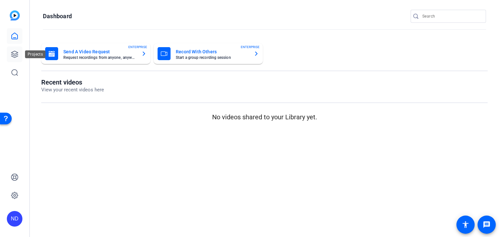
click at [14, 58] on link at bounding box center [15, 54] width 16 height 16
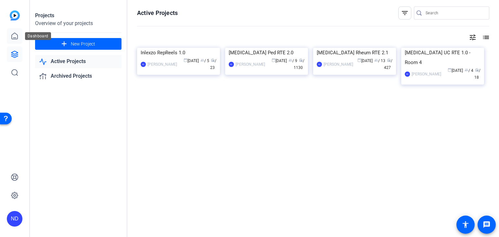
click at [11, 33] on icon at bounding box center [15, 36] width 8 height 8
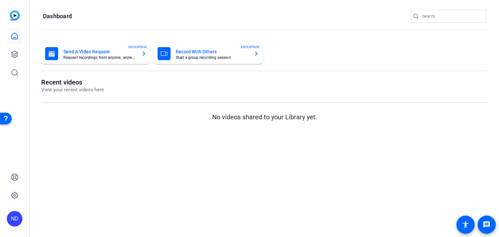
click at [15, 17] on img at bounding box center [15, 15] width 10 height 10
click at [14, 52] on icon at bounding box center [15, 54] width 8 height 8
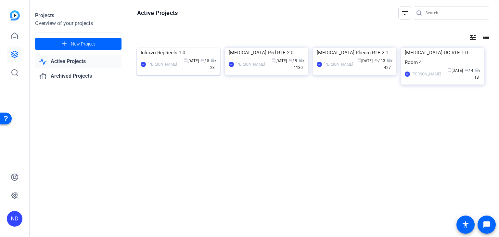
click at [166, 48] on img at bounding box center [178, 48] width 83 height 0
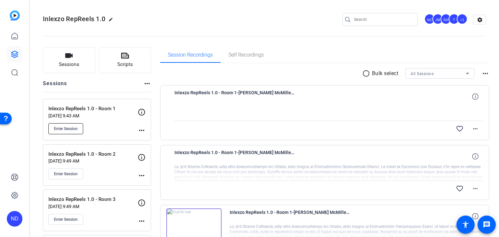
click at [68, 128] on span "Enter Session" at bounding box center [66, 128] width 24 height 5
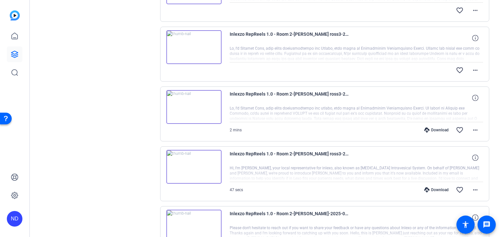
scroll to position [480, 0]
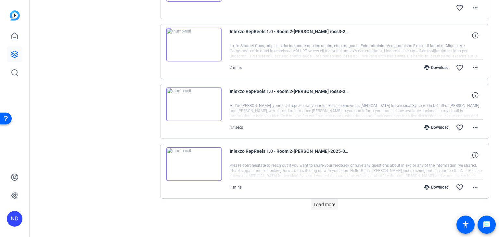
click at [318, 201] on span "Load more" at bounding box center [324, 204] width 21 height 7
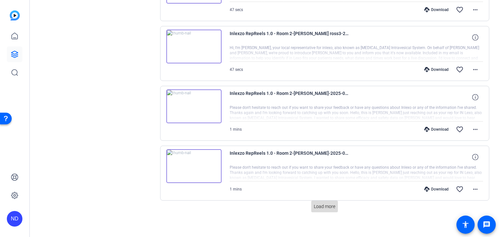
click at [326, 203] on span "Load more" at bounding box center [324, 206] width 21 height 7
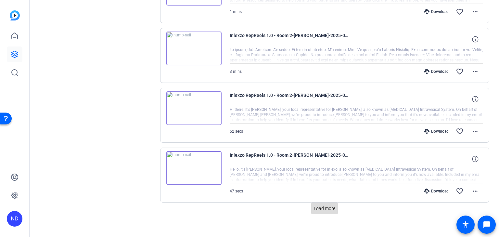
click at [323, 200] on span at bounding box center [324, 208] width 27 height 16
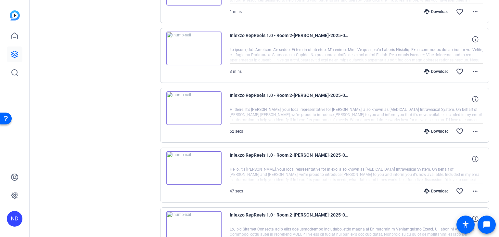
scroll to position [1838, 0]
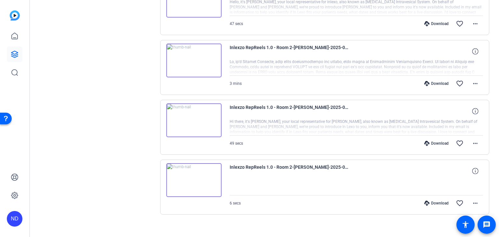
click at [430, 141] on div "Download" at bounding box center [436, 143] width 31 height 5
click at [437, 81] on div "Download" at bounding box center [436, 83] width 31 height 5
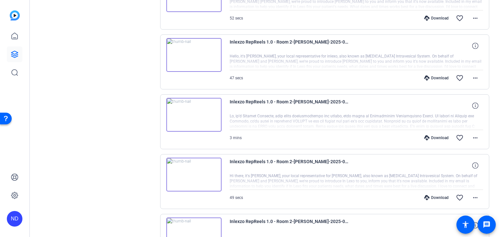
click at [437, 75] on div "Download favorite_border more_horiz" at bounding box center [394, 78] width 177 height 16
click at [437, 75] on div "Download" at bounding box center [436, 77] width 31 height 5
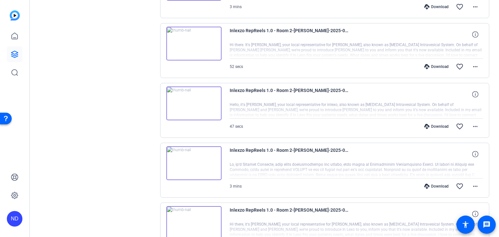
scroll to position [1730, 0]
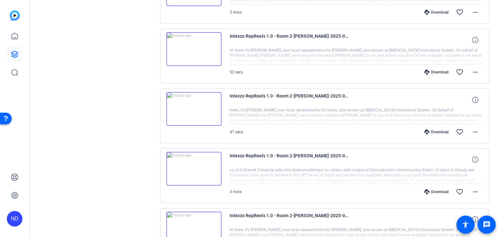
click at [438, 70] on div "Download" at bounding box center [436, 72] width 31 height 5
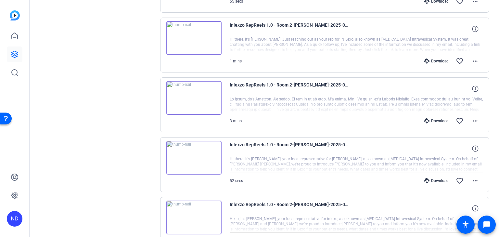
click at [433, 120] on div "Download favorite_border more_horiz" at bounding box center [394, 121] width 177 height 16
click at [432, 118] on div "Download" at bounding box center [436, 120] width 31 height 5
click at [433, 58] on div "Download" at bounding box center [436, 60] width 31 height 5
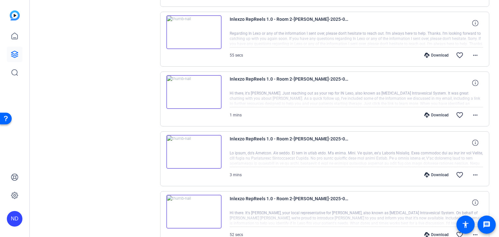
scroll to position [1514, 0]
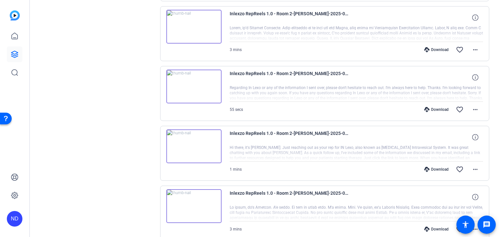
click at [430, 107] on div "Download favorite_border more_horiz" at bounding box center [394, 110] width 177 height 16
click at [431, 107] on div "Download" at bounding box center [436, 109] width 31 height 5
click at [434, 47] on div "Download" at bounding box center [436, 49] width 31 height 5
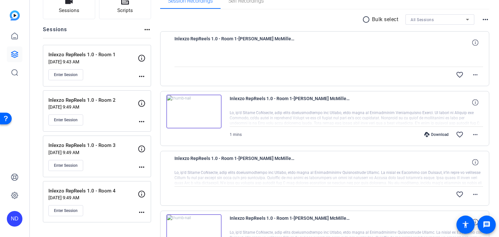
scroll to position [0, 0]
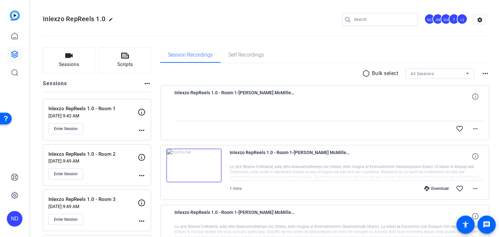
click at [483, 74] on mat-icon "more_horiz" at bounding box center [485, 74] width 8 height 8
click at [486, 52] on div at bounding box center [249, 118] width 499 height 237
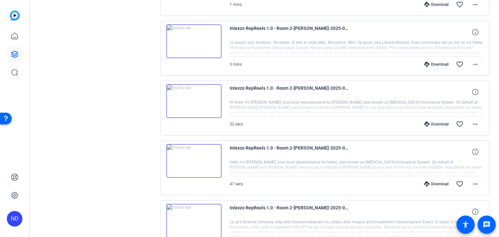
scroll to position [1838, 0]
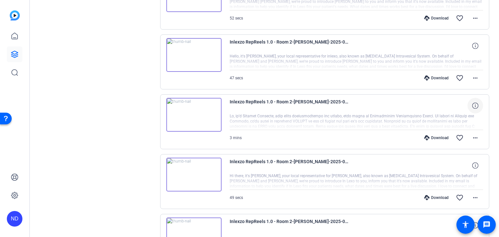
click at [472, 102] on icon at bounding box center [475, 105] width 6 height 6
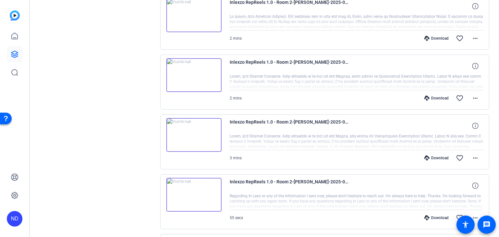
scroll to position [1351, 0]
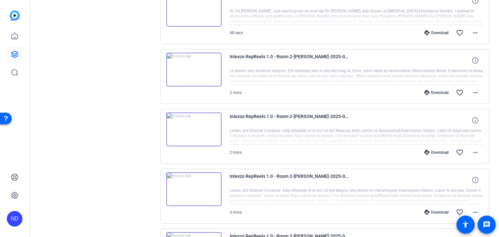
click at [438, 150] on div "Download" at bounding box center [436, 152] width 31 height 5
click at [430, 90] on div "Download" at bounding box center [436, 92] width 31 height 5
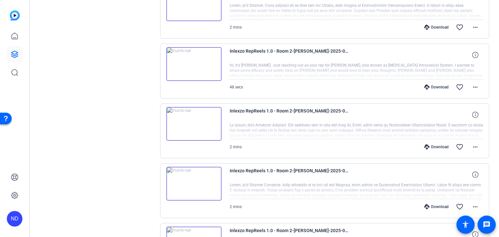
click at [434, 84] on div "Download" at bounding box center [436, 86] width 31 height 5
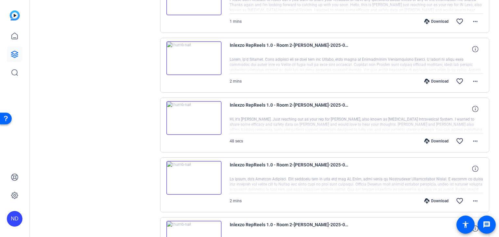
click at [436, 79] on div "Download" at bounding box center [436, 81] width 31 height 5
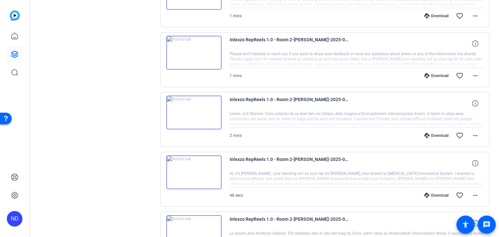
scroll to position [1134, 0]
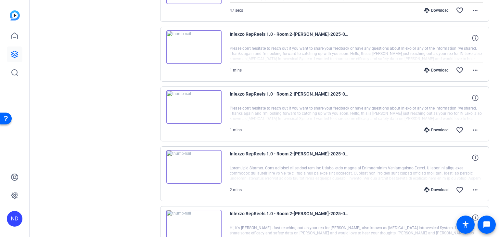
click at [432, 127] on div "Download" at bounding box center [436, 129] width 31 height 5
click at [431, 68] on div "Download" at bounding box center [436, 70] width 31 height 5
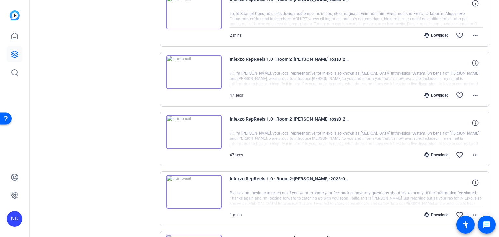
scroll to position [972, 0]
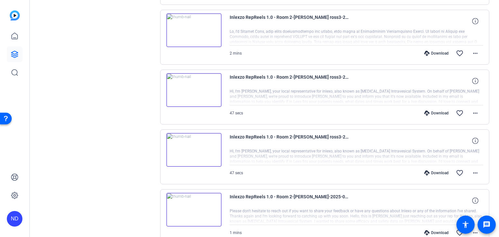
click at [435, 170] on div "Download" at bounding box center [436, 172] width 31 height 5
click at [426, 112] on div "Download favorite_border more_horiz" at bounding box center [394, 113] width 177 height 16
click at [429, 110] on div "Download" at bounding box center [436, 112] width 31 height 5
click at [427, 51] on div "Download" at bounding box center [436, 53] width 31 height 5
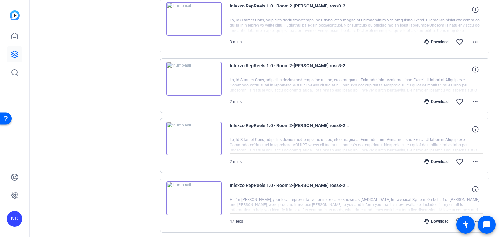
scroll to position [810, 0]
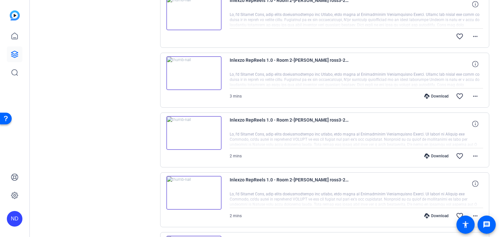
click at [438, 153] on div "Download" at bounding box center [436, 155] width 31 height 5
click at [432, 94] on div "Download" at bounding box center [436, 96] width 31 height 5
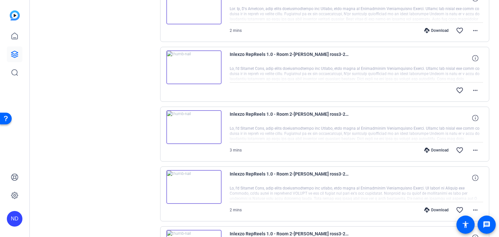
scroll to position [701, 0]
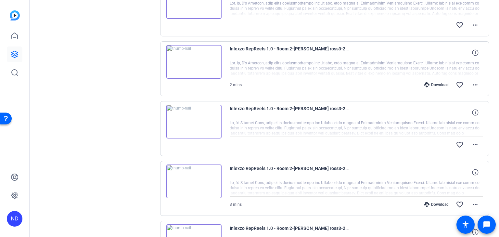
click at [430, 146] on div "favorite_border more_horiz" at bounding box center [394, 145] width 177 height 16
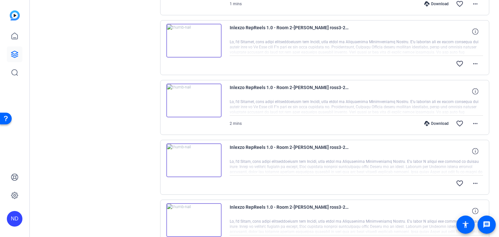
scroll to position [416, 0]
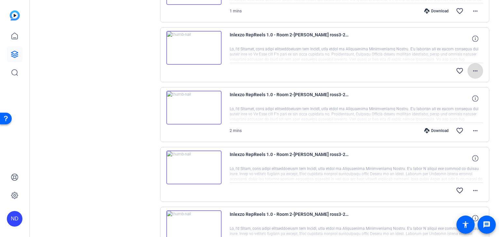
click at [471, 71] on mat-icon "more_horiz" at bounding box center [475, 71] width 8 height 8
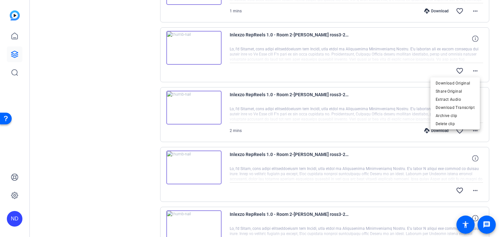
click at [494, 69] on div at bounding box center [249, 118] width 499 height 237
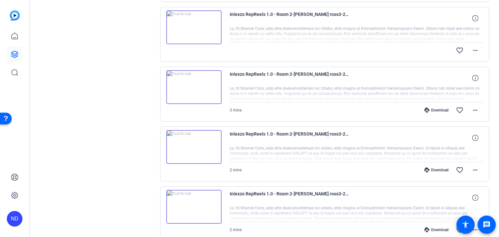
scroll to position [741, 0]
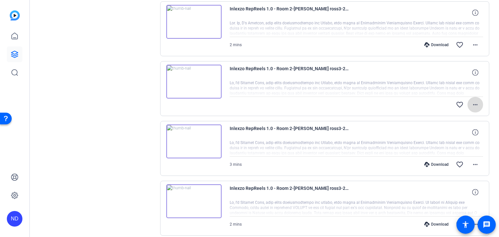
click at [471, 101] on mat-icon "more_horiz" at bounding box center [475, 105] width 8 height 8
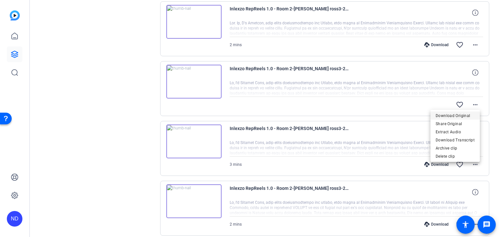
click at [458, 116] on span "Download Original" at bounding box center [455, 116] width 39 height 8
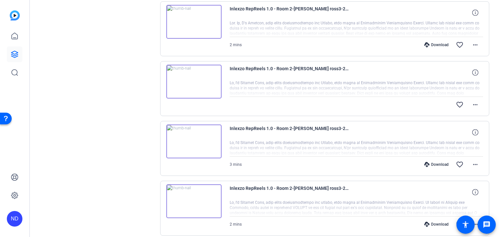
scroll to position [687, 0]
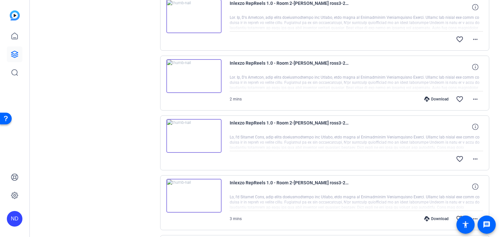
click at [434, 97] on div "Download" at bounding box center [436, 98] width 31 height 5
click at [478, 97] on span at bounding box center [475, 99] width 16 height 16
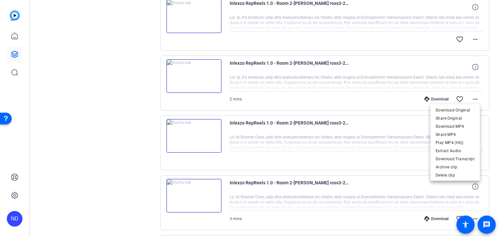
click at [490, 91] on div at bounding box center [249, 118] width 499 height 237
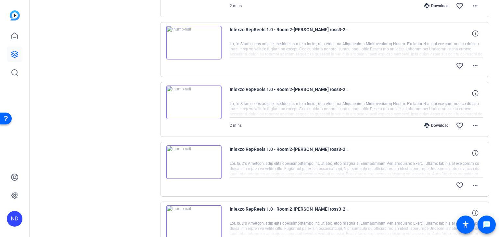
scroll to position [487, 0]
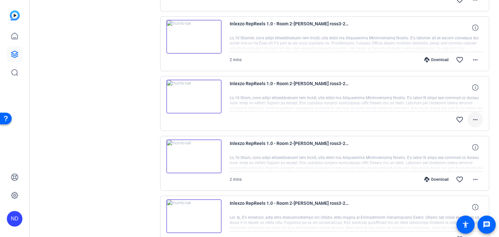
click at [473, 119] on mat-icon "more_horiz" at bounding box center [475, 120] width 8 height 8
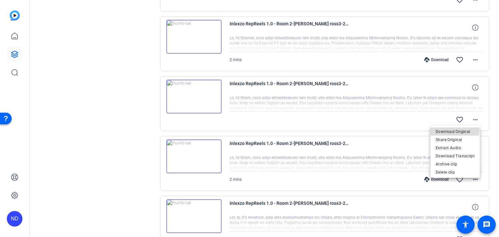
click at [451, 129] on span "Download Original" at bounding box center [455, 131] width 39 height 8
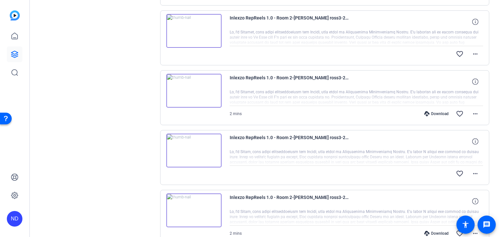
scroll to position [433, 0]
click at [477, 110] on span at bounding box center [475, 114] width 16 height 16
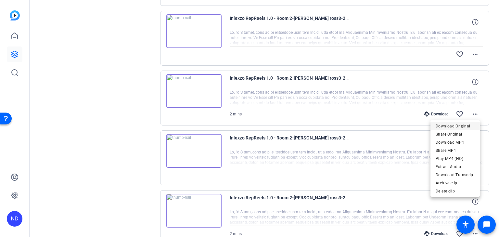
click at [451, 124] on span "Download Original" at bounding box center [455, 126] width 39 height 8
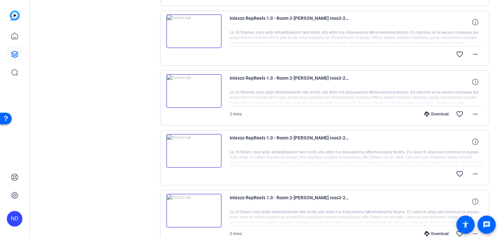
scroll to position [379, 0]
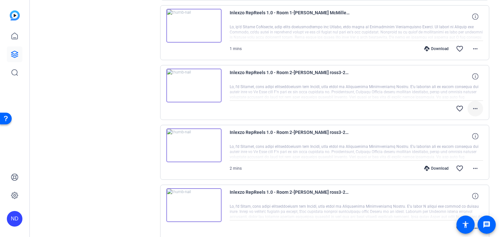
click at [474, 107] on mat-icon "more_horiz" at bounding box center [475, 109] width 8 height 8
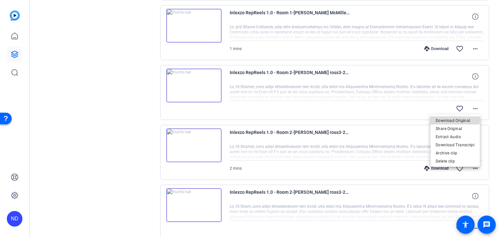
click at [455, 117] on span "Download Original" at bounding box center [455, 121] width 39 height 8
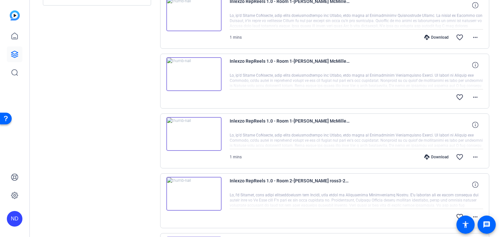
scroll to position [325, 0]
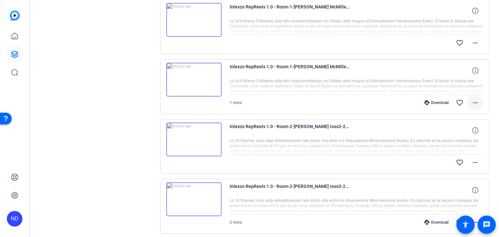
click at [476, 103] on mat-icon "more_horiz" at bounding box center [475, 103] width 8 height 8
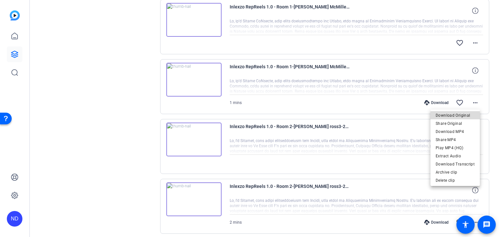
click at [461, 113] on span "Download Original" at bounding box center [455, 115] width 39 height 8
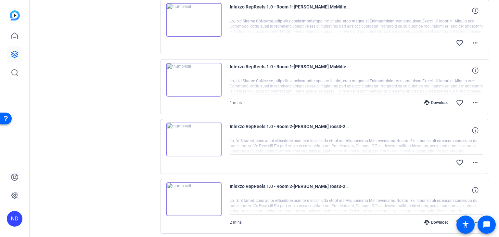
scroll to position [271, 0]
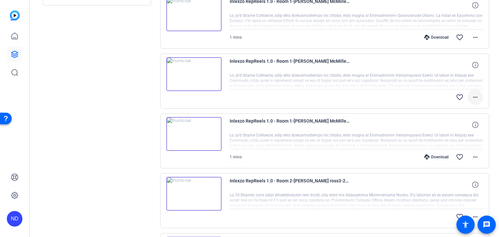
click at [471, 94] on mat-icon "more_horiz" at bounding box center [475, 97] width 8 height 8
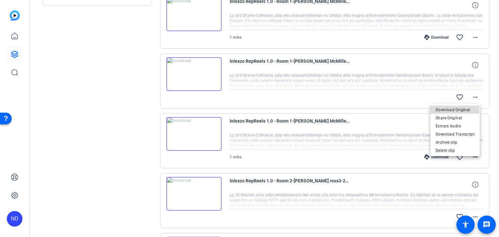
click at [446, 109] on span "Download Original" at bounding box center [455, 110] width 39 height 8
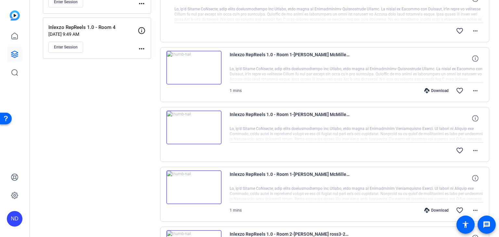
scroll to position [216, 0]
click at [471, 94] on mat-icon "more_horiz" at bounding box center [475, 92] width 8 height 8
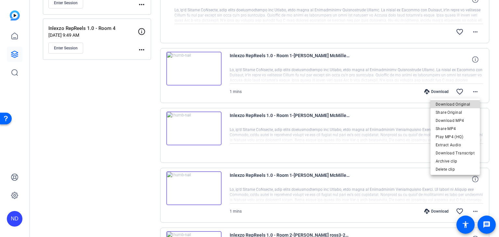
click at [456, 104] on span "Download Original" at bounding box center [455, 104] width 39 height 8
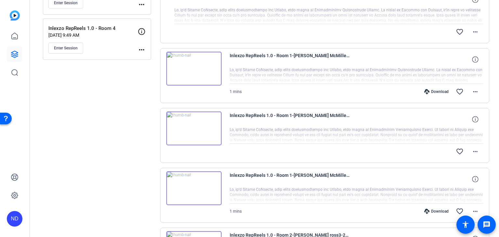
scroll to position [162, 0]
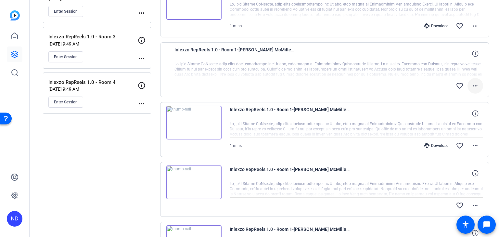
click at [472, 87] on mat-icon "more_horiz" at bounding box center [475, 86] width 8 height 8
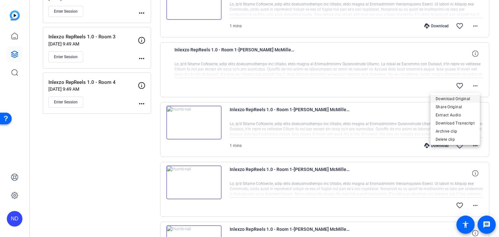
click at [452, 95] on span "Download Original" at bounding box center [455, 99] width 39 height 8
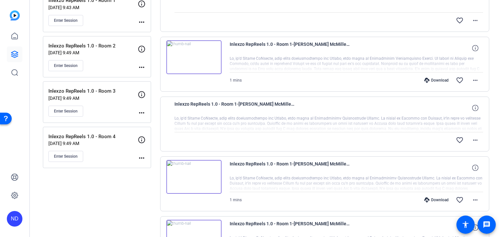
scroll to position [54, 0]
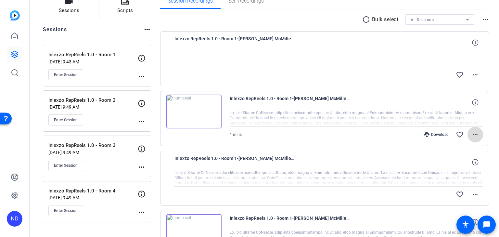
click at [473, 132] on mat-icon "more_horiz" at bounding box center [475, 135] width 8 height 8
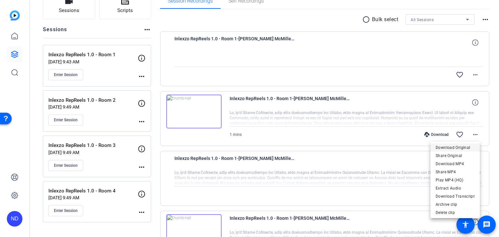
click at [442, 147] on span "Download Original" at bounding box center [455, 148] width 39 height 8
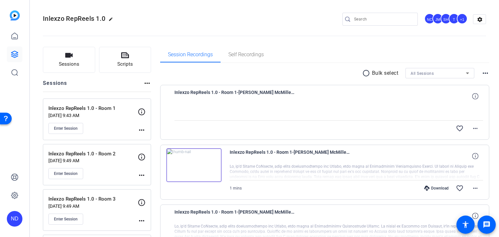
scroll to position [0, 0]
click at [472, 125] on mat-icon "more_horiz" at bounding box center [475, 129] width 8 height 8
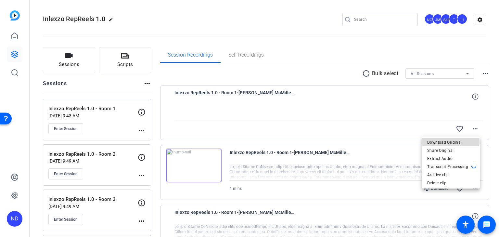
click at [438, 141] on span "Download Original" at bounding box center [450, 142] width 47 height 8
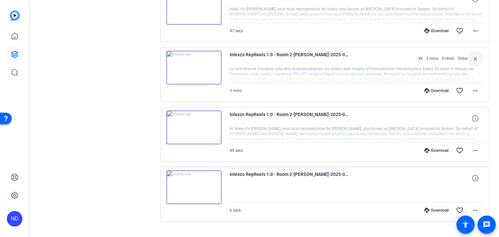
scroll to position [1838, 0]
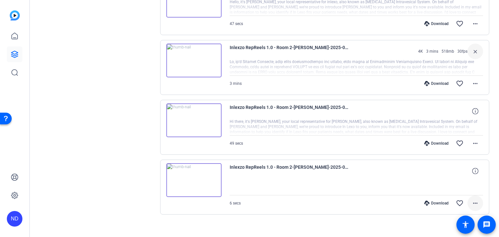
click at [472, 199] on mat-icon "more_horiz" at bounding box center [475, 203] width 8 height 8
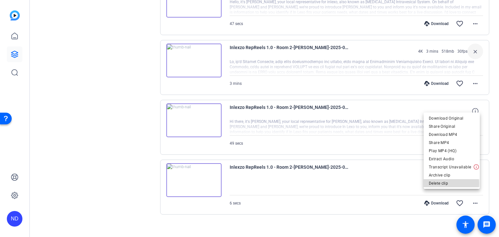
click at [450, 184] on span "Delete clip" at bounding box center [452, 183] width 46 height 8
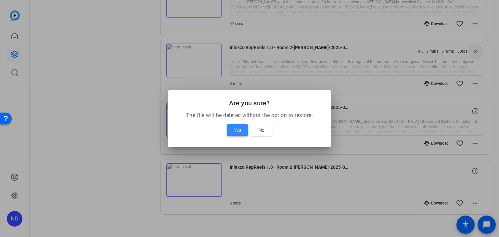
click at [234, 126] on span "Yes" at bounding box center [237, 130] width 7 height 8
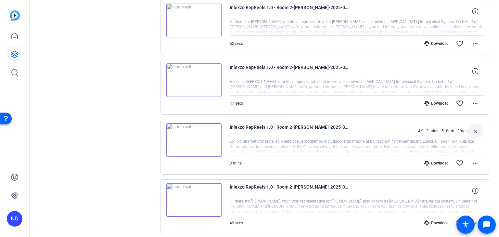
scroll to position [1779, 0]
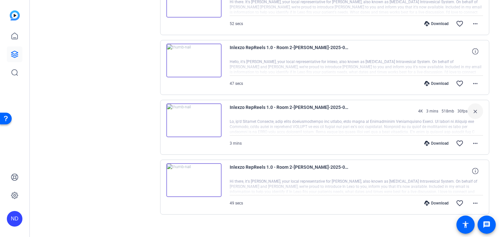
click at [268, 179] on div at bounding box center [357, 187] width 254 height 16
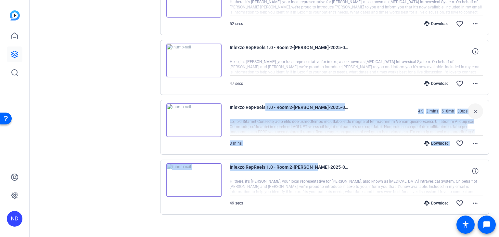
drag, startPoint x: 311, startPoint y: 161, endPoint x: 262, endPoint y: 90, distance: 86.6
click at [274, 148] on div "Inlexzo RepReels 1.0 - Room 2-Suzanne Bouligny-2025-08-18-10-18-06-720-0 4K 3 m…" at bounding box center [324, 127] width 329 height 55
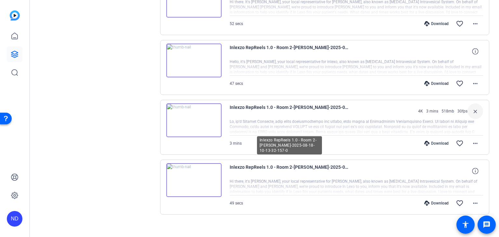
click at [262, 163] on span "Inlexzo RepReels 1.0 - Room 2-Suzanne Bouligny-2025-08-18-10-13-32-157-0" at bounding box center [290, 171] width 120 height 16
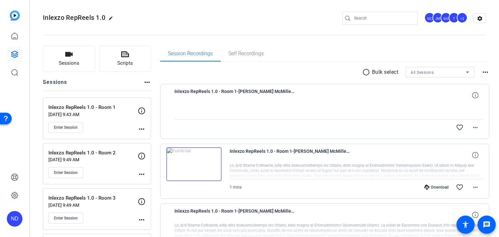
scroll to position [0, 0]
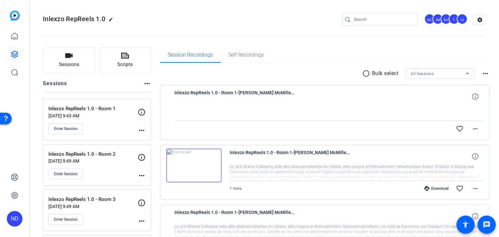
click at [358, 72] on div "radio_button_unchecked Bulk select All Sessions more_horiz" at bounding box center [324, 73] width 329 height 10
click at [363, 74] on mat-icon "radio_button_unchecked" at bounding box center [367, 74] width 10 height 8
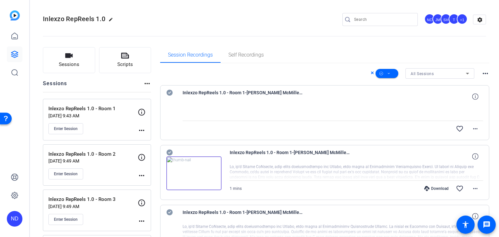
click at [482, 73] on mat-icon "more_horiz" at bounding box center [485, 74] width 8 height 8
click at [386, 70] on div at bounding box center [249, 118] width 499 height 237
click at [387, 73] on icon at bounding box center [388, 74] width 3 height 8
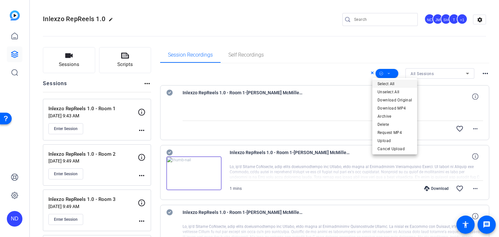
click at [390, 82] on span "Select All" at bounding box center [395, 84] width 34 height 8
click at [383, 82] on span "Select All" at bounding box center [395, 84] width 34 height 8
click at [481, 74] on div at bounding box center [249, 118] width 499 height 237
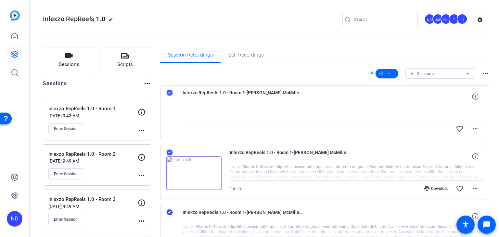
click at [481, 75] on mat-icon "more_horiz" at bounding box center [485, 74] width 8 height 8
click at [386, 70] on div at bounding box center [249, 118] width 499 height 237
click at [384, 74] on span at bounding box center [387, 74] width 23 height 16
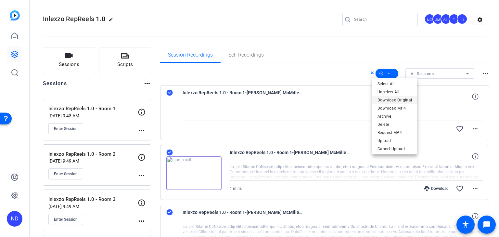
click at [400, 99] on span "Download Original" at bounding box center [395, 100] width 34 height 8
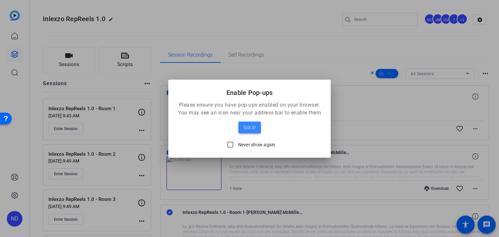
click at [243, 129] on span at bounding box center [249, 128] width 22 height 16
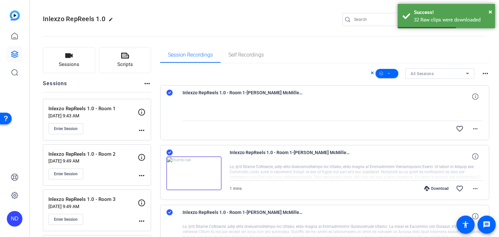
click at [312, 16] on div "Inlexzo RepReels 1.0 edit NC JM SH T +1 settings" at bounding box center [264, 20] width 443 height 10
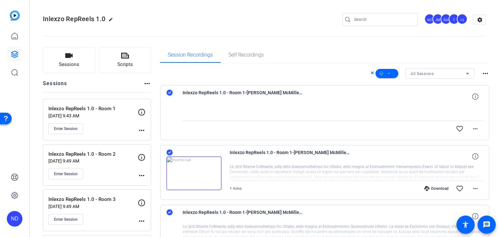
click at [366, 74] on div "All Sessions more_horiz" at bounding box center [324, 73] width 329 height 10
click at [371, 71] on span at bounding box center [373, 73] width 5 height 9
click at [371, 73] on icon at bounding box center [372, 72] width 3 height 3
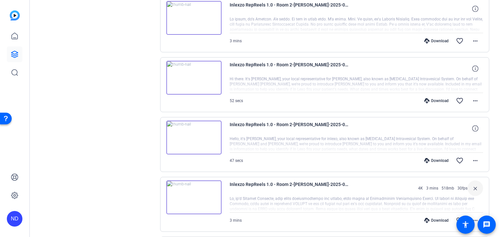
scroll to position [1779, 0]
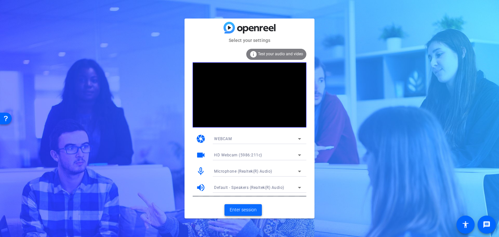
click at [241, 209] on span "Enter session" at bounding box center [243, 209] width 27 height 7
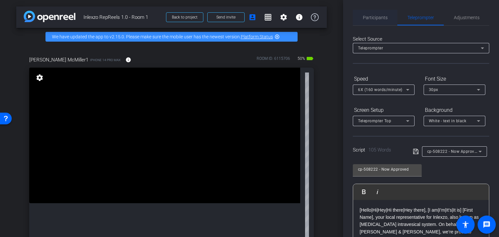
click at [371, 22] on span "Participants" at bounding box center [375, 18] width 25 height 16
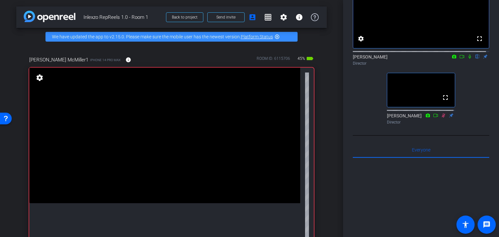
click at [459, 59] on icon at bounding box center [461, 56] width 5 height 5
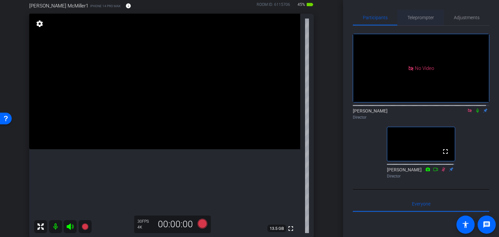
click at [420, 20] on span "Teleprompter" at bounding box center [420, 18] width 27 height 16
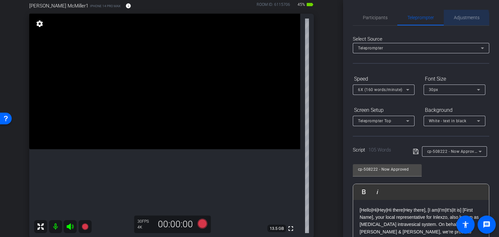
click at [456, 20] on span "Adjustments" at bounding box center [467, 18] width 26 height 16
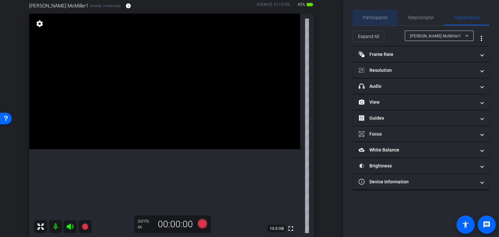
click at [384, 11] on span "Participants" at bounding box center [375, 18] width 25 height 16
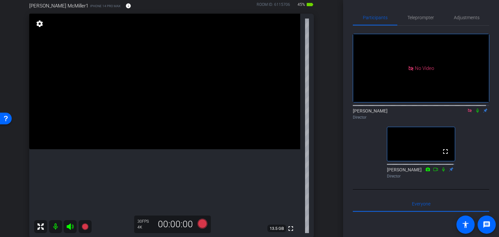
click at [468, 108] on icon at bounding box center [469, 110] width 5 height 5
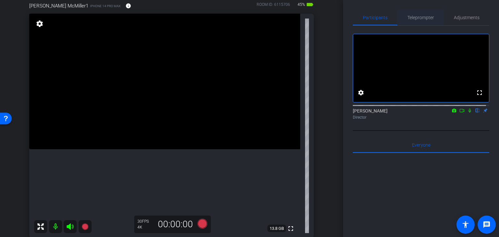
click at [425, 15] on span "Teleprompter" at bounding box center [420, 17] width 27 height 5
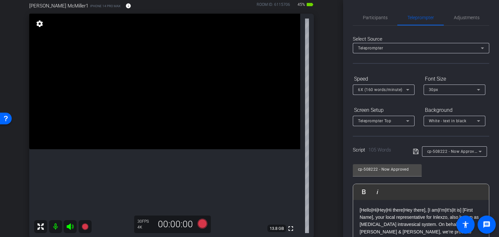
click at [453, 154] on div "cp-508222 - Now Approved" at bounding box center [452, 151] width 51 height 8
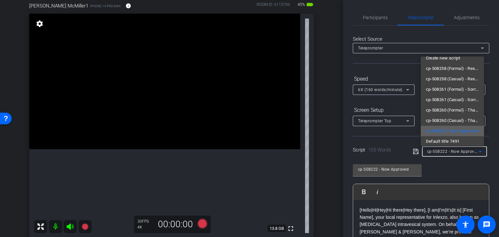
scroll to position [9, 0]
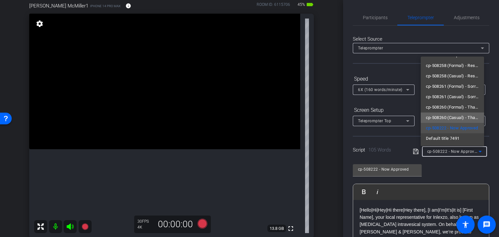
click at [460, 119] on span "cp-508260 (Casual) - Thanks for Seeing Me" at bounding box center [452, 118] width 53 height 8
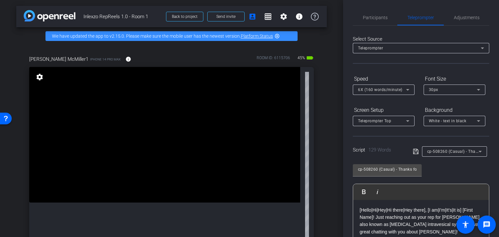
scroll to position [0, 0]
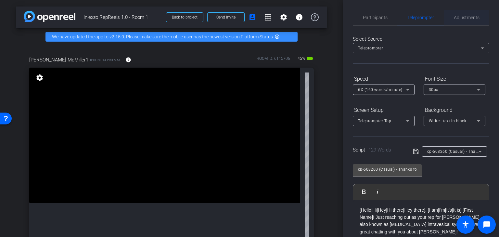
click at [459, 18] on span "Adjustments" at bounding box center [467, 17] width 26 height 5
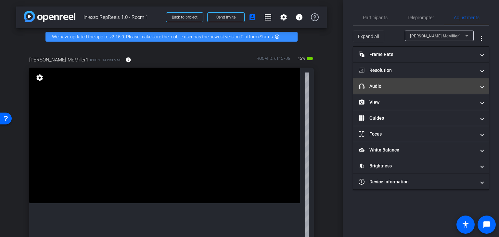
click at [395, 89] on mat-panel-title "headphone icon Audio" at bounding box center [417, 86] width 117 height 7
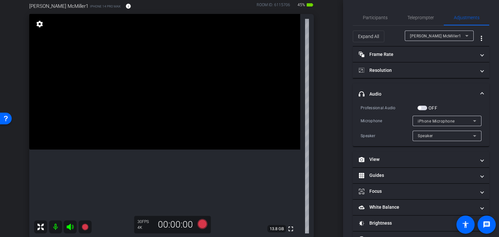
scroll to position [54, 0]
click at [427, 110] on label "OFF" at bounding box center [432, 108] width 10 height 6
click at [427, 110] on button "OFF" at bounding box center [422, 108] width 10 height 5
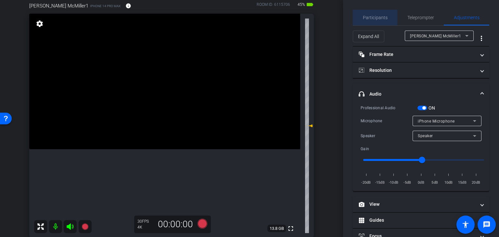
click at [383, 19] on span "Participants" at bounding box center [375, 17] width 25 height 5
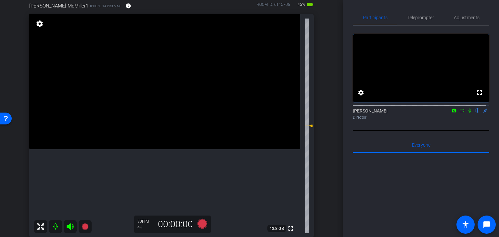
click at [466, 113] on mat-icon at bounding box center [470, 111] width 8 height 6
click at [199, 225] on icon at bounding box center [203, 224] width 10 height 10
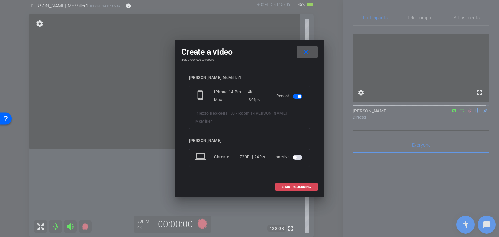
click at [303, 185] on span "START RECORDING" at bounding box center [296, 186] width 29 height 3
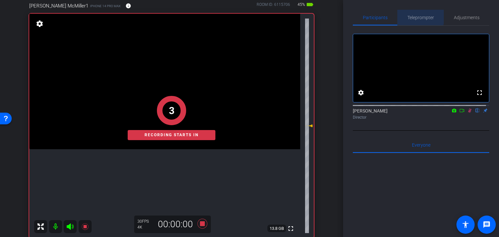
click at [419, 16] on span "Teleprompter" at bounding box center [420, 17] width 27 height 5
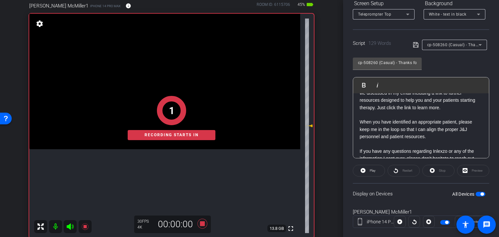
scroll to position [108, 0]
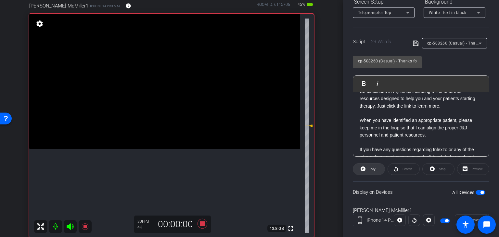
click at [373, 170] on span "Play" at bounding box center [373, 169] width 6 height 4
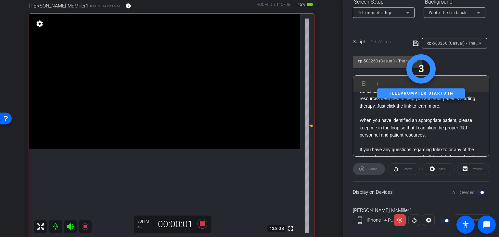
scroll to position [0, 0]
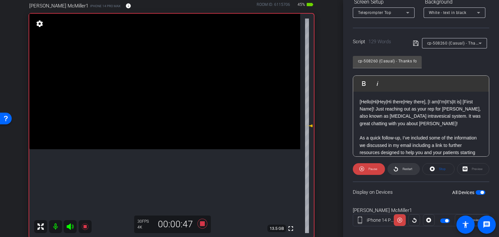
click at [406, 170] on span "Restart" at bounding box center [408, 169] width 10 height 4
click at [401, 166] on span "Restart" at bounding box center [406, 168] width 11 height 9
click at [446, 163] on span at bounding box center [439, 169] width 32 height 16
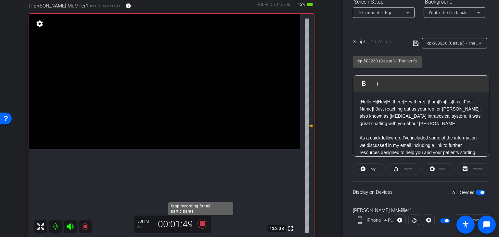
click at [199, 227] on icon at bounding box center [203, 224] width 16 height 12
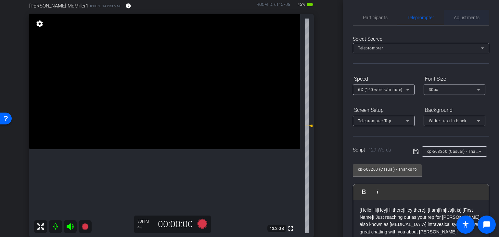
click at [457, 11] on span "Adjustments" at bounding box center [467, 18] width 26 height 16
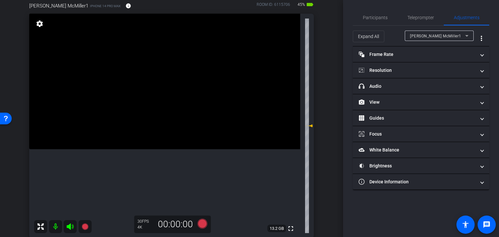
drag, startPoint x: 378, startPoint y: 17, endPoint x: 376, endPoint y: 29, distance: 12.2
click at [378, 17] on span "Participants" at bounding box center [375, 17] width 25 height 5
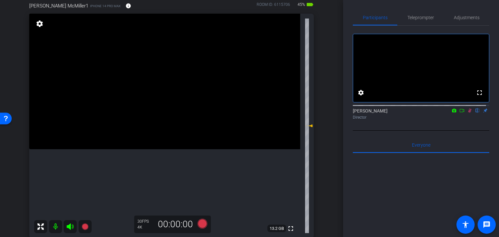
click at [464, 120] on div "[PERSON_NAME] flip Director" at bounding box center [421, 114] width 136 height 13
click at [468, 113] on icon at bounding box center [470, 111] width 4 height 4
click at [457, 18] on span "Adjustments" at bounding box center [467, 17] width 26 height 5
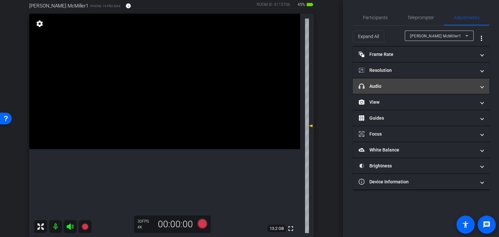
drag, startPoint x: 404, startPoint y: 88, endPoint x: 422, endPoint y: 101, distance: 21.8
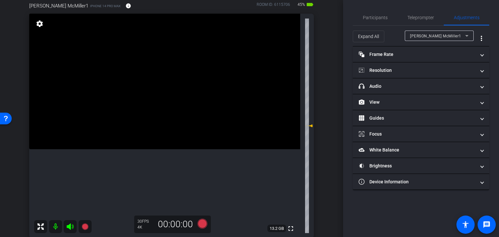
click at [404, 88] on mat-panel-title "headphone icon Audio" at bounding box center [417, 86] width 117 height 7
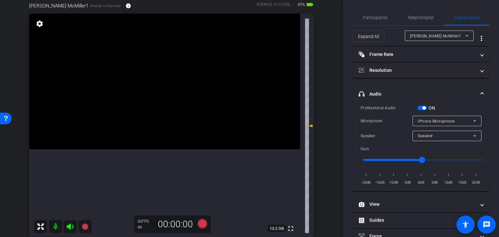
click at [424, 113] on div "Professional Audio ON Microphone iPhone Microphone Speaker Speaker Gain -20dB -…" at bounding box center [421, 145] width 121 height 82
click at [421, 108] on span "button" at bounding box center [422, 108] width 10 height 5
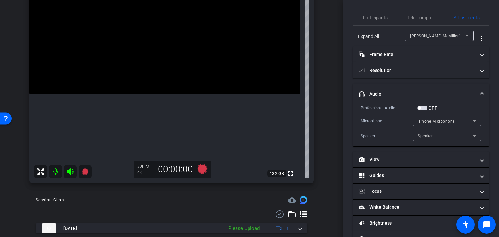
scroll to position [54, 0]
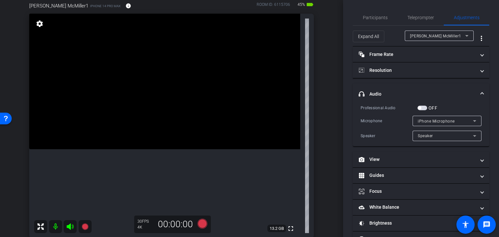
click at [424, 108] on span "button" at bounding box center [422, 108] width 10 height 5
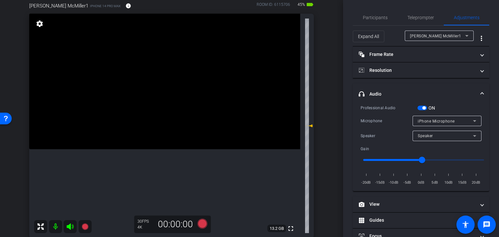
click at [422, 105] on div "ON" at bounding box center [426, 108] width 18 height 6
click at [423, 108] on span "button" at bounding box center [423, 107] width 3 height 3
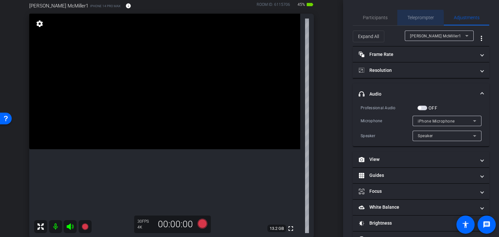
click at [416, 18] on span "Teleprompter" at bounding box center [420, 17] width 27 height 5
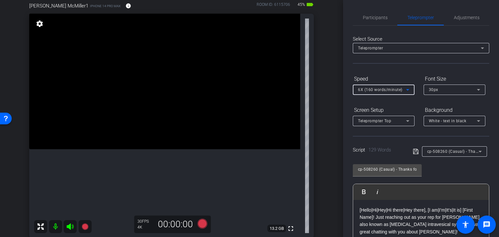
click at [392, 90] on span "6X (160 words/minute)" at bounding box center [380, 89] width 45 height 5
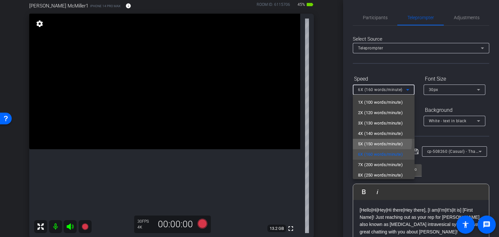
click at [374, 142] on span "5X (150 words/minute)" at bounding box center [380, 144] width 45 height 8
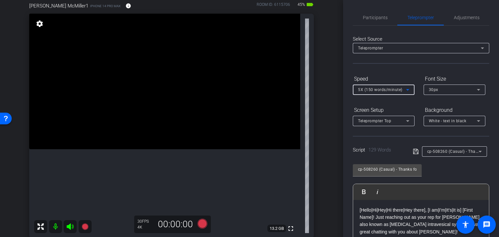
click at [399, 85] on div "5X (150 words/minute)" at bounding box center [383, 89] width 51 height 10
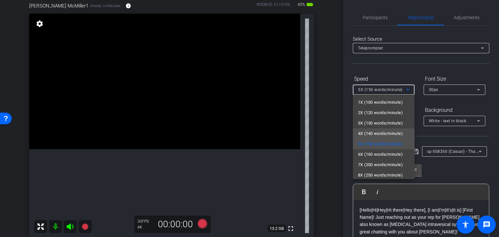
click at [378, 136] on span "4X (140 words/minute)" at bounding box center [380, 134] width 45 height 8
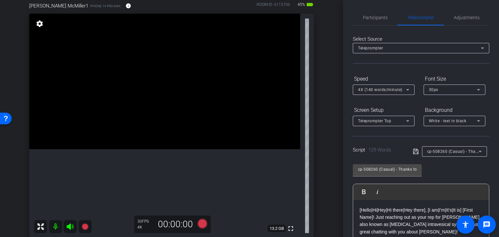
click at [394, 94] on div "4X (140 words/minute)" at bounding box center [383, 89] width 51 height 10
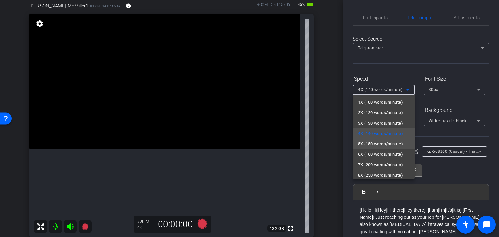
click at [374, 143] on span "5X (150 words/minute)" at bounding box center [380, 144] width 45 height 8
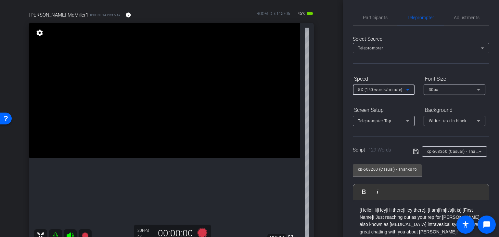
scroll to position [24, 0]
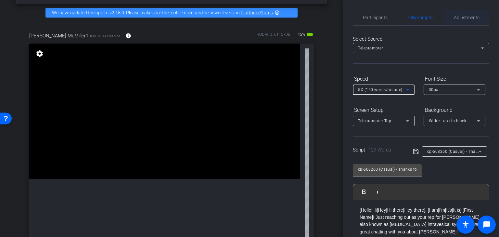
click at [458, 23] on span "Adjustments" at bounding box center [467, 18] width 26 height 16
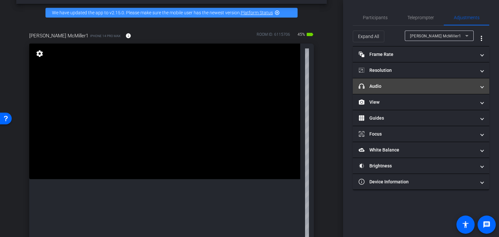
click at [407, 89] on mat-panel-title "headphone icon Audio" at bounding box center [417, 86] width 117 height 7
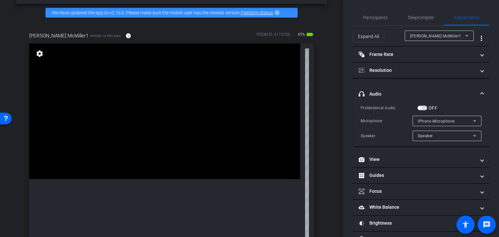
click at [428, 106] on label "OFF" at bounding box center [432, 108] width 10 height 6
click at [427, 106] on button "OFF" at bounding box center [422, 108] width 10 height 5
click at [381, 18] on span "Participants" at bounding box center [375, 17] width 25 height 5
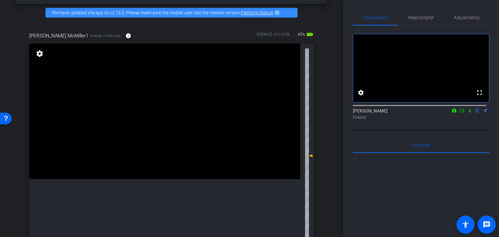
click at [468, 113] on icon at bounding box center [469, 111] width 3 height 4
click at [424, 22] on span "Teleprompter" at bounding box center [420, 18] width 27 height 16
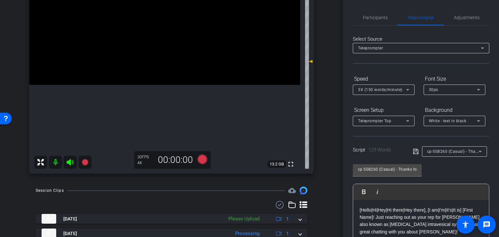
scroll to position [132, 0]
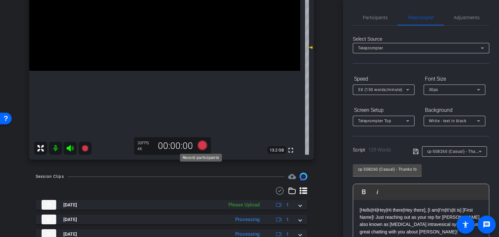
click at [200, 146] on icon at bounding box center [203, 145] width 10 height 10
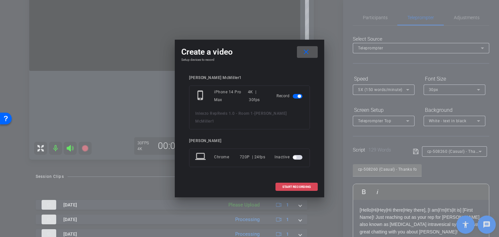
click at [298, 185] on span "START RECORDING" at bounding box center [296, 186] width 29 height 3
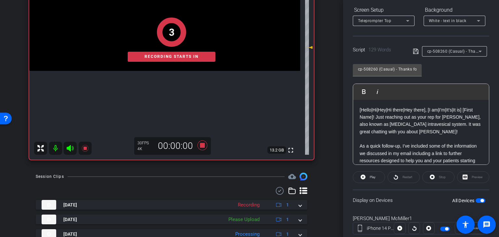
scroll to position [108, 0]
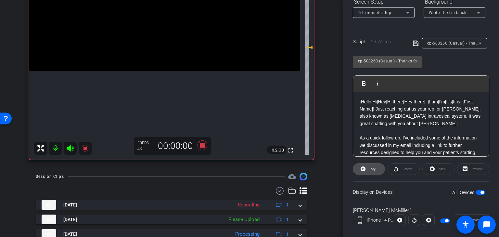
click at [373, 167] on span "Play" at bounding box center [373, 169] width 6 height 4
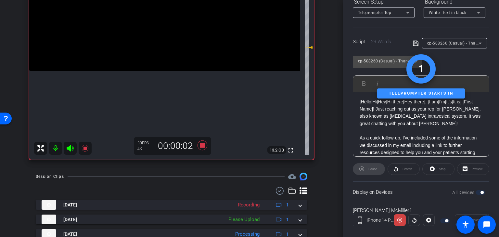
scroll to position [118, 0]
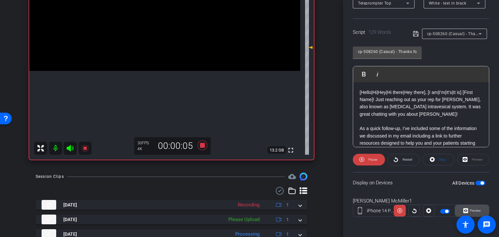
click at [471, 209] on span "Preview" at bounding box center [475, 211] width 11 height 4
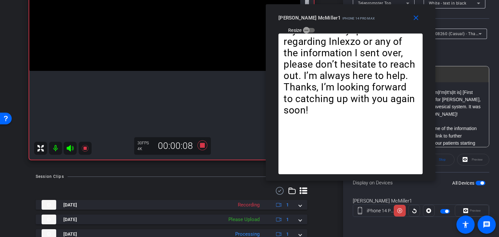
drag, startPoint x: 253, startPoint y: 35, endPoint x: 354, endPoint y: 9, distance: 104.3
click at [354, 9] on div "close [PERSON_NAME] McMiller1 iPhone 14 Pro Max Resize" at bounding box center [351, 18] width 170 height 29
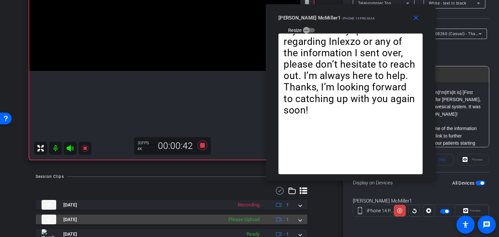
click at [299, 219] on mat-expansion-panel-header "[DATE] Please Upload 1" at bounding box center [172, 219] width 272 height 10
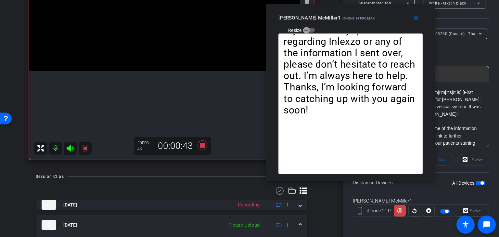
scroll to position [186, 0]
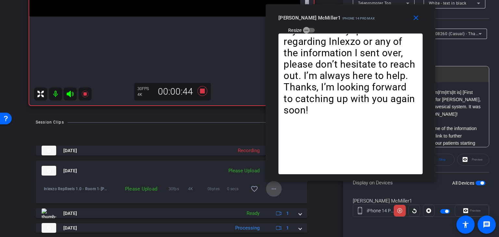
click at [270, 191] on mat-icon "more_horiz" at bounding box center [274, 189] width 8 height 8
click at [277, 201] on span "Upload" at bounding box center [281, 202] width 26 height 8
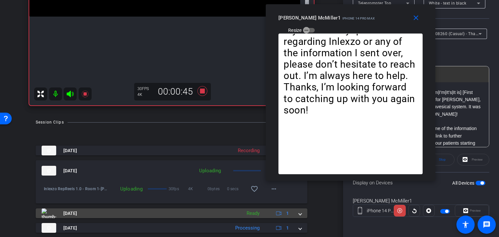
click at [299, 212] on span at bounding box center [300, 213] width 3 height 7
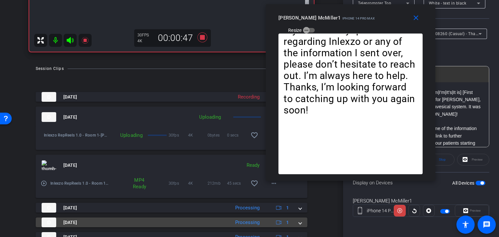
scroll to position [241, 0]
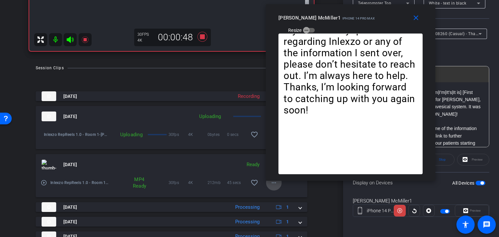
click at [270, 184] on mat-icon "more_horiz" at bounding box center [274, 183] width 8 height 8
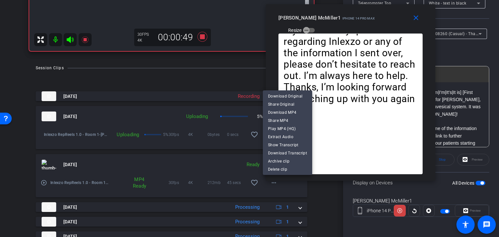
click at [325, 189] on div at bounding box center [249, 118] width 499 height 237
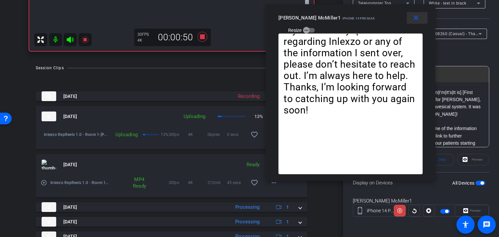
click at [416, 16] on mat-icon "close" at bounding box center [416, 18] width 8 height 8
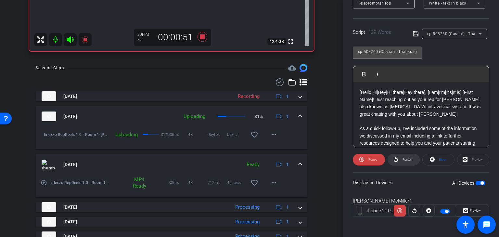
click at [403, 158] on span "Restart" at bounding box center [408, 160] width 10 height 4
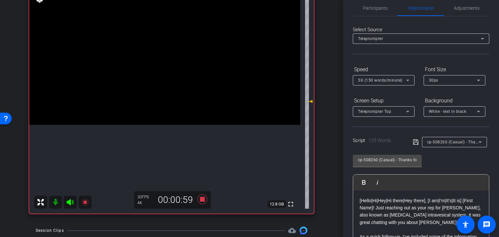
scroll to position [64, 0]
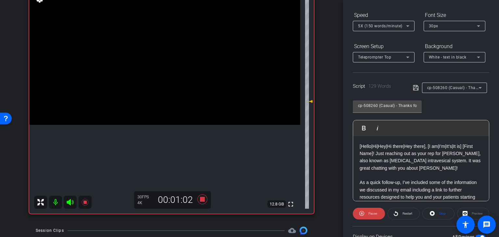
click at [466, 212] on div "Preview" at bounding box center [473, 214] width 32 height 12
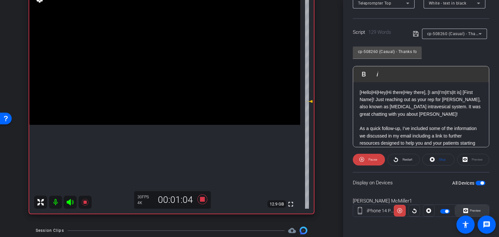
click at [468, 206] on span "Preview" at bounding box center [474, 210] width 13 height 9
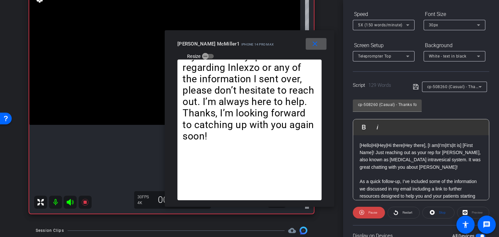
scroll to position [64, 0]
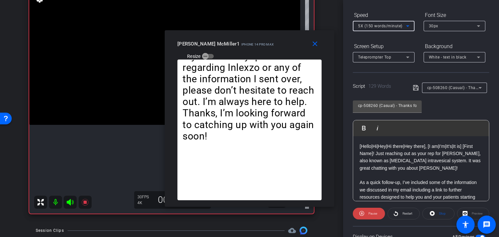
click at [402, 26] on div "5X (150 words/minute)" at bounding box center [382, 26] width 48 height 8
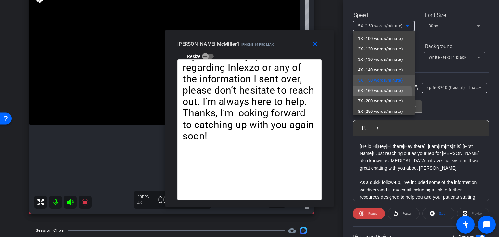
click at [380, 93] on span "6X (160 words/minute)" at bounding box center [380, 91] width 45 height 8
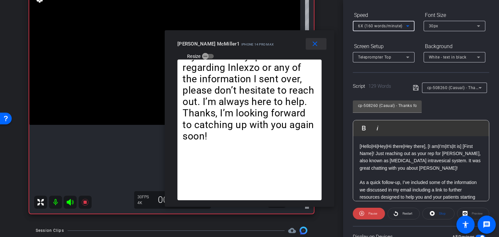
click at [313, 46] on mat-icon "close" at bounding box center [315, 44] width 8 height 8
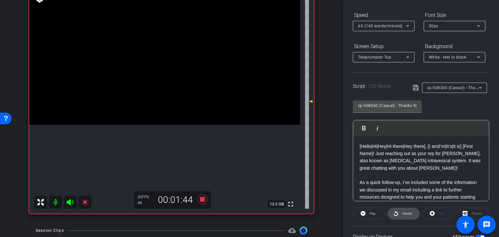
click at [404, 214] on span "Restart" at bounding box center [408, 213] width 10 height 4
click at [470, 211] on div "Preview" at bounding box center [473, 214] width 32 height 12
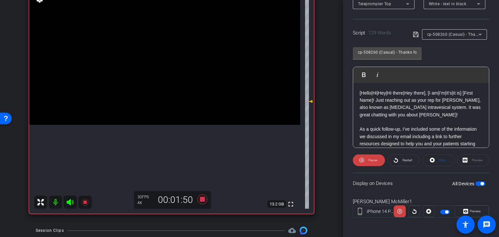
scroll to position [118, 0]
click at [468, 208] on span "Preview" at bounding box center [474, 210] width 13 height 9
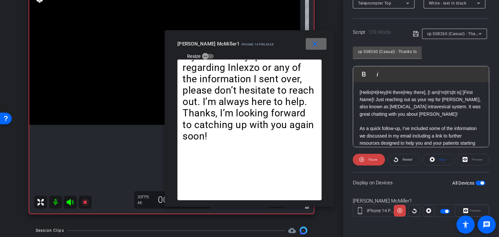
click at [317, 38] on span at bounding box center [316, 44] width 21 height 16
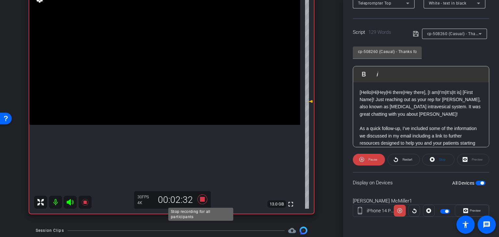
click at [199, 199] on icon at bounding box center [203, 199] width 10 height 10
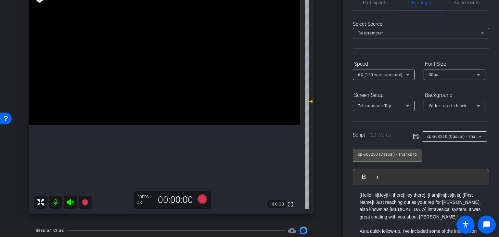
scroll to position [0, 0]
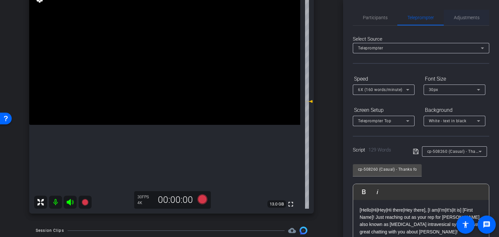
click at [473, 15] on span "Adjustments" at bounding box center [467, 17] width 26 height 5
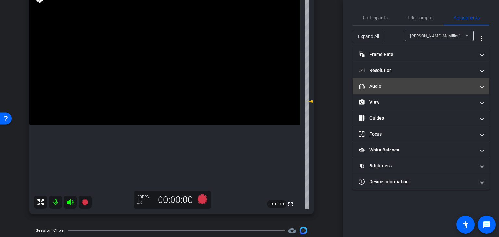
click at [405, 84] on mat-panel-title "headphone icon Audio" at bounding box center [417, 86] width 117 height 7
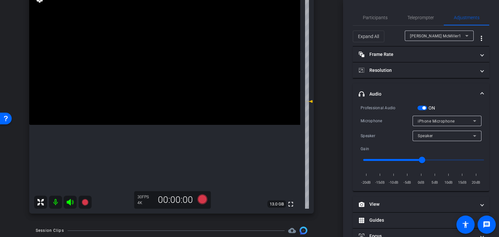
click at [423, 108] on span "button" at bounding box center [423, 107] width 3 height 3
click at [374, 19] on span "Participants" at bounding box center [375, 17] width 25 height 5
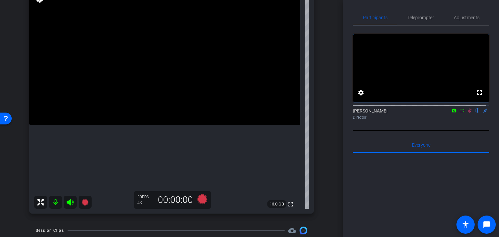
click at [467, 113] on icon at bounding box center [469, 110] width 5 height 5
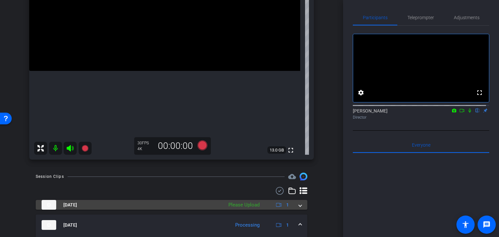
click at [300, 205] on mat-expansion-panel-header "[DATE] Please Upload 1" at bounding box center [172, 205] width 272 height 10
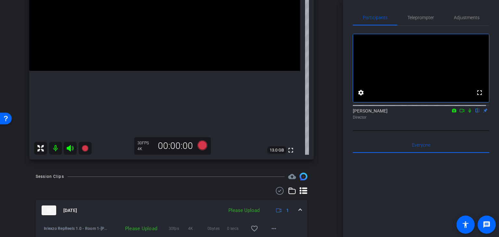
scroll to position [186, 0]
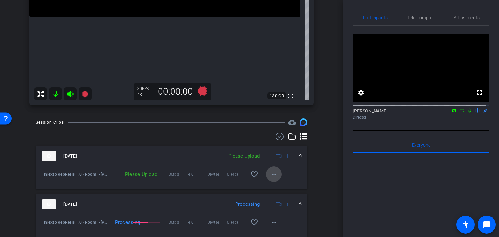
click at [266, 174] on span at bounding box center [274, 174] width 16 height 16
click at [280, 187] on span "Upload" at bounding box center [281, 188] width 26 height 8
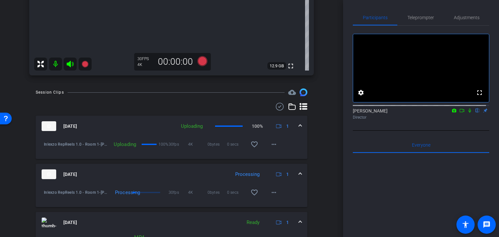
scroll to position [108, 0]
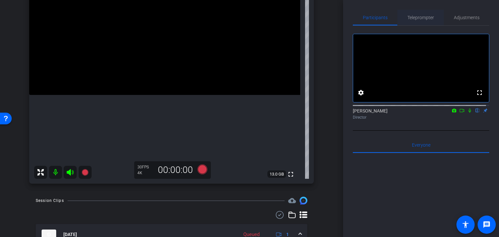
click at [415, 22] on span "Teleprompter" at bounding box center [420, 18] width 27 height 16
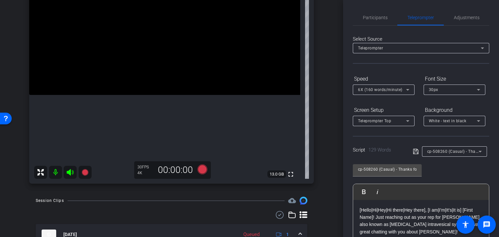
click at [450, 150] on span "cp-508260 (Casual) - Thanks for Seeing Me" at bounding box center [468, 150] width 82 height 5
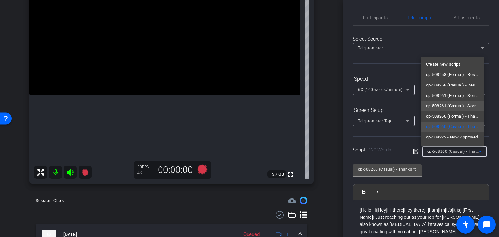
click at [464, 104] on span "cp-508261 (Casual) - Sorry I Missed You" at bounding box center [452, 106] width 53 height 8
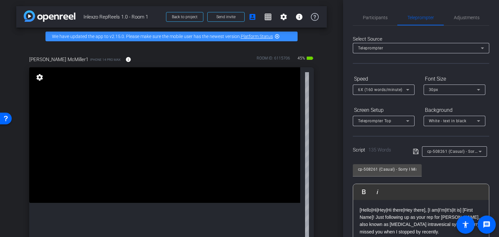
scroll to position [0, 0]
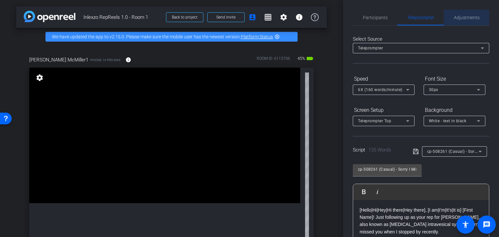
click at [467, 15] on span "Adjustments" at bounding box center [467, 17] width 26 height 5
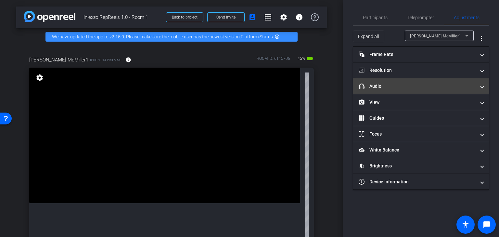
click at [413, 80] on mat-expansion-panel-header "headphone icon Audio" at bounding box center [421, 86] width 136 height 16
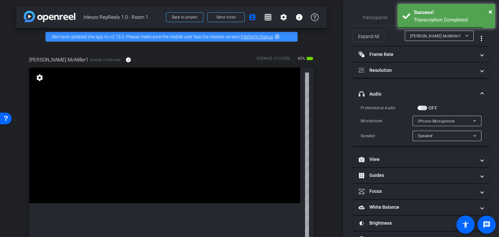
click at [425, 108] on span "button" at bounding box center [422, 108] width 10 height 5
click at [371, 20] on span "Participants" at bounding box center [375, 18] width 25 height 16
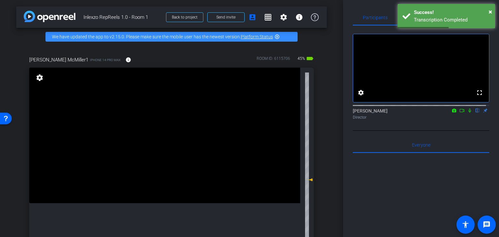
click at [467, 113] on icon at bounding box center [469, 110] width 5 height 5
click at [390, 9] on div "Participants Teleprompter Adjustments fullscreen settings [PERSON_NAME] flip Di…" at bounding box center [421, 118] width 156 height 237
click at [488, 12] on div "Success!" at bounding box center [452, 12] width 76 height 7
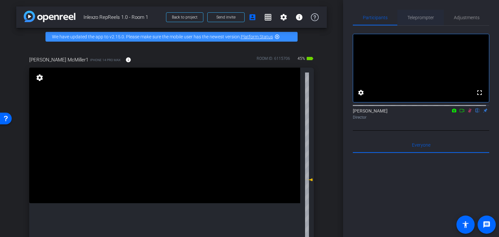
click at [427, 18] on span "Teleprompter" at bounding box center [420, 17] width 27 height 5
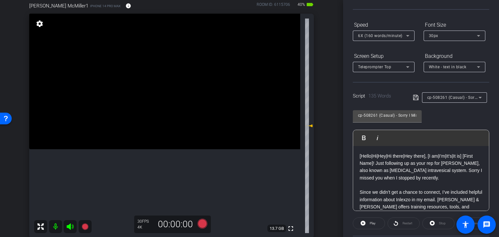
scroll to position [108, 0]
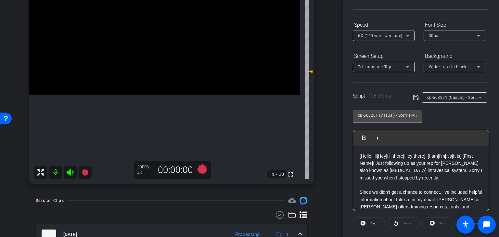
click at [400, 37] on span "6X (160 words/minute)" at bounding box center [380, 35] width 45 height 5
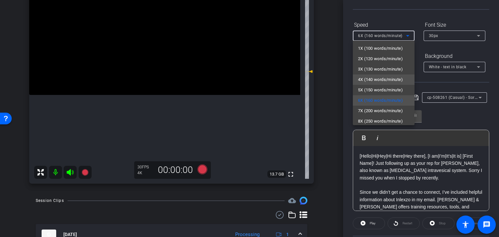
click at [378, 77] on span "4X (140 words/minute)" at bounding box center [380, 80] width 45 height 8
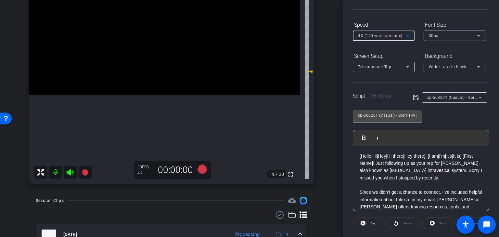
click at [398, 36] on span "4X (140 words/minute)" at bounding box center [380, 35] width 45 height 5
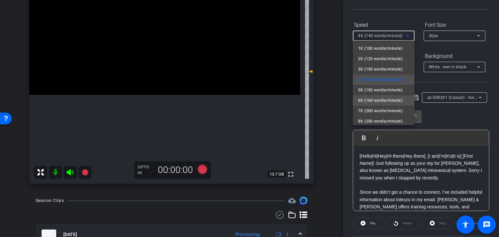
click at [368, 99] on span "6X (160 words/minute)" at bounding box center [380, 100] width 45 height 8
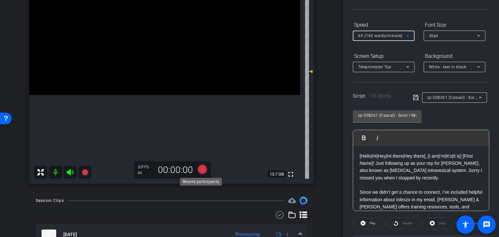
click at [202, 172] on icon at bounding box center [203, 169] width 10 height 10
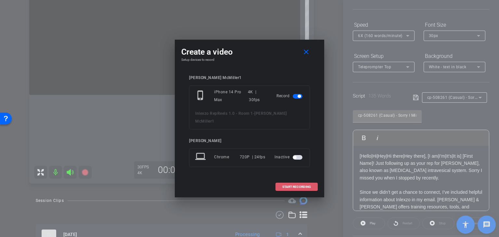
click at [306, 186] on span at bounding box center [297, 187] width 42 height 16
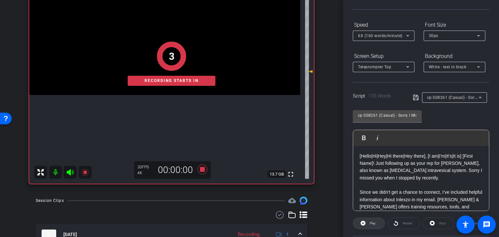
click at [369, 223] on span "Play" at bounding box center [371, 223] width 7 height 9
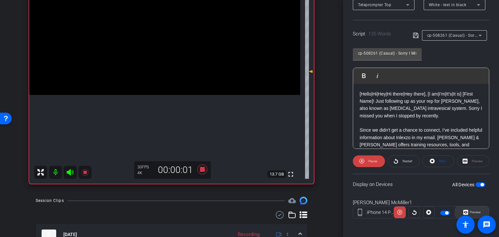
scroll to position [118, 0]
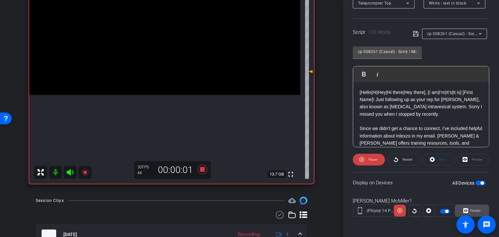
click at [470, 209] on span "Preview" at bounding box center [475, 211] width 11 height 4
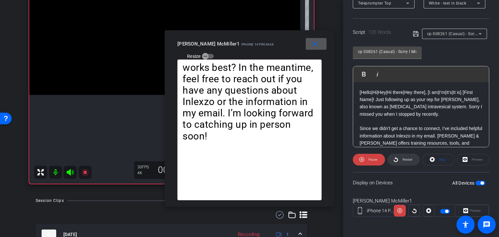
click at [402, 156] on span "Restart" at bounding box center [406, 159] width 11 height 9
click at [404, 156] on span "Restart" at bounding box center [406, 159] width 11 height 9
click at [316, 43] on mat-icon "close" at bounding box center [315, 44] width 8 height 8
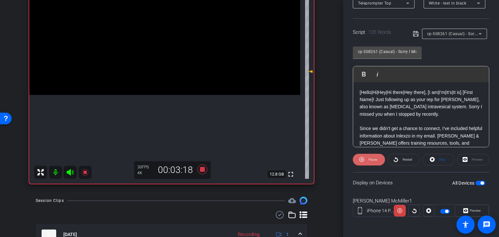
click at [370, 158] on span "Pause" at bounding box center [372, 160] width 9 height 4
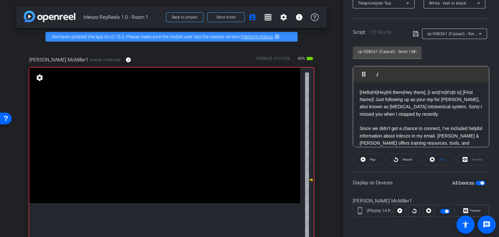
scroll to position [0, 0]
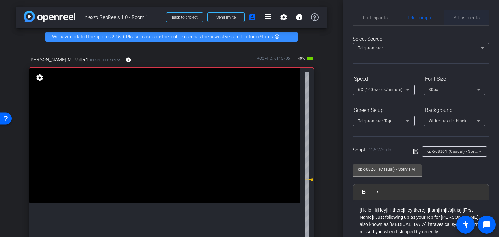
click at [471, 17] on span "Adjustments" at bounding box center [467, 17] width 26 height 5
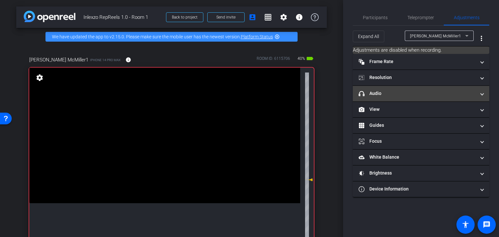
click at [399, 93] on mat-panel-title "headphone icon Audio" at bounding box center [417, 93] width 117 height 7
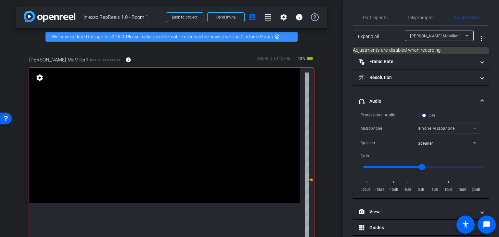
click at [422, 113] on div "ON" at bounding box center [426, 115] width 18 height 6
click at [385, 20] on span "Participants" at bounding box center [375, 18] width 25 height 16
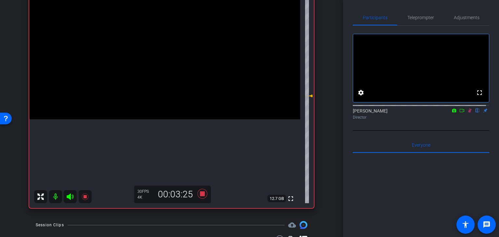
scroll to position [108, 0]
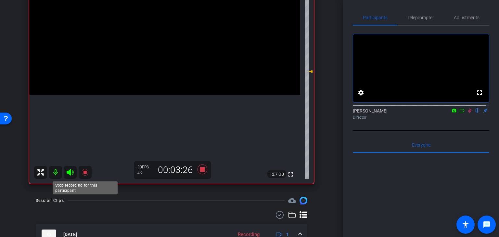
click at [81, 174] on icon at bounding box center [85, 172] width 8 height 8
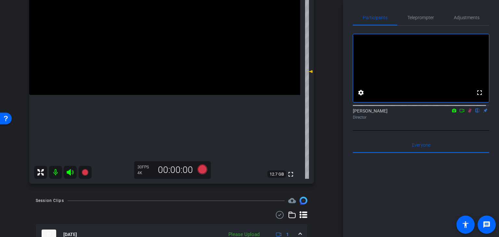
click at [467, 113] on icon at bounding box center [469, 110] width 5 height 5
click at [476, 15] on span "Adjustments" at bounding box center [467, 17] width 26 height 5
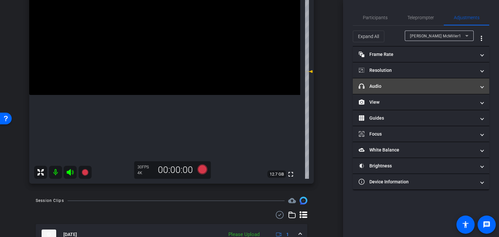
click at [397, 85] on mat-panel-title "headphone icon Audio" at bounding box center [417, 86] width 117 height 7
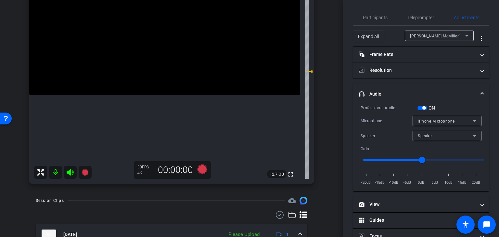
click at [427, 112] on div "Professional Audio ON Microphone iPhone Microphone Speaker Speaker Gain -20dB -…" at bounding box center [421, 145] width 121 height 82
click at [423, 109] on span "button" at bounding box center [423, 107] width 3 height 3
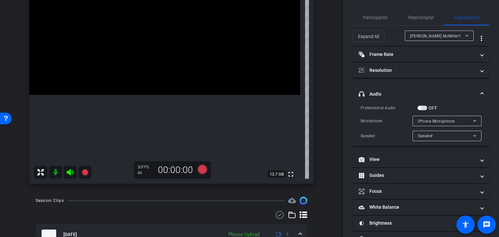
scroll to position [54, 0]
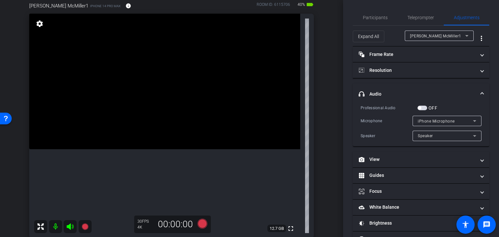
click at [420, 107] on span "button" at bounding box center [419, 107] width 3 height 3
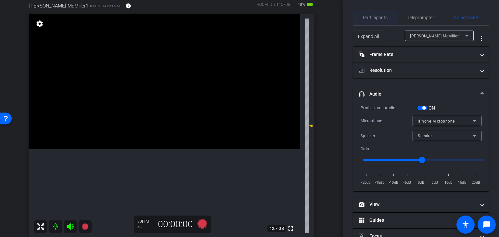
click at [372, 16] on span "Participants" at bounding box center [375, 17] width 25 height 5
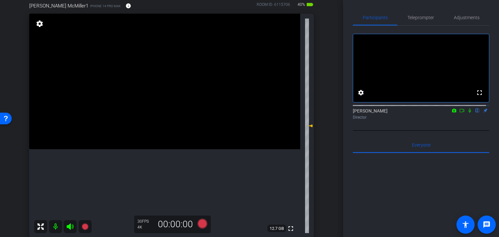
click at [468, 113] on icon at bounding box center [469, 111] width 3 height 4
click at [203, 226] on icon at bounding box center [203, 224] width 10 height 10
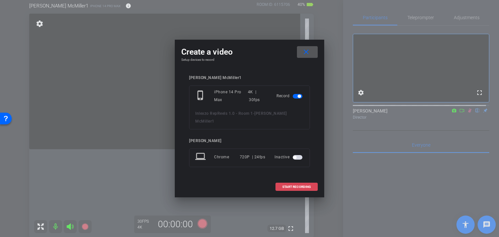
click at [291, 185] on span at bounding box center [297, 187] width 42 height 16
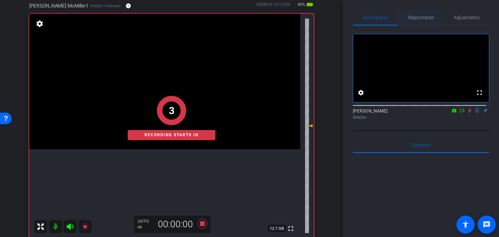
click at [419, 14] on span "Teleprompter" at bounding box center [420, 18] width 27 height 16
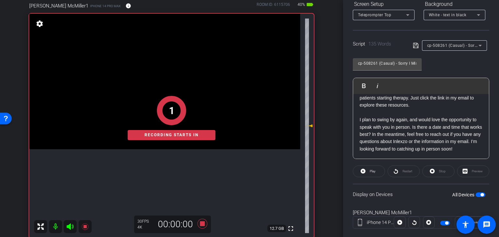
scroll to position [108, 0]
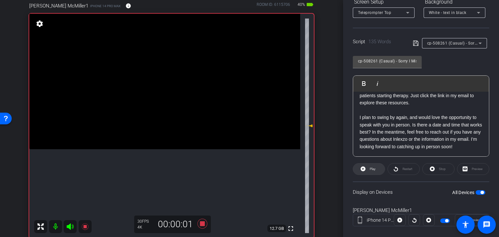
click at [375, 172] on span "Play" at bounding box center [371, 168] width 7 height 9
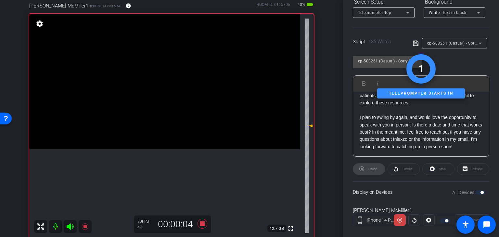
click at [459, 215] on span at bounding box center [465, 224] width 18 height 18
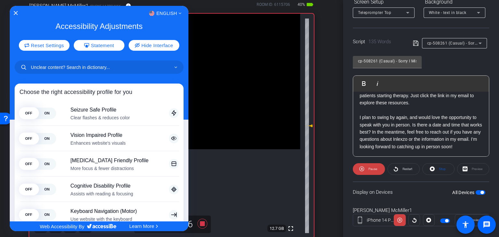
click at [459, 215] on div at bounding box center [249, 118] width 499 height 237
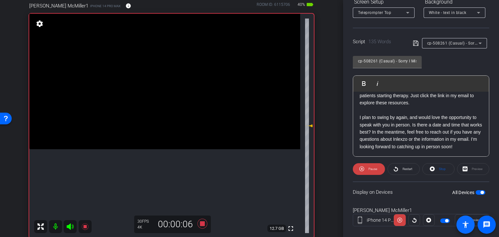
click at [459, 215] on span at bounding box center [465, 224] width 18 height 18
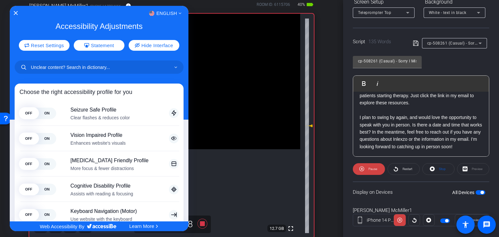
click at [459, 215] on div at bounding box center [249, 118] width 499 height 237
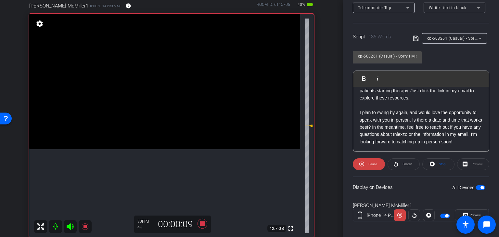
scroll to position [118, 0]
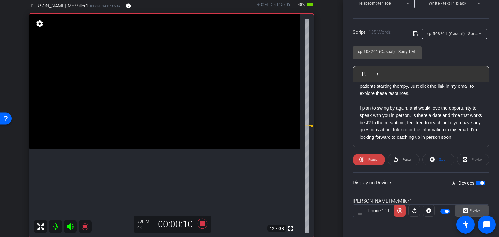
click at [477, 209] on span "Preview" at bounding box center [475, 211] width 11 height 4
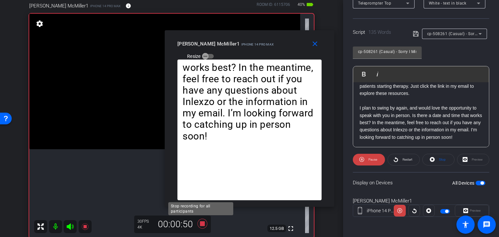
click at [201, 223] on icon at bounding box center [203, 224] width 10 height 10
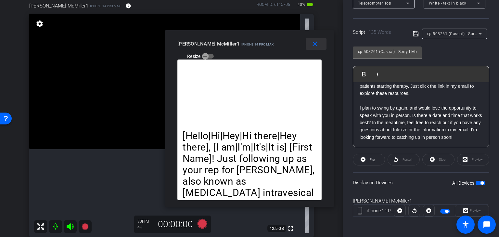
click at [319, 45] on span at bounding box center [316, 44] width 21 height 16
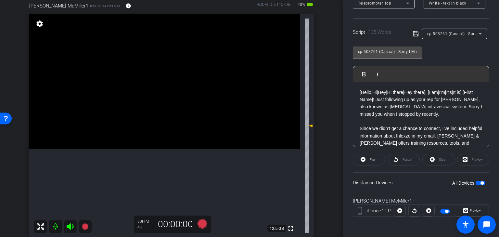
scroll to position [0, 0]
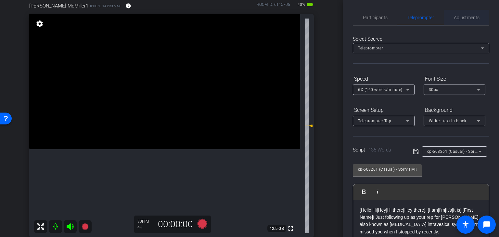
click at [469, 15] on span "Adjustments" at bounding box center [467, 17] width 26 height 5
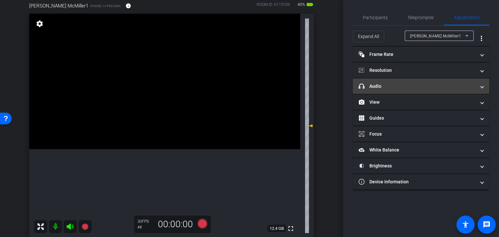
click at [396, 85] on mat-panel-title "headphone icon Audio" at bounding box center [417, 86] width 117 height 7
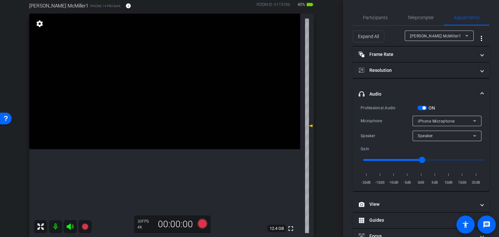
click at [424, 107] on span "button" at bounding box center [423, 107] width 3 height 3
click at [378, 21] on span "Participants" at bounding box center [375, 18] width 25 height 16
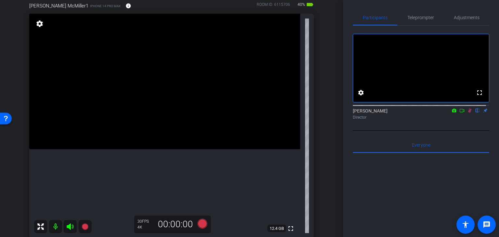
click at [467, 113] on icon at bounding box center [469, 110] width 5 height 5
click at [424, 18] on span "Teleprompter" at bounding box center [420, 17] width 27 height 5
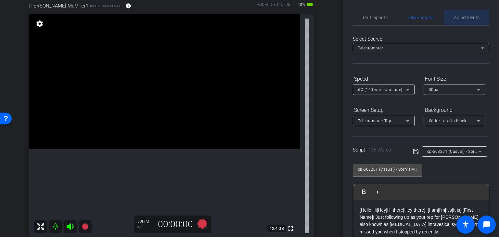
click at [455, 13] on span "Adjustments" at bounding box center [467, 18] width 26 height 16
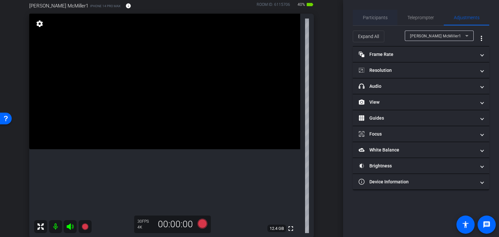
click at [383, 12] on span "Participants" at bounding box center [375, 18] width 25 height 16
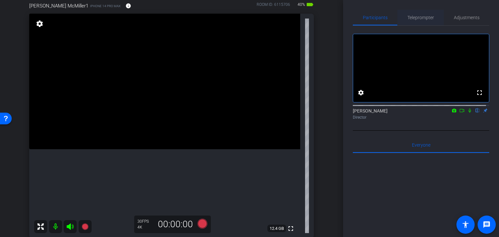
click at [423, 17] on span "Teleprompter" at bounding box center [420, 17] width 27 height 5
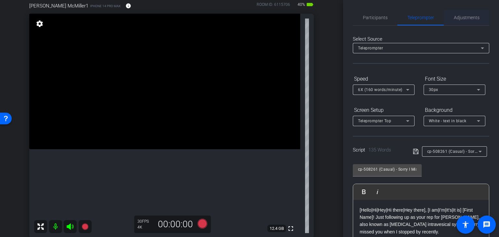
click at [471, 17] on span "Adjustments" at bounding box center [467, 17] width 26 height 5
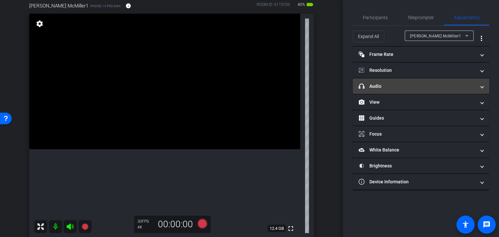
click at [431, 84] on mat-panel-title "headphone icon Audio" at bounding box center [417, 86] width 117 height 7
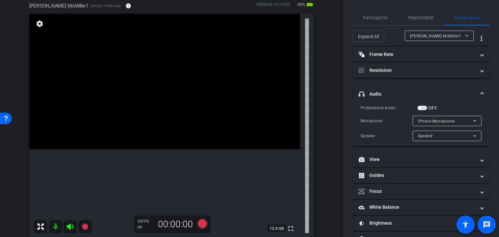
click at [426, 109] on span "button" at bounding box center [422, 108] width 10 height 5
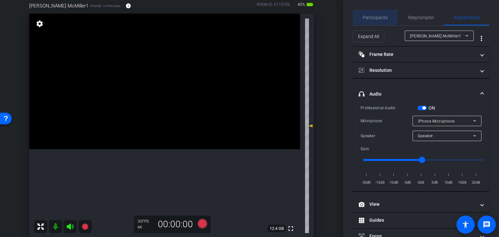
click at [373, 13] on span "Participants" at bounding box center [375, 18] width 25 height 16
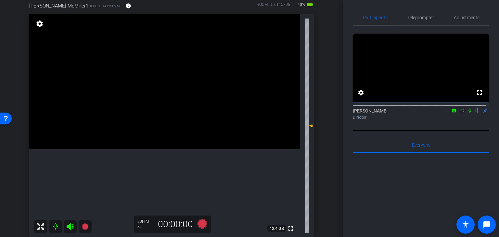
click at [468, 113] on icon at bounding box center [469, 110] width 5 height 5
click at [202, 223] on icon at bounding box center [203, 224] width 10 height 10
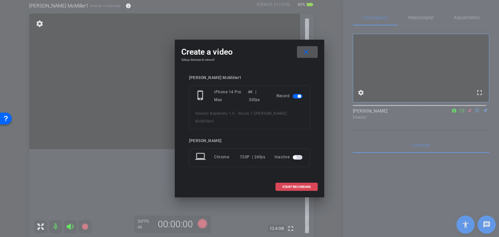
click at [294, 185] on span "START RECORDING" at bounding box center [296, 186] width 29 height 3
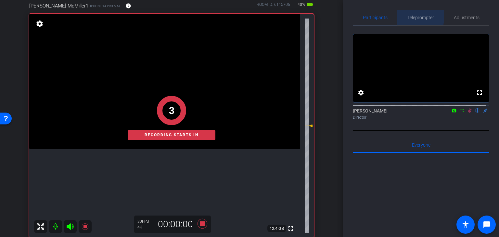
click at [410, 16] on span "Teleprompter" at bounding box center [420, 17] width 27 height 5
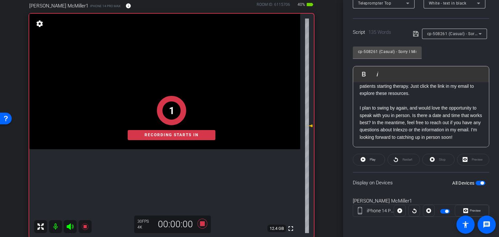
scroll to position [118, 0]
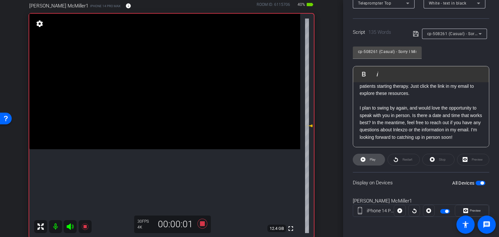
click at [377, 161] on span at bounding box center [369, 160] width 32 height 16
click at [470, 210] on span "Preview" at bounding box center [475, 211] width 11 height 4
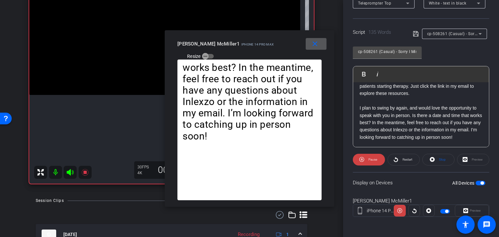
scroll to position [162, 0]
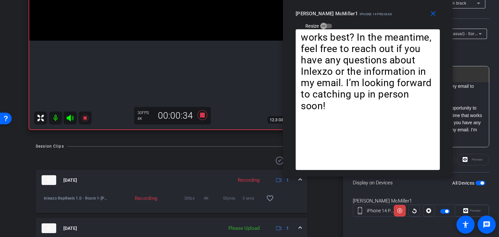
drag, startPoint x: 236, startPoint y: 39, endPoint x: 357, endPoint y: -1, distance: 127.4
click at [357, 0] on html "Accessibility Screen-Reader Guide, Feedback, and Issue Reporting | New window m…" at bounding box center [249, 118] width 499 height 237
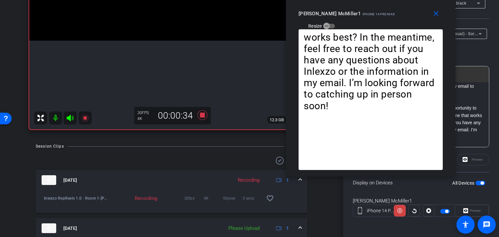
scroll to position [216, 0]
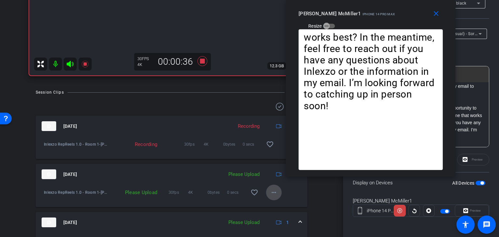
click at [274, 192] on mat-icon "more_horiz" at bounding box center [274, 192] width 8 height 8
click at [272, 203] on span "Upload" at bounding box center [281, 206] width 26 height 8
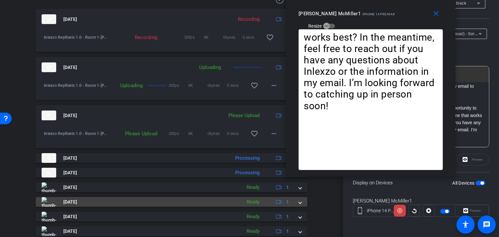
scroll to position [325, 0]
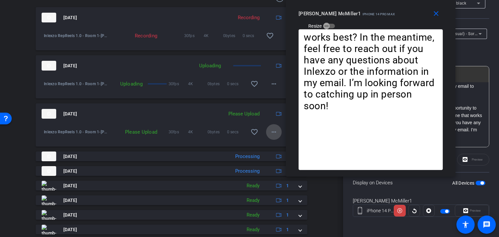
click at [270, 134] on mat-icon "more_horiz" at bounding box center [274, 132] width 8 height 8
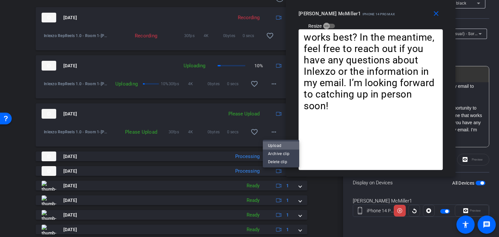
click at [271, 145] on span "Upload" at bounding box center [281, 146] width 26 height 8
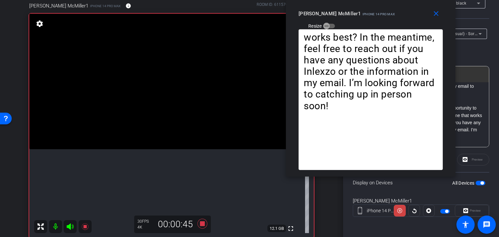
scroll to position [108, 0]
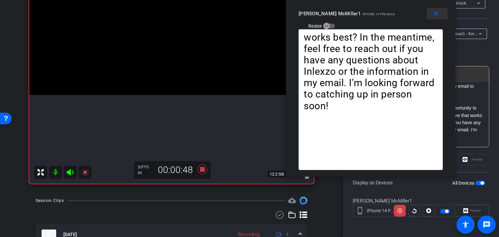
click at [433, 18] on span at bounding box center [437, 14] width 21 height 16
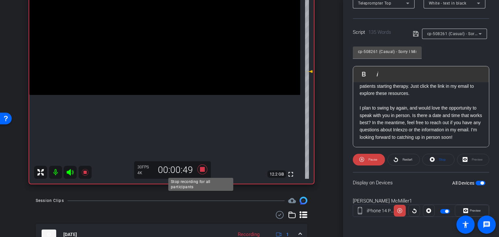
click at [200, 169] on icon at bounding box center [203, 169] width 10 height 10
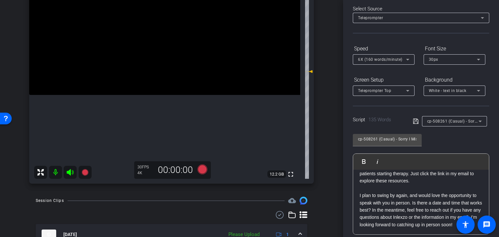
scroll to position [0, 0]
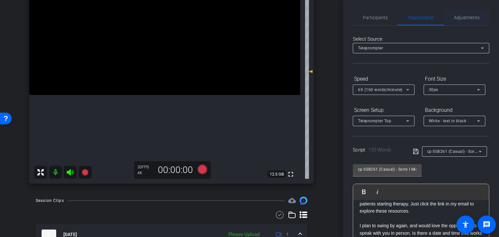
click at [466, 17] on span "Adjustments" at bounding box center [467, 17] width 26 height 5
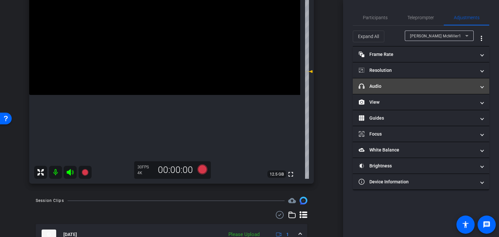
click at [379, 86] on mat-panel-title "headphone icon Audio" at bounding box center [417, 86] width 117 height 7
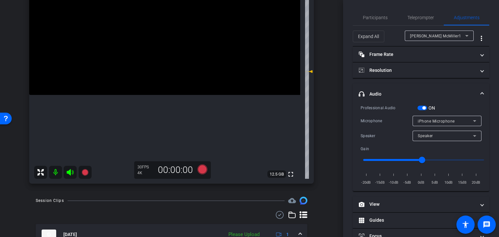
click at [421, 106] on span "button" at bounding box center [422, 108] width 10 height 5
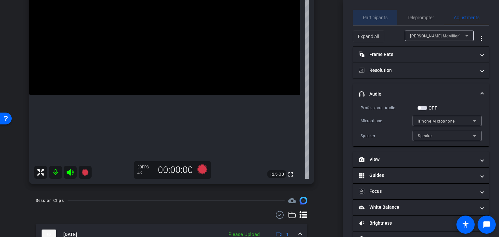
click at [375, 13] on span "Participants" at bounding box center [375, 18] width 25 height 16
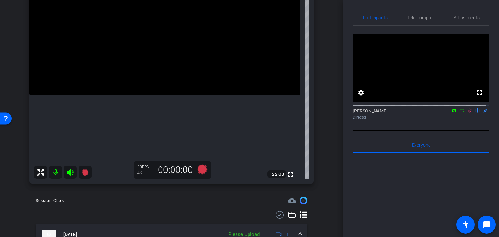
click at [468, 113] on icon at bounding box center [470, 111] width 4 height 4
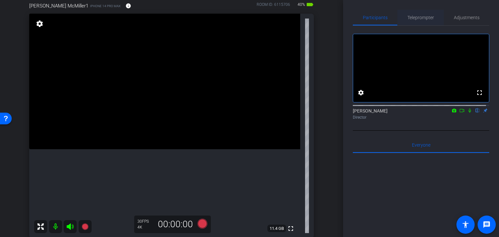
click at [414, 19] on span "Teleprompter" at bounding box center [420, 17] width 27 height 5
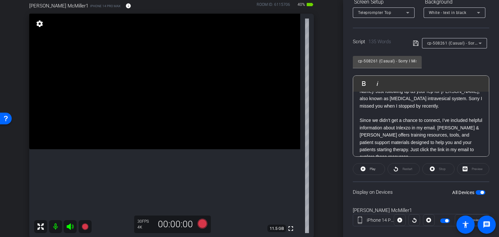
scroll to position [54, 0]
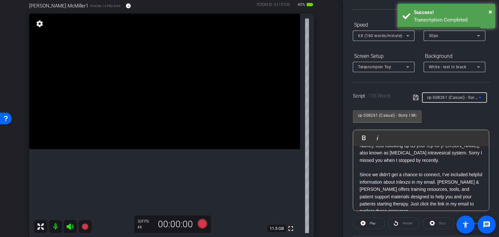
click at [464, 93] on div "cp-508261 (Casual) - Sorry I Missed You" at bounding box center [452, 97] width 51 height 8
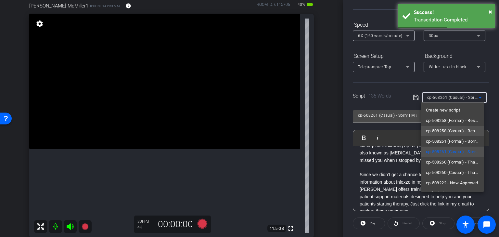
click at [463, 127] on span "cp-508258 (Casual) - Resources to Share" at bounding box center [452, 131] width 53 height 8
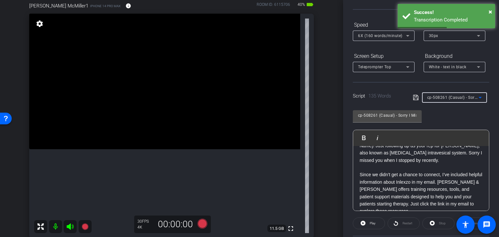
type input "cp-508258 (Casual) - Resources to Share"
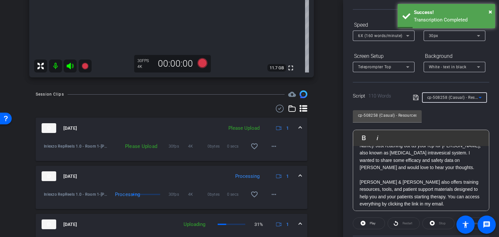
scroll to position [216, 0]
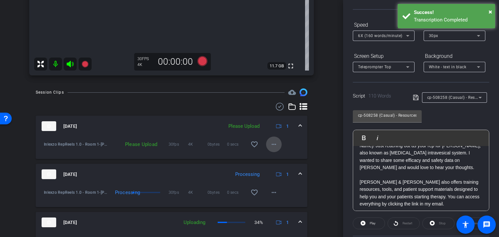
click at [271, 146] on mat-icon "more_horiz" at bounding box center [274, 144] width 8 height 8
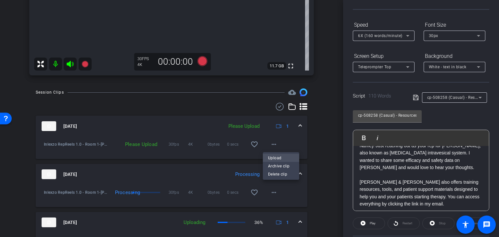
click at [276, 157] on span "Upload" at bounding box center [281, 158] width 26 height 8
click at [317, 136] on div "Session Clips cloud_upload [DATE] Uploading 1 Inlexzo RepReels 1.0 - Room 1-[PE…" at bounding box center [171, 226] width 311 height 277
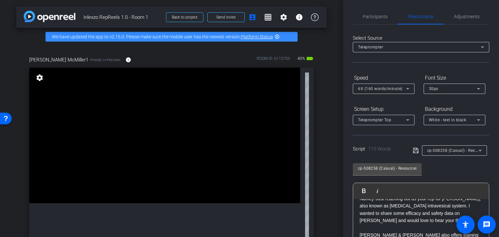
scroll to position [0, 0]
click at [474, 22] on span "Adjustments" at bounding box center [467, 18] width 26 height 16
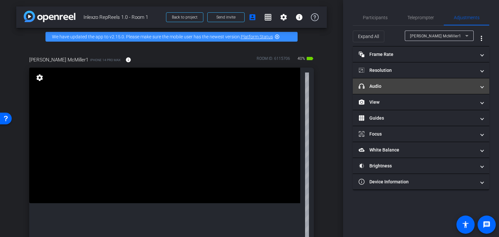
click at [405, 87] on mat-panel-title "headphone icon Audio" at bounding box center [417, 86] width 117 height 7
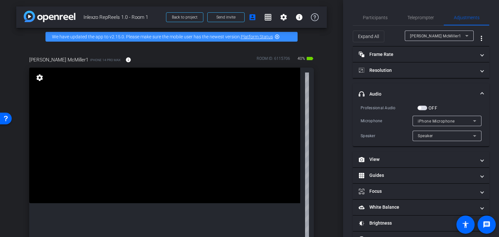
click at [421, 107] on span "button" at bounding box center [422, 108] width 10 height 5
click at [375, 23] on span "Participants" at bounding box center [375, 18] width 25 height 16
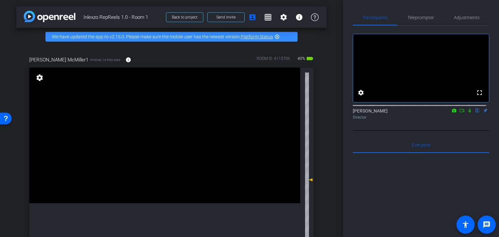
click at [467, 113] on icon at bounding box center [469, 110] width 5 height 5
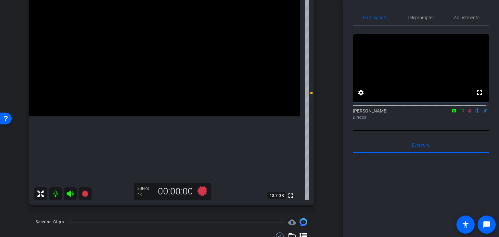
scroll to position [162, 0]
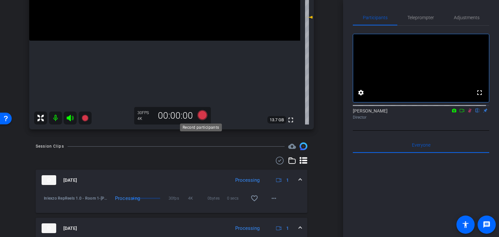
click at [195, 115] on icon at bounding box center [203, 115] width 16 height 12
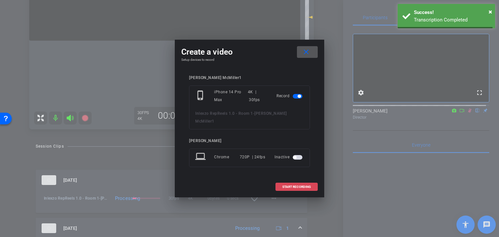
click at [301, 185] on span "START RECORDING" at bounding box center [296, 186] width 29 height 3
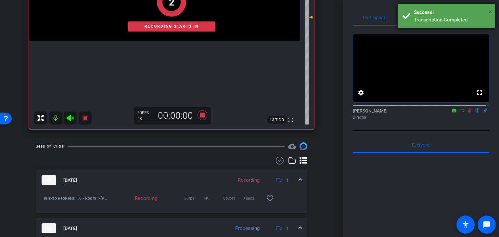
click at [490, 13] on span "×" at bounding box center [491, 12] width 4 height 8
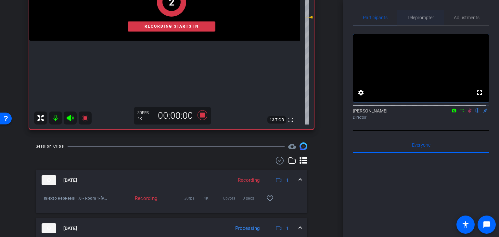
click at [428, 19] on span "Teleprompter" at bounding box center [420, 17] width 27 height 5
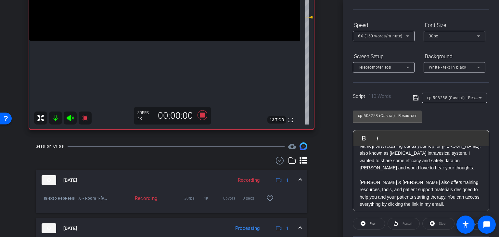
scroll to position [108, 0]
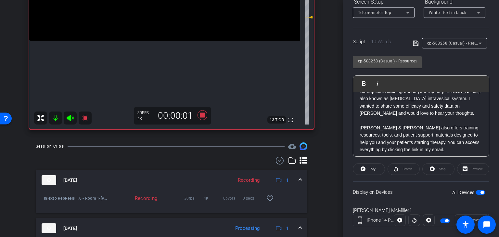
click at [371, 162] on openreel-capture-teleprompter "Speed 6X (160 words/minute) Font Size 30px Screen Setup Teleprompter Top Backgr…" at bounding box center [421, 101] width 136 height 272
click at [373, 169] on span "Play" at bounding box center [373, 169] width 6 height 4
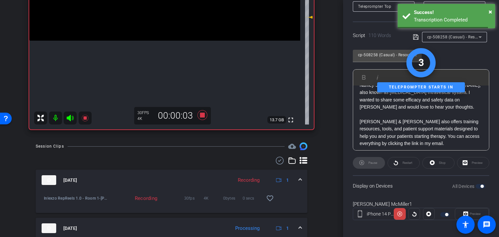
scroll to position [118, 0]
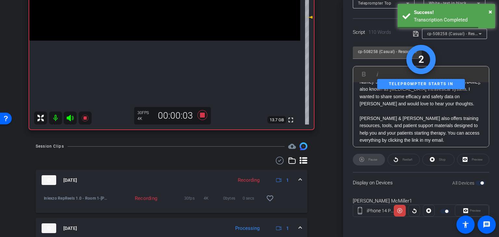
click at [467, 208] on div "Preview" at bounding box center [472, 211] width 34 height 12
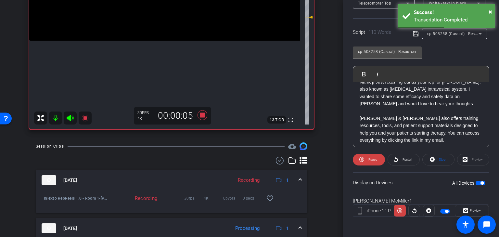
click at [470, 211] on span "Preview" at bounding box center [475, 211] width 11 height 4
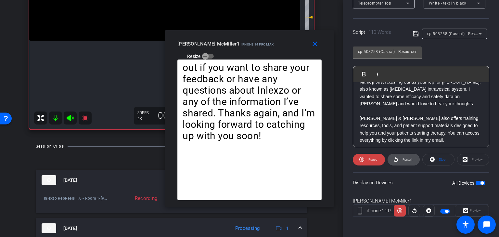
click at [403, 158] on span "Restart" at bounding box center [408, 160] width 10 height 4
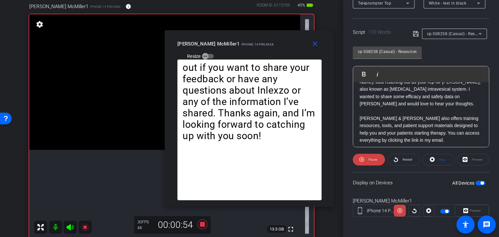
scroll to position [57, 0]
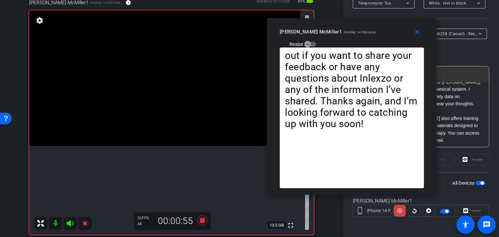
drag, startPoint x: 228, startPoint y: 41, endPoint x: 330, endPoint y: 29, distance: 103.4
click at [330, 29] on div "[PERSON_NAME] McMiller1 iPhone 14 Pro Max" at bounding box center [328, 31] width 96 height 8
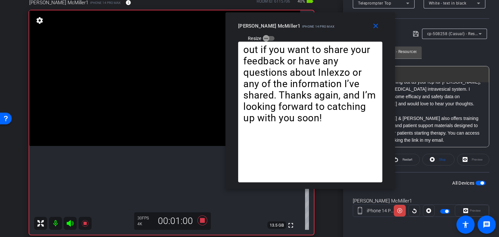
drag, startPoint x: 341, startPoint y: 29, endPoint x: 299, endPoint y: 23, distance: 42.3
click at [299, 23] on div "[PERSON_NAME] McMiller1 iPhone 14 Pro Max" at bounding box center [286, 25] width 96 height 8
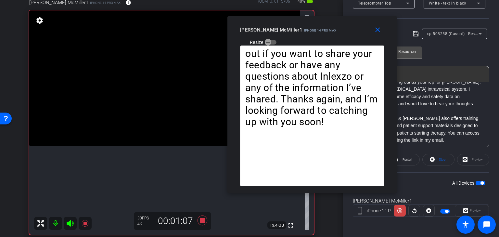
drag, startPoint x: 309, startPoint y: 23, endPoint x: 311, endPoint y: 27, distance: 4.4
click at [311, 27] on div "[PERSON_NAME] McMiller1 iPhone 14 Pro Max" at bounding box center [288, 29] width 96 height 8
click at [379, 33] on mat-icon "close" at bounding box center [378, 30] width 8 height 8
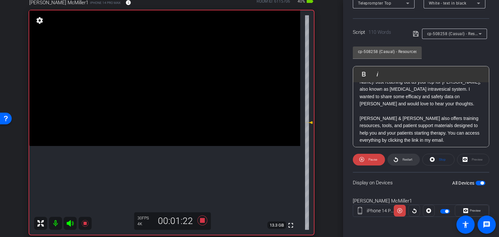
click at [403, 158] on span "Restart" at bounding box center [408, 160] width 10 height 4
click at [463, 211] on icon at bounding box center [465, 210] width 5 height 5
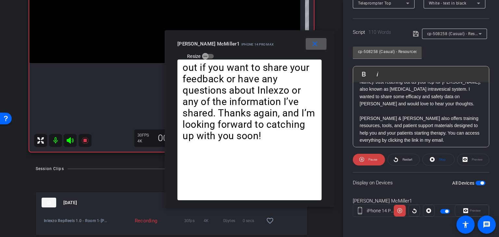
scroll to position [111, 0]
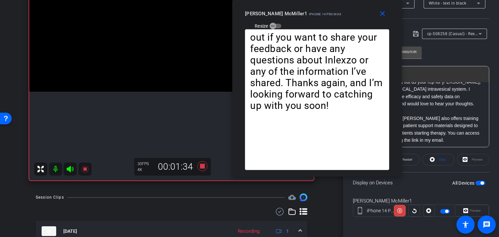
drag, startPoint x: 255, startPoint y: 51, endPoint x: 334, endPoint y: 20, distance: 84.5
click at [331, 15] on div "close [PERSON_NAME] McMiller1 iPhone 14 Pro Max Resize" at bounding box center [317, 14] width 170 height 29
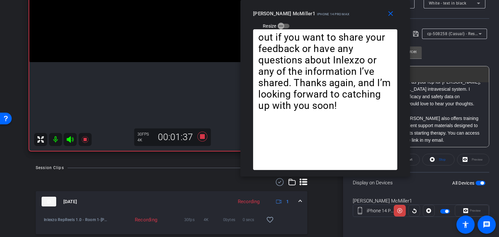
scroll to position [89, 0]
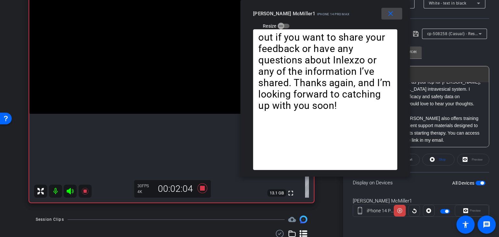
click at [393, 12] on mat-icon "close" at bounding box center [391, 14] width 8 height 8
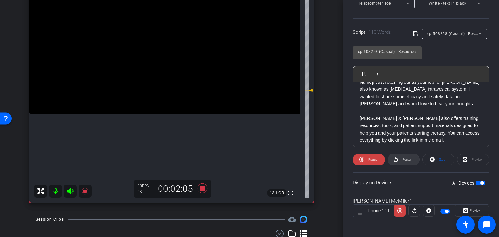
click at [405, 160] on span "Restart" at bounding box center [408, 160] width 10 height 4
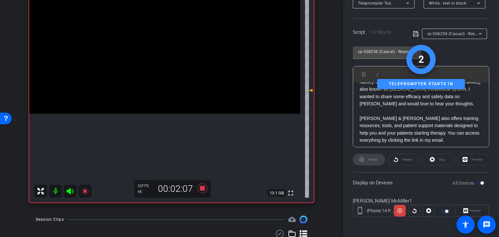
click at [469, 206] on div "Preview" at bounding box center [472, 211] width 34 height 12
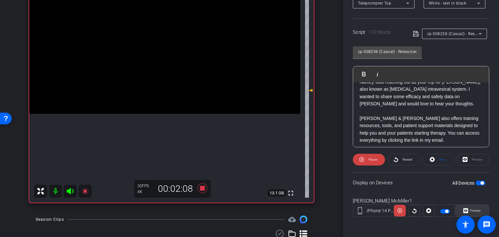
click at [470, 211] on span "Preview" at bounding box center [475, 211] width 11 height 4
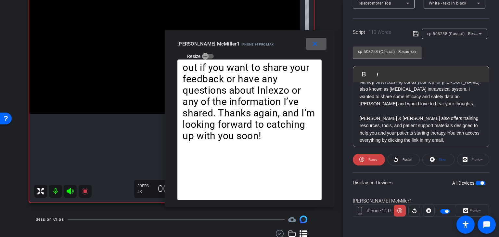
click at [321, 45] on span at bounding box center [316, 44] width 21 height 16
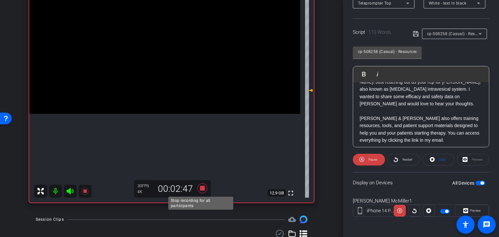
click at [203, 191] on icon at bounding box center [203, 188] width 16 height 12
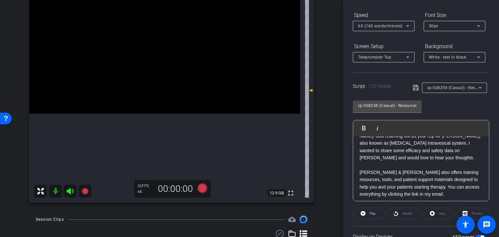
scroll to position [0, 0]
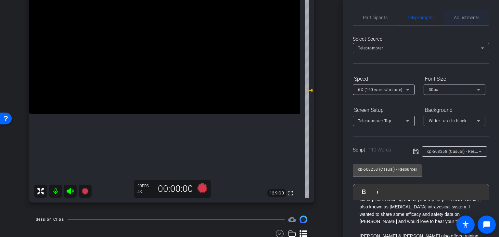
click at [464, 16] on span "Adjustments" at bounding box center [467, 17] width 26 height 5
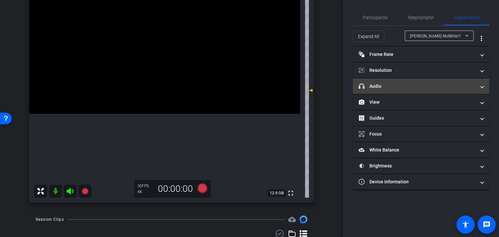
click at [414, 87] on mat-panel-title "headphone icon Audio" at bounding box center [417, 86] width 117 height 7
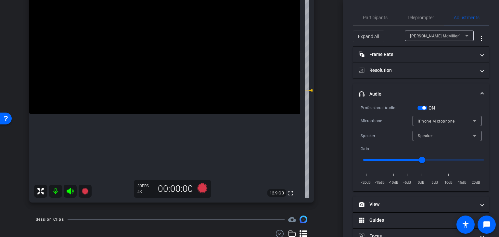
click at [427, 106] on button "ON" at bounding box center [422, 108] width 10 height 5
click at [375, 20] on span "Participants" at bounding box center [375, 18] width 25 height 16
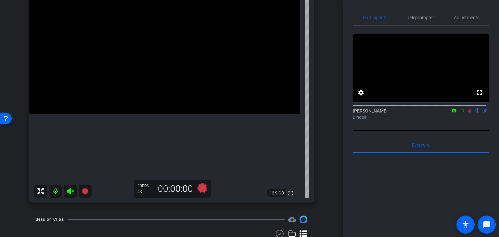
click at [468, 113] on icon at bounding box center [470, 111] width 4 height 4
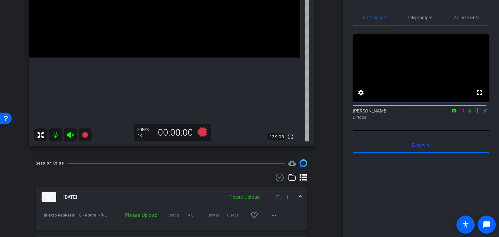
scroll to position [198, 0]
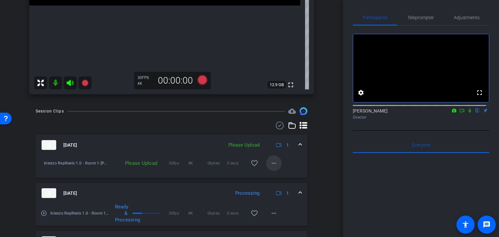
click at [274, 163] on mat-icon "more_horiz" at bounding box center [274, 163] width 8 height 8
click at [277, 175] on span "Upload" at bounding box center [281, 177] width 26 height 8
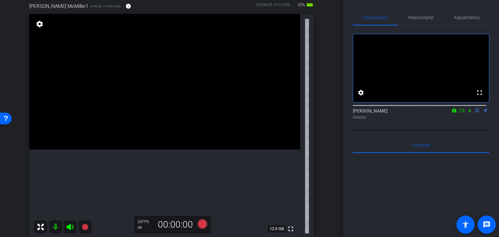
scroll to position [54, 0]
click at [433, 19] on div "Teleprompter" at bounding box center [420, 18] width 46 height 16
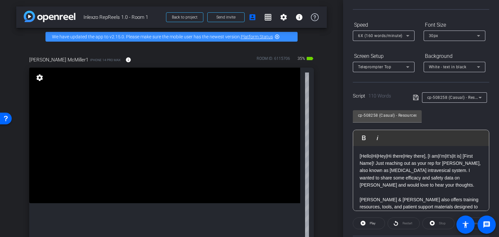
scroll to position [0, 0]
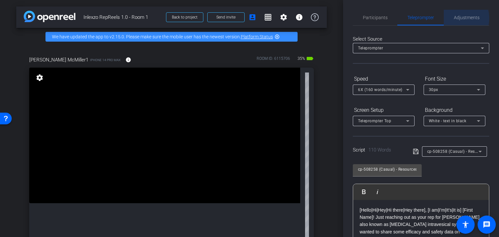
click at [457, 18] on span "Adjustments" at bounding box center [467, 17] width 26 height 5
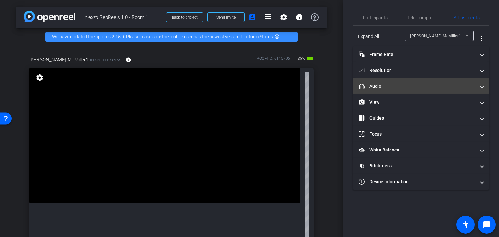
click at [397, 85] on mat-panel-title "headphone icon Audio" at bounding box center [417, 86] width 117 height 7
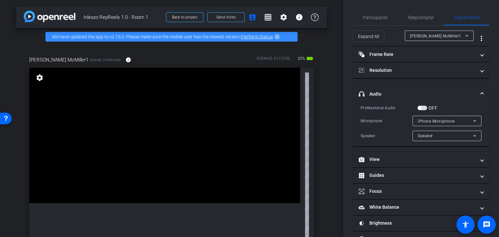
click at [422, 108] on span "button" at bounding box center [422, 108] width 10 height 5
click at [370, 15] on span "Participants" at bounding box center [375, 17] width 25 height 5
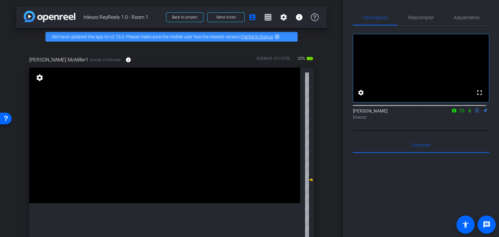
click at [467, 113] on icon at bounding box center [469, 110] width 5 height 5
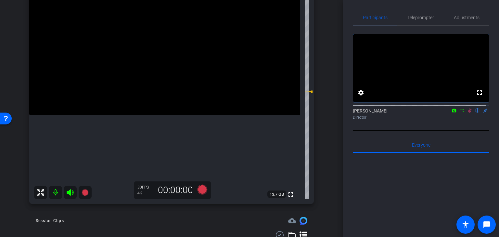
scroll to position [108, 0]
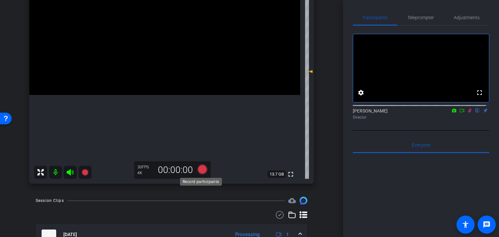
click at [205, 168] on icon at bounding box center [203, 169] width 10 height 10
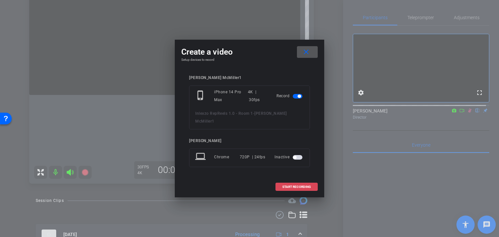
click at [295, 185] on span "START RECORDING" at bounding box center [296, 186] width 29 height 3
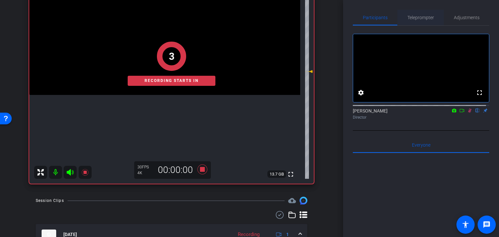
click at [419, 17] on span "Teleprompter" at bounding box center [420, 17] width 27 height 5
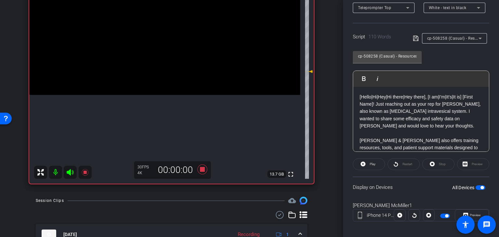
scroll to position [118, 0]
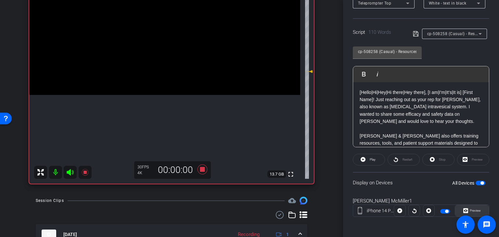
click at [463, 207] on icon at bounding box center [465, 211] width 5 height 10
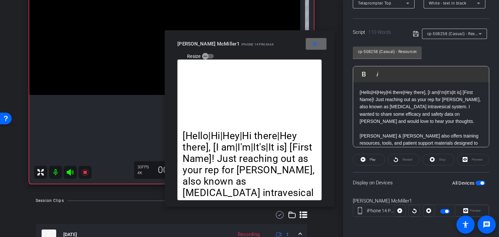
click at [314, 45] on mat-icon "close" at bounding box center [315, 44] width 8 height 8
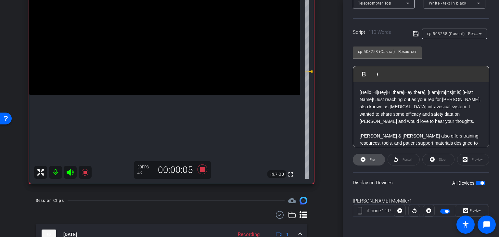
click at [365, 161] on span at bounding box center [369, 160] width 32 height 16
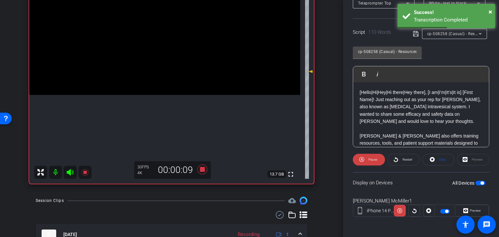
click at [470, 209] on span "Preview" at bounding box center [475, 211] width 11 height 4
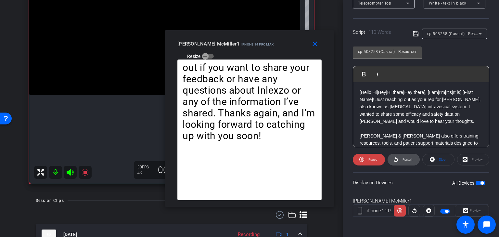
click at [398, 160] on span at bounding box center [404, 160] width 32 height 16
click at [314, 45] on mat-icon "close" at bounding box center [315, 44] width 8 height 8
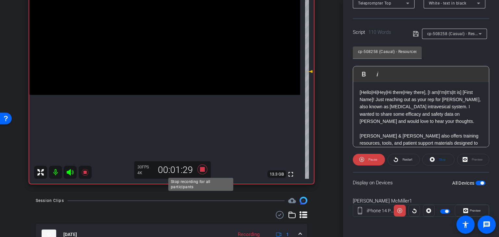
click at [198, 171] on icon at bounding box center [203, 169] width 16 height 12
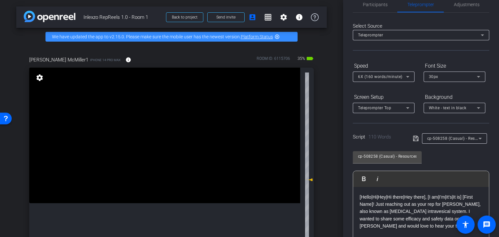
scroll to position [0, 0]
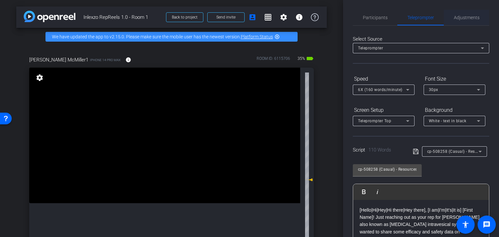
click at [448, 23] on div "Adjustments" at bounding box center [466, 18] width 45 height 16
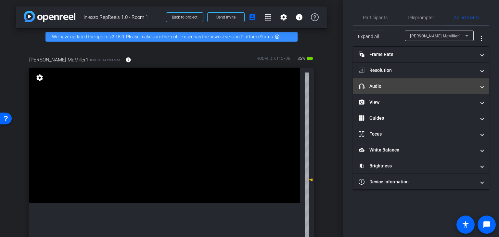
click at [388, 91] on mat-expansion-panel-header "headphone icon Audio" at bounding box center [421, 86] width 136 height 16
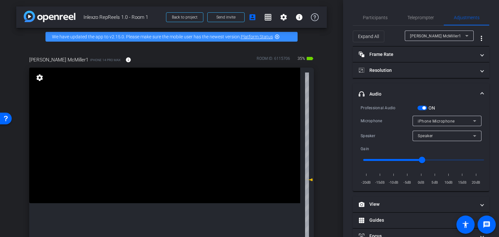
click at [424, 106] on span "button" at bounding box center [423, 107] width 3 height 3
click at [383, 18] on span "Participants" at bounding box center [375, 17] width 25 height 5
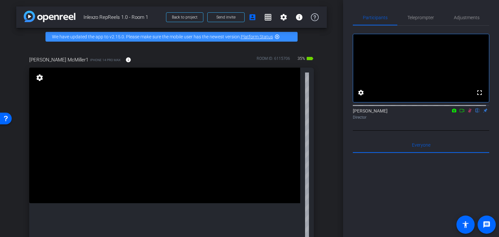
click at [467, 113] on icon at bounding box center [469, 110] width 5 height 5
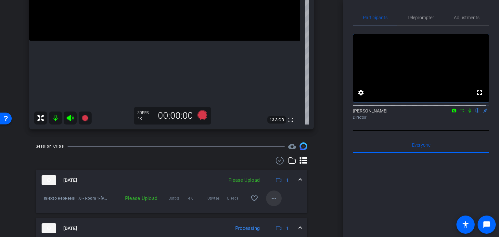
click at [274, 198] on mat-icon "more_horiz" at bounding box center [274, 198] width 8 height 8
click at [285, 214] on span "Upload" at bounding box center [281, 212] width 26 height 8
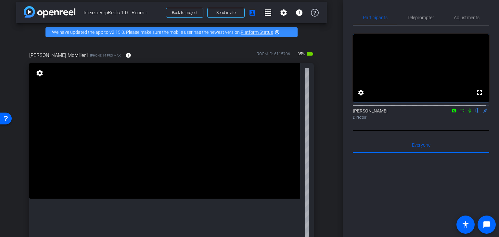
scroll to position [0, 0]
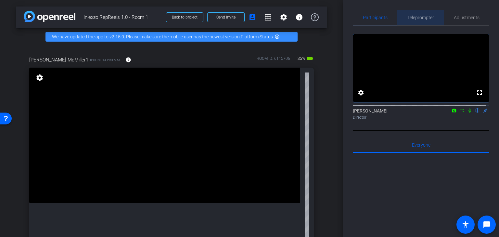
click at [422, 16] on span "Teleprompter" at bounding box center [420, 17] width 27 height 5
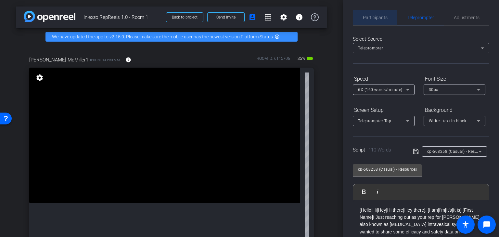
click at [376, 19] on span "Participants" at bounding box center [375, 17] width 25 height 5
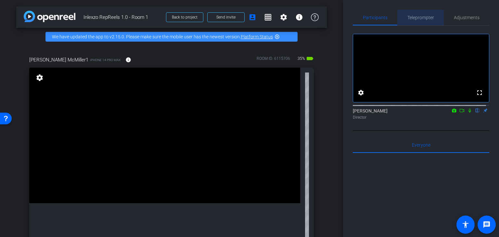
click at [431, 12] on span "Teleprompter" at bounding box center [420, 18] width 27 height 16
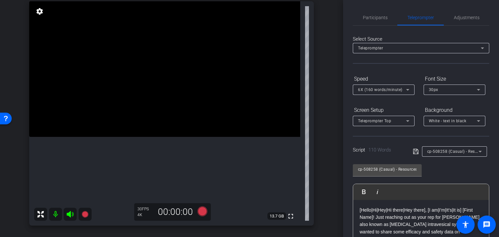
scroll to position [108, 0]
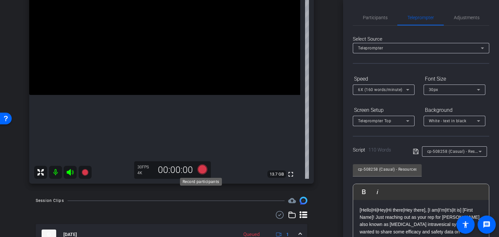
click at [195, 172] on icon at bounding box center [203, 169] width 16 height 12
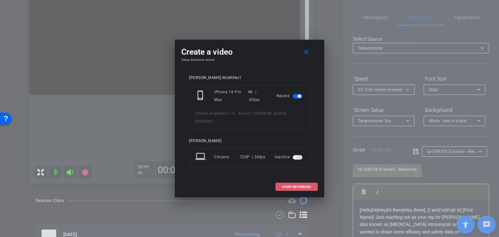
click at [283, 185] on span "START RECORDING" at bounding box center [296, 186] width 29 height 3
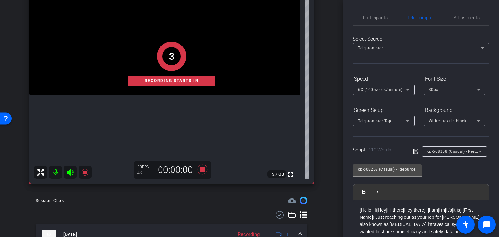
scroll to position [0, 0]
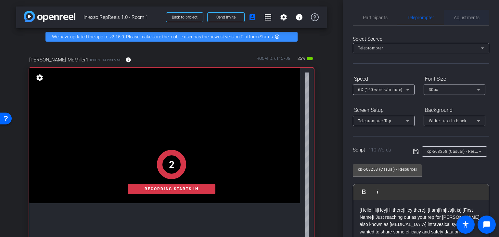
click at [459, 16] on span "Adjustments" at bounding box center [467, 17] width 26 height 5
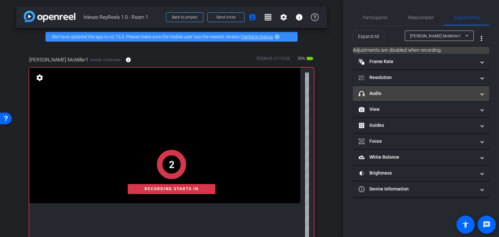
click at [390, 96] on mat-panel-title "headphone icon Audio" at bounding box center [417, 93] width 117 height 7
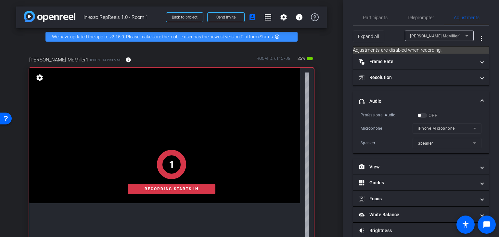
click at [417, 113] on div "Professional Audio" at bounding box center [389, 115] width 57 height 6
click at [422, 116] on div "OFF" at bounding box center [427, 115] width 20 height 6
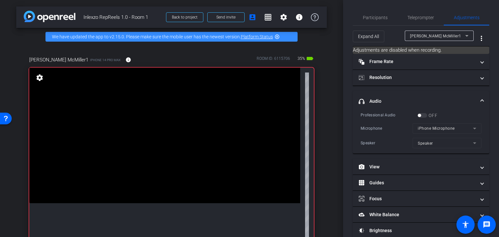
click at [423, 117] on div "OFF" at bounding box center [427, 115] width 20 height 6
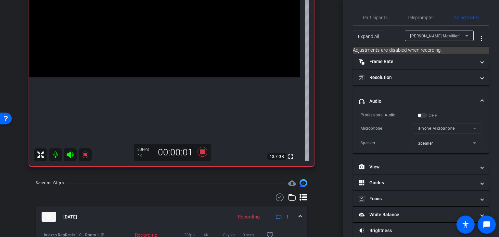
scroll to position [162, 0]
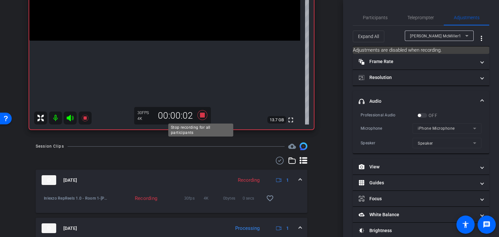
click at [200, 116] on icon at bounding box center [203, 115] width 10 height 10
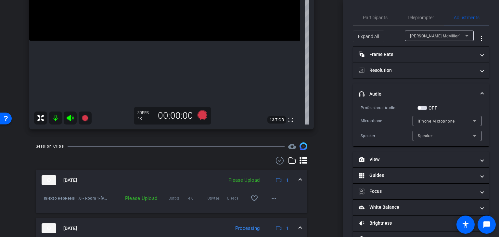
click at [425, 108] on span "button" at bounding box center [422, 108] width 10 height 5
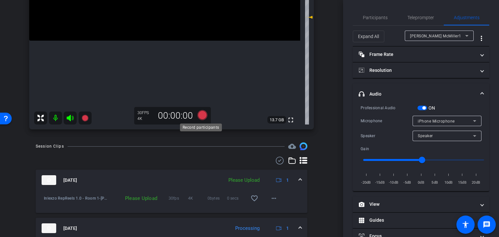
click at [200, 117] on icon at bounding box center [203, 115] width 10 height 10
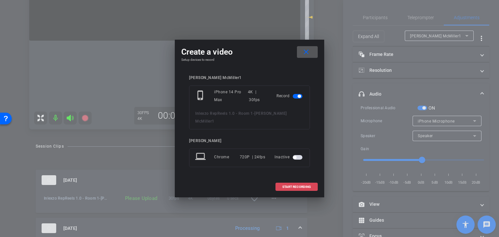
click at [287, 185] on span "START RECORDING" at bounding box center [296, 186] width 29 height 3
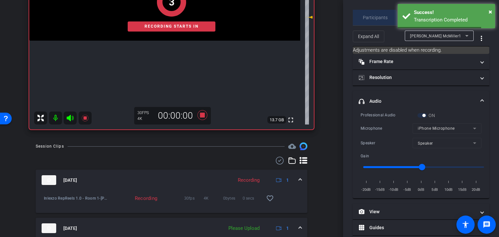
click at [371, 22] on span "Participants" at bounding box center [375, 18] width 25 height 16
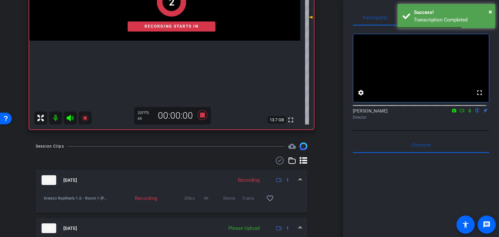
click at [467, 113] on mat-icon at bounding box center [470, 111] width 8 height 6
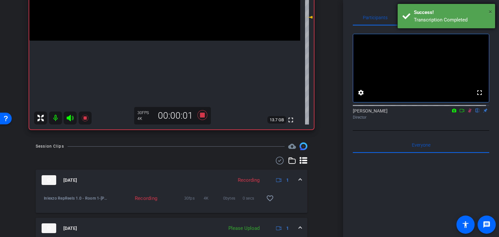
click at [489, 9] on span "×" at bounding box center [491, 12] width 4 height 8
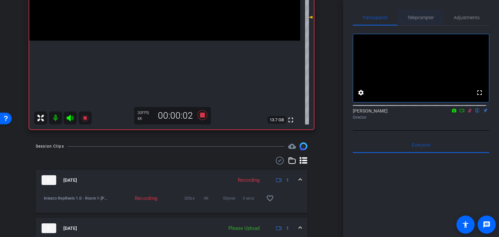
click at [427, 19] on span "Teleprompter" at bounding box center [420, 17] width 27 height 5
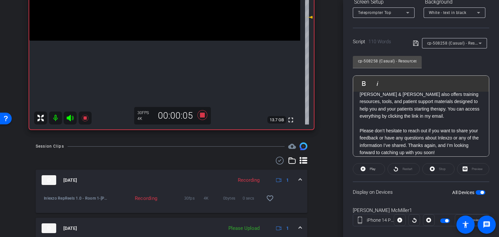
scroll to position [57, 0]
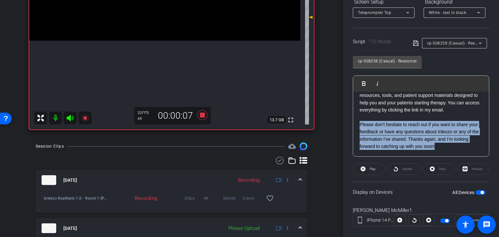
drag, startPoint x: 455, startPoint y: 144, endPoint x: 355, endPoint y: 123, distance: 102.3
click at [355, 123] on div "[Hello|Hi|Hey|Hi there|Hey there], [I am|I'm|It's|It is] [First Name]! Just rea…" at bounding box center [421, 95] width 136 height 122
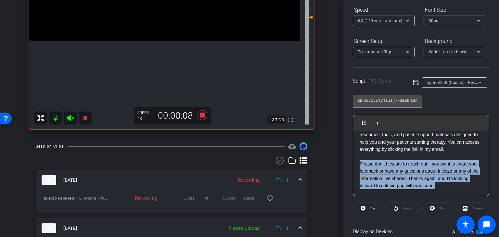
scroll to position [108, 0]
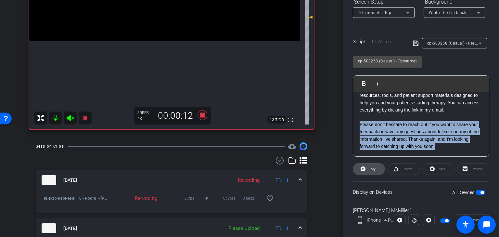
click at [372, 169] on span "Play" at bounding box center [373, 169] width 6 height 4
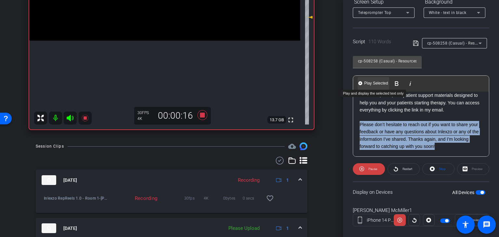
click at [379, 84] on span "Play Selected" at bounding box center [376, 84] width 26 height 6
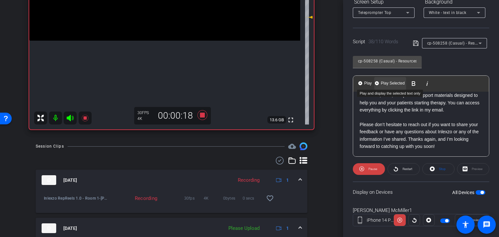
click at [391, 81] on span "Play Selected" at bounding box center [392, 84] width 26 height 6
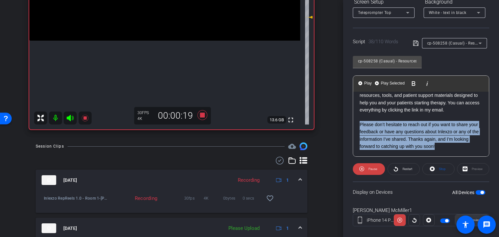
click at [469, 213] on span at bounding box center [471, 220] width 33 height 16
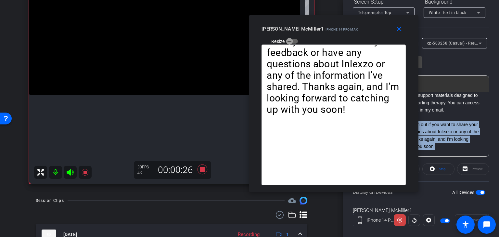
drag, startPoint x: 226, startPoint y: 51, endPoint x: 252, endPoint y: 70, distance: 32.5
click at [314, 35] on div "close [PERSON_NAME] McMiller1 iPhone 14 Pro Max Resize" at bounding box center [334, 29] width 170 height 29
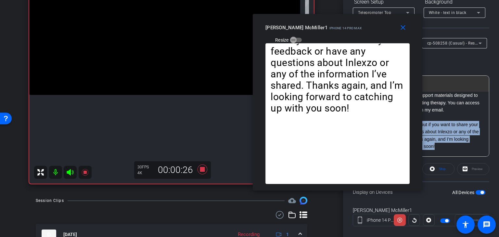
scroll to position [54, 0]
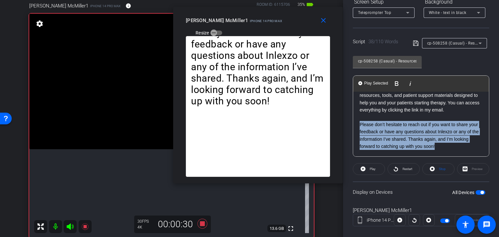
drag, startPoint x: 331, startPoint y: 28, endPoint x: 231, endPoint y: 23, distance: 99.9
click at [250, 22] on span "iPhone 14 Pro Max" at bounding box center [266, 21] width 32 height 4
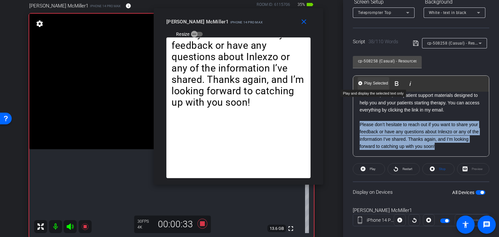
click at [371, 83] on span "Play Selected" at bounding box center [376, 84] width 26 height 6
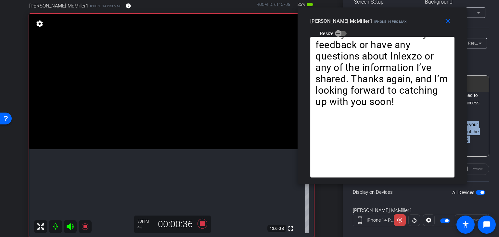
drag, startPoint x: 262, startPoint y: 23, endPoint x: 366, endPoint y: 27, distance: 103.4
click at [366, 27] on div "close [PERSON_NAME] McMiller1 iPhone 14 Pro Max Resize" at bounding box center [383, 21] width 170 height 29
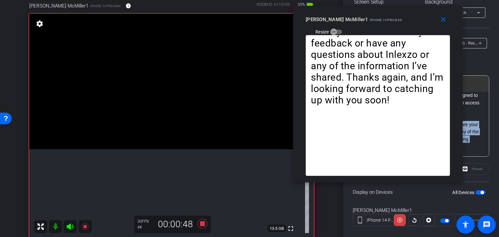
drag, startPoint x: 375, startPoint y: 24, endPoint x: 358, endPoint y: 20, distance: 17.2
click at [358, 18] on div "[PERSON_NAME] McMiller1 iPhone 14 Pro Max" at bounding box center [354, 19] width 96 height 8
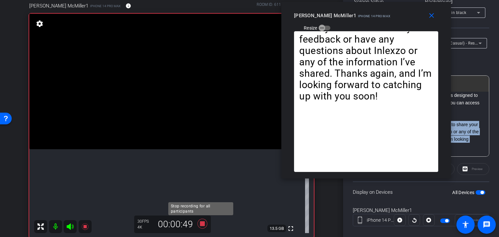
click at [201, 225] on icon at bounding box center [203, 224] width 10 height 10
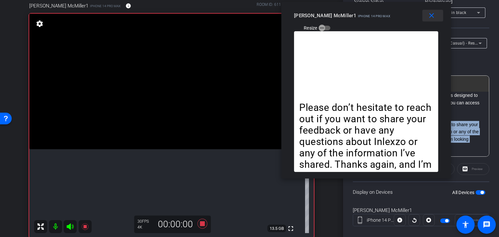
click at [430, 18] on mat-icon "close" at bounding box center [432, 16] width 8 height 8
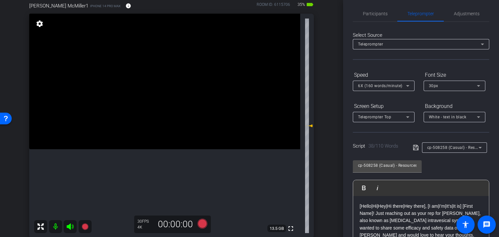
scroll to position [0, 0]
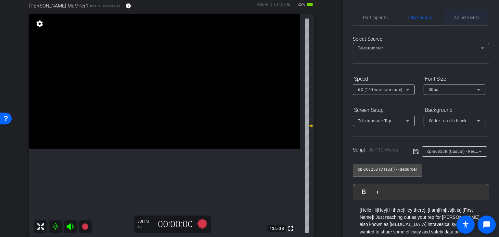
click at [456, 16] on span "Adjustments" at bounding box center [467, 17] width 26 height 5
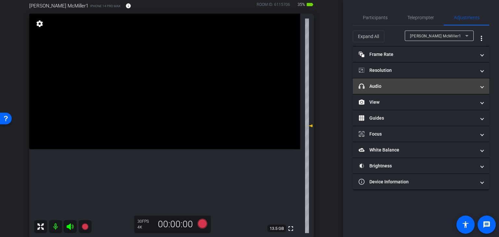
click at [400, 91] on mat-expansion-panel-header "headphone icon Audio" at bounding box center [421, 86] width 136 height 16
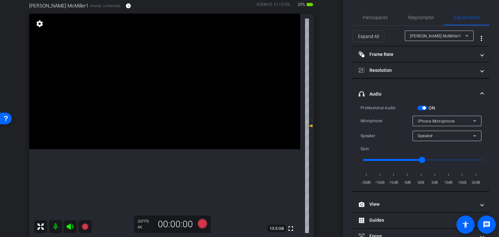
click at [423, 109] on span "button" at bounding box center [423, 107] width 3 height 3
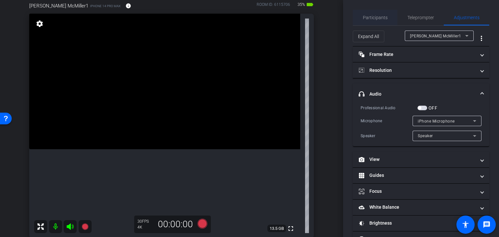
click at [385, 19] on span "Participants" at bounding box center [375, 17] width 25 height 5
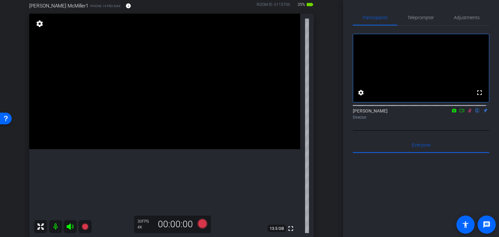
click at [467, 113] on icon at bounding box center [469, 110] width 5 height 5
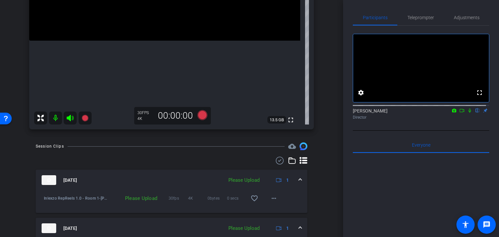
scroll to position [216, 0]
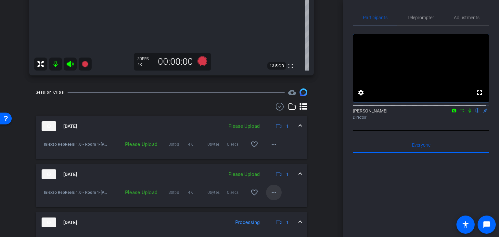
click at [270, 190] on mat-icon "more_horiz" at bounding box center [274, 192] width 8 height 8
click at [269, 143] on div at bounding box center [249, 118] width 499 height 237
click at [271, 147] on mat-icon "more_horiz" at bounding box center [274, 144] width 8 height 8
click at [272, 157] on span "Upload" at bounding box center [281, 158] width 26 height 8
click at [417, 12] on span "Teleprompter" at bounding box center [420, 18] width 27 height 16
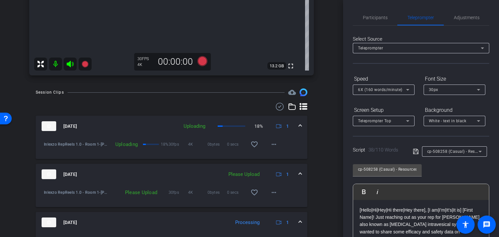
click at [445, 154] on span "cp-508258 (Casual) - Resources to Share" at bounding box center [466, 150] width 78 height 5
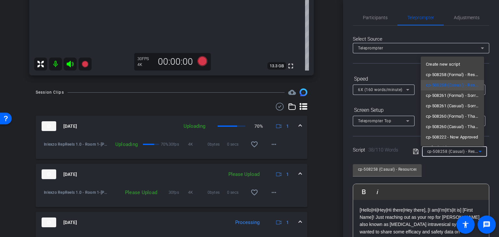
click at [324, 146] on div at bounding box center [249, 118] width 499 height 237
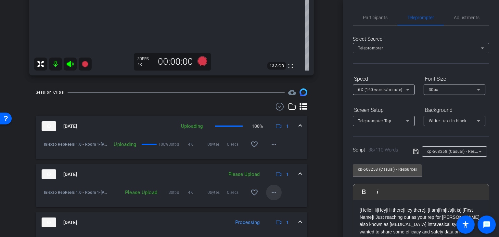
click at [270, 195] on mat-icon "more_horiz" at bounding box center [274, 192] width 8 height 8
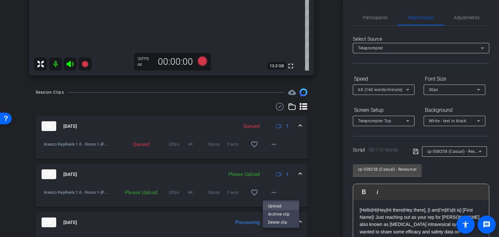
click at [277, 204] on span "Upload" at bounding box center [281, 206] width 26 height 8
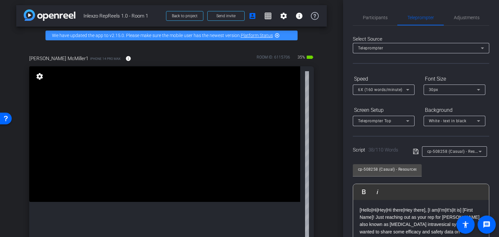
scroll to position [0, 0]
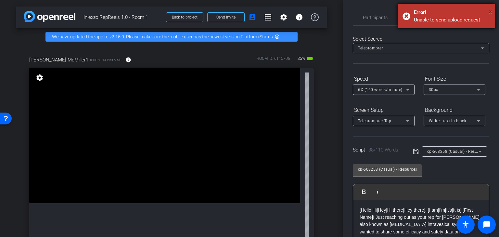
click at [489, 10] on span "×" at bounding box center [491, 12] width 4 height 8
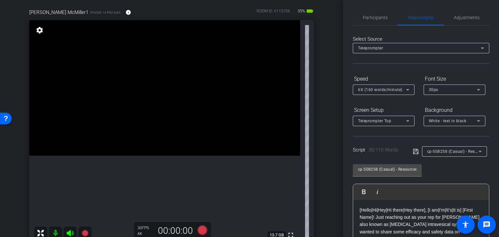
scroll to position [54, 0]
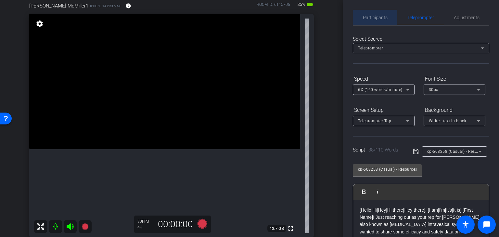
click at [378, 16] on span "Participants" at bounding box center [375, 17] width 25 height 5
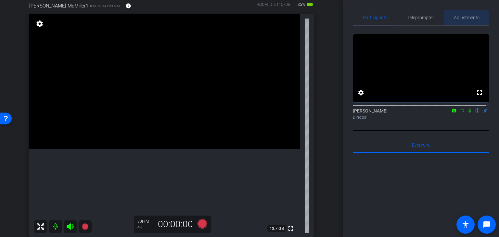
click at [461, 16] on span "Adjustments" at bounding box center [467, 17] width 26 height 5
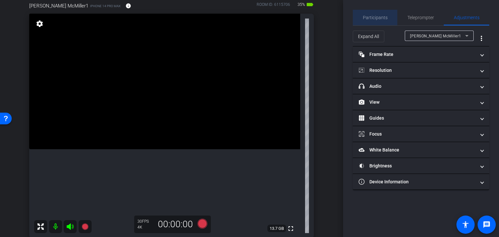
click at [387, 18] on div "Participants" at bounding box center [375, 18] width 45 height 16
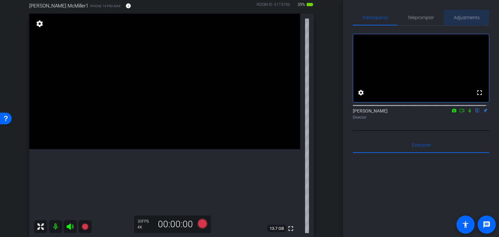
click at [458, 15] on span "Adjustments" at bounding box center [467, 17] width 26 height 5
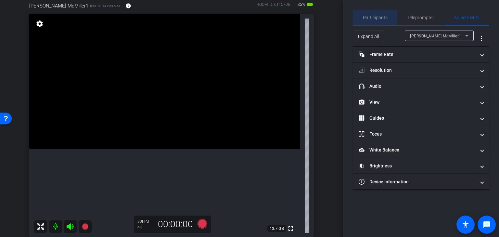
click at [373, 14] on span "Participants" at bounding box center [375, 18] width 25 height 16
